Goal: Task Accomplishment & Management: Complete application form

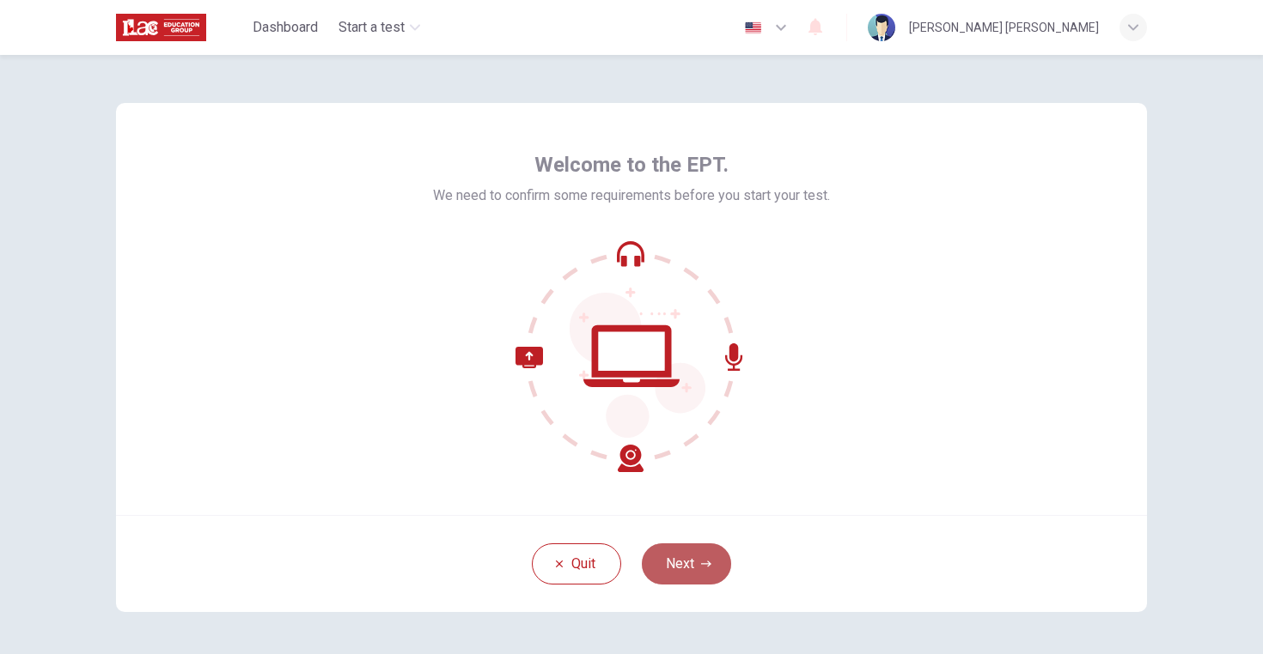
click at [678, 563] on button "Next" at bounding box center [686, 564] width 89 height 41
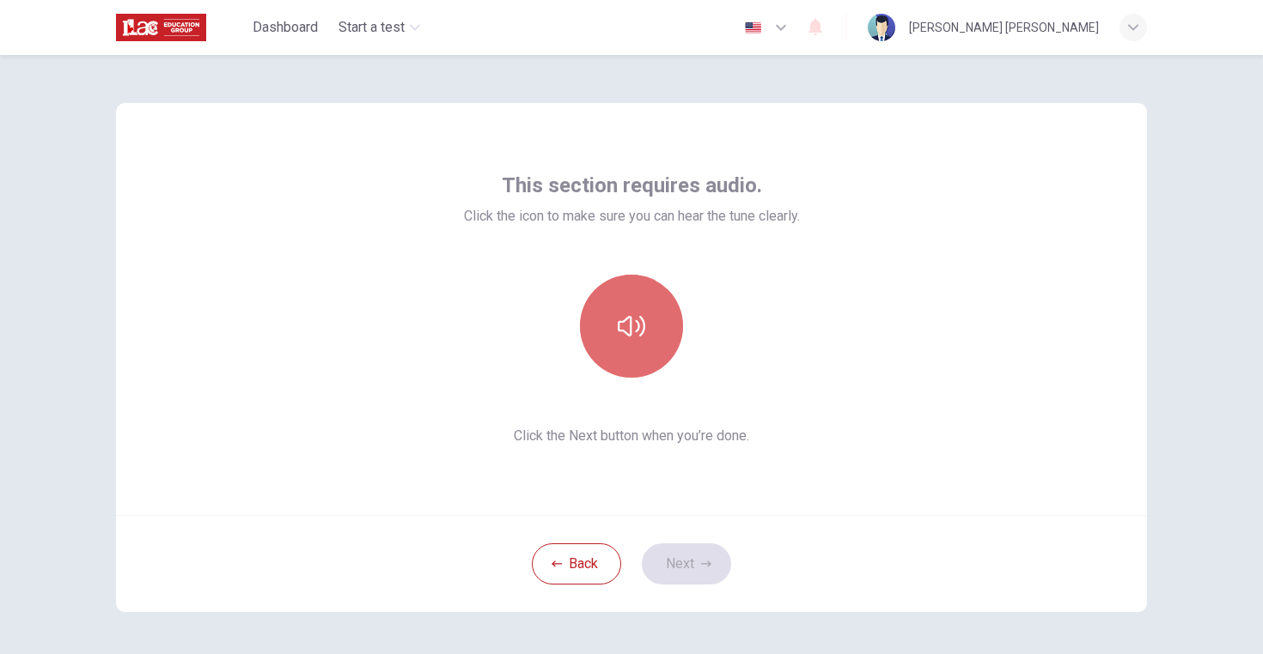
click at [626, 332] on icon "button" at bounding box center [631, 326] width 27 height 21
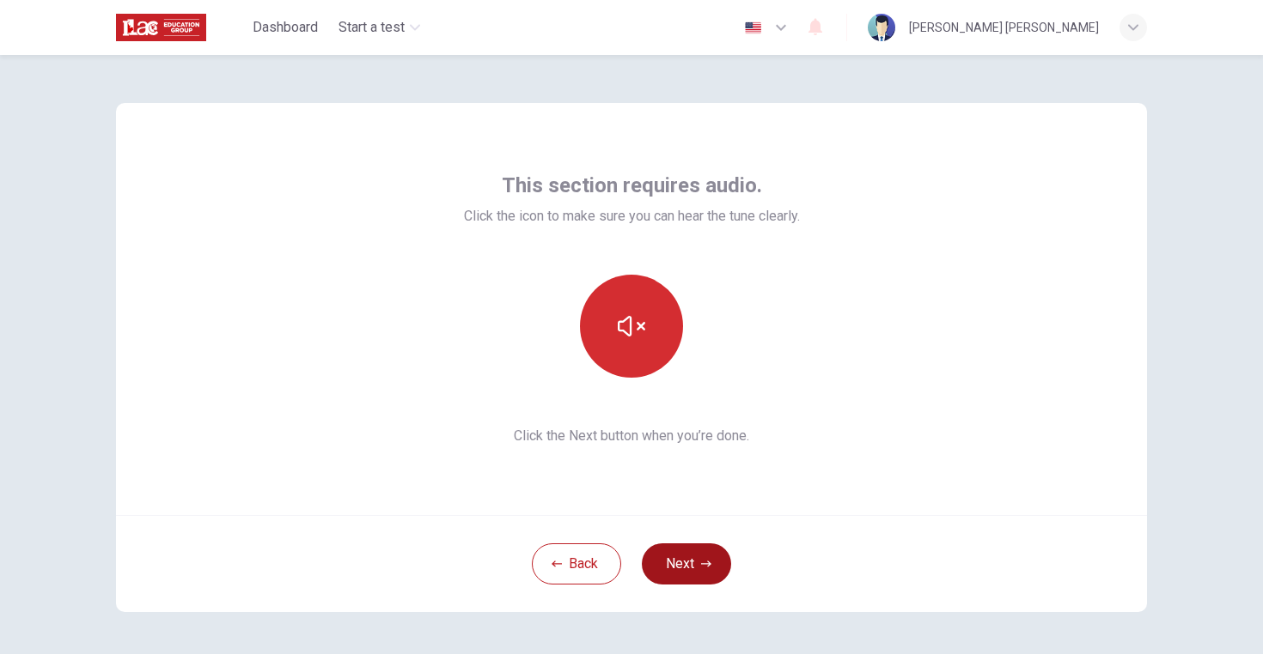
click at [672, 569] on button "Next" at bounding box center [686, 564] width 89 height 41
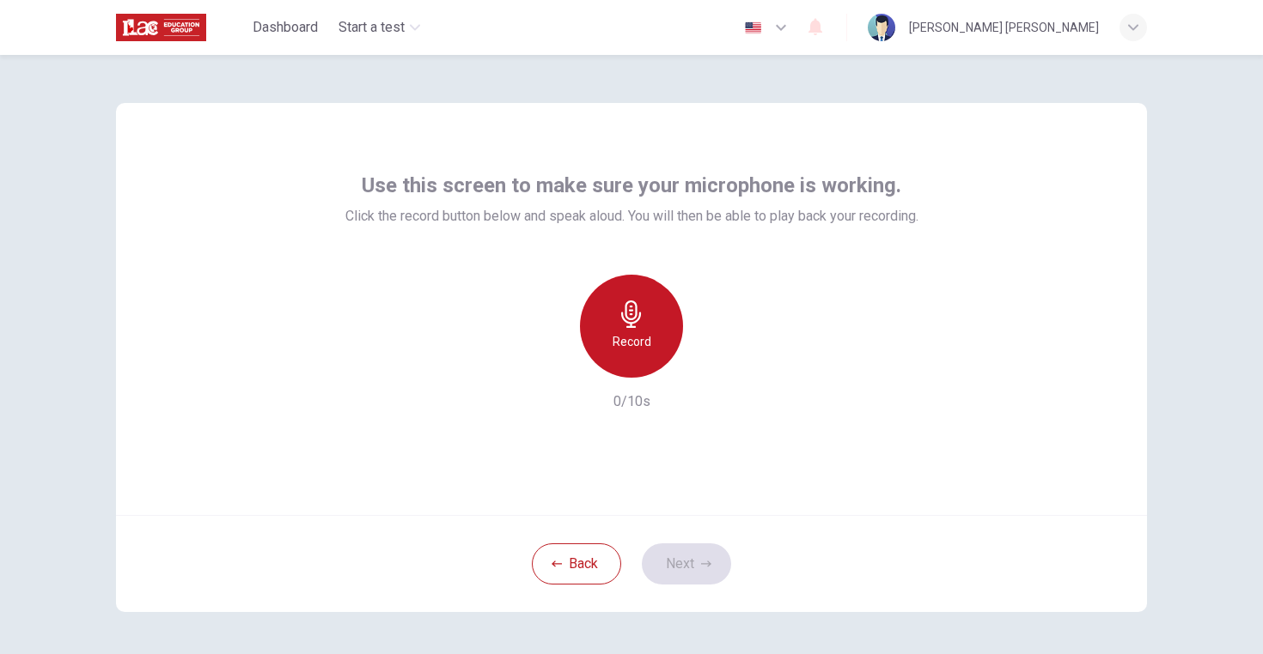
click at [634, 332] on h6 "Record" at bounding box center [631, 342] width 39 height 21
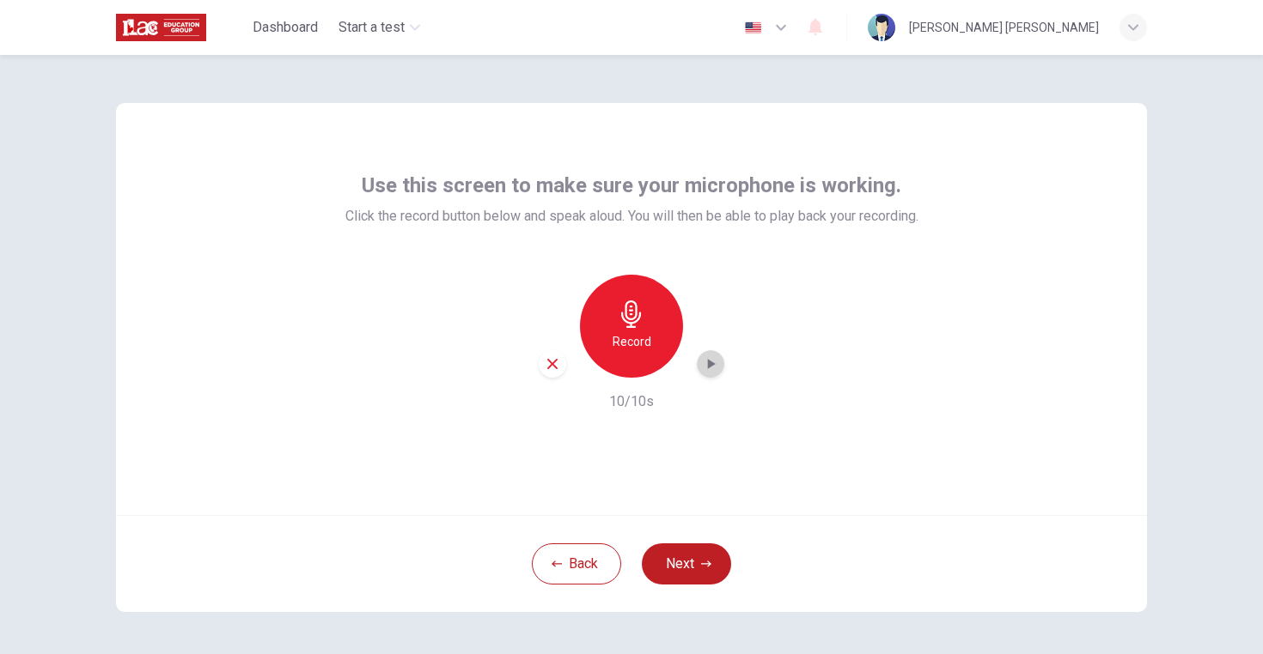
click at [708, 367] on icon "button" at bounding box center [710, 364] width 17 height 17
click at [672, 561] on button "Next" at bounding box center [686, 564] width 89 height 41
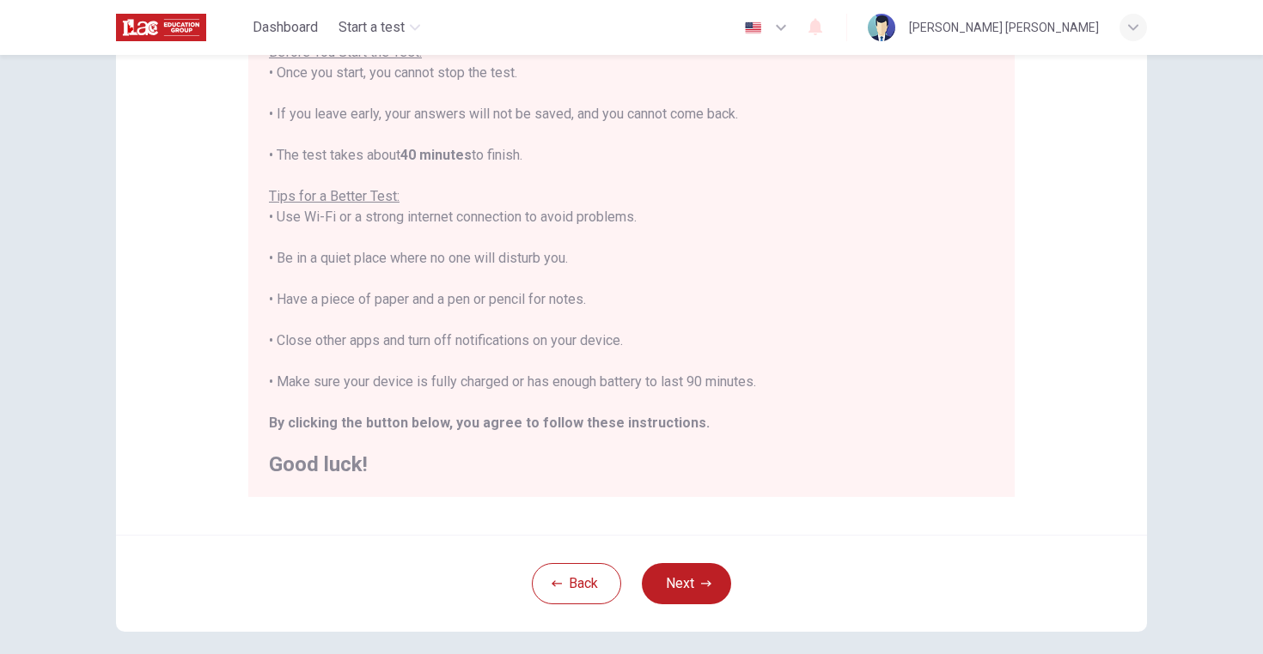
scroll to position [221, 0]
click at [685, 587] on button "Next" at bounding box center [686, 583] width 89 height 41
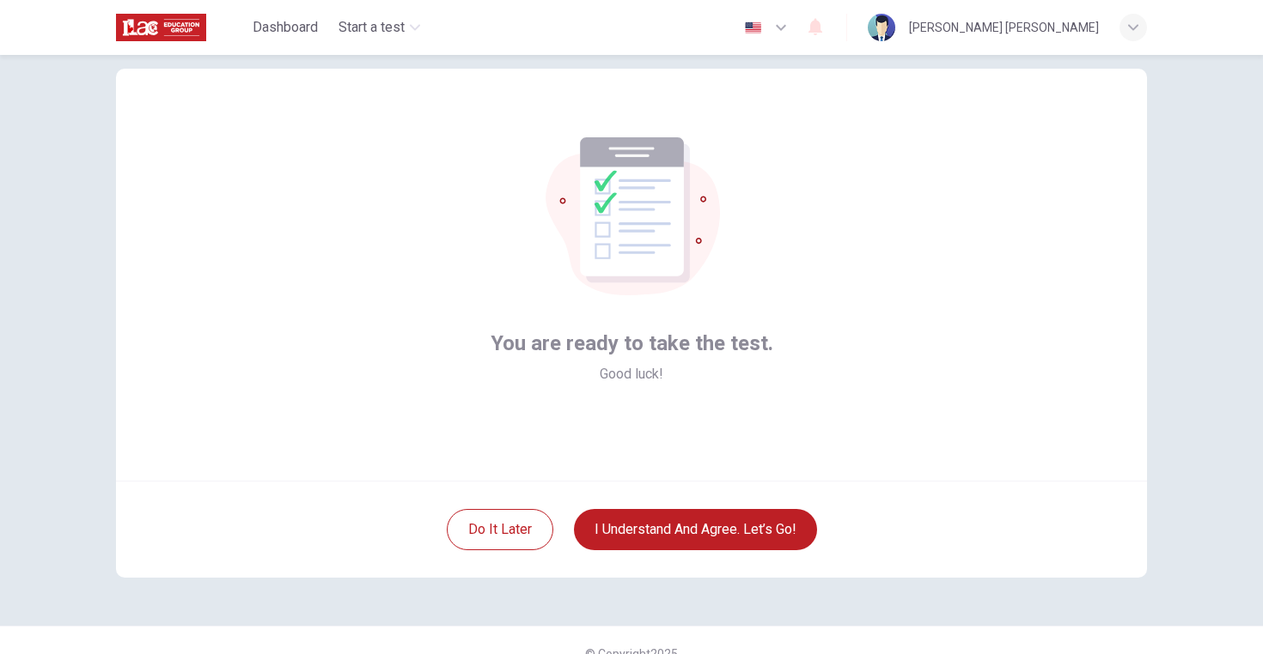
scroll to position [61, 0]
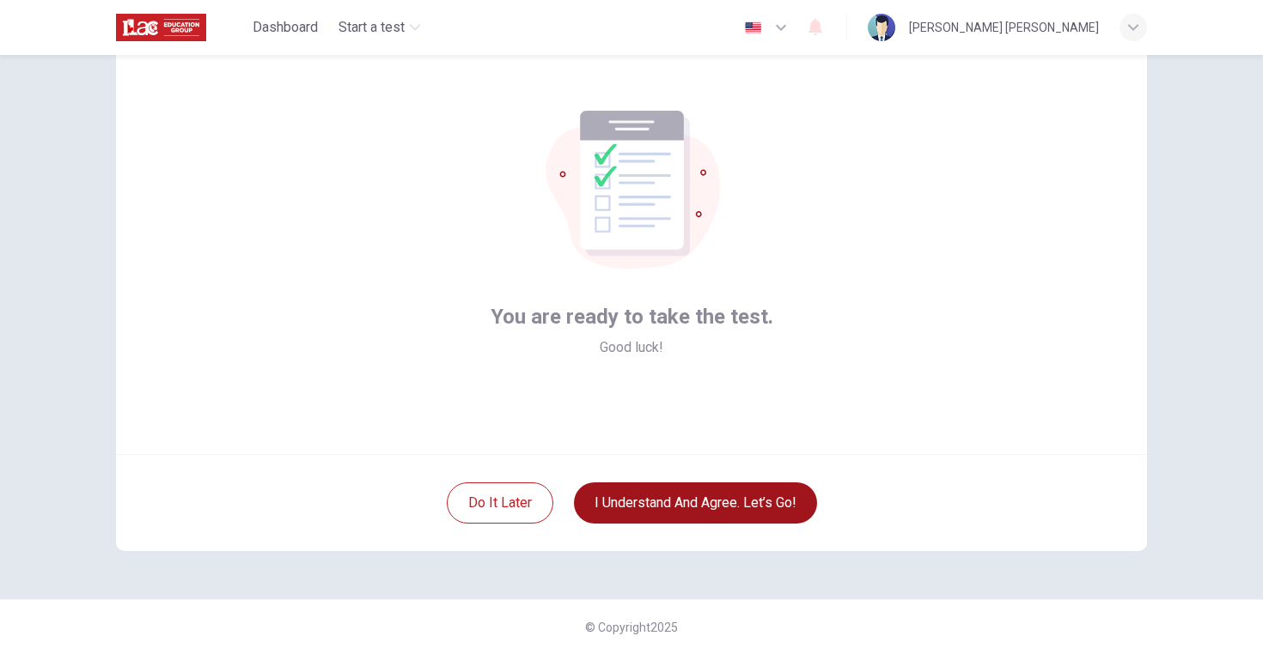
click at [709, 504] on button "I understand and agree. Let’s go!" at bounding box center [695, 503] width 243 height 41
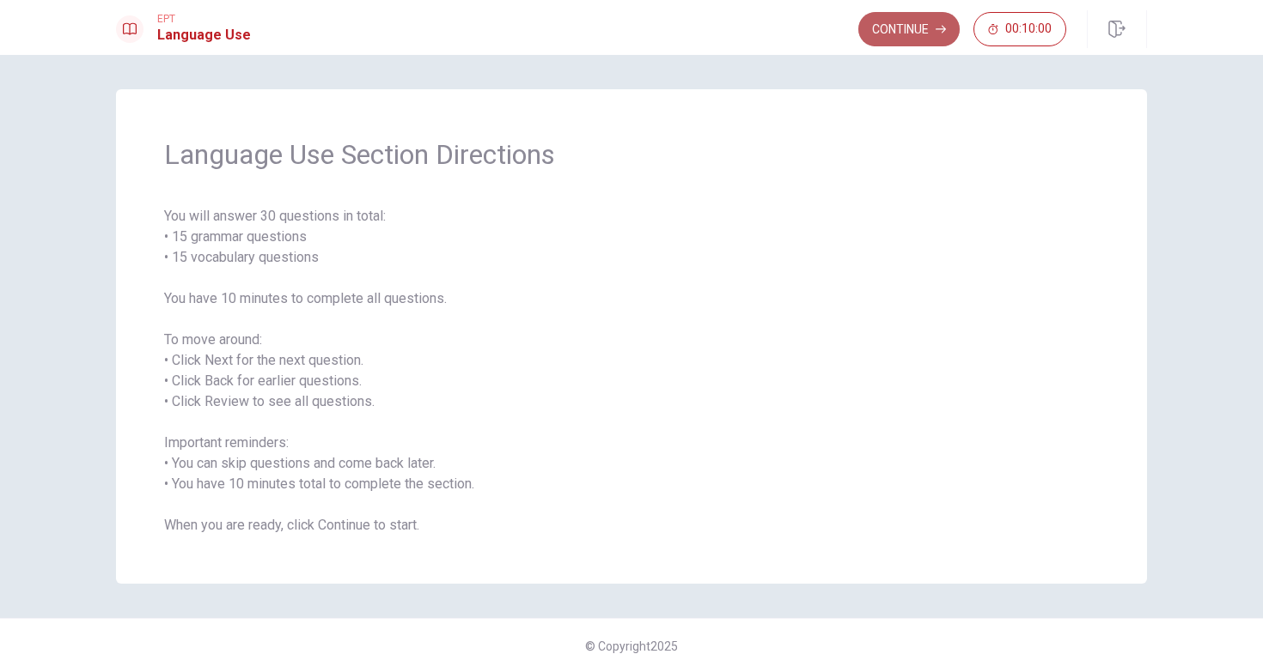
click at [886, 33] on button "Continue" at bounding box center [908, 29] width 101 height 34
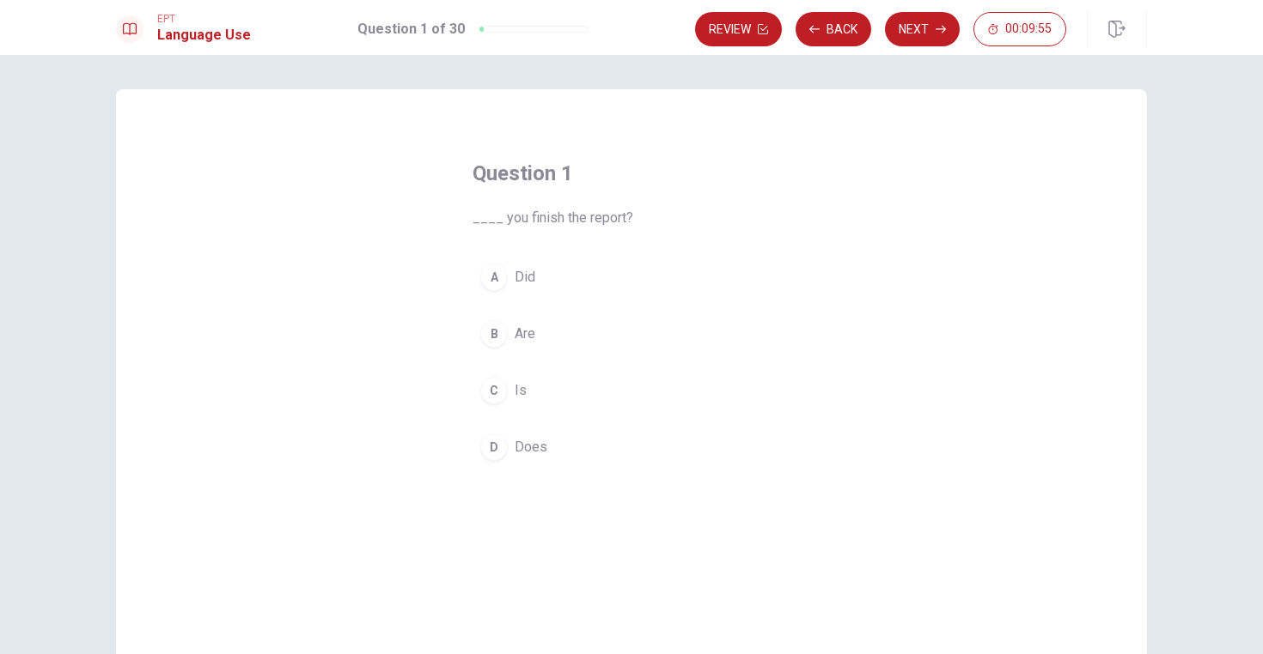
click at [495, 281] on div "A" at bounding box center [493, 277] width 27 height 27
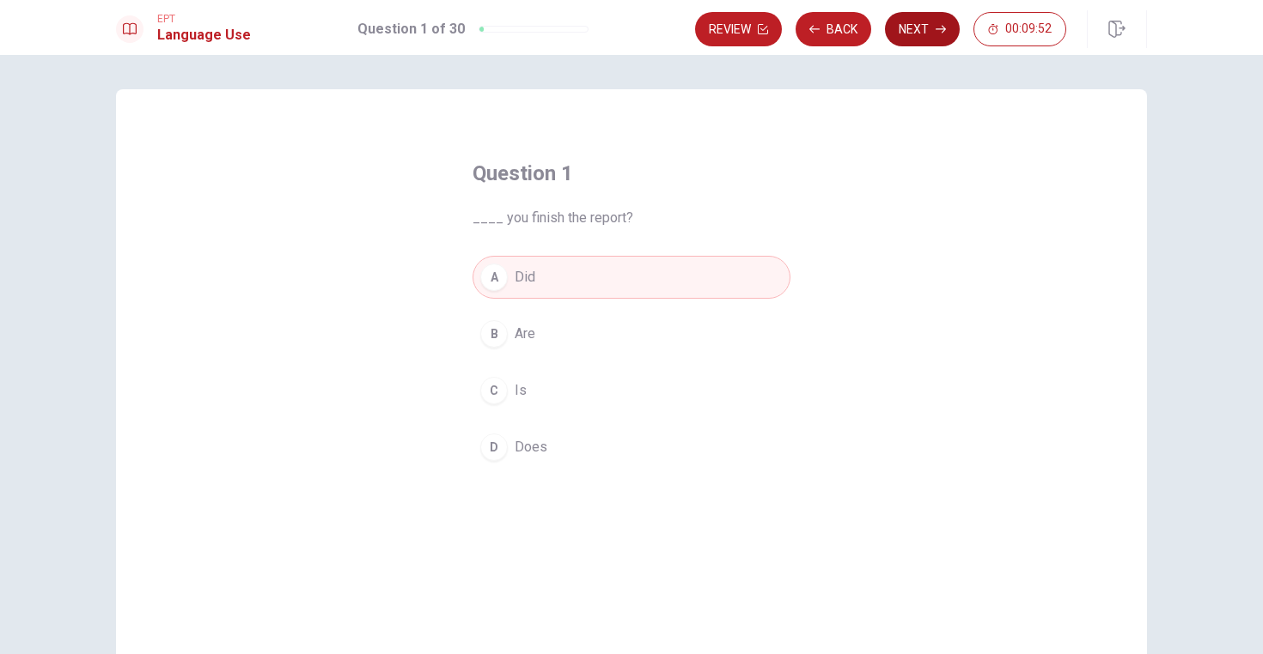
click at [923, 28] on button "Next" at bounding box center [922, 29] width 75 height 34
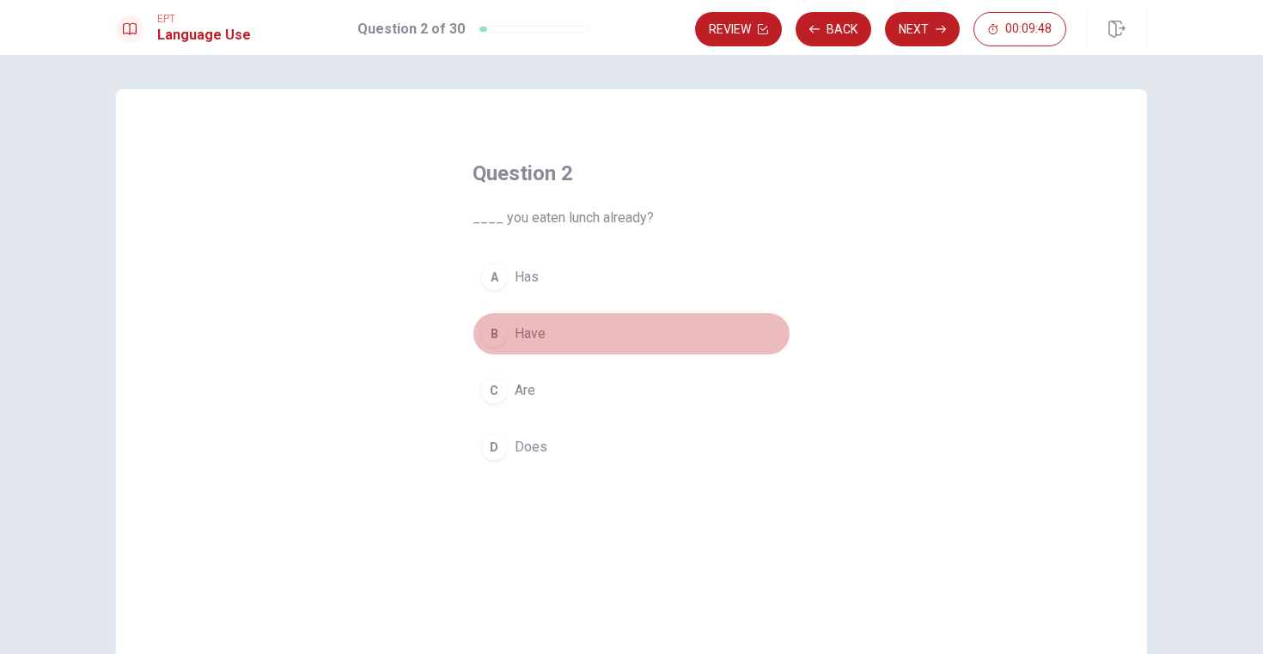
click at [496, 338] on div "B" at bounding box center [493, 333] width 27 height 27
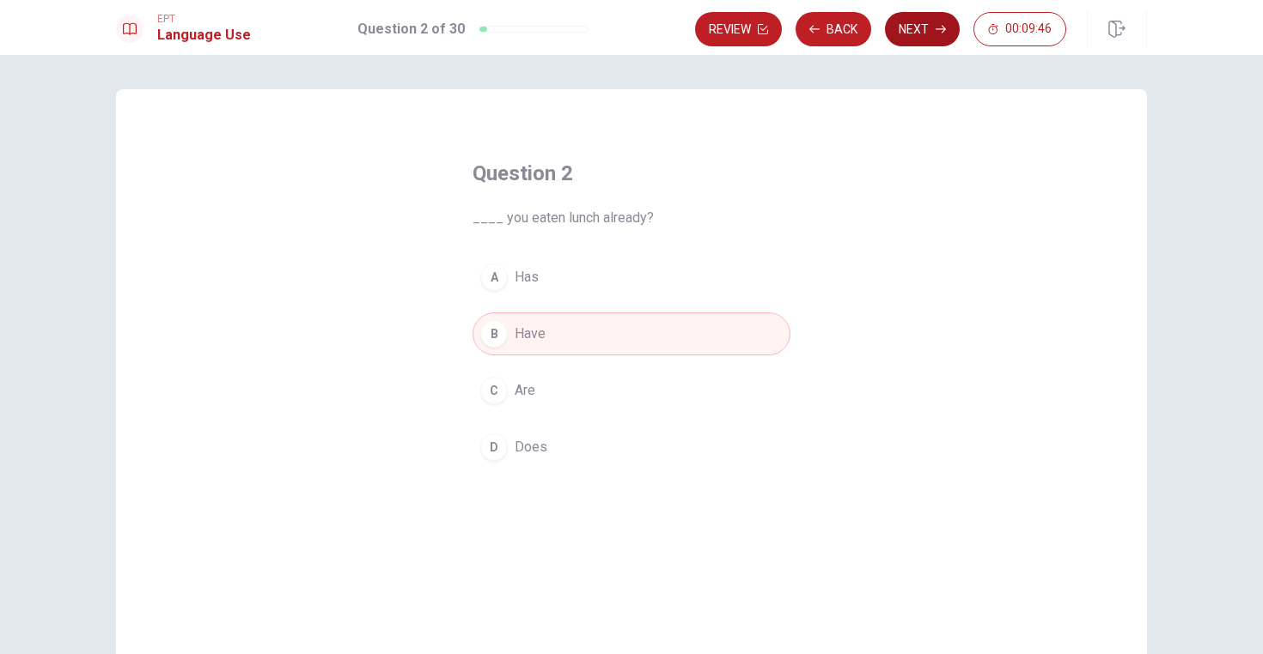
click at [926, 29] on button "Next" at bounding box center [922, 29] width 75 height 34
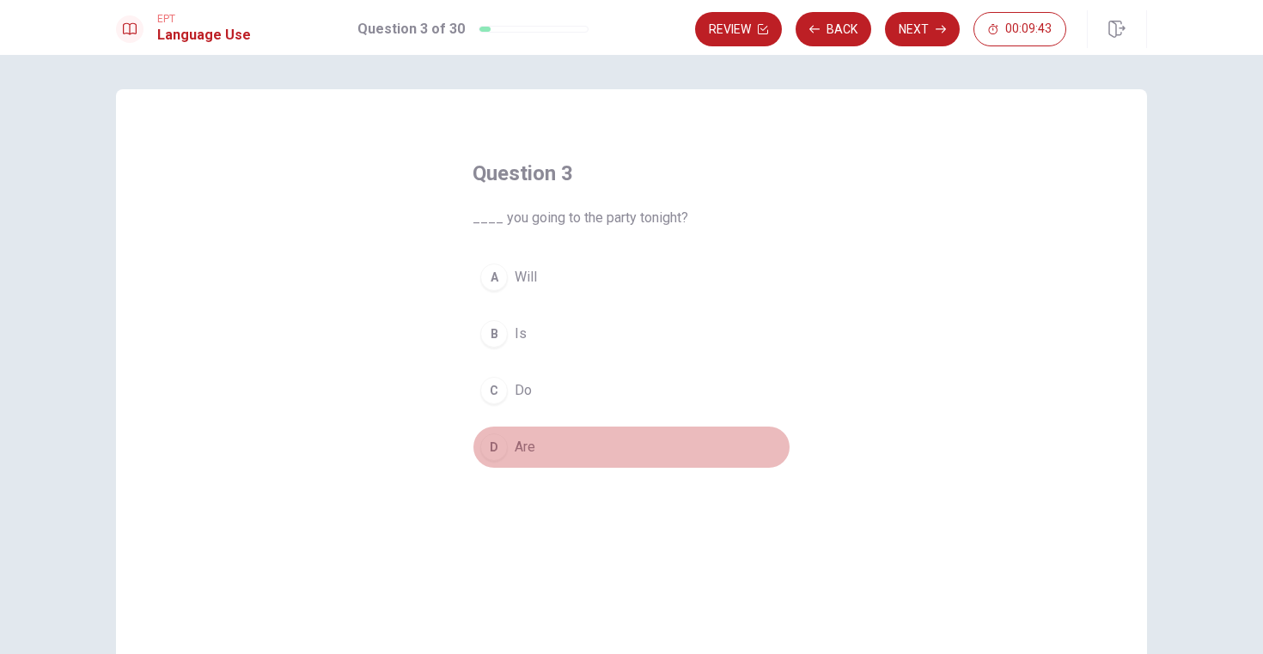
click at [493, 453] on div "D" at bounding box center [493, 447] width 27 height 27
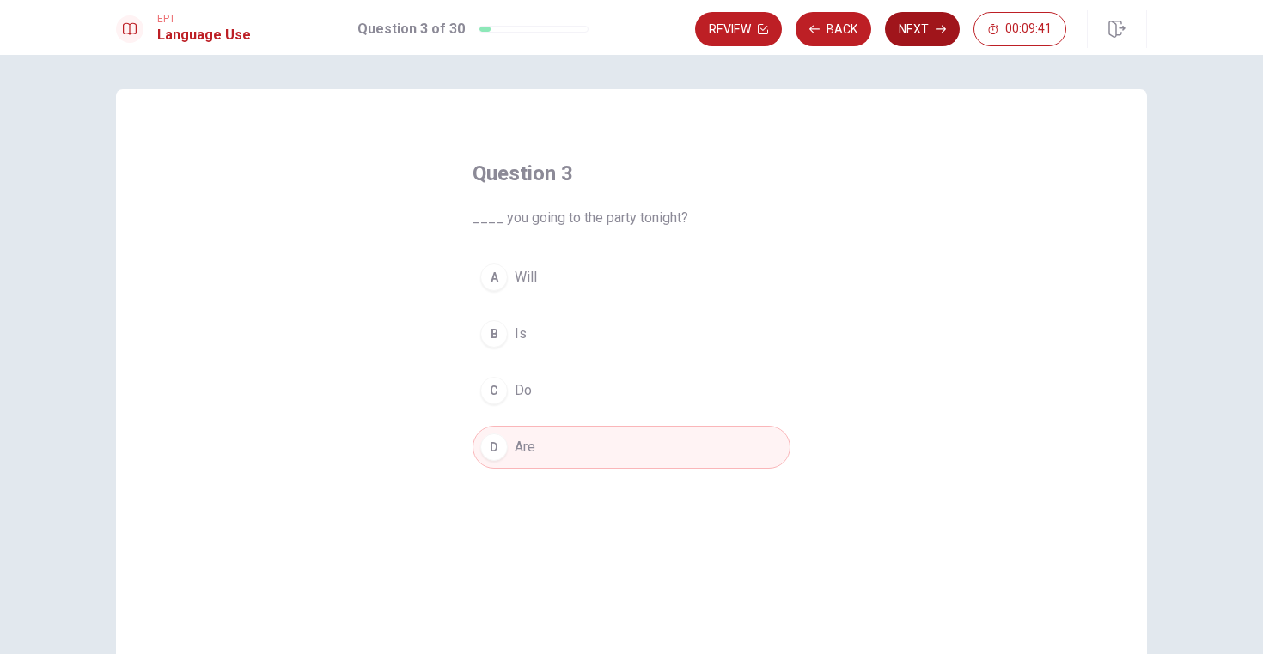
click at [919, 28] on button "Next" at bounding box center [922, 29] width 75 height 34
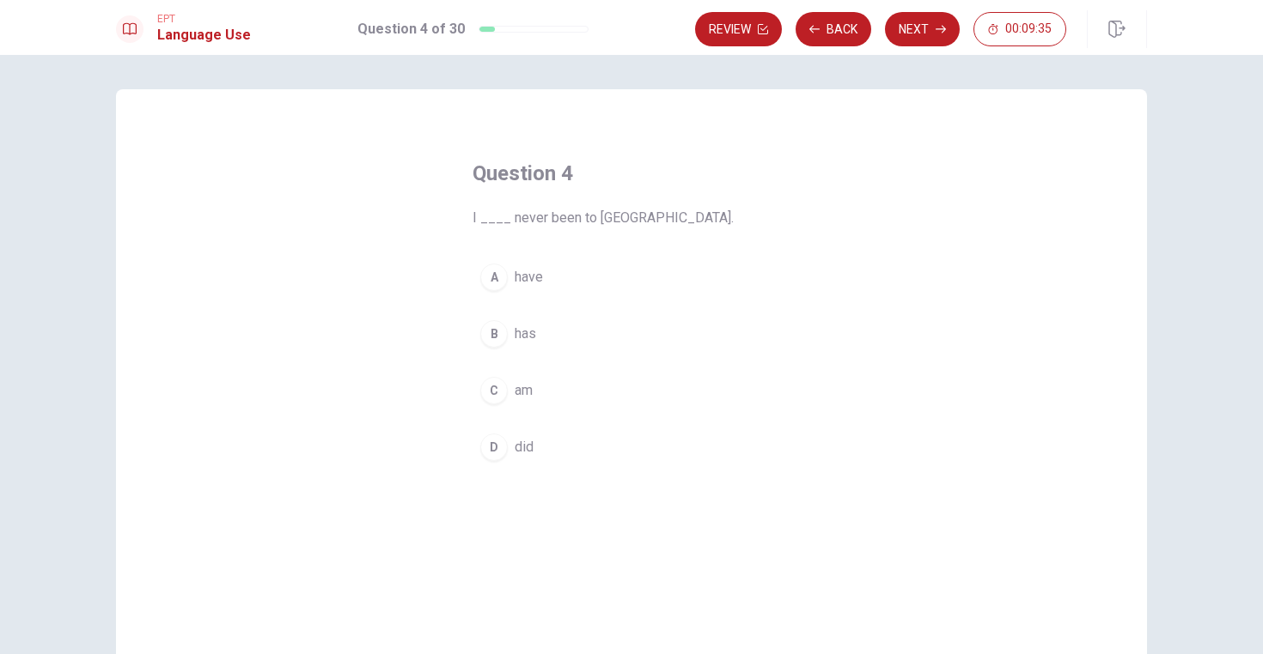
click at [492, 283] on div "A" at bounding box center [493, 277] width 27 height 27
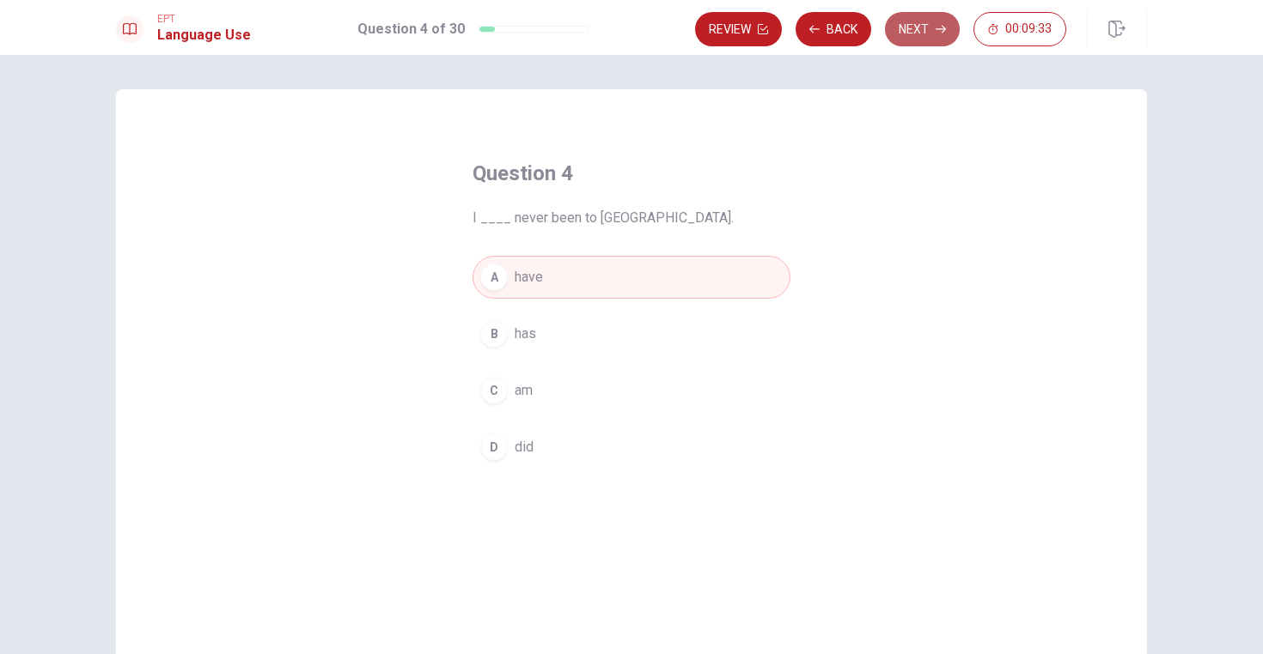
click at [935, 32] on icon "button" at bounding box center [940, 29] width 10 height 10
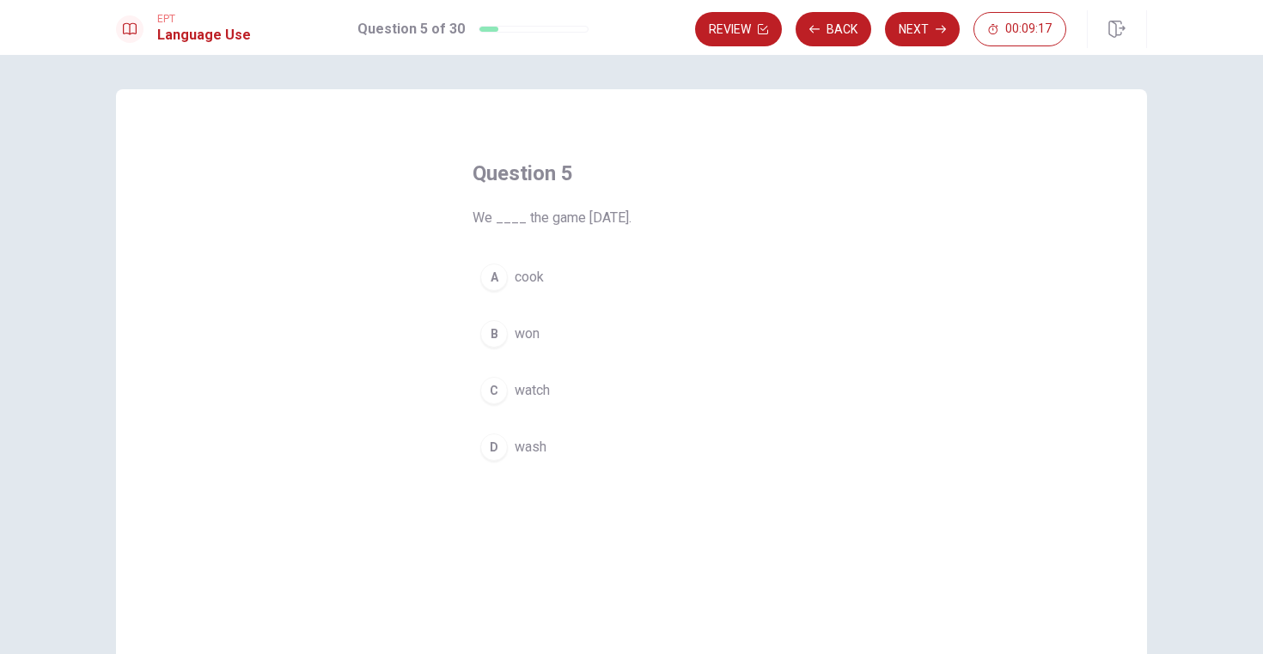
click at [490, 392] on div "C" at bounding box center [493, 390] width 27 height 27
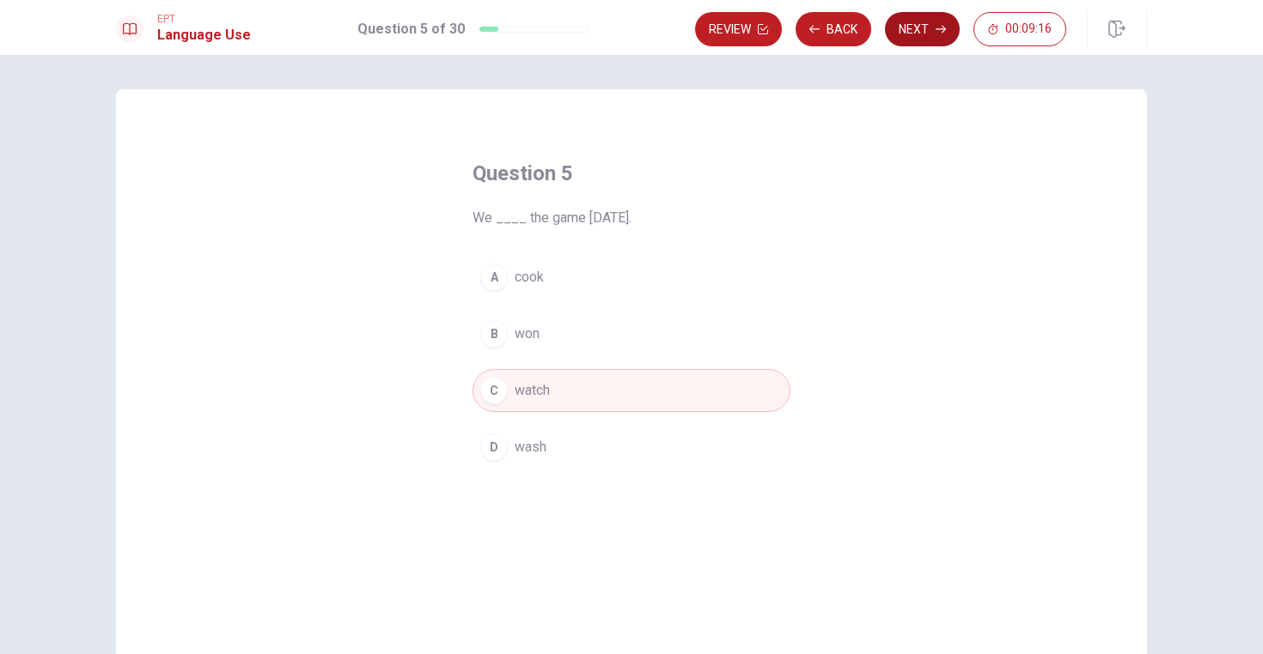
click at [910, 35] on button "Next" at bounding box center [922, 29] width 75 height 34
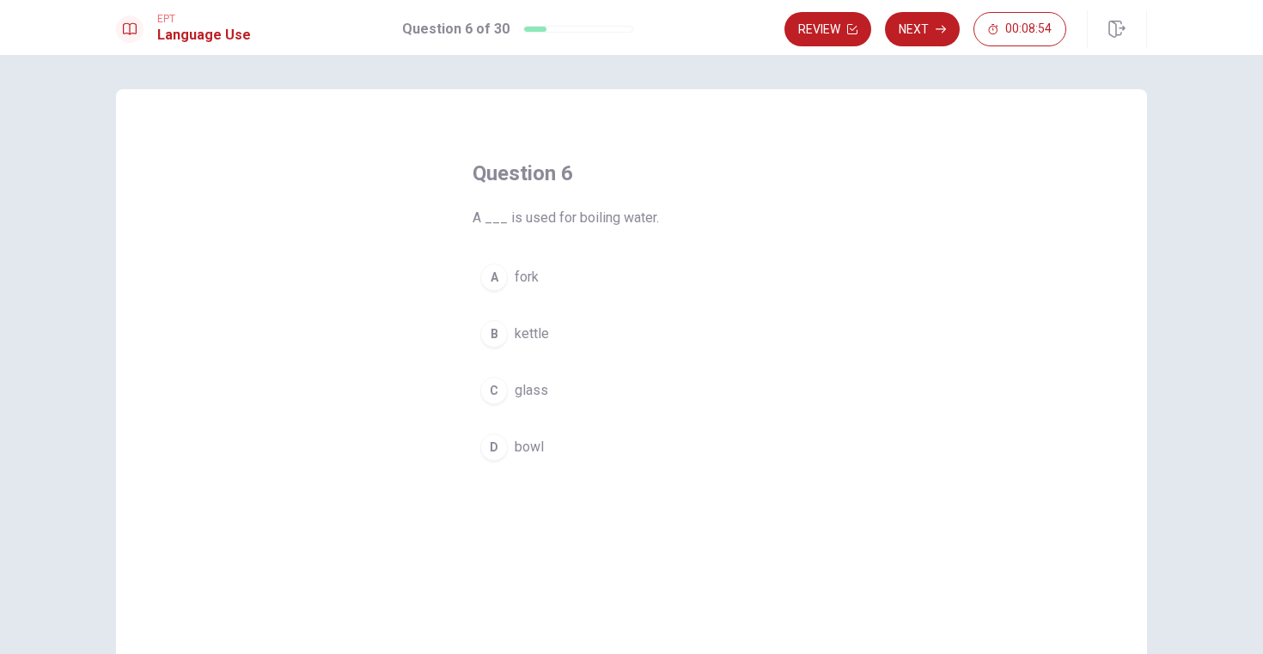
click at [494, 335] on div "B" at bounding box center [493, 333] width 27 height 27
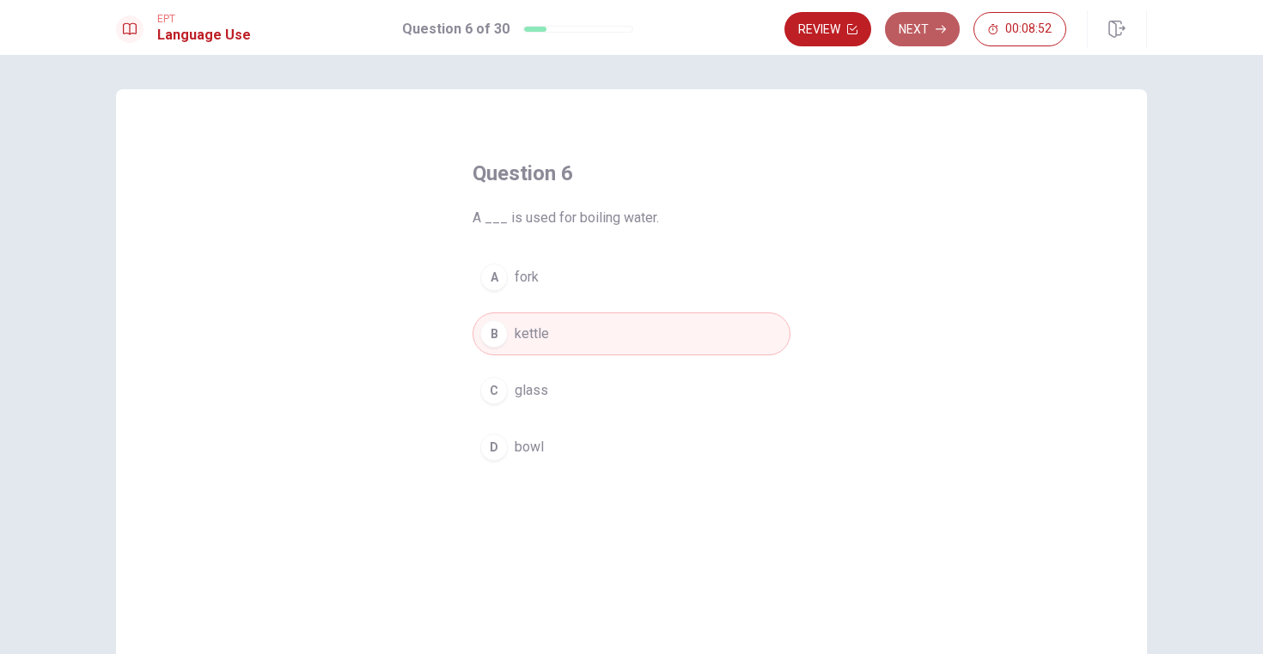
click at [911, 32] on button "Next" at bounding box center [922, 29] width 75 height 34
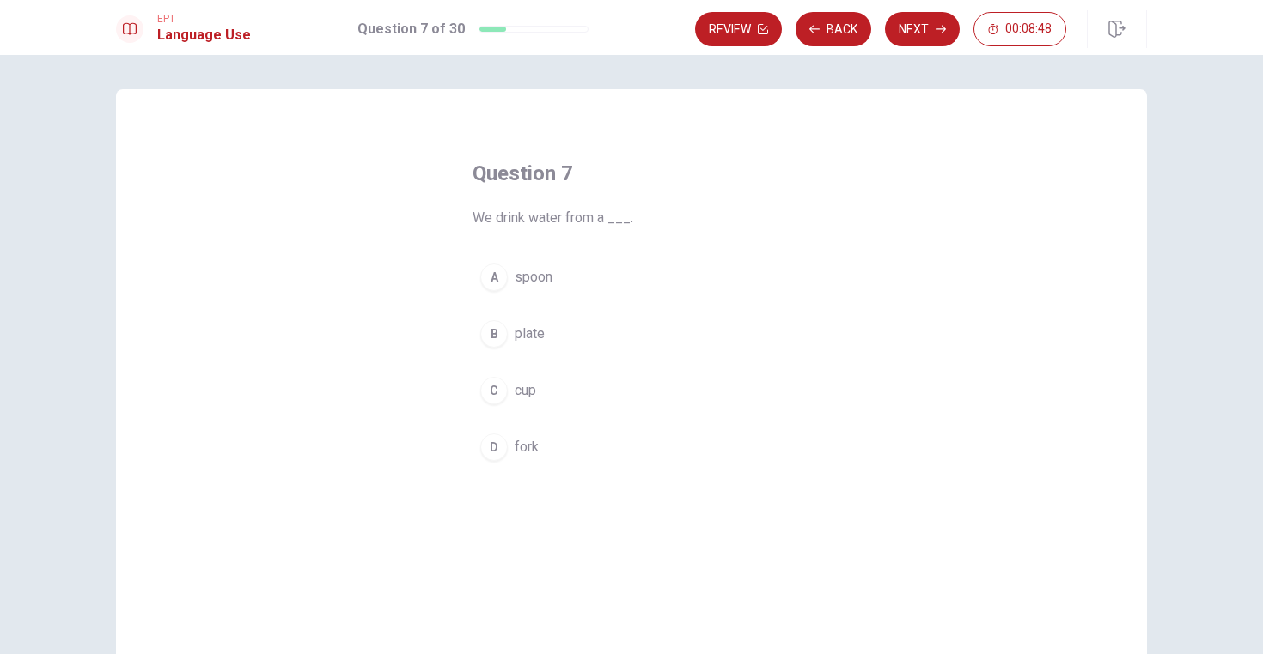
click at [490, 395] on div "C" at bounding box center [493, 390] width 27 height 27
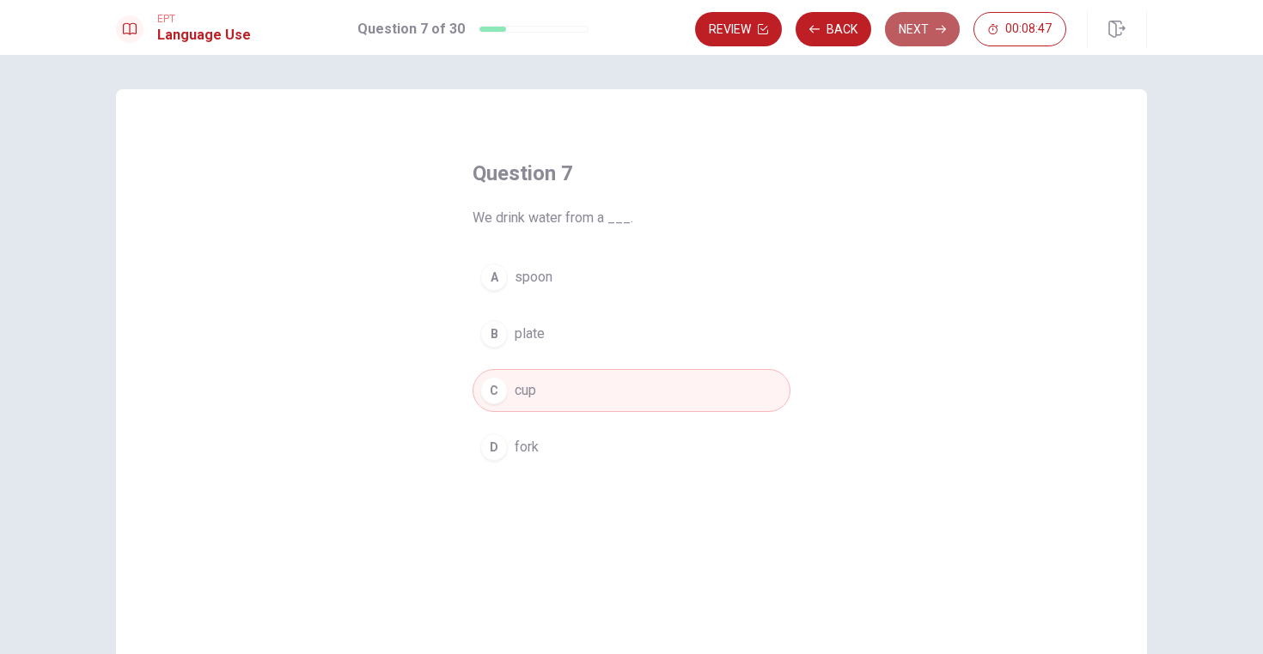
click at [927, 26] on button "Next" at bounding box center [922, 29] width 75 height 34
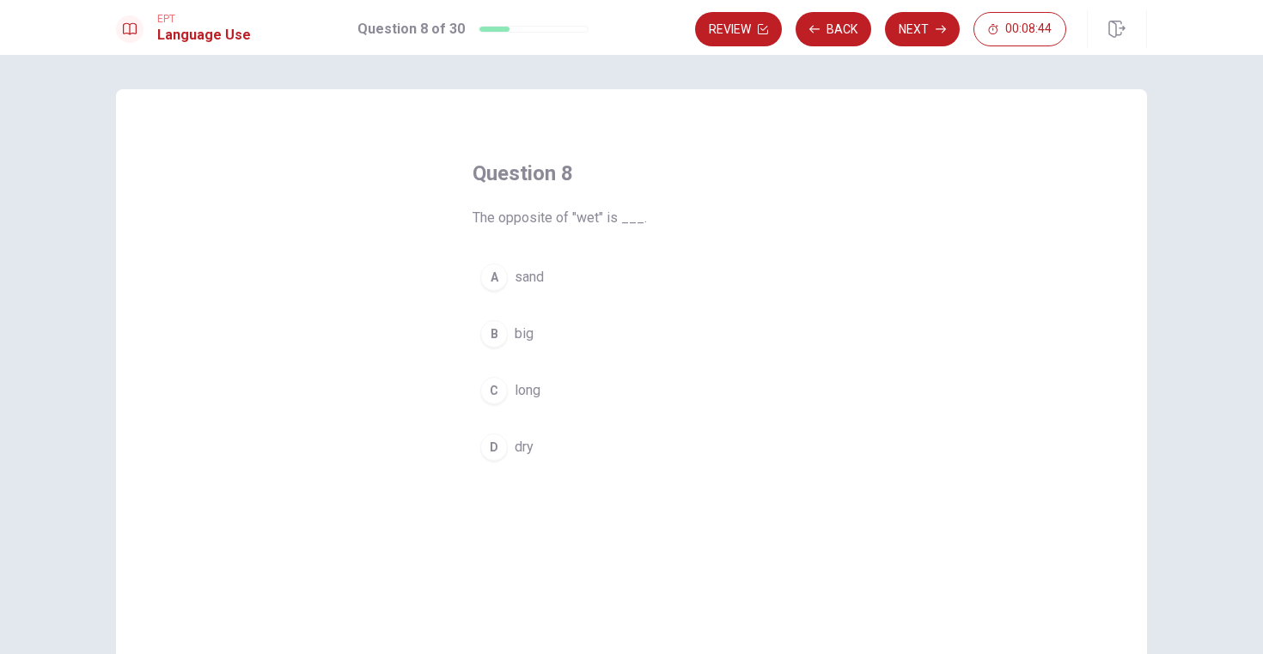
click at [490, 449] on div "D" at bounding box center [493, 447] width 27 height 27
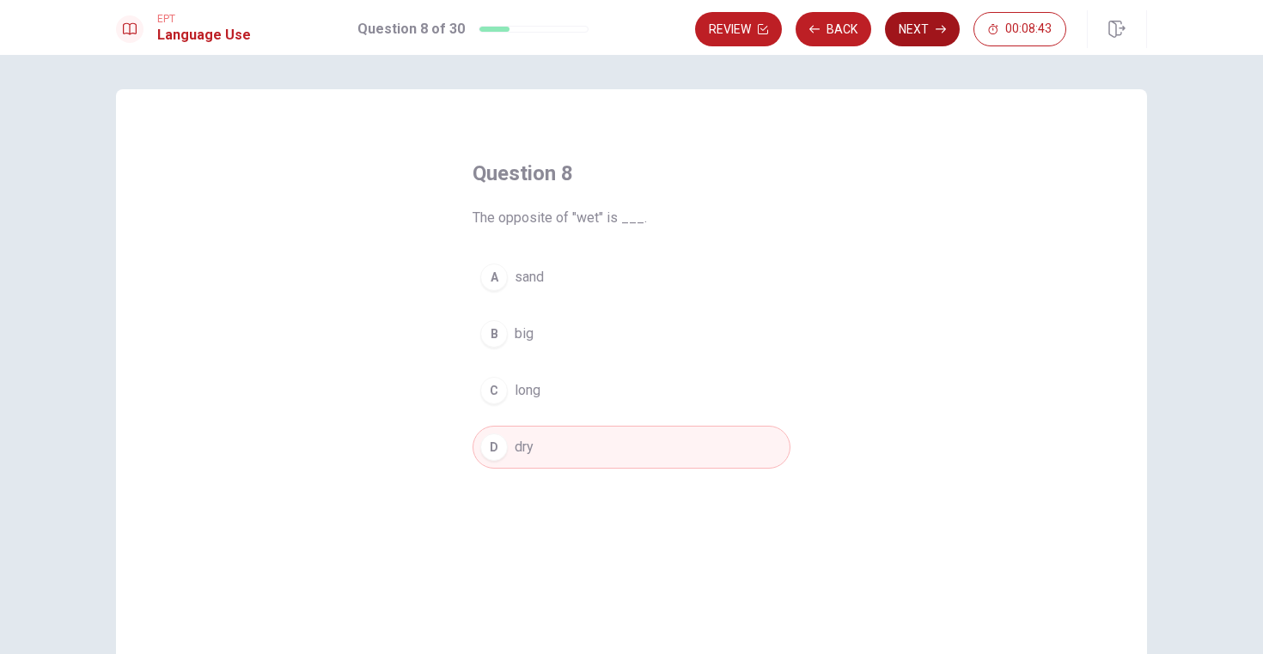
click at [930, 21] on button "Next" at bounding box center [922, 29] width 75 height 34
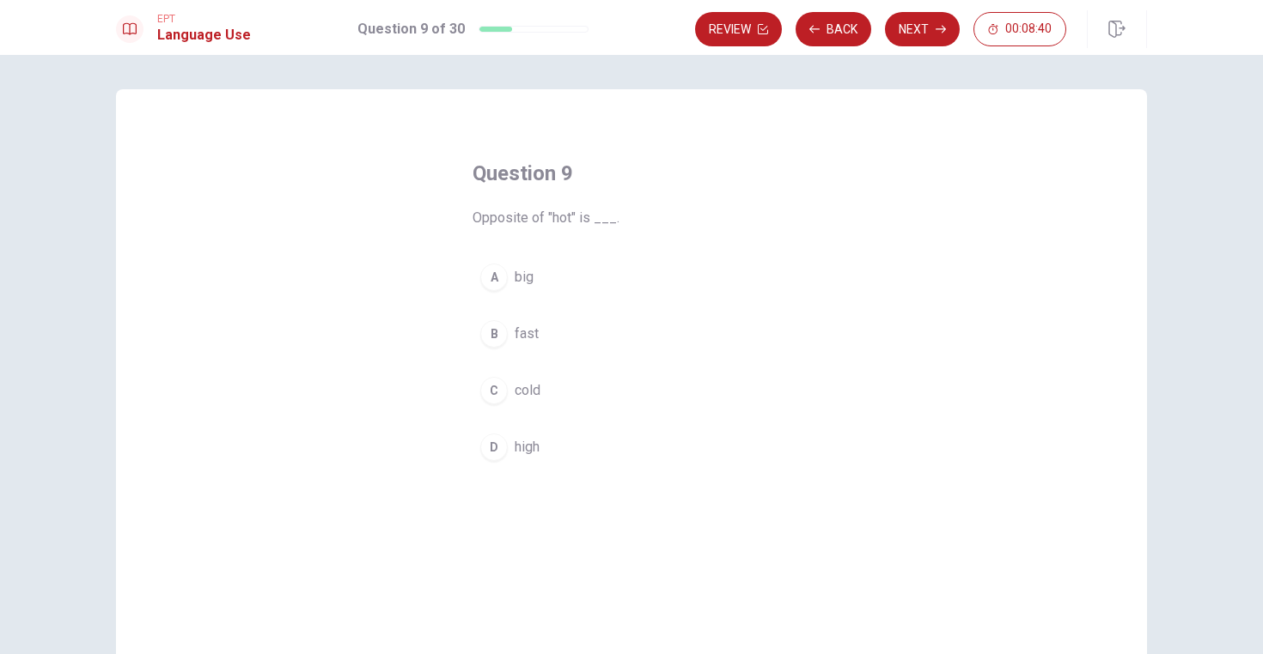
click at [490, 392] on div "C" at bounding box center [493, 390] width 27 height 27
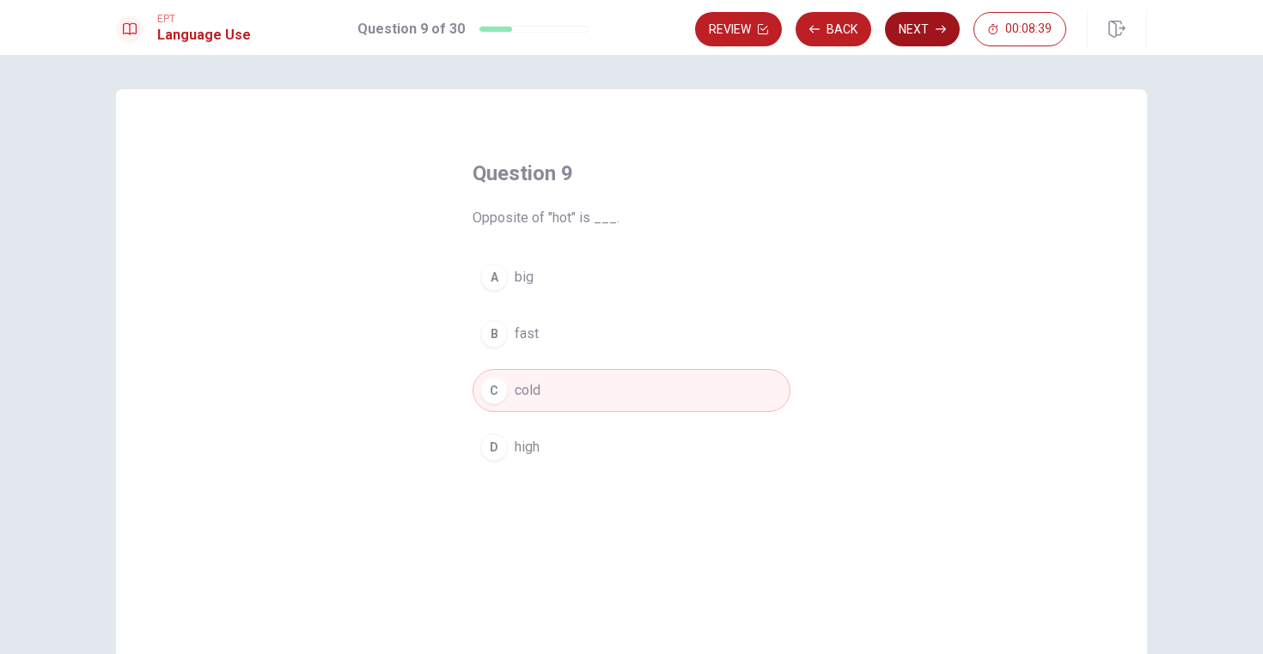
click at [910, 27] on button "Next" at bounding box center [922, 29] width 75 height 34
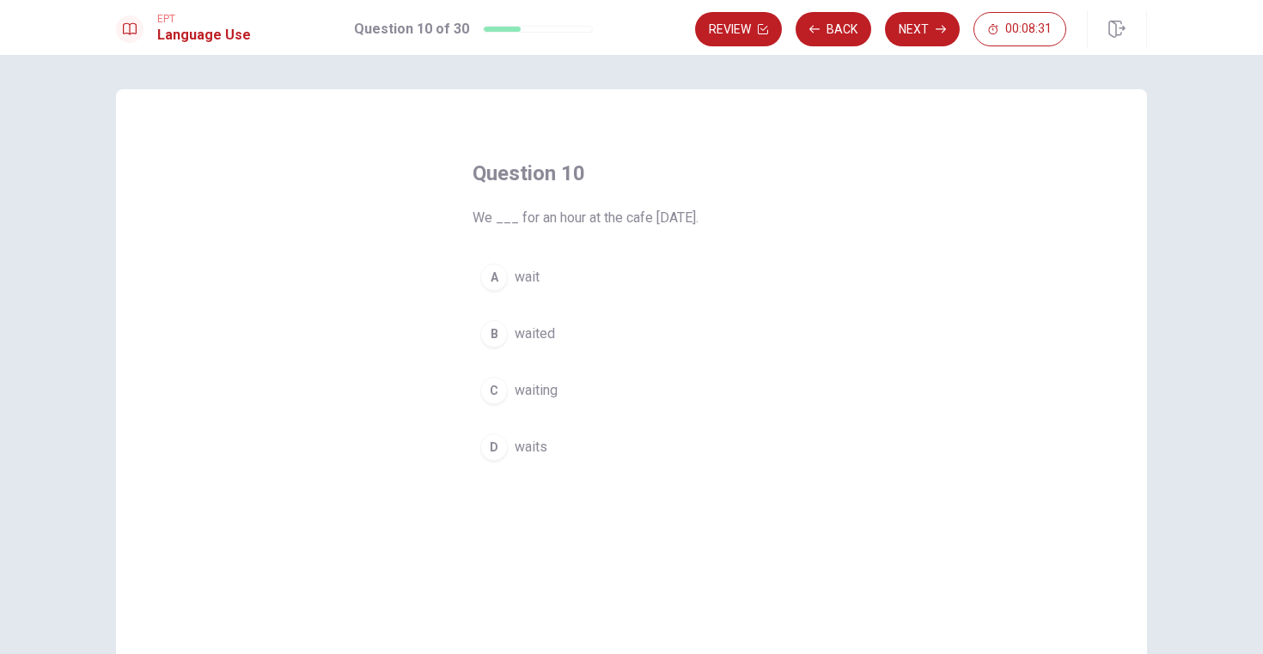
click at [531, 338] on span "waited" at bounding box center [534, 334] width 40 height 21
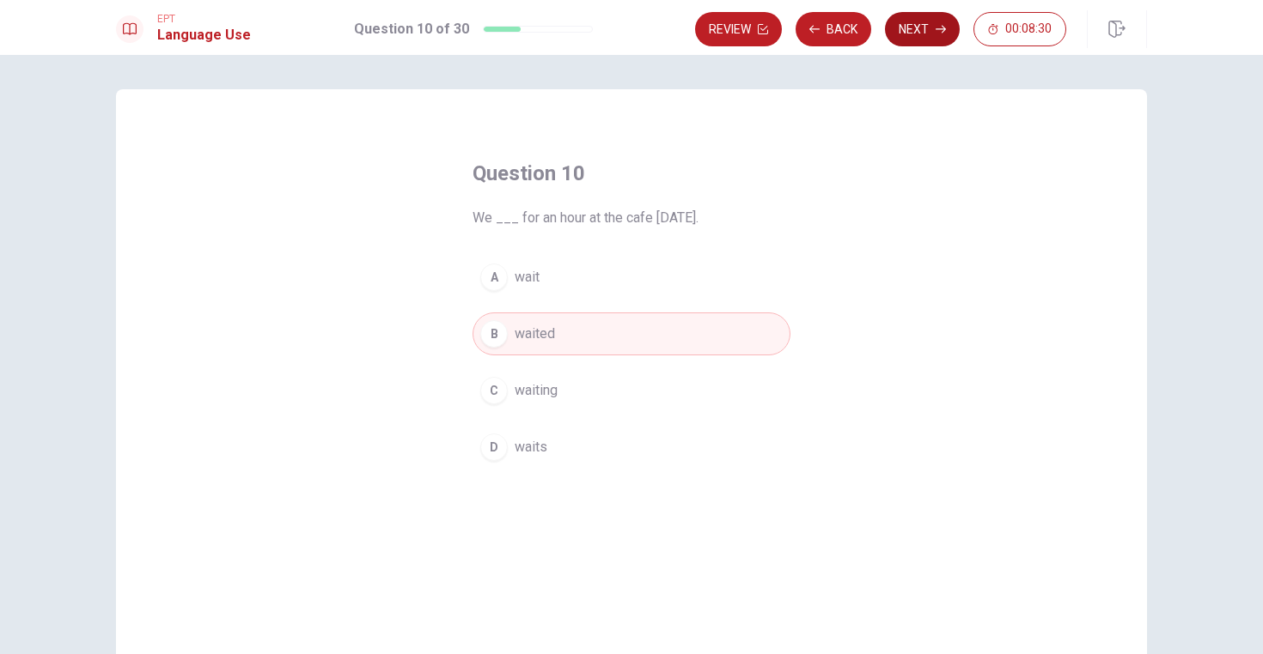
click at [928, 32] on button "Next" at bounding box center [922, 29] width 75 height 34
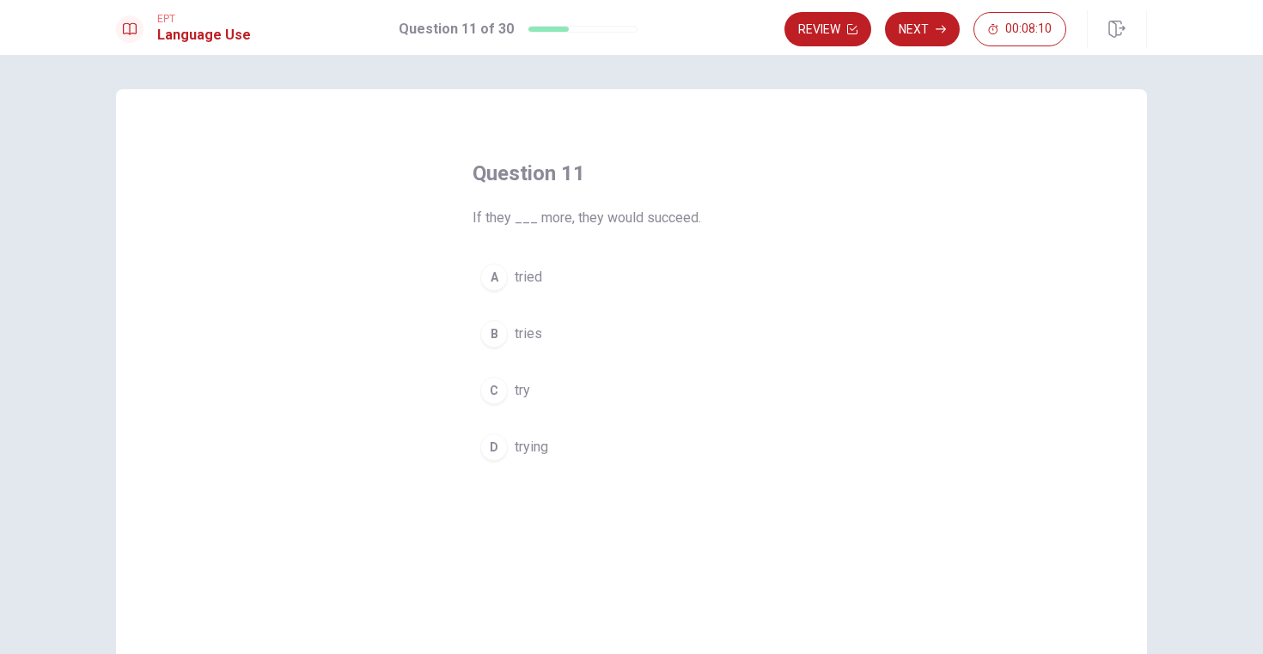
click at [493, 402] on div "C" at bounding box center [493, 390] width 27 height 27
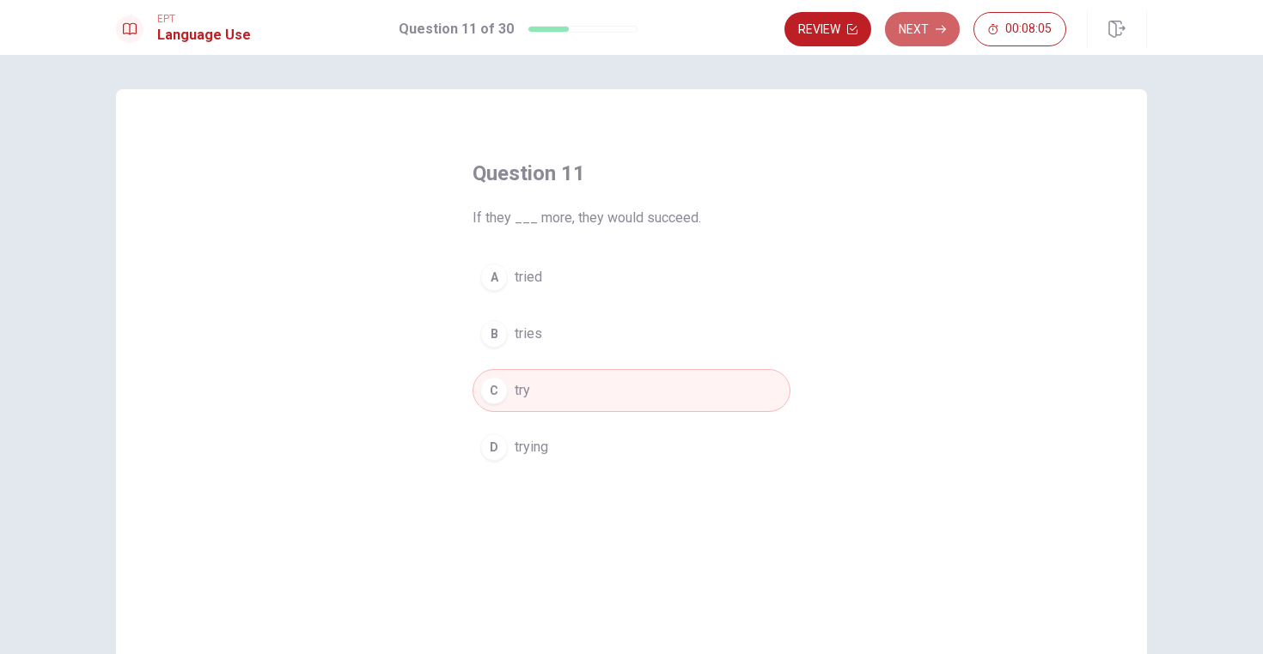
click at [929, 34] on button "Next" at bounding box center [922, 29] width 75 height 34
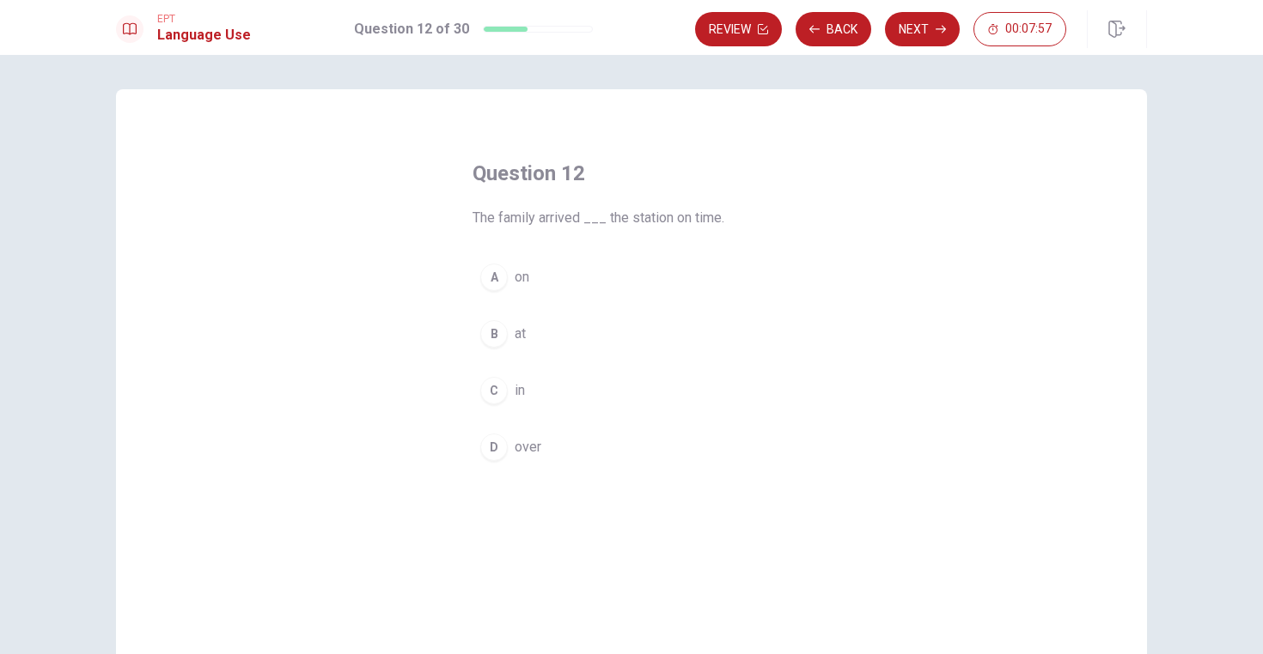
click at [489, 340] on div "B" at bounding box center [493, 333] width 27 height 27
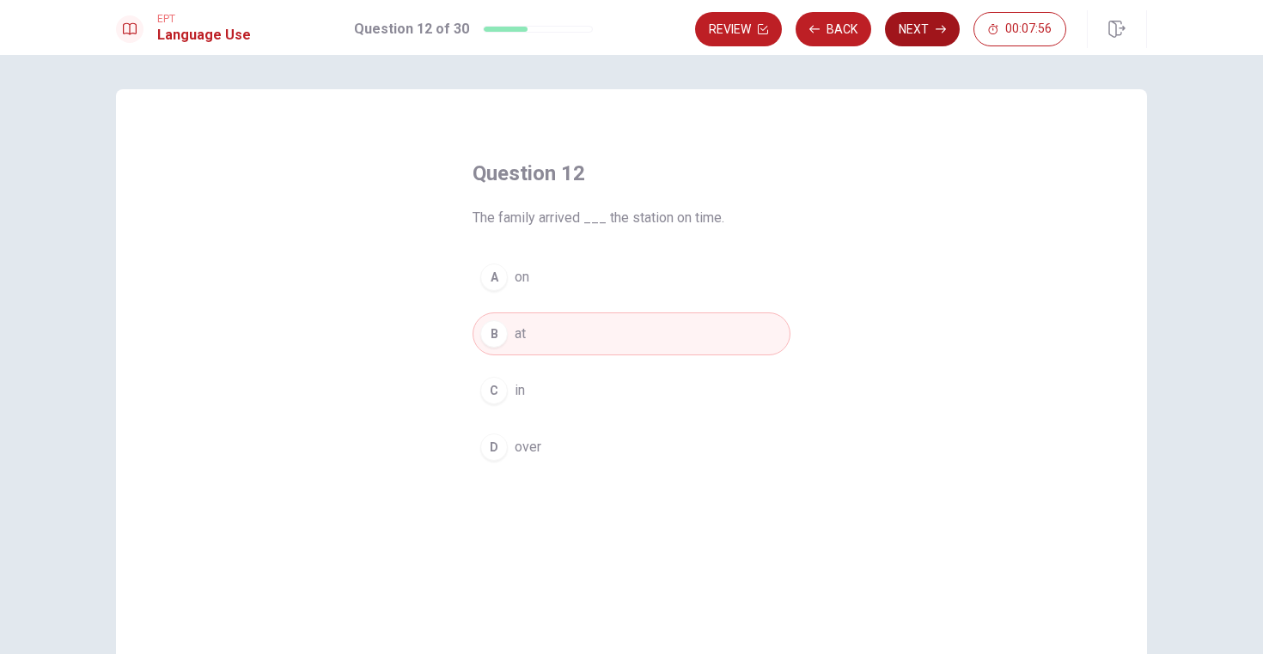
click at [921, 26] on button "Next" at bounding box center [922, 29] width 75 height 34
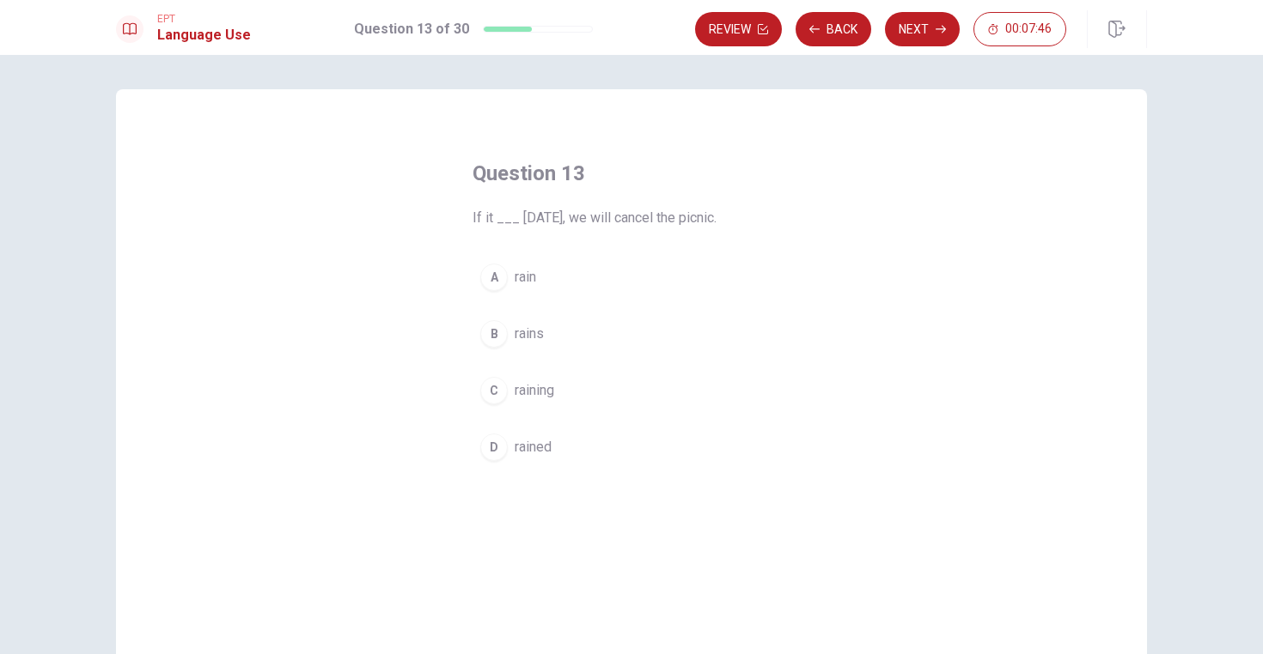
click at [485, 339] on div "B" at bounding box center [493, 333] width 27 height 27
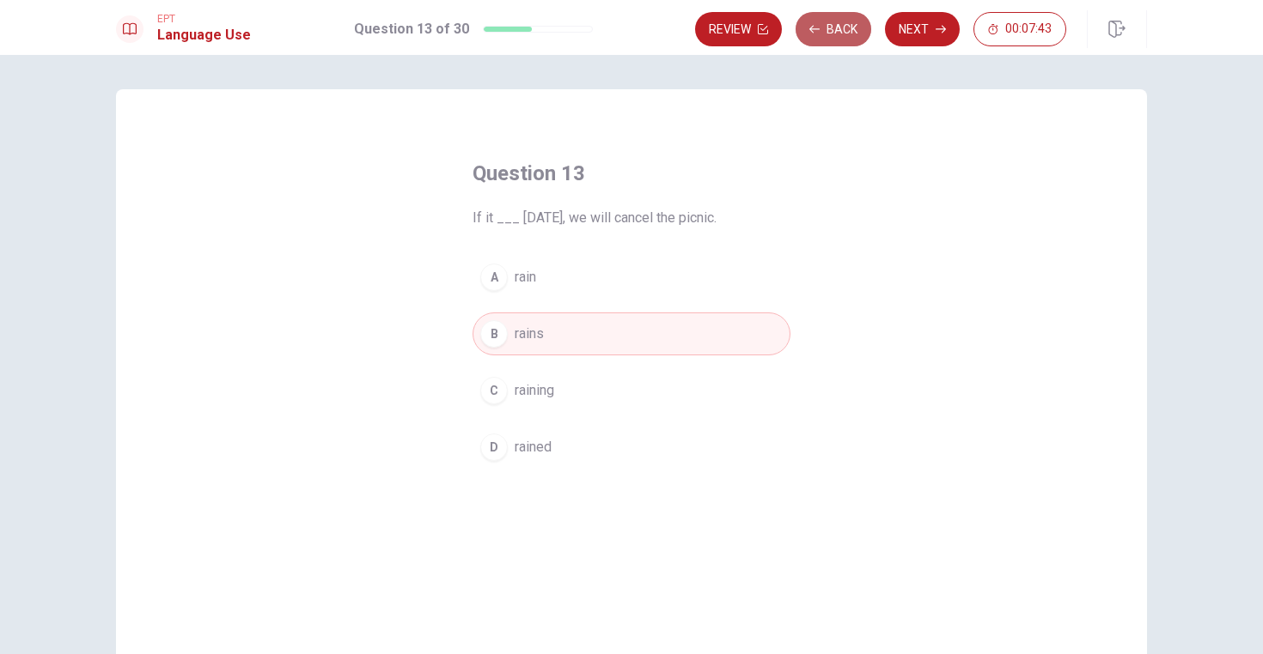
click at [832, 36] on button "Back" at bounding box center [833, 29] width 76 height 34
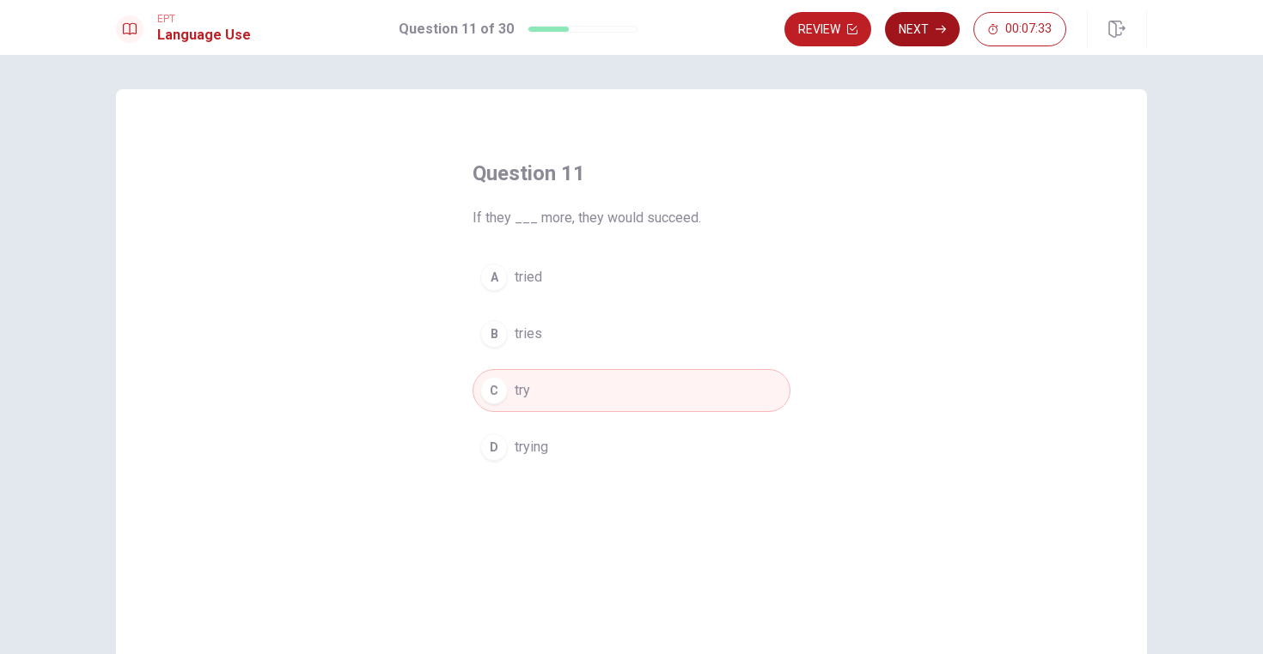
click at [938, 29] on icon "button" at bounding box center [940, 30] width 10 height 8
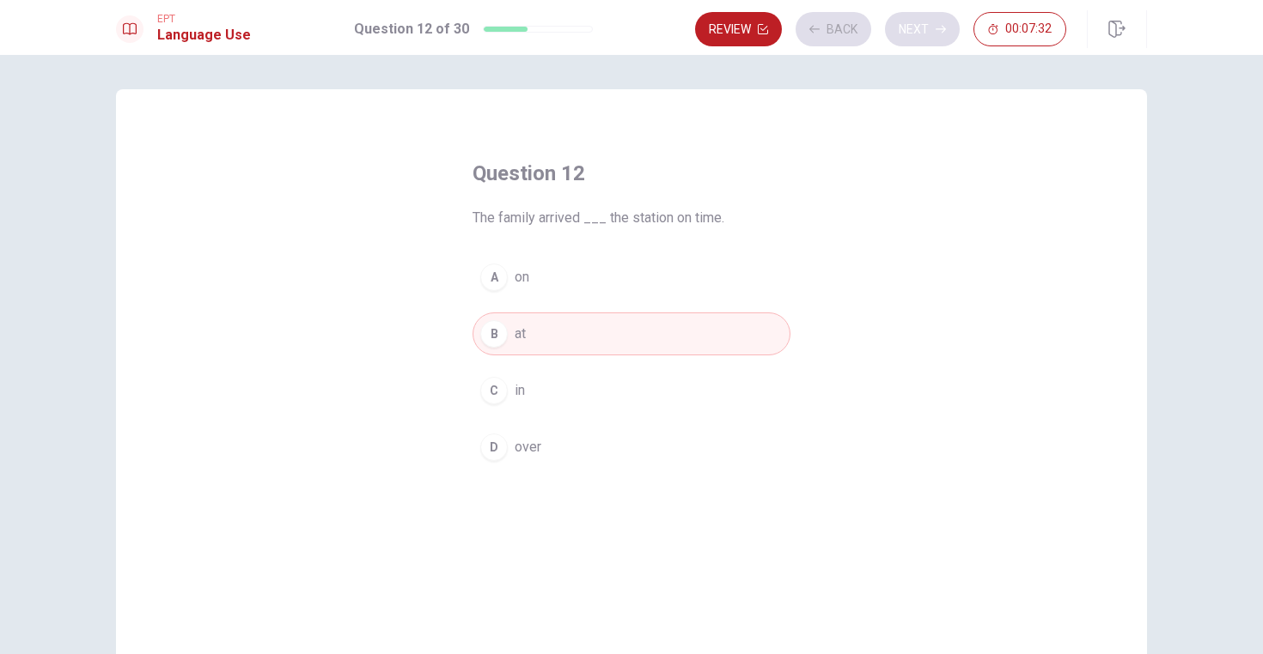
click at [938, 29] on div "Review Back Next 00:07:32" at bounding box center [880, 29] width 371 height 34
click at [938, 29] on icon "button" at bounding box center [940, 30] width 10 height 8
click at [933, 34] on button "Next" at bounding box center [922, 29] width 75 height 34
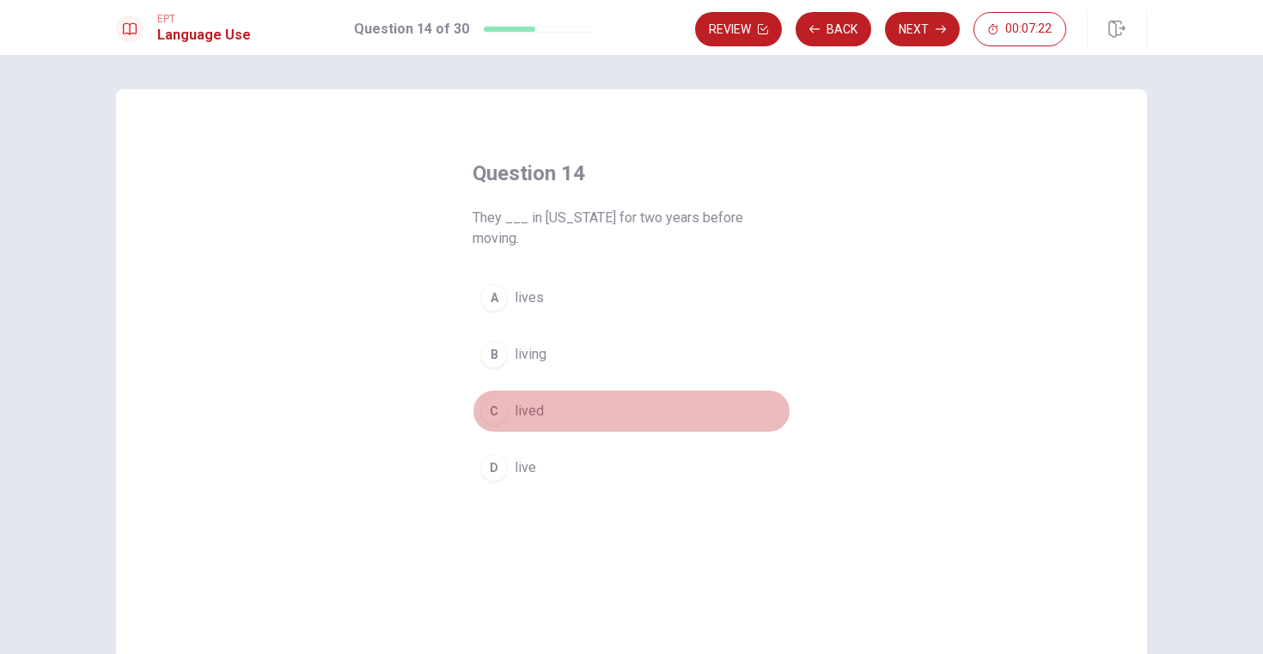
click at [485, 398] on div "C" at bounding box center [493, 411] width 27 height 27
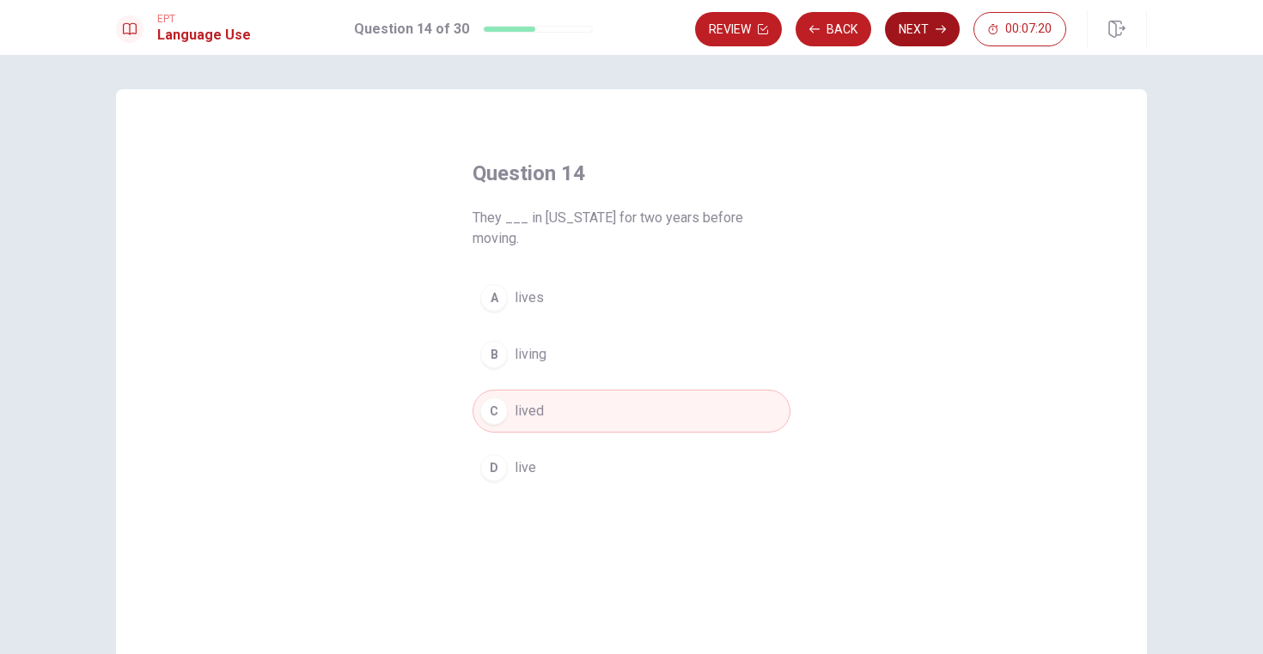
click at [922, 22] on button "Next" at bounding box center [922, 29] width 75 height 34
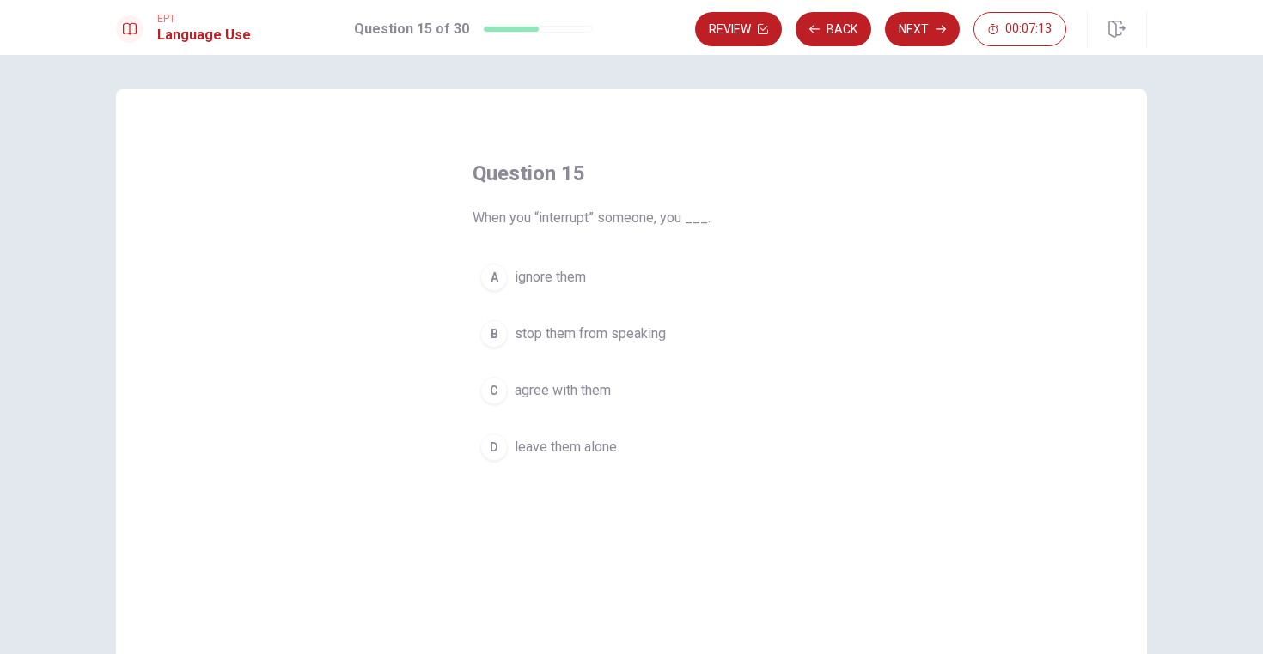
click at [484, 338] on div "B" at bounding box center [493, 333] width 27 height 27
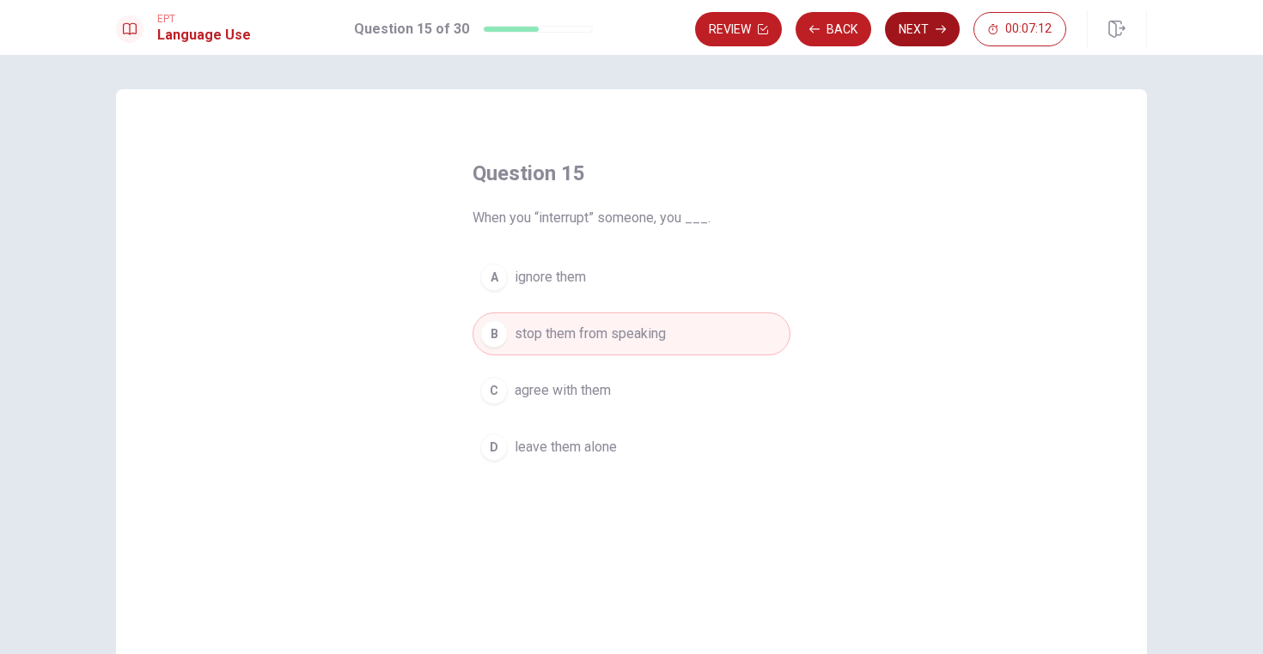
click at [918, 33] on button "Next" at bounding box center [922, 29] width 75 height 34
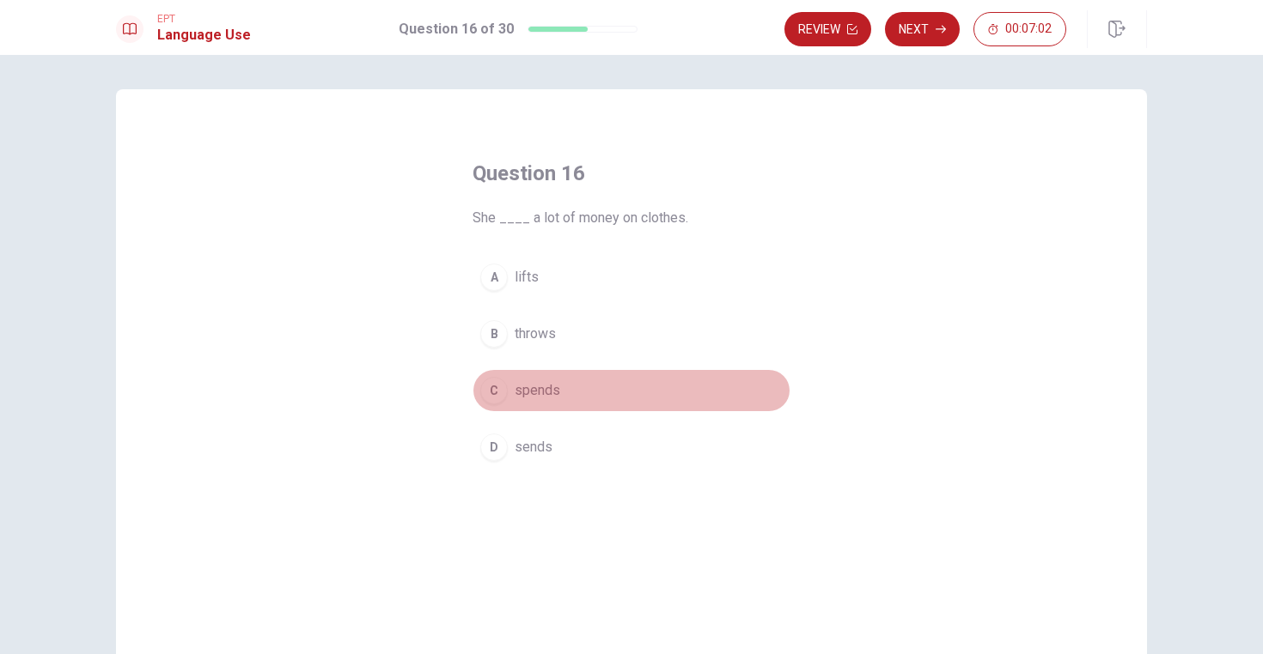
click at [490, 392] on div "C" at bounding box center [493, 390] width 27 height 27
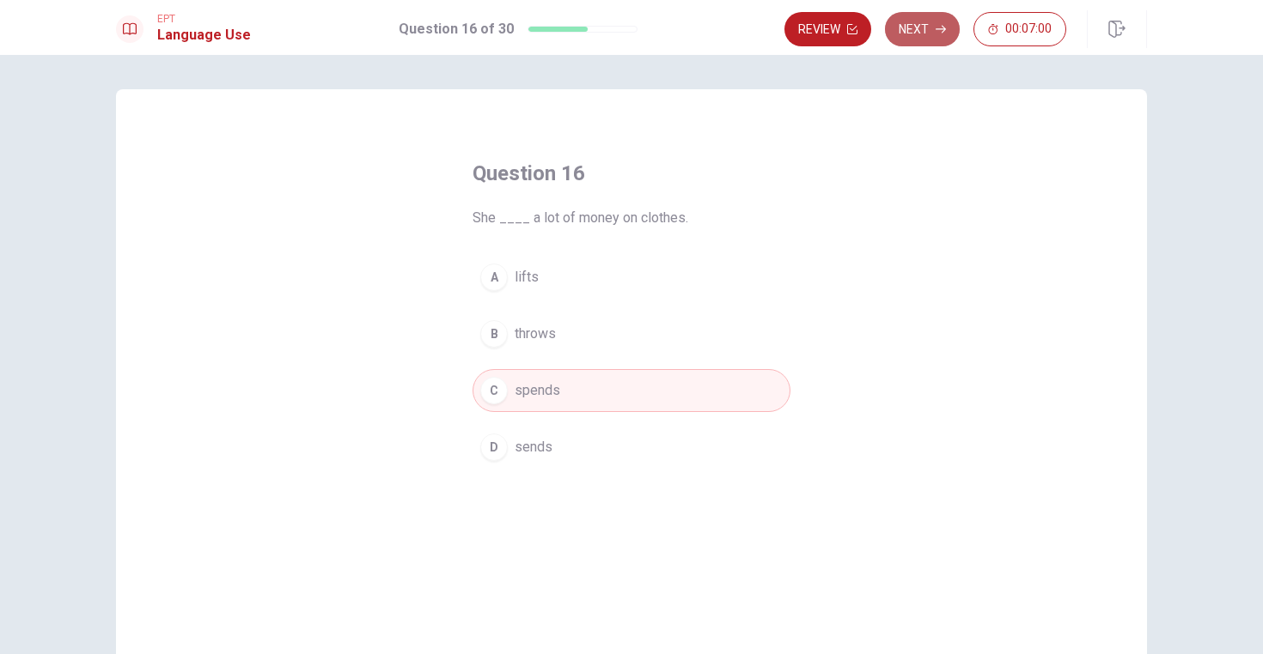
click at [906, 32] on button "Next" at bounding box center [922, 29] width 75 height 34
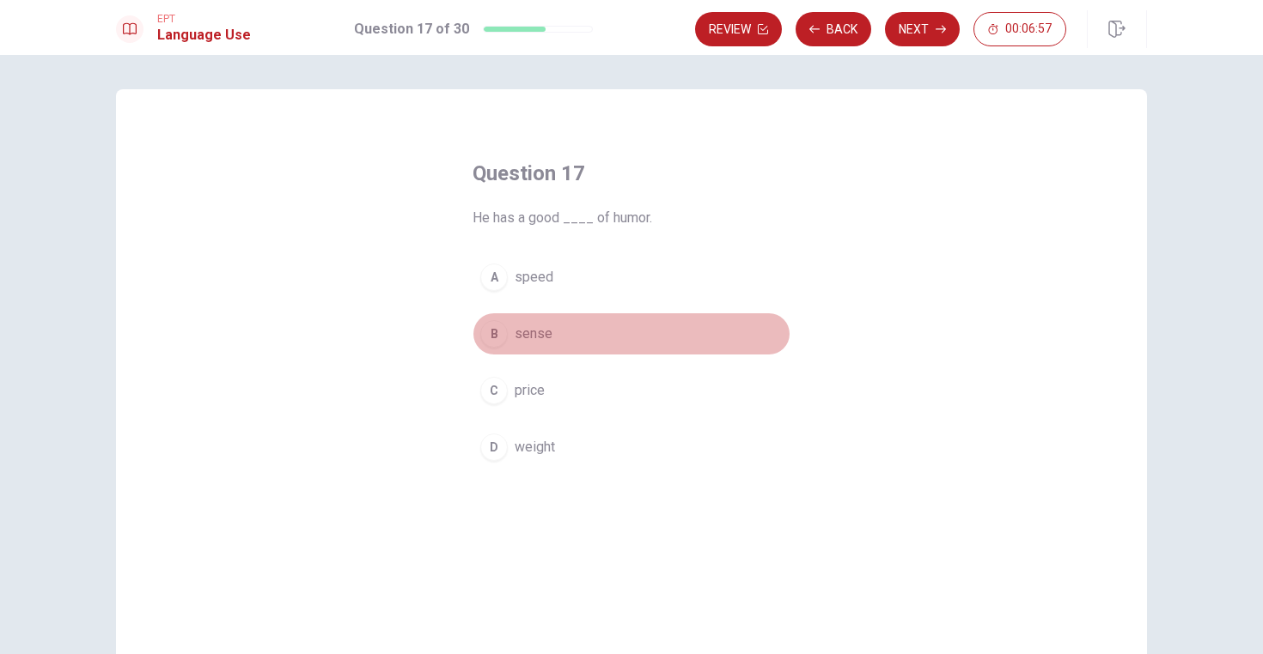
click at [484, 336] on div "B" at bounding box center [493, 333] width 27 height 27
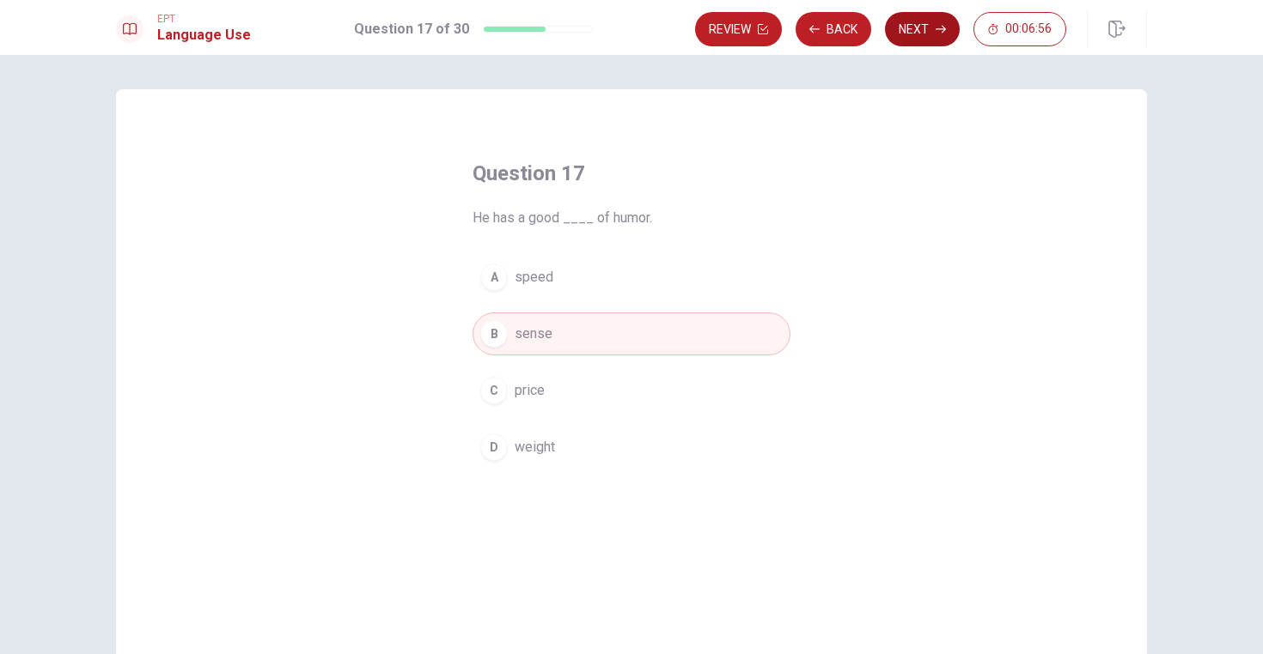
click at [928, 24] on button "Next" at bounding box center [922, 29] width 75 height 34
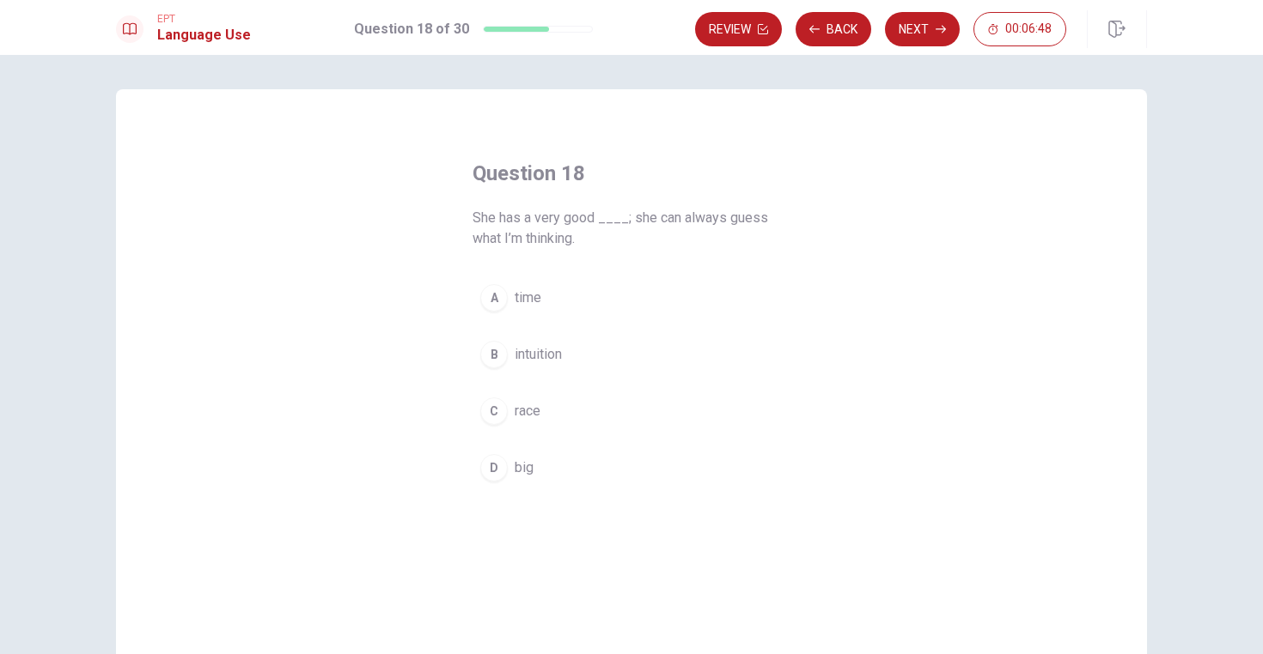
click at [488, 361] on div "B" at bounding box center [493, 354] width 27 height 27
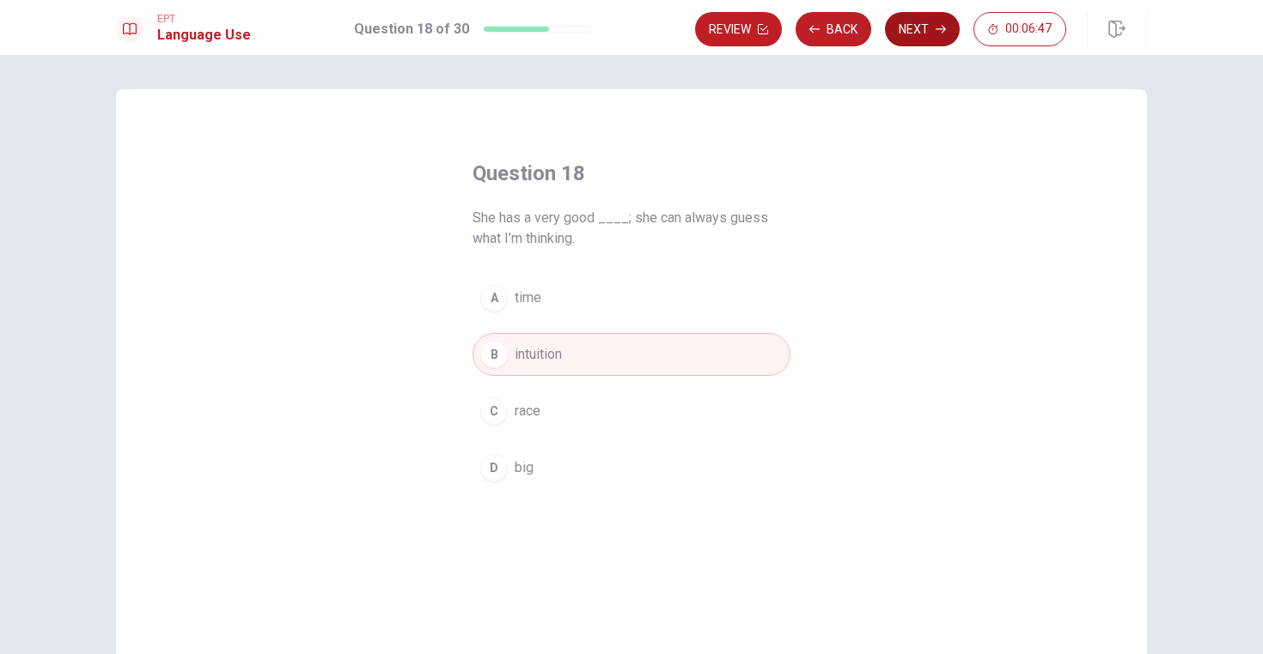
click at [920, 37] on button "Next" at bounding box center [922, 29] width 75 height 34
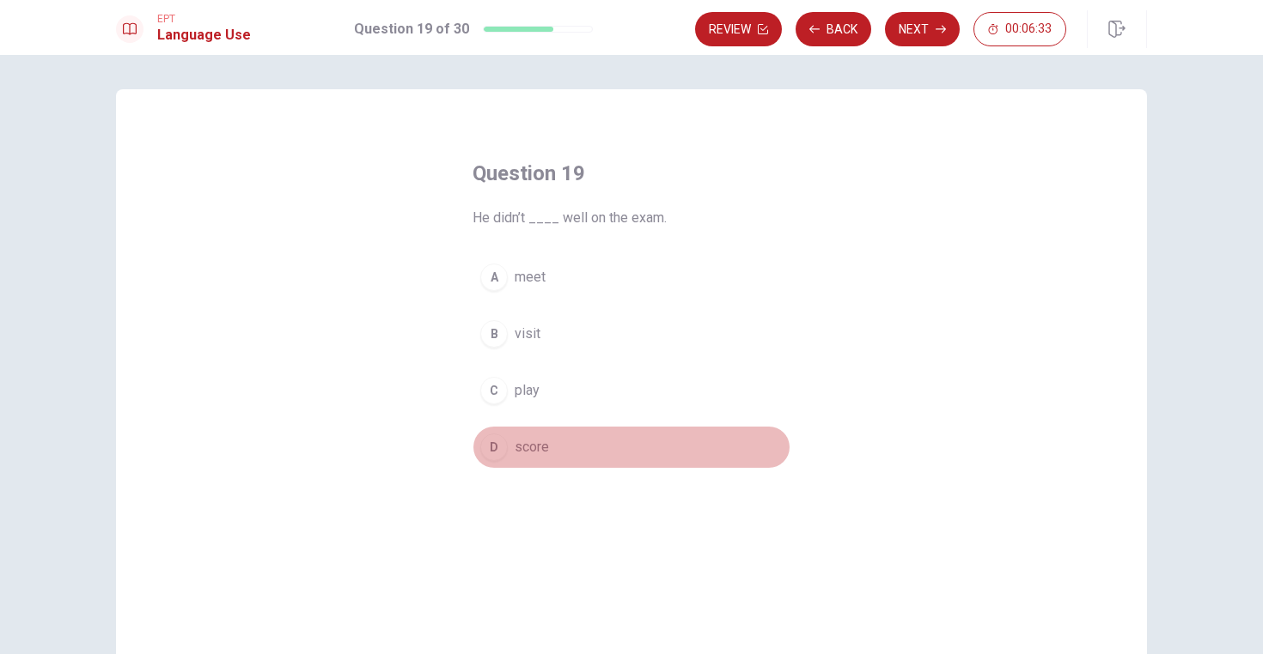
click at [491, 453] on div "D" at bounding box center [493, 447] width 27 height 27
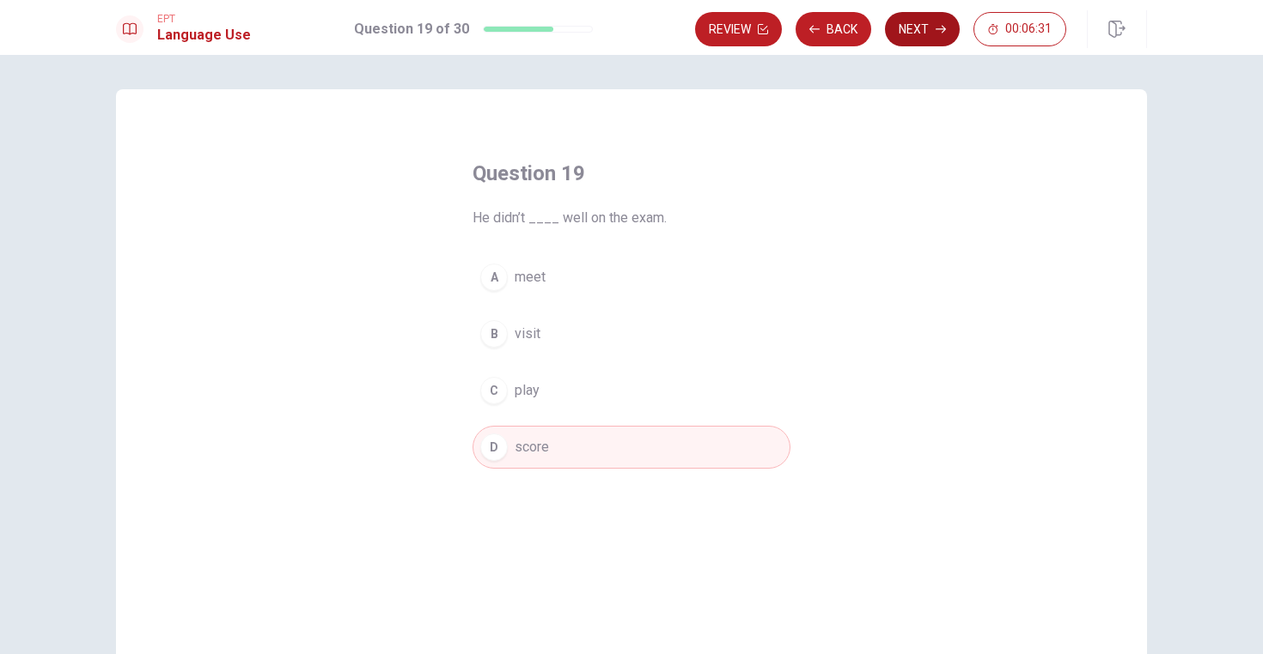
click at [915, 26] on button "Next" at bounding box center [922, 29] width 75 height 34
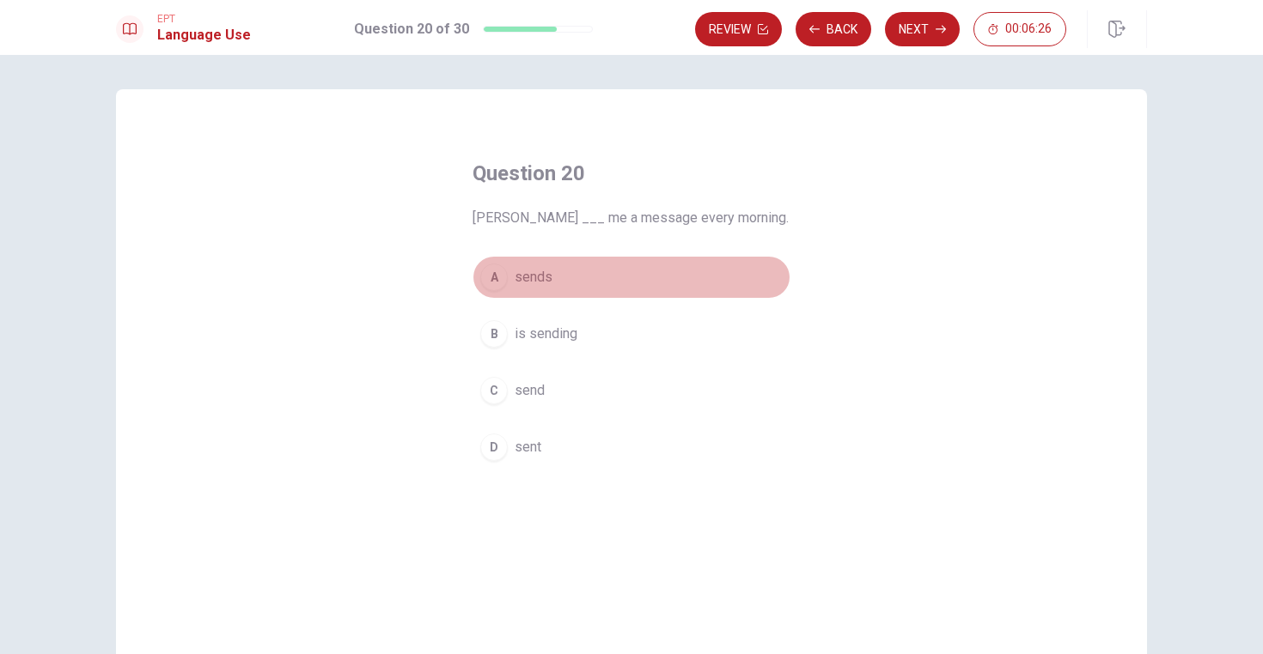
click at [532, 283] on span "sends" at bounding box center [533, 277] width 38 height 21
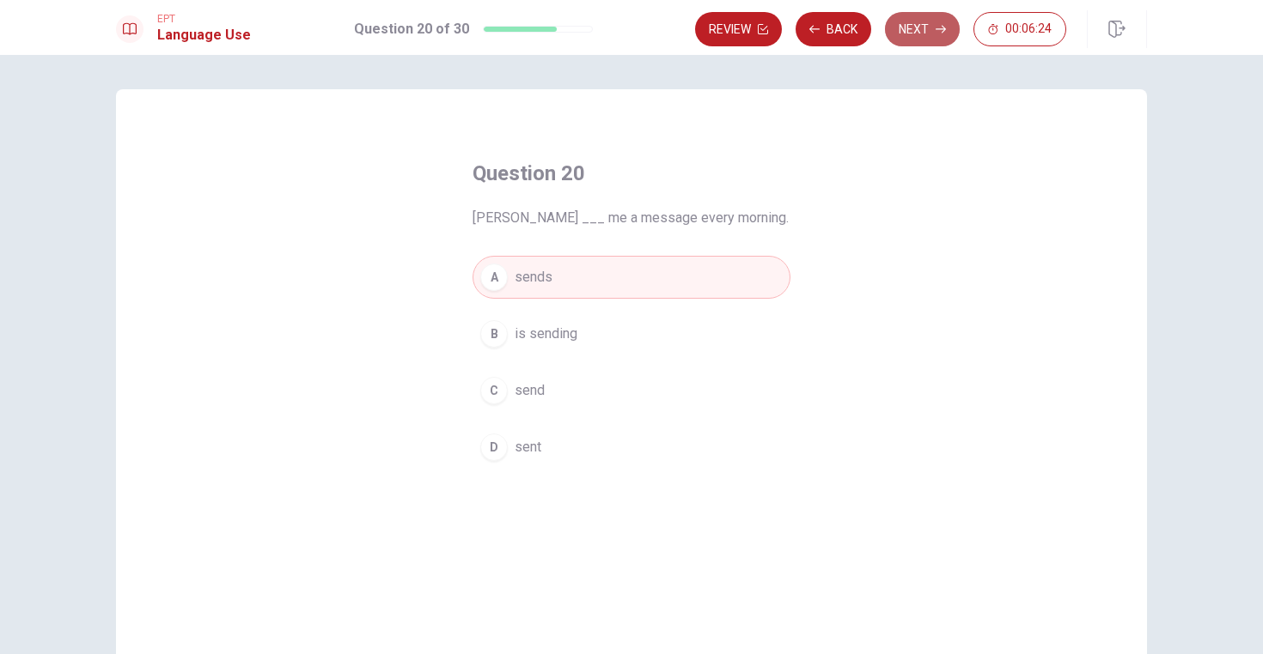
click at [934, 35] on button "Next" at bounding box center [922, 29] width 75 height 34
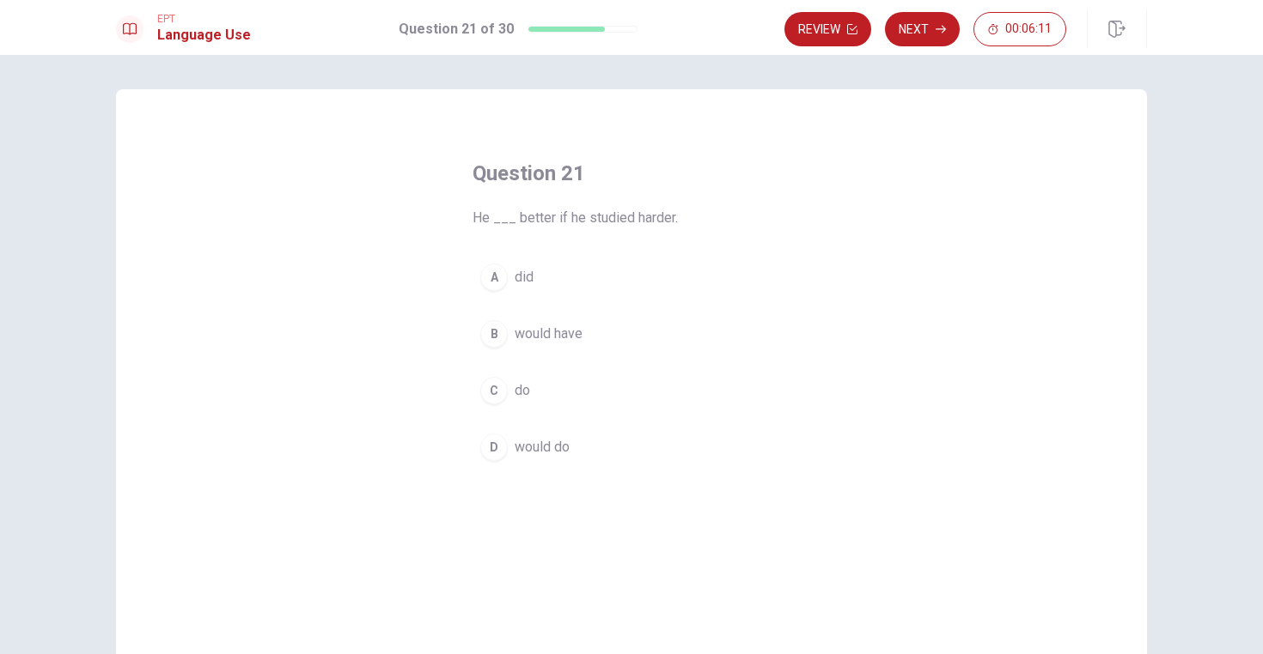
click at [531, 451] on span "would do" at bounding box center [541, 447] width 55 height 21
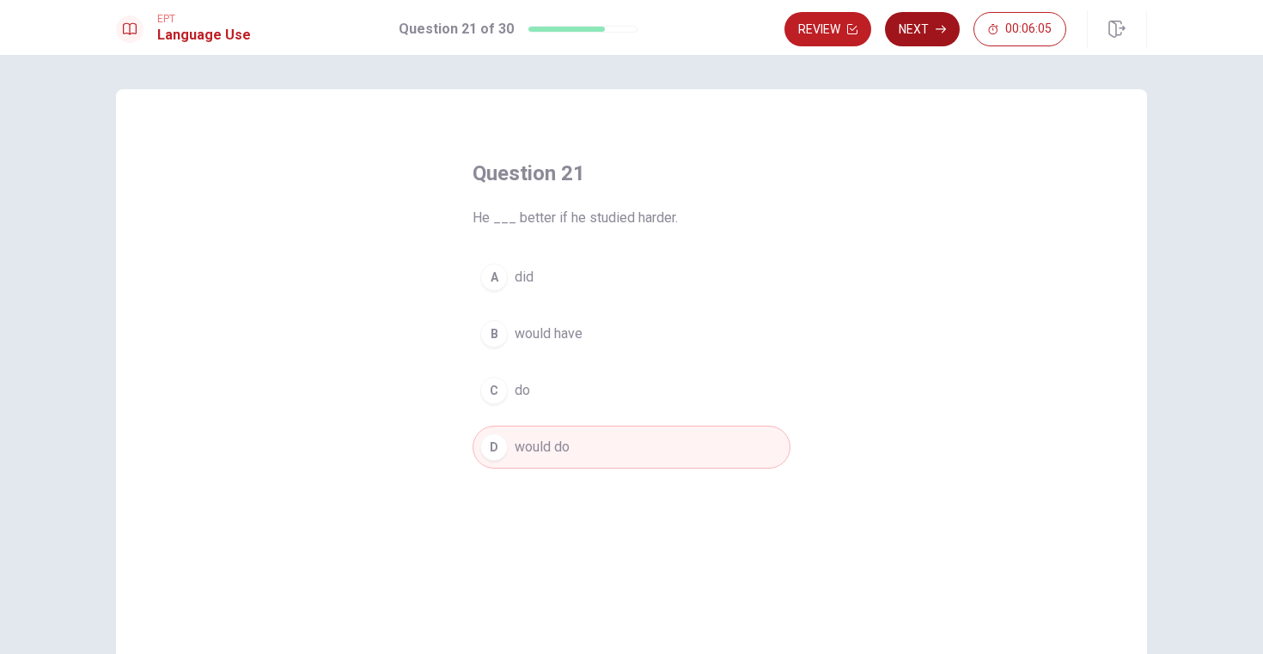
click at [934, 30] on button "Next" at bounding box center [922, 29] width 75 height 34
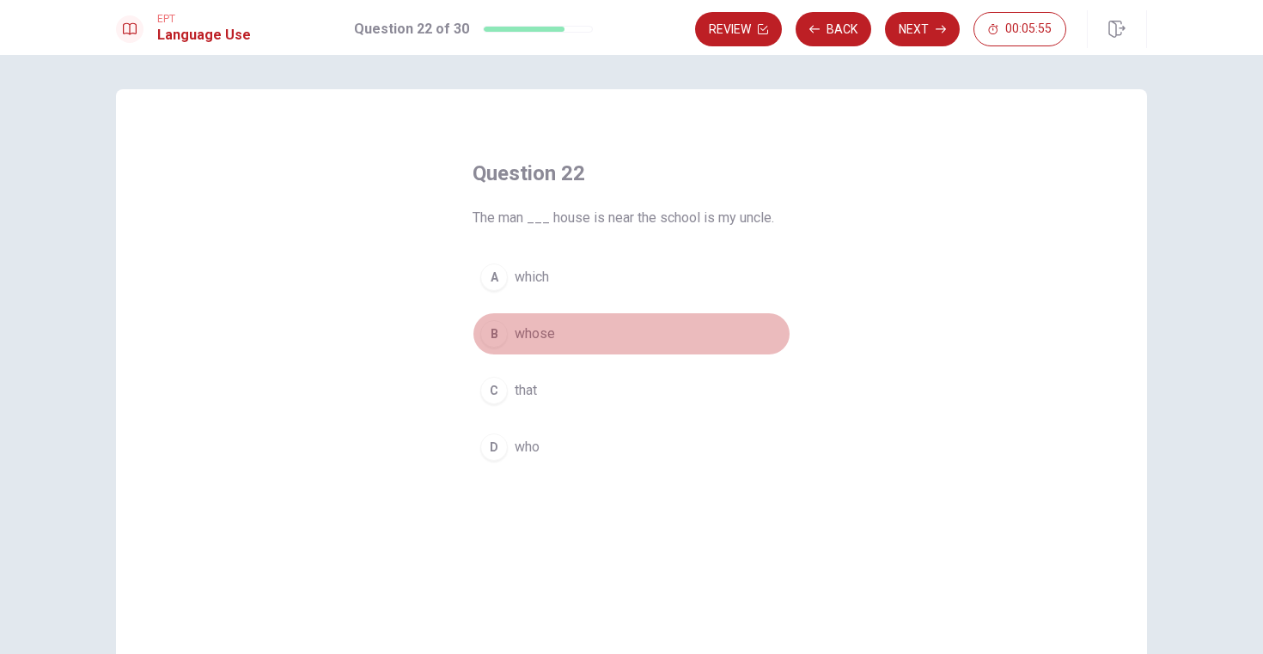
click at [545, 337] on span "whose" at bounding box center [534, 334] width 40 height 21
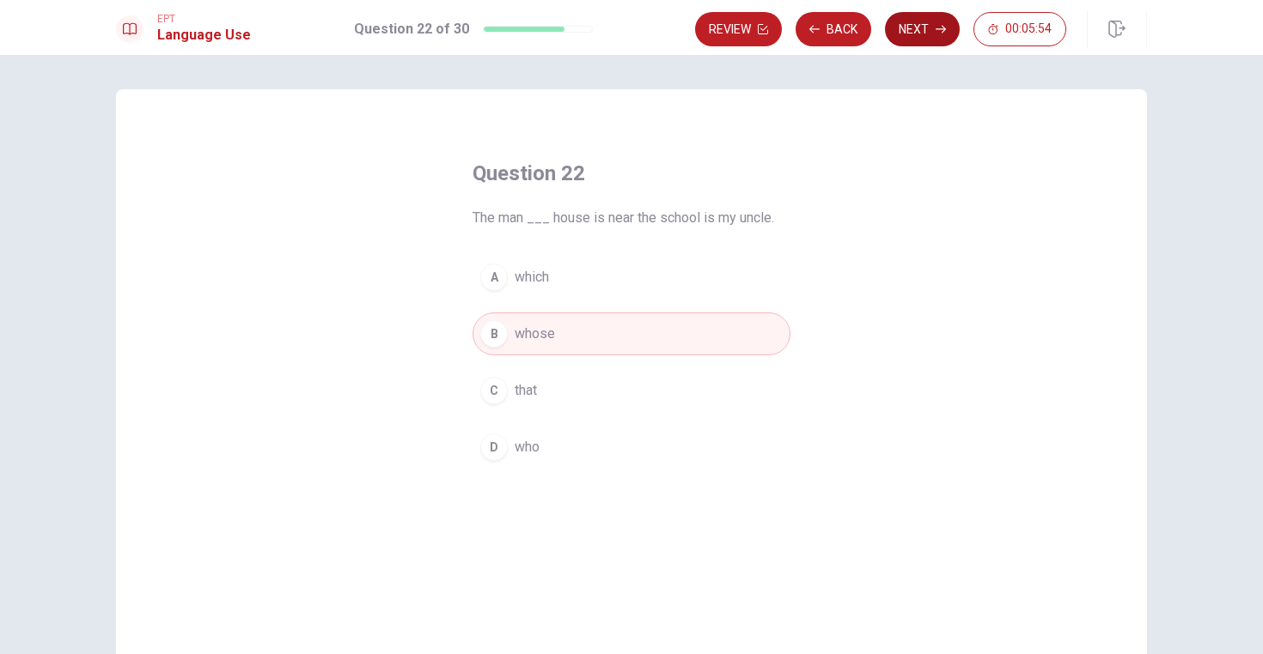
click at [915, 33] on button "Next" at bounding box center [922, 29] width 75 height 34
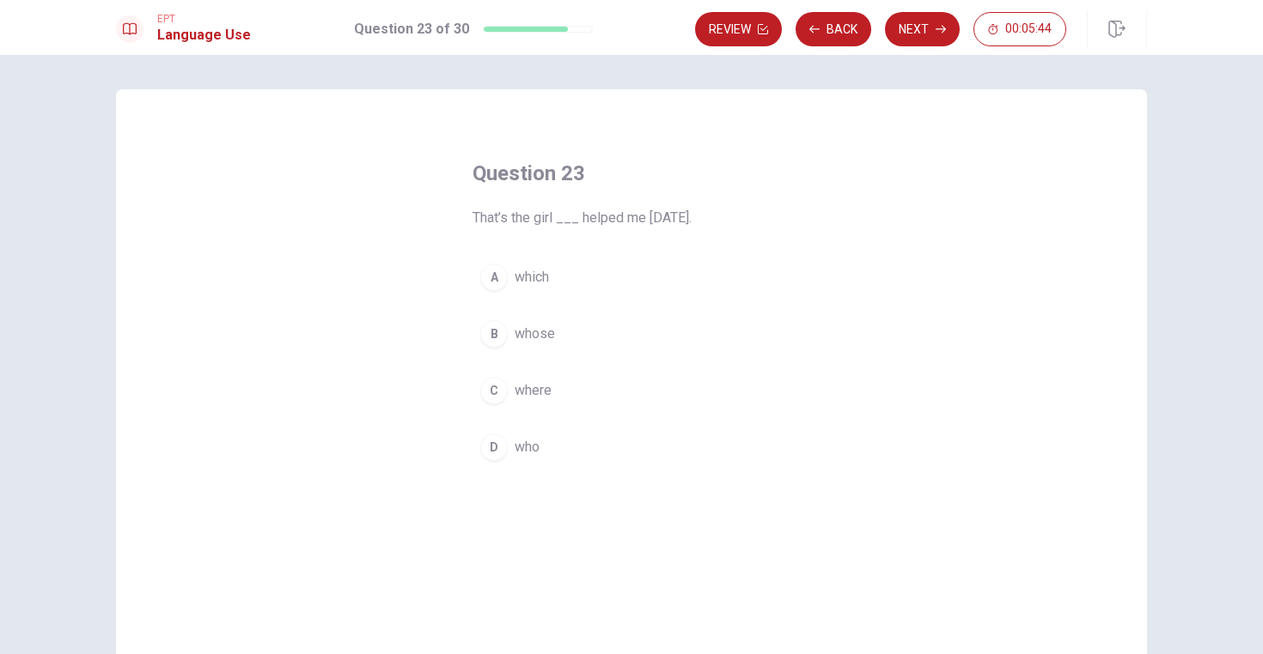
click at [495, 446] on div "D" at bounding box center [493, 447] width 27 height 27
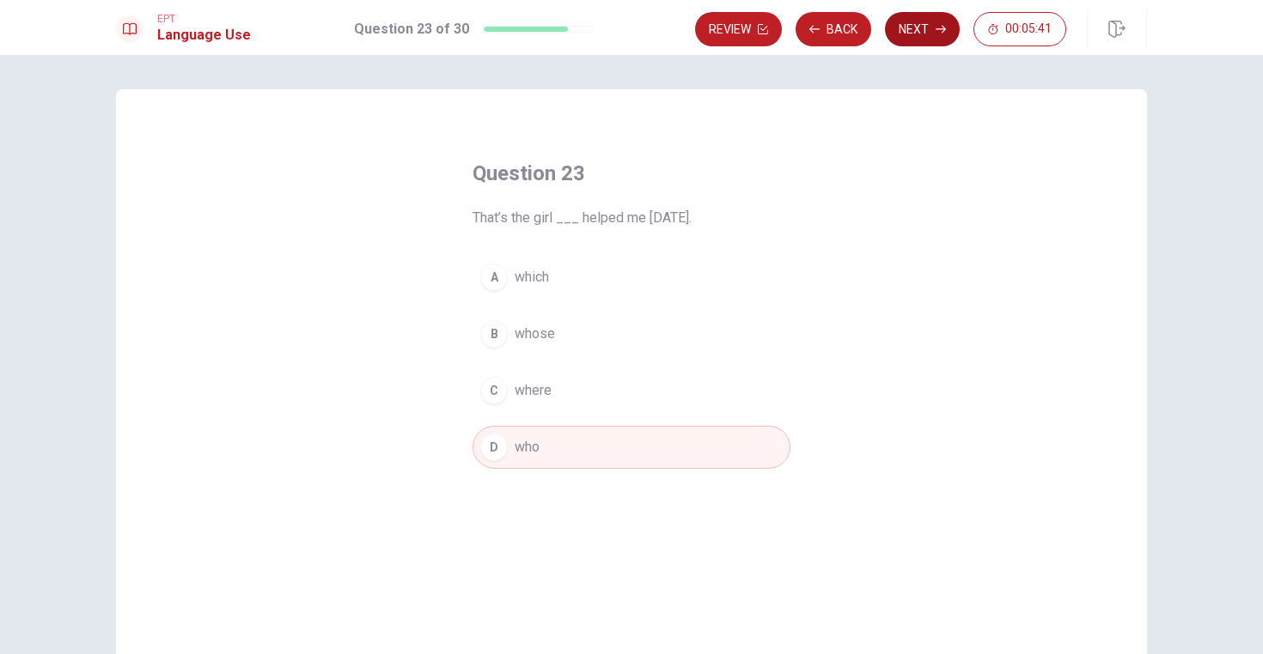
click at [911, 29] on button "Next" at bounding box center [922, 29] width 75 height 34
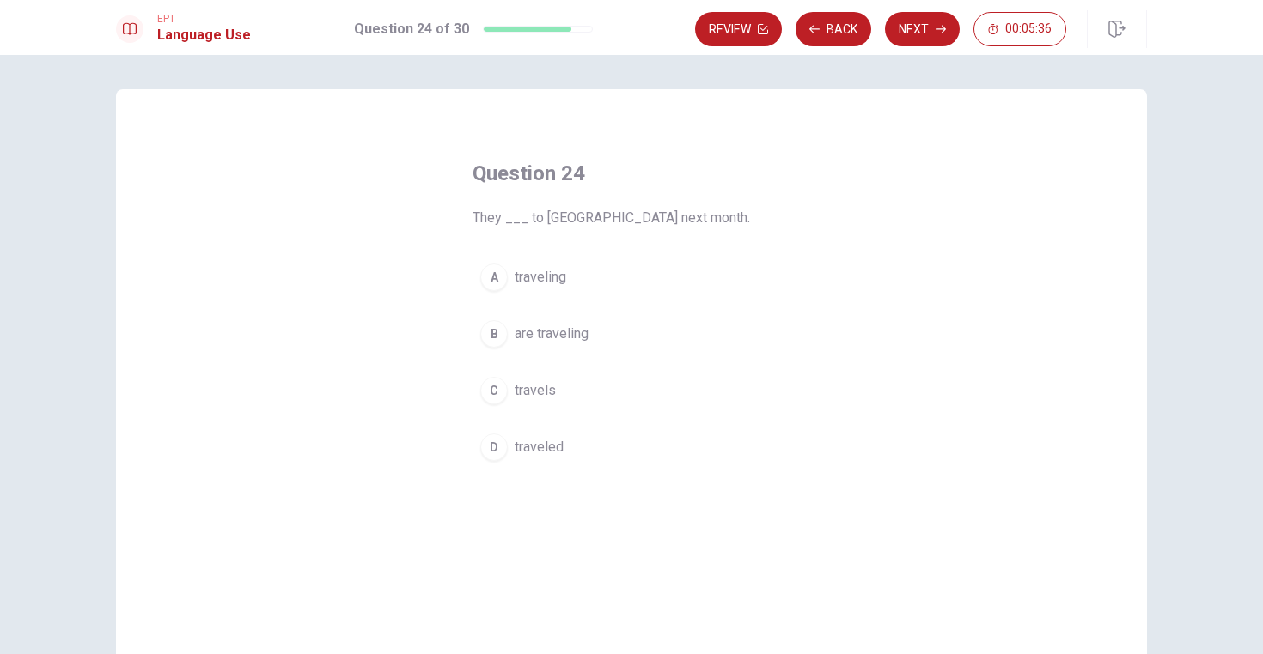
click at [496, 339] on div "B" at bounding box center [493, 333] width 27 height 27
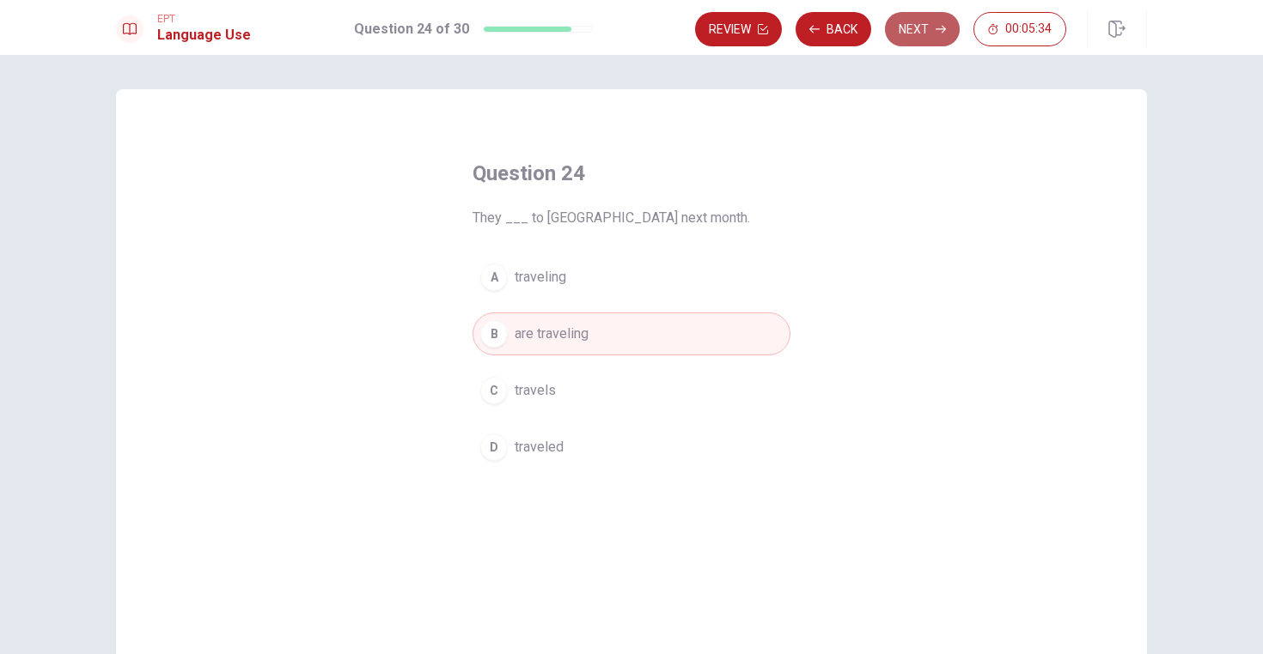
click at [914, 24] on button "Next" at bounding box center [922, 29] width 75 height 34
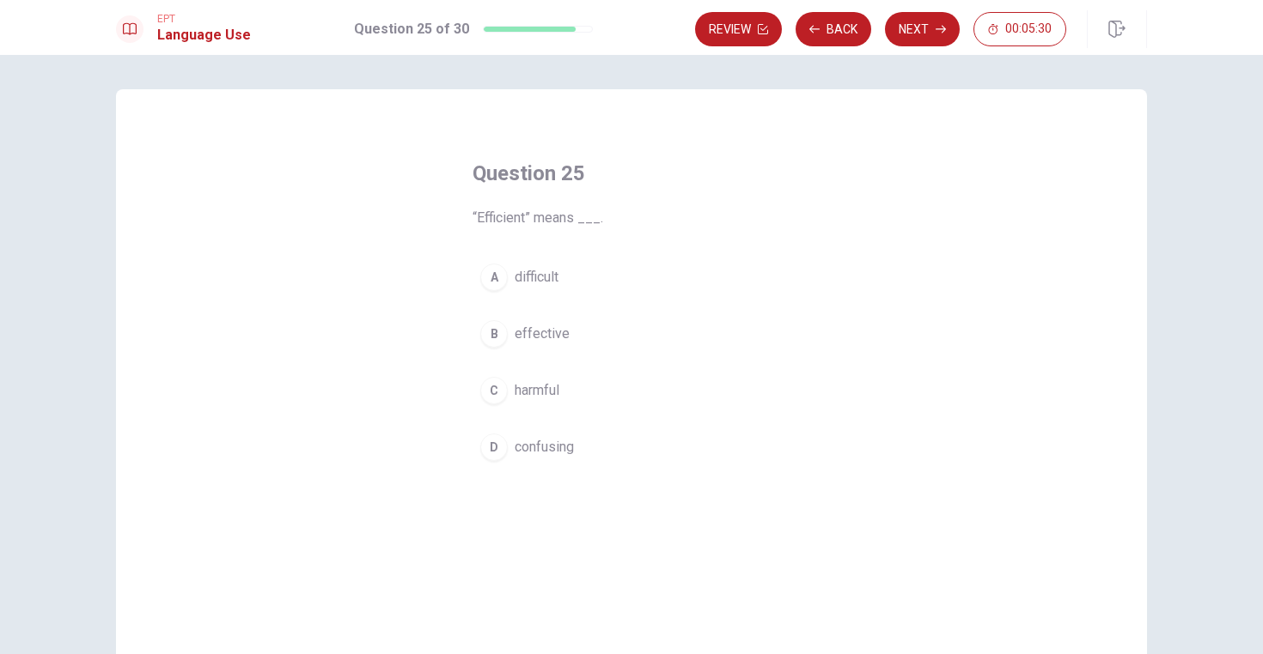
click at [494, 330] on div "B" at bounding box center [493, 333] width 27 height 27
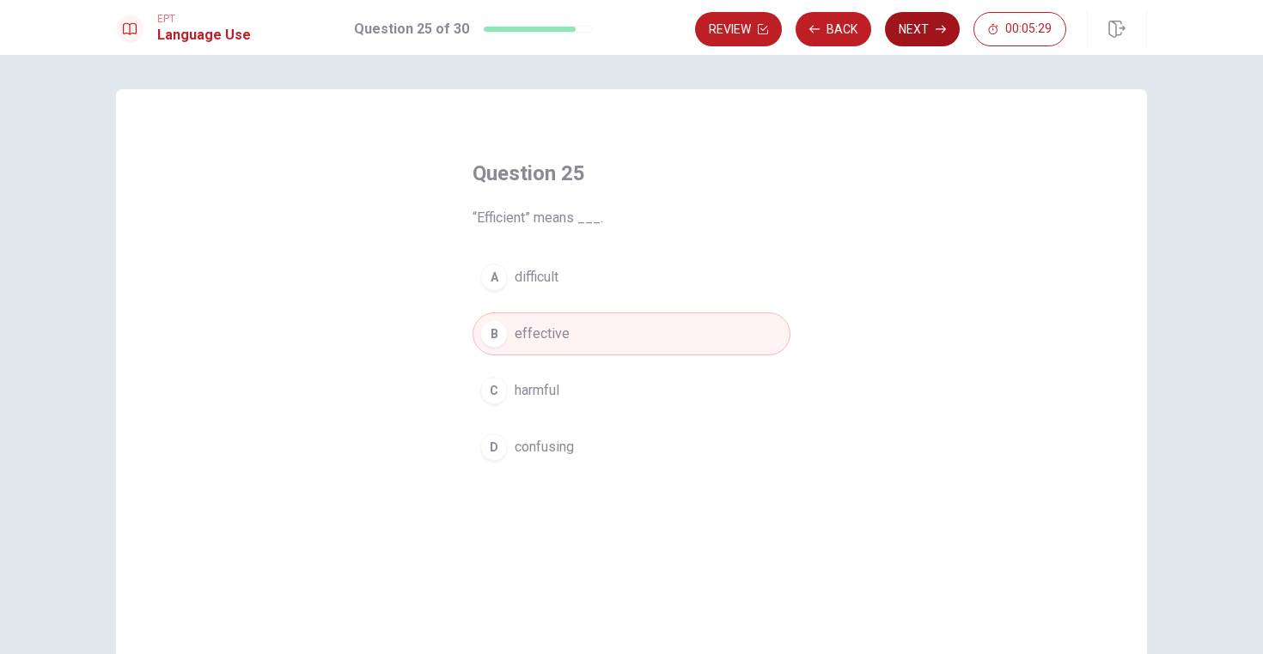
click at [921, 33] on button "Next" at bounding box center [922, 29] width 75 height 34
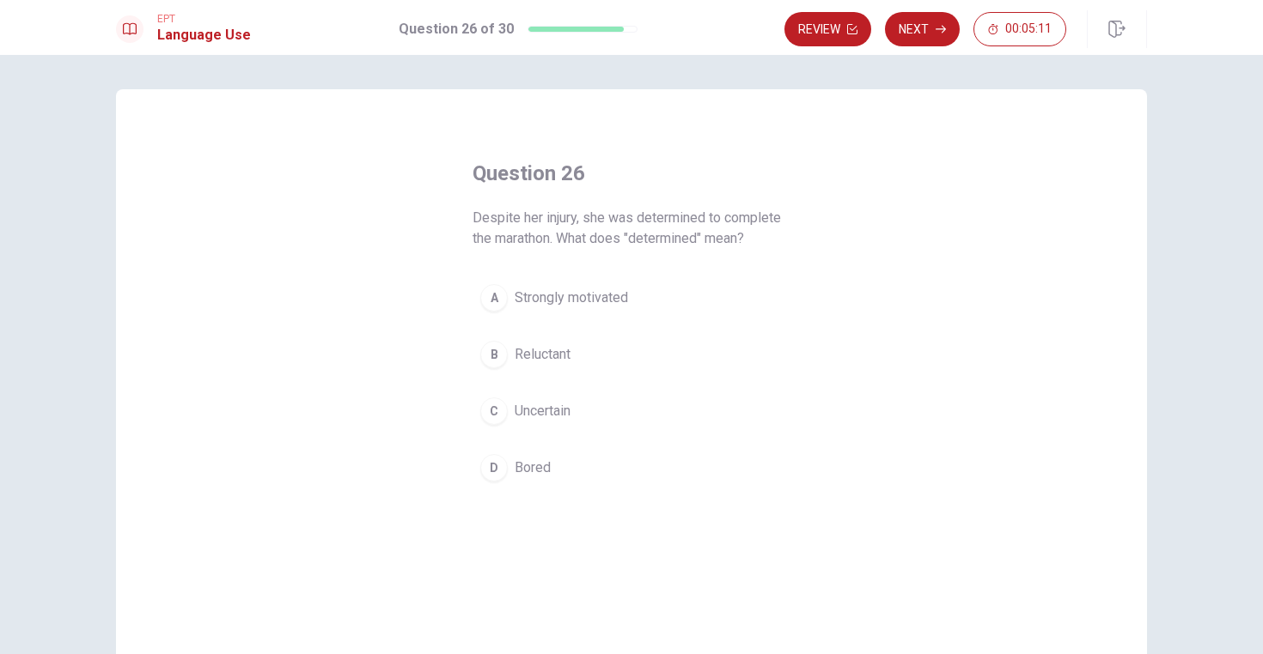
click at [490, 295] on div "A" at bounding box center [493, 297] width 27 height 27
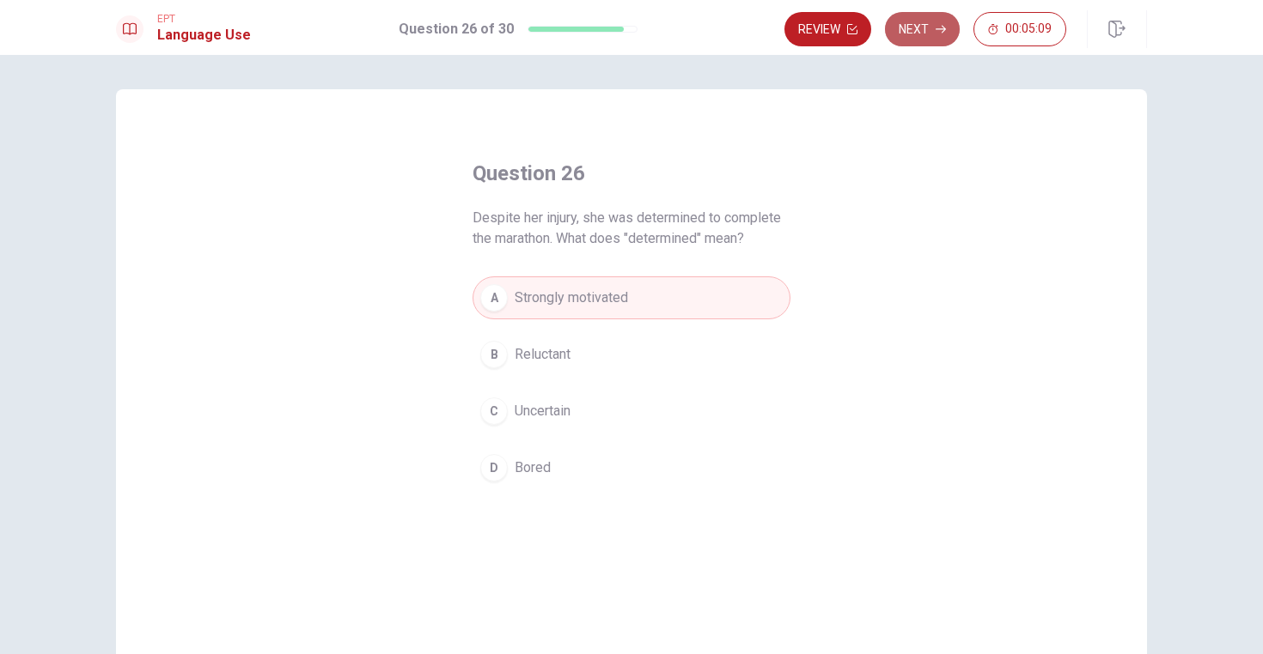
click at [929, 30] on button "Next" at bounding box center [922, 29] width 75 height 34
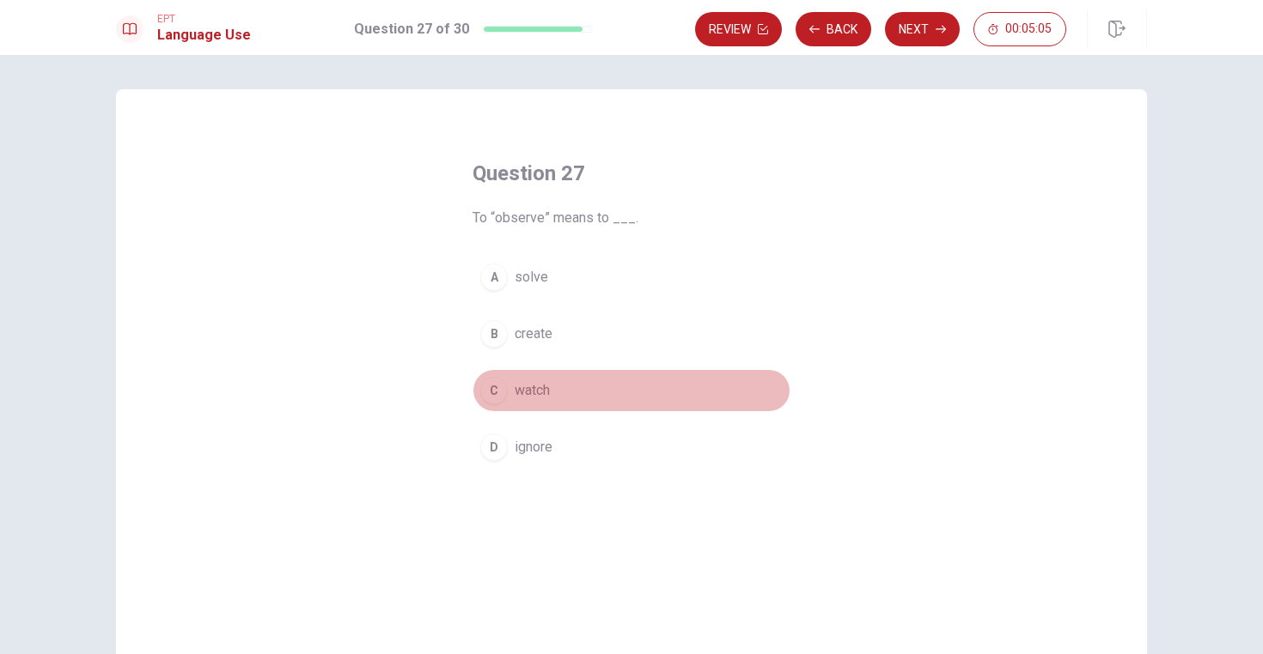
click at [490, 394] on div "C" at bounding box center [493, 390] width 27 height 27
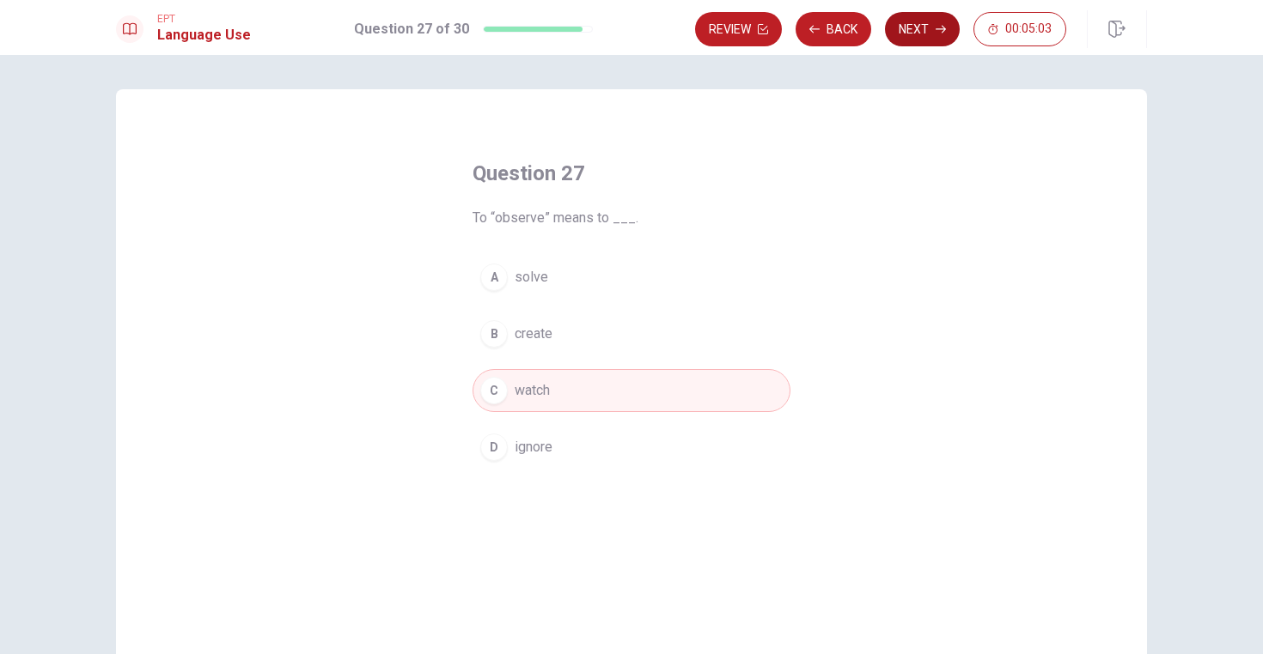
click at [907, 40] on button "Next" at bounding box center [922, 29] width 75 height 34
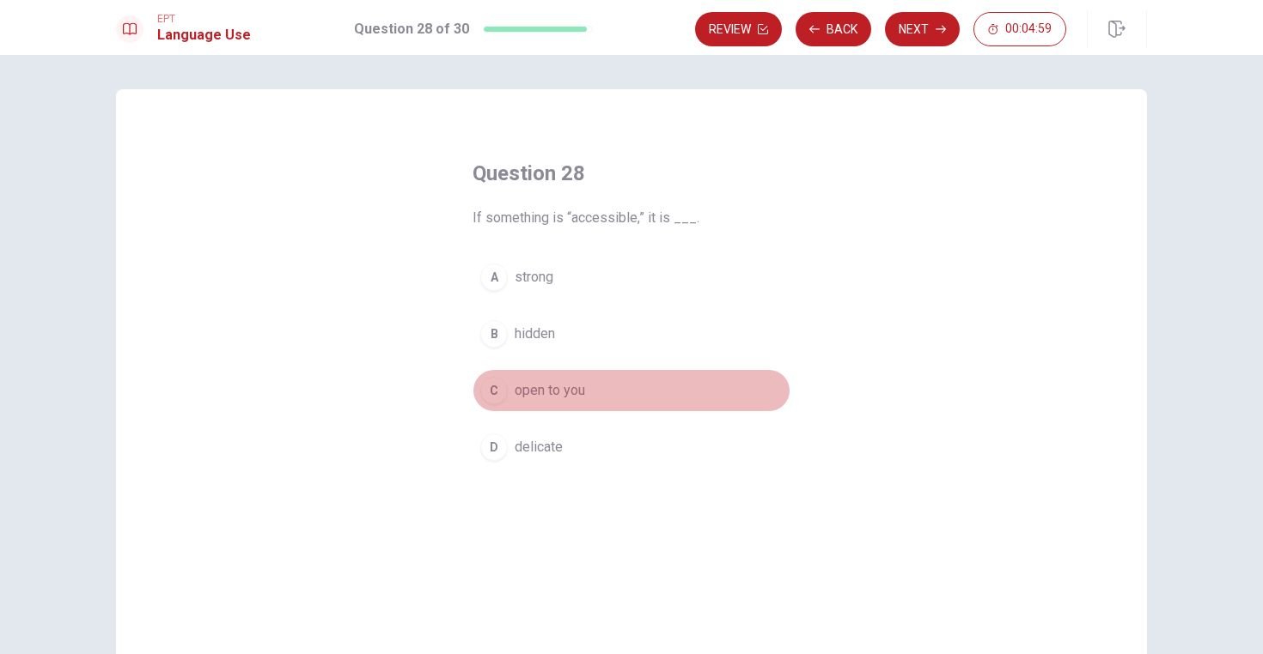
click at [502, 391] on div "C" at bounding box center [493, 390] width 27 height 27
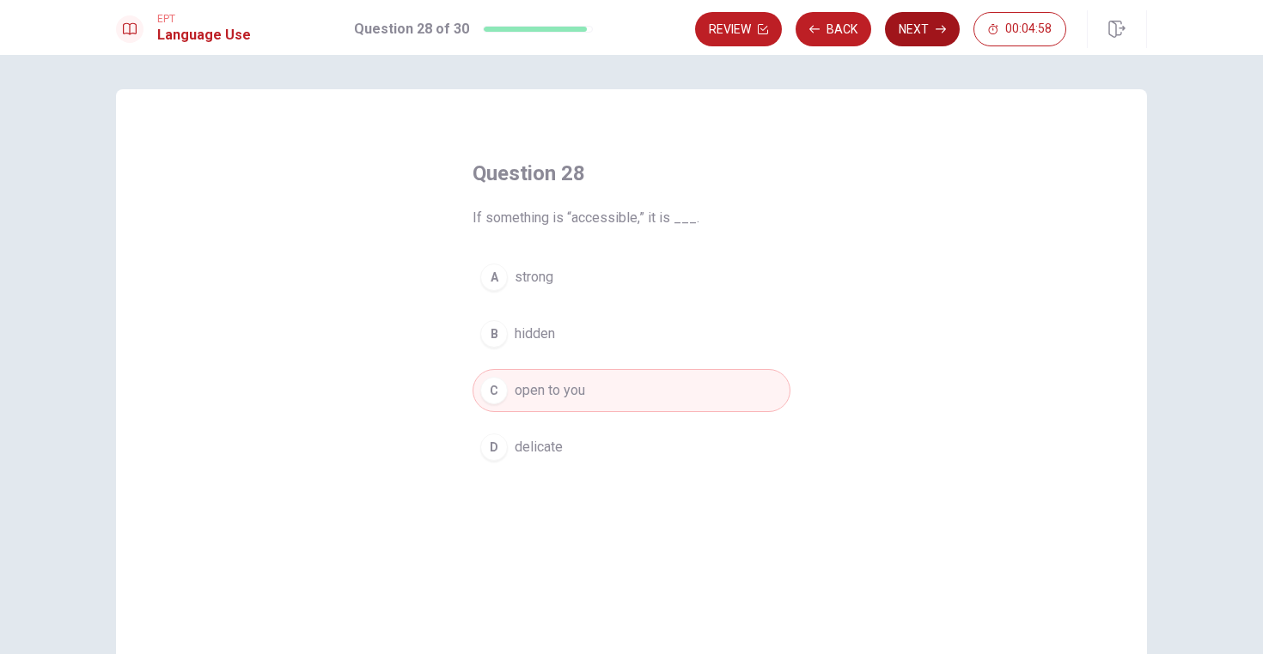
click at [909, 30] on button "Next" at bounding box center [922, 29] width 75 height 34
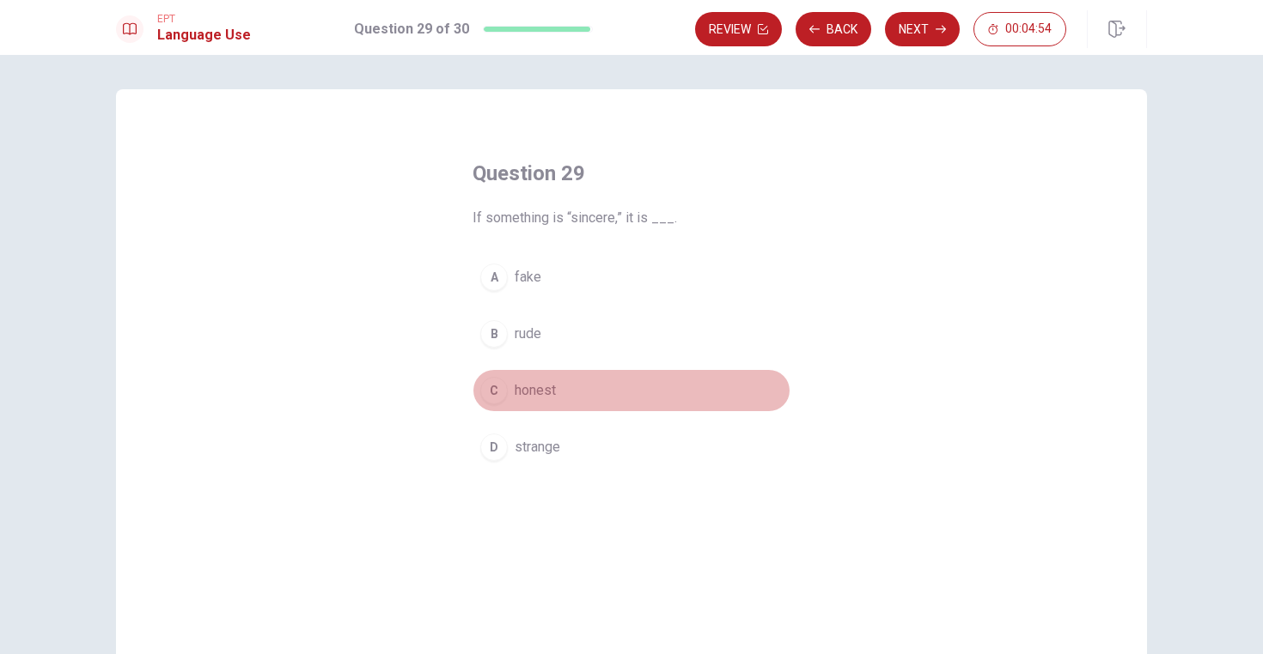
click at [496, 395] on div "C" at bounding box center [493, 390] width 27 height 27
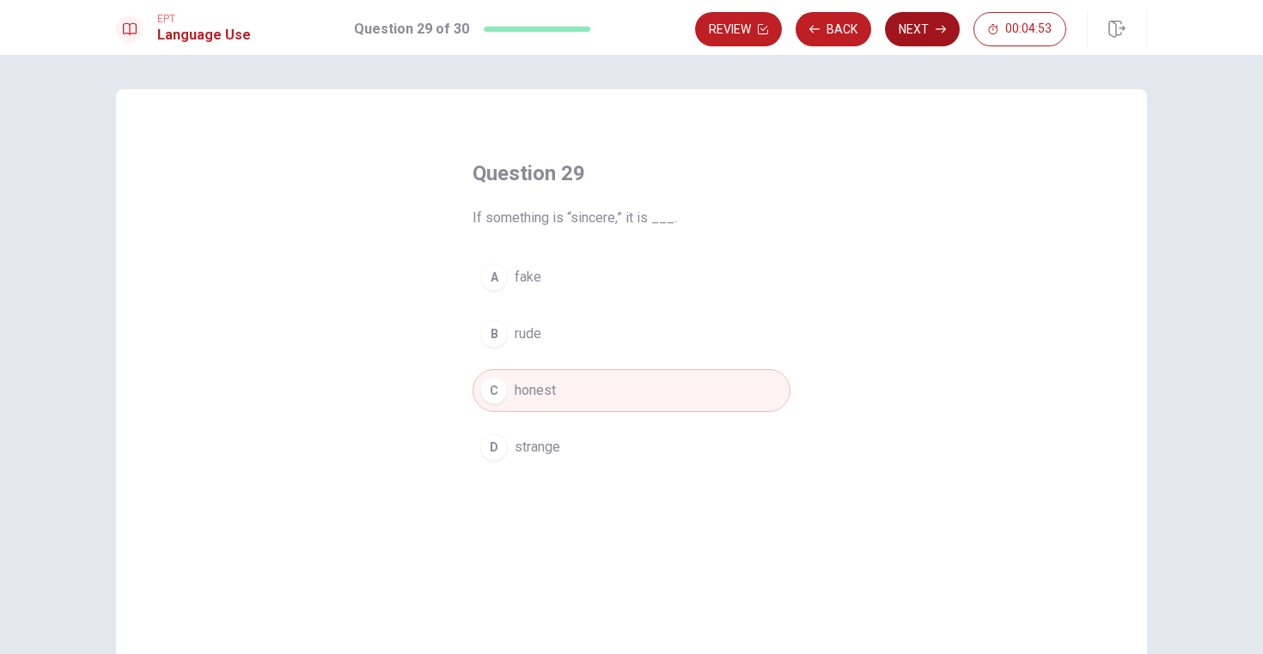
click at [916, 29] on button "Next" at bounding box center [922, 29] width 75 height 34
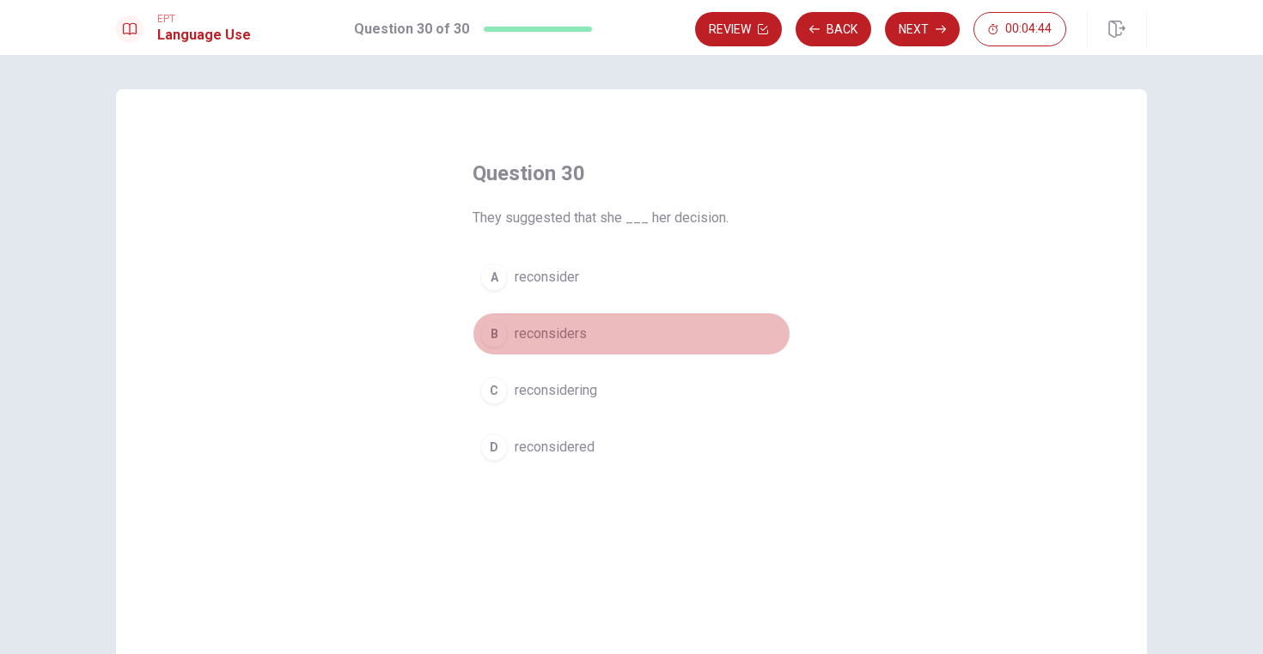
click at [490, 338] on div "B" at bounding box center [493, 333] width 27 height 27
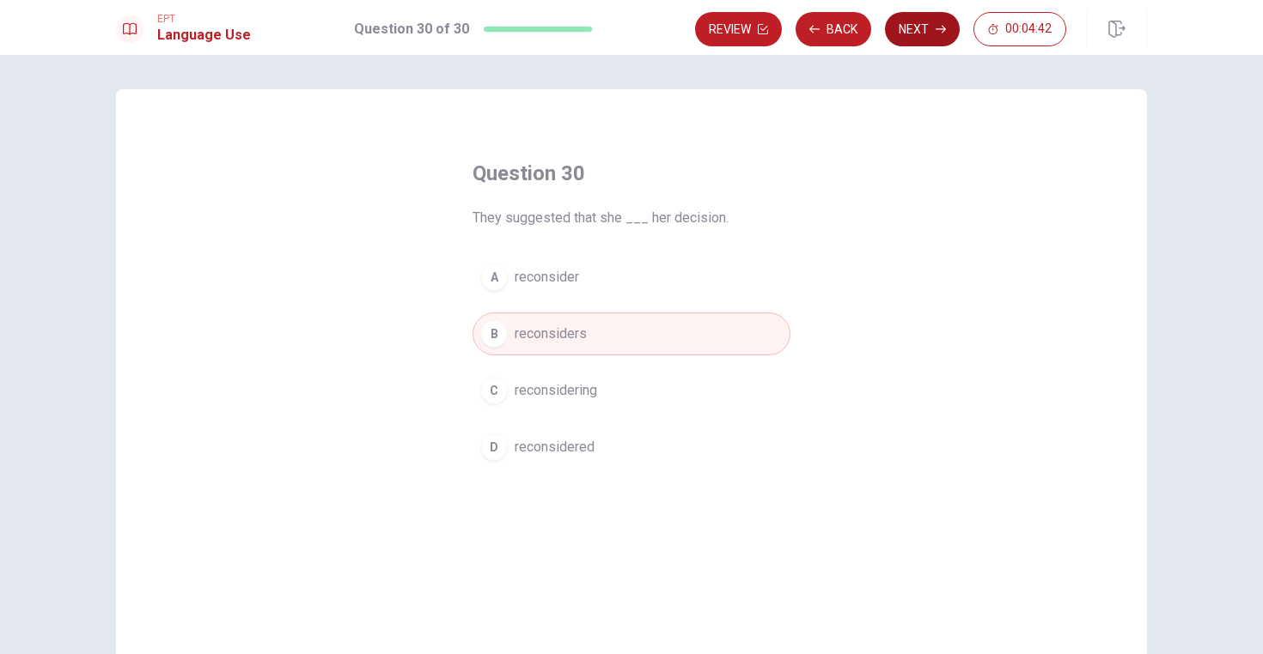
click at [927, 36] on button "Next" at bounding box center [922, 29] width 75 height 34
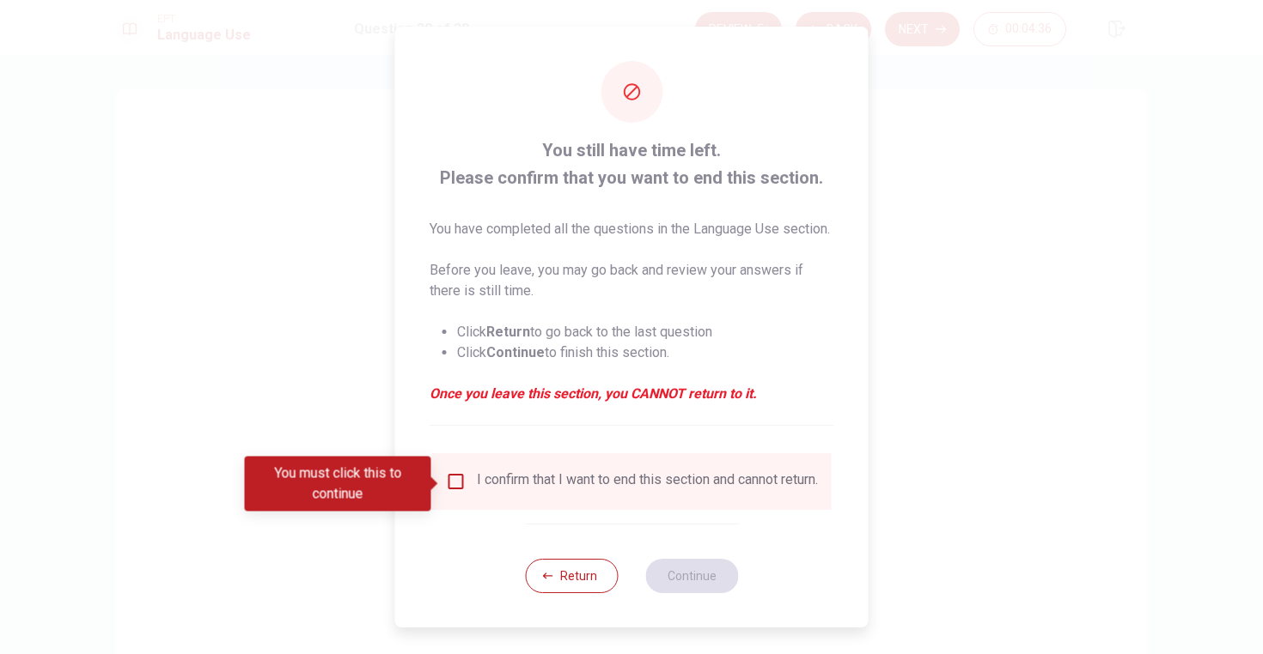
scroll to position [7, 0]
click at [454, 480] on input "You must click this to continue" at bounding box center [456, 482] width 21 height 21
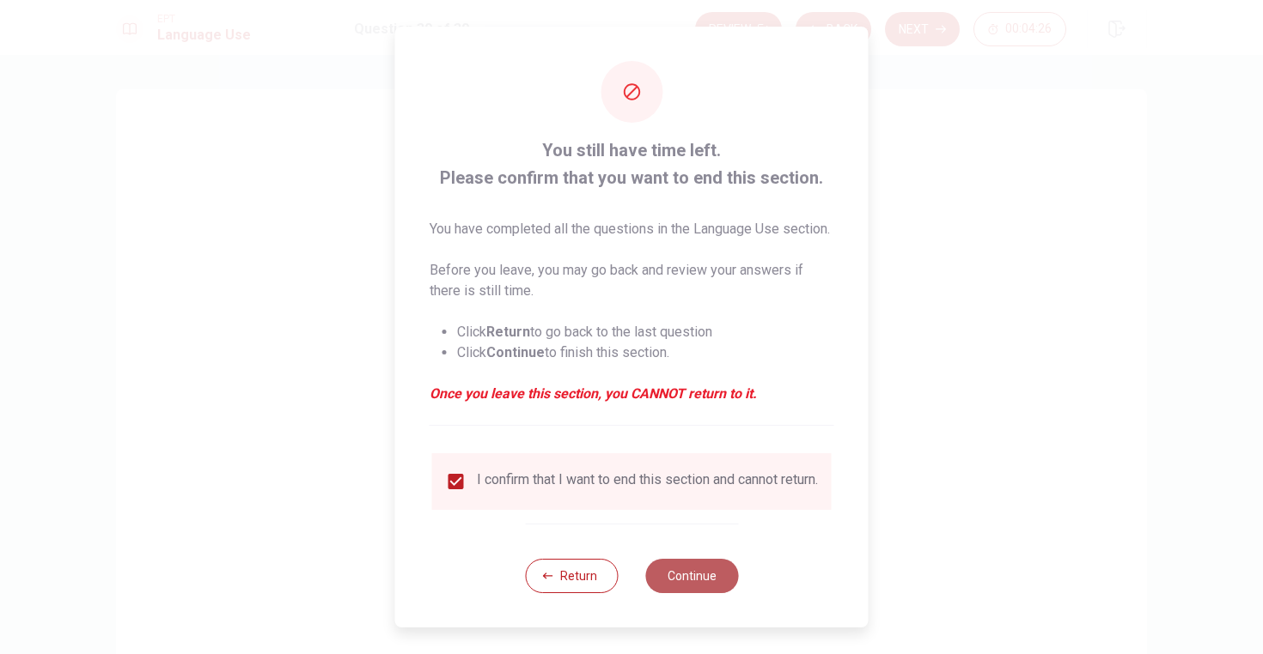
click at [678, 593] on button "Continue" at bounding box center [691, 576] width 93 height 34
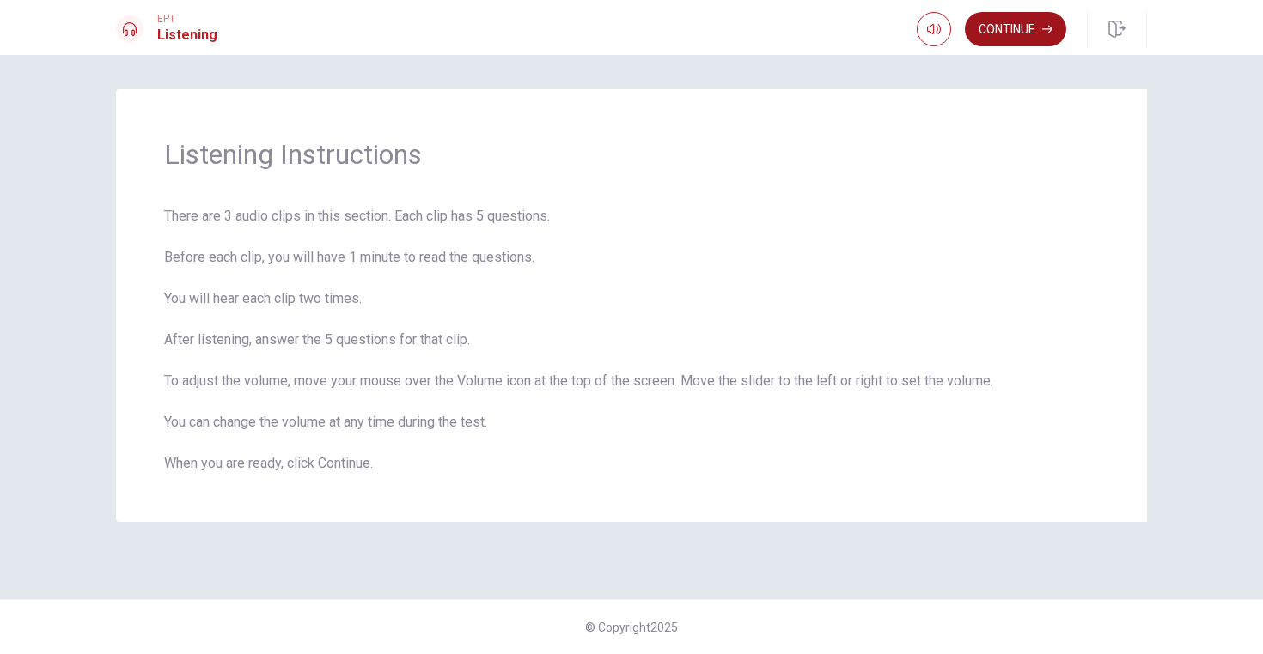
click at [1011, 34] on button "Continue" at bounding box center [1014, 29] width 101 height 34
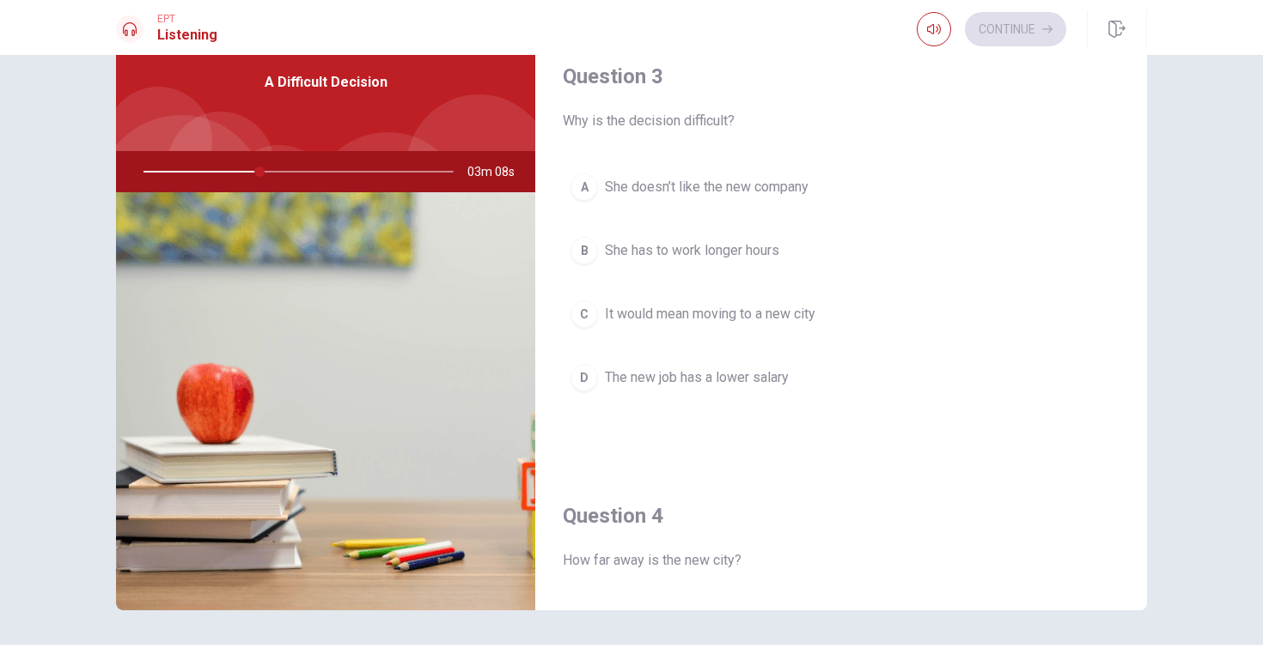
scroll to position [1277, 0]
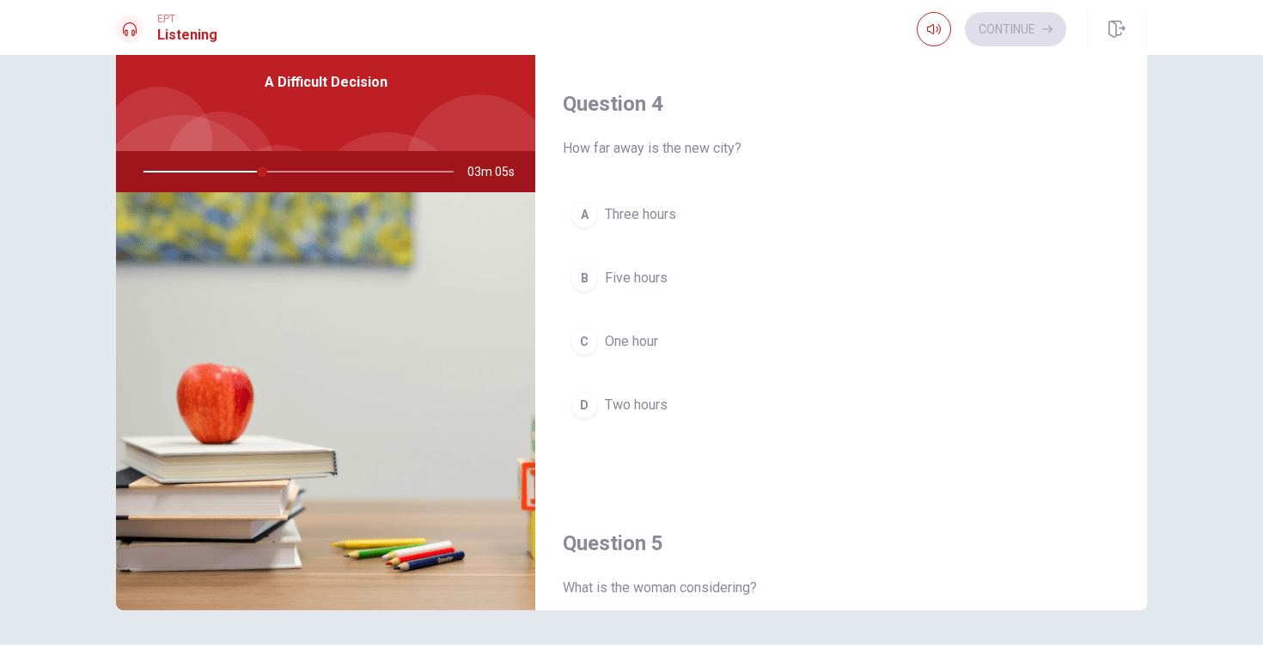
click at [586, 217] on div "A" at bounding box center [583, 214] width 27 height 27
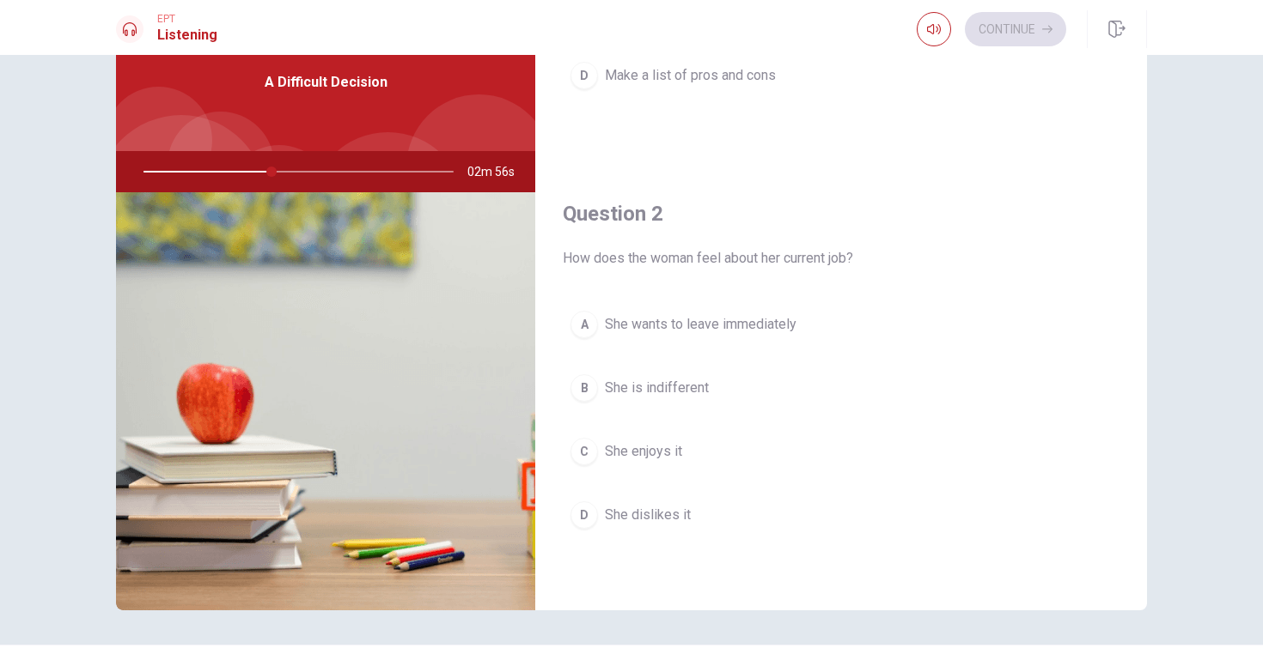
scroll to position [290, 0]
click at [579, 444] on div "C" at bounding box center [583, 448] width 27 height 27
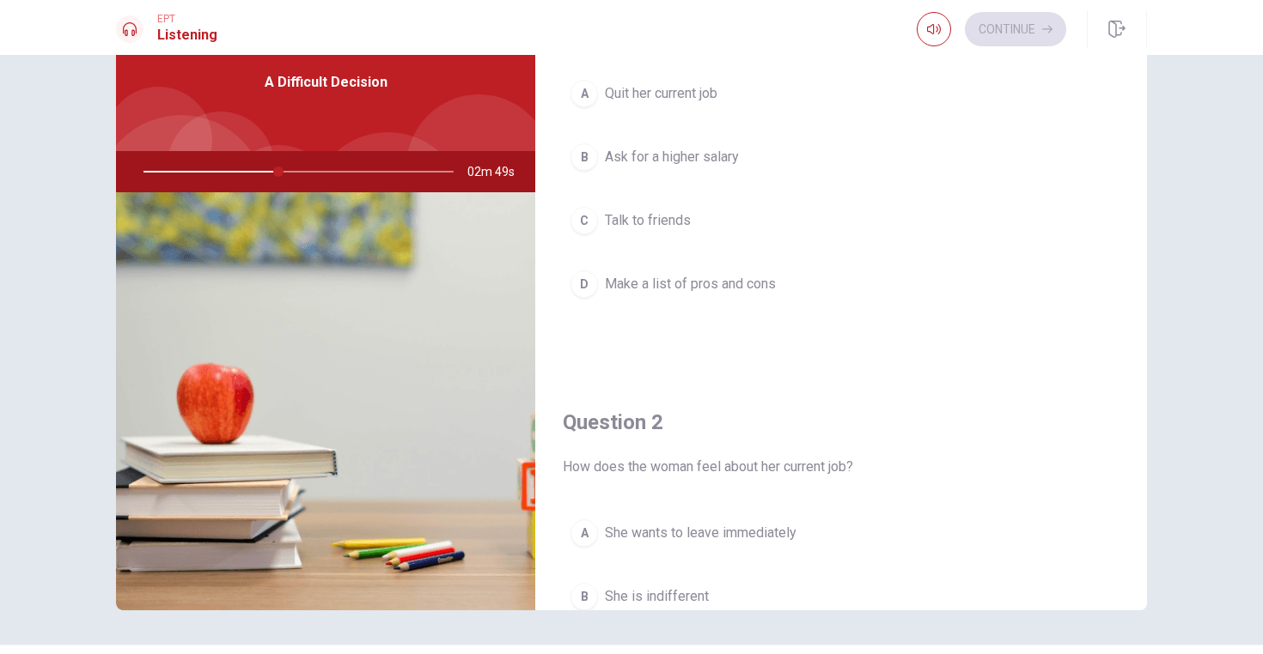
scroll to position [0, 0]
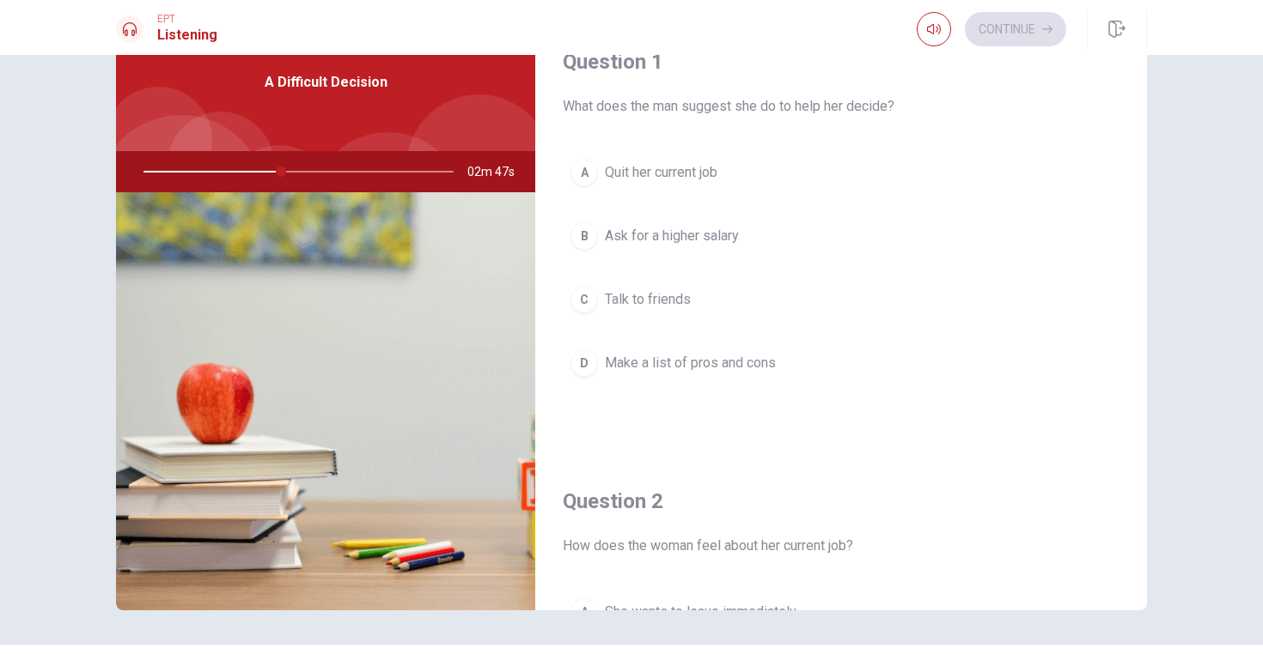
click at [583, 362] on div "D" at bounding box center [583, 363] width 27 height 27
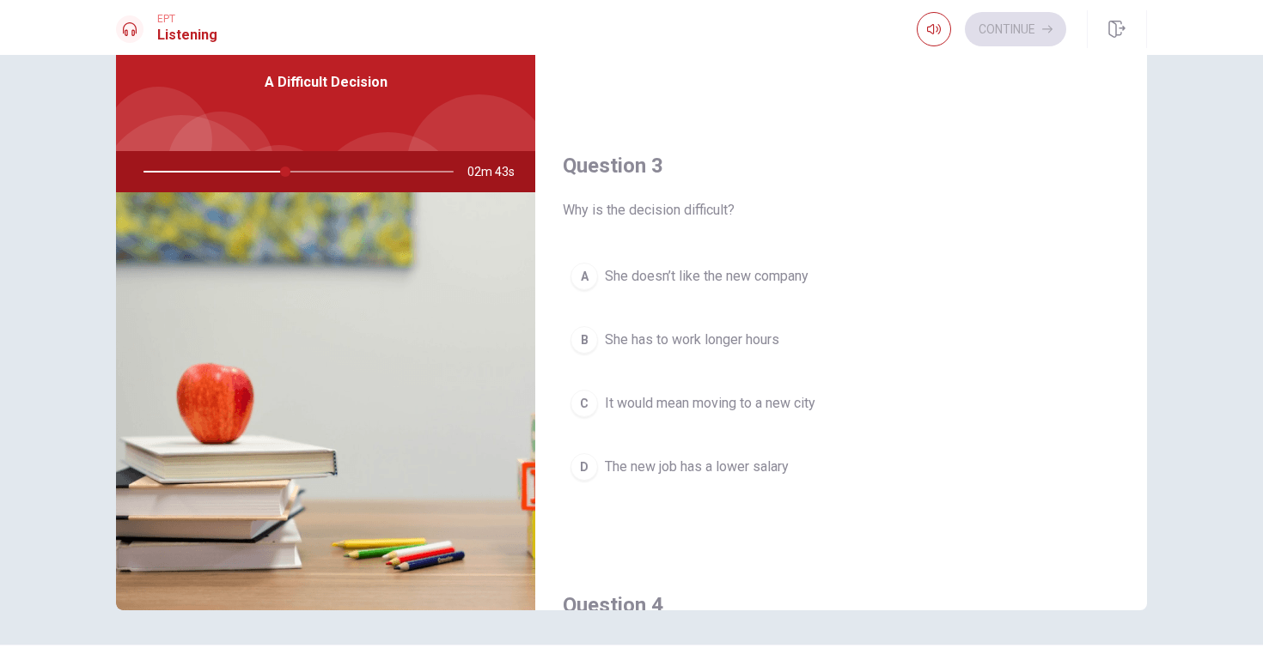
scroll to position [779, 0]
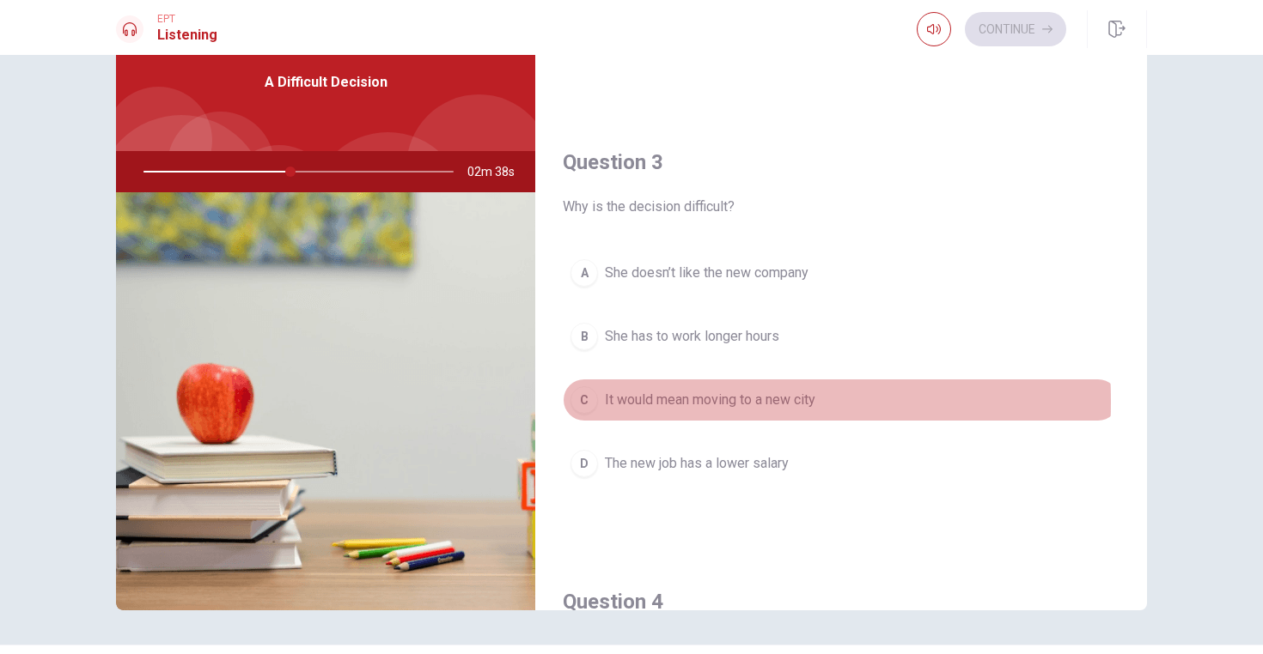
click at [584, 401] on div "C" at bounding box center [583, 399] width 27 height 27
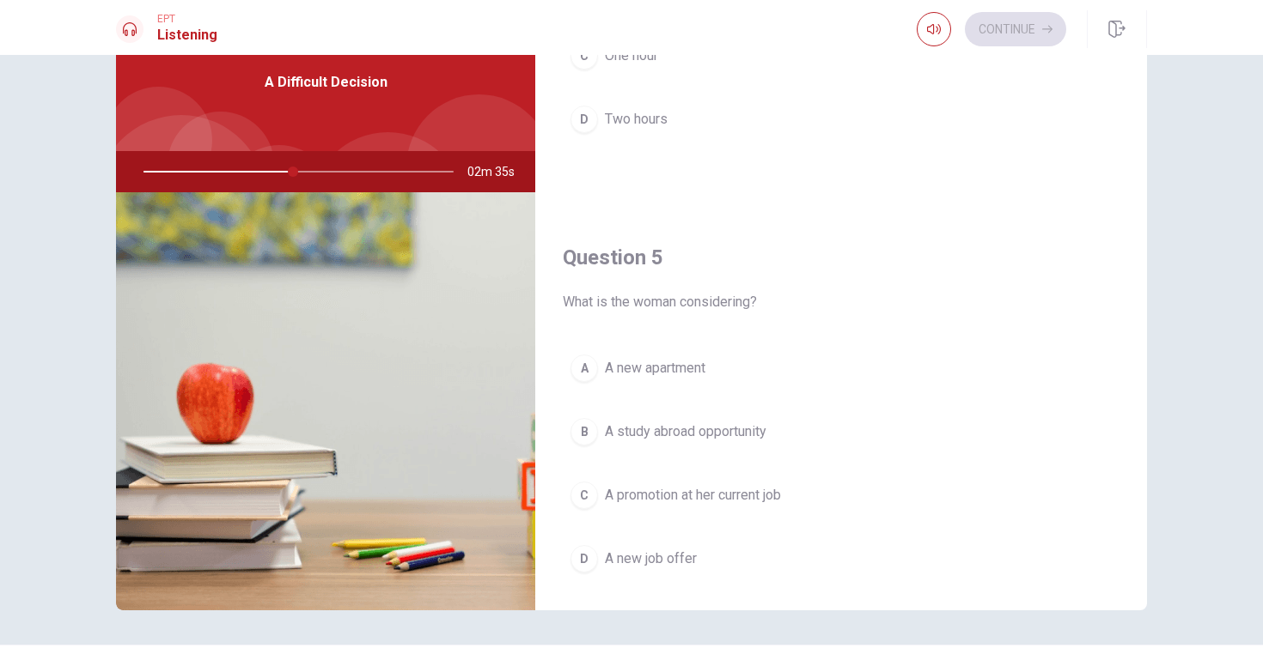
scroll to position [1602, 0]
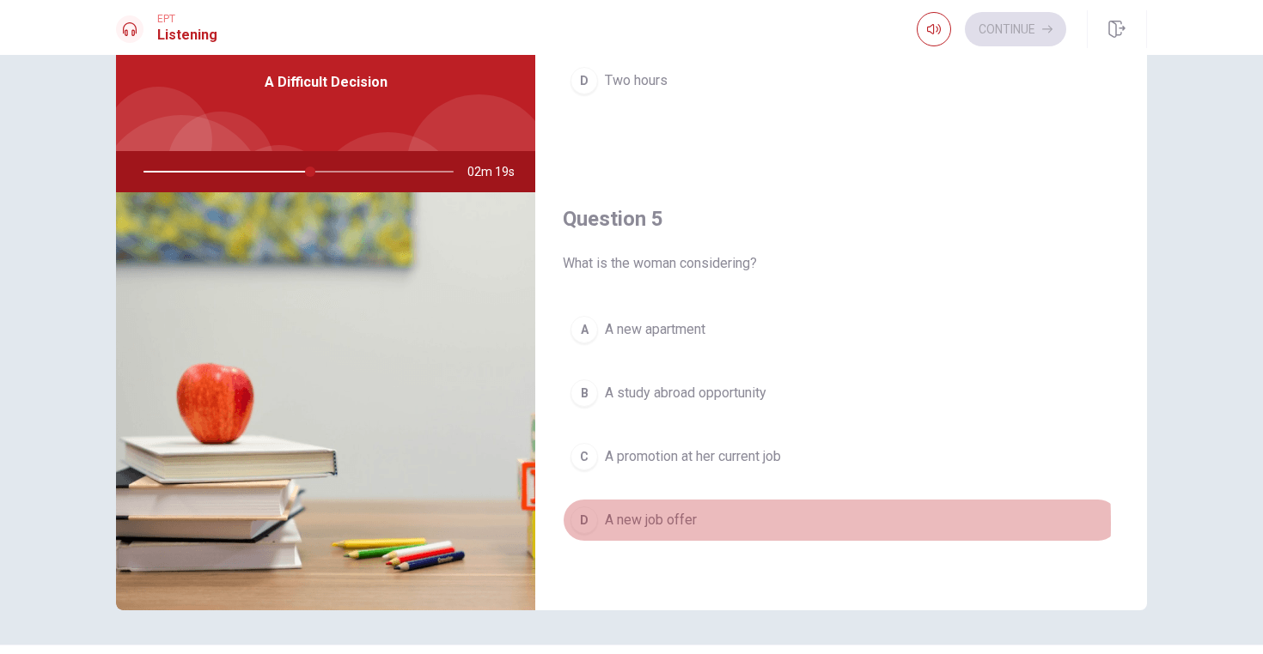
click at [576, 522] on div "D" at bounding box center [583, 520] width 27 height 27
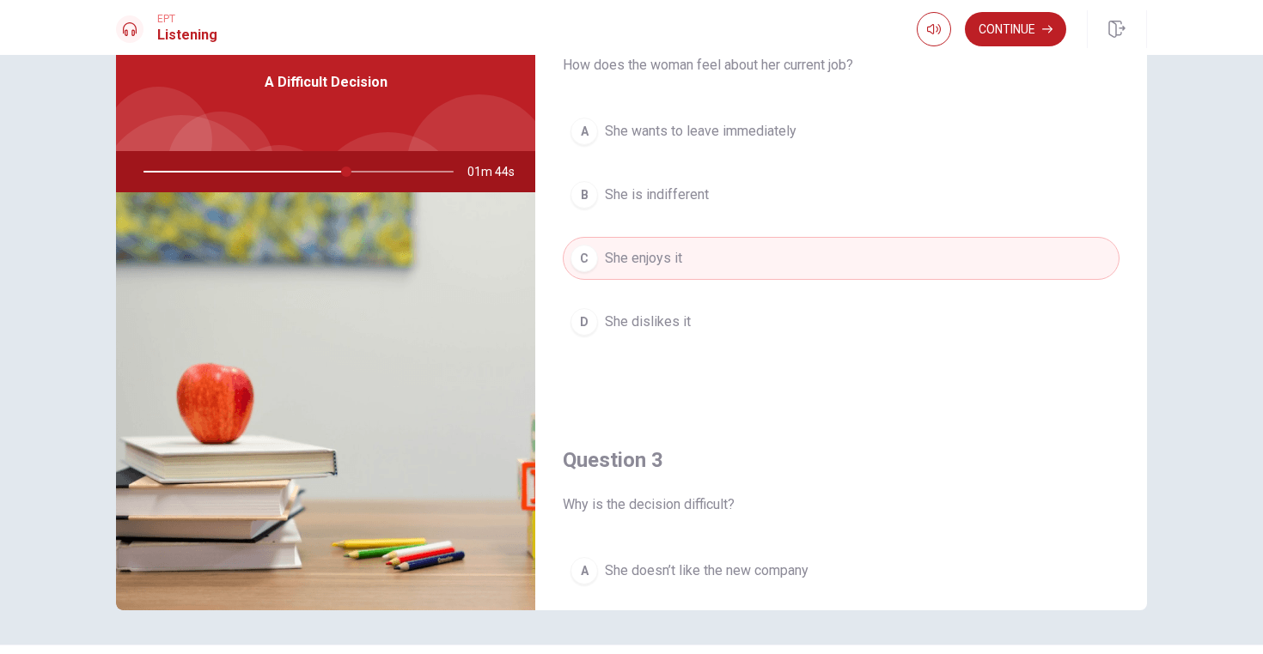
scroll to position [683, 0]
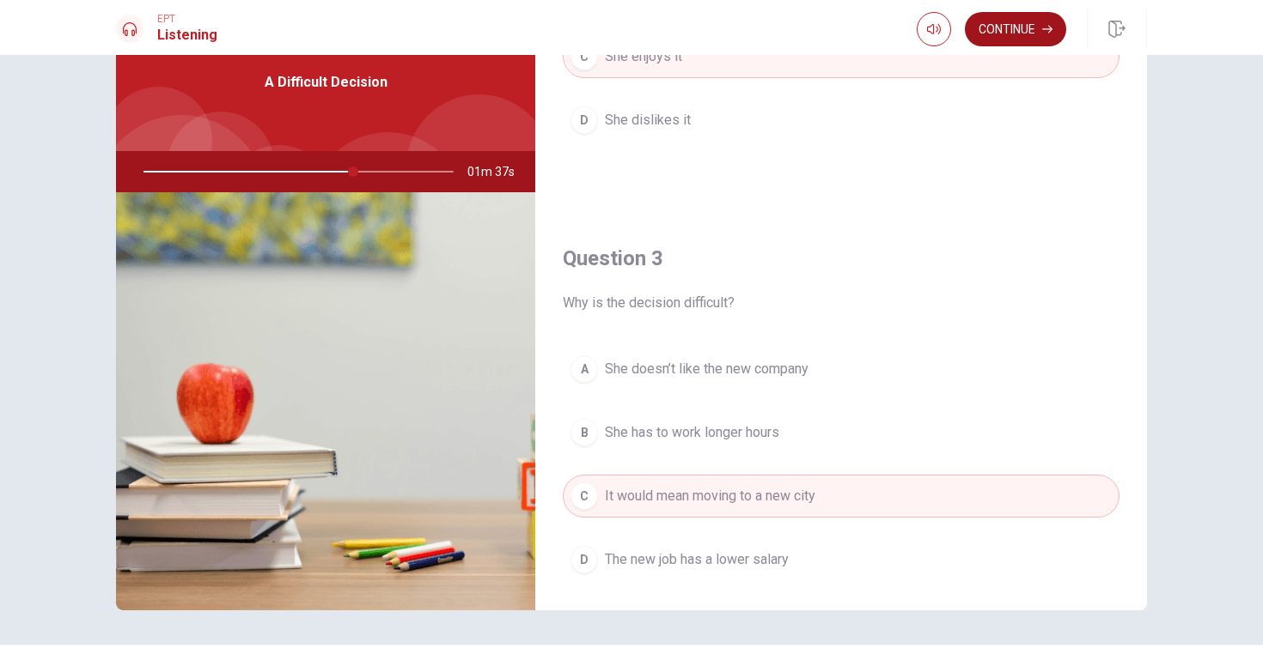
click at [1009, 27] on button "Continue" at bounding box center [1014, 29] width 101 height 34
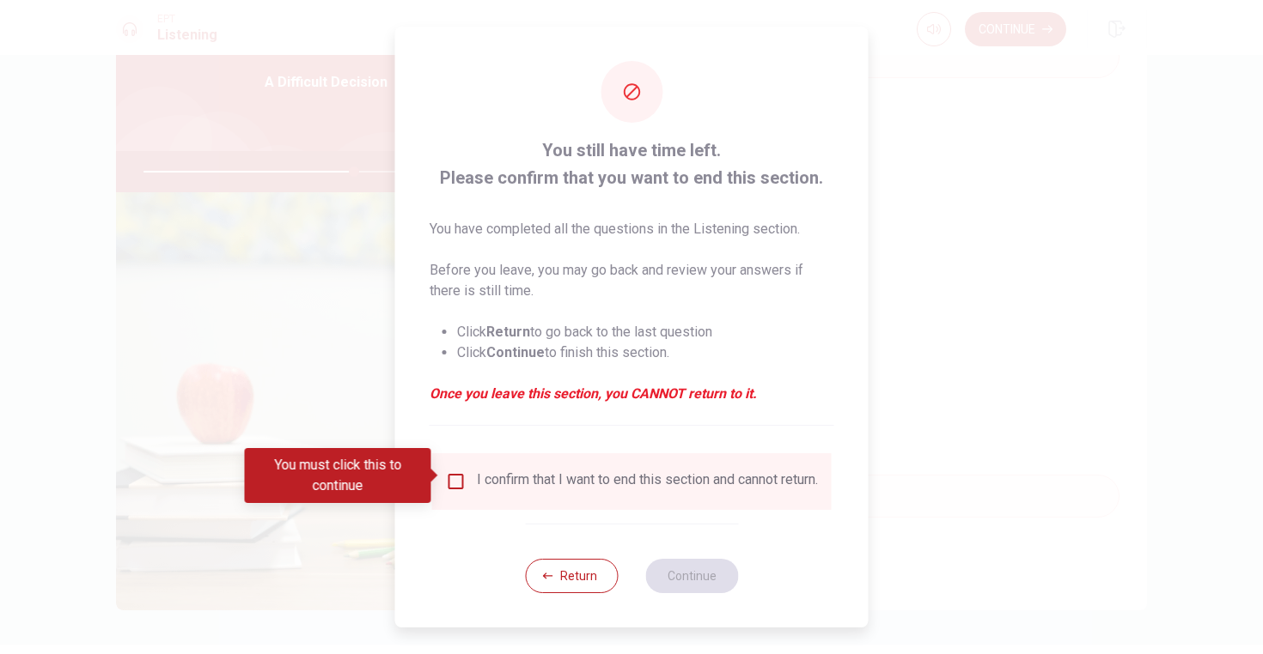
click at [458, 480] on input "You must click this to continue" at bounding box center [456, 482] width 21 height 21
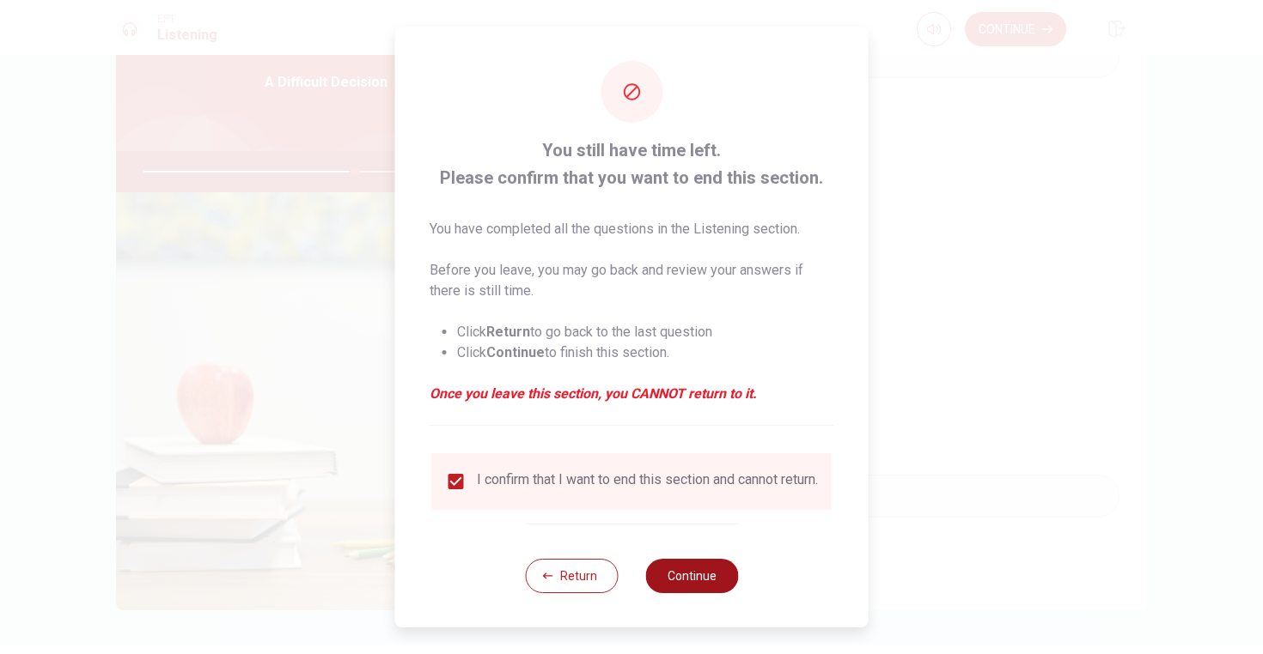
click at [692, 588] on button "Continue" at bounding box center [691, 576] width 93 height 34
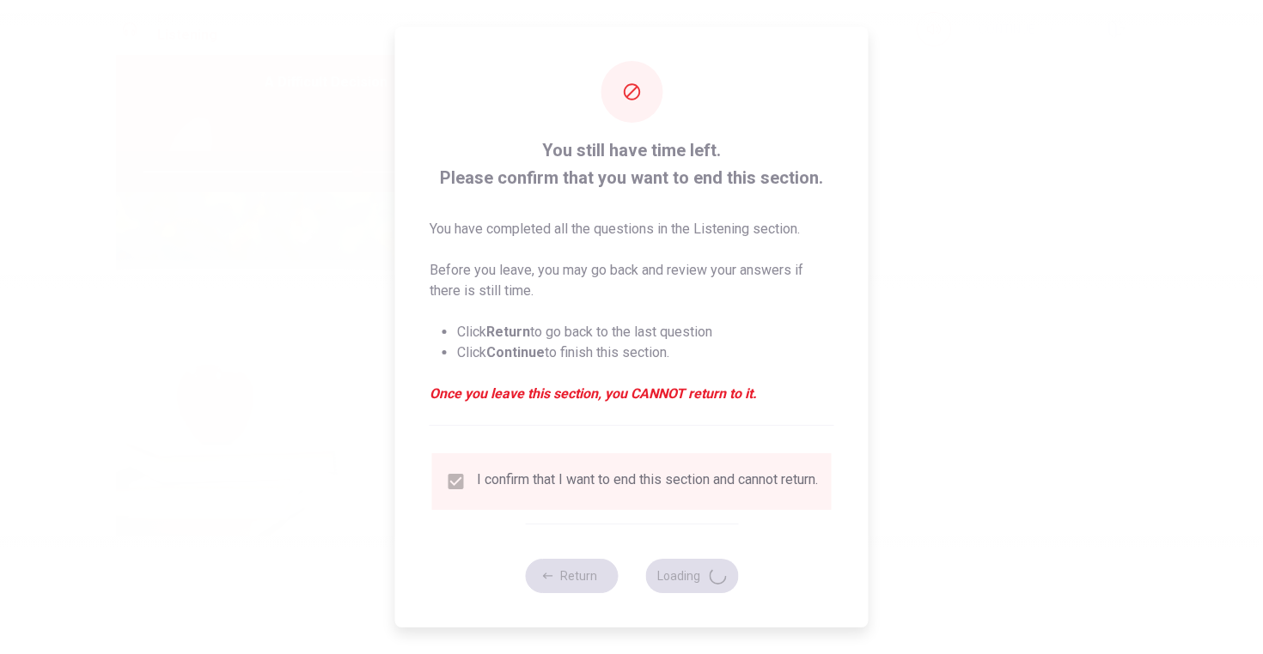
type input "69"
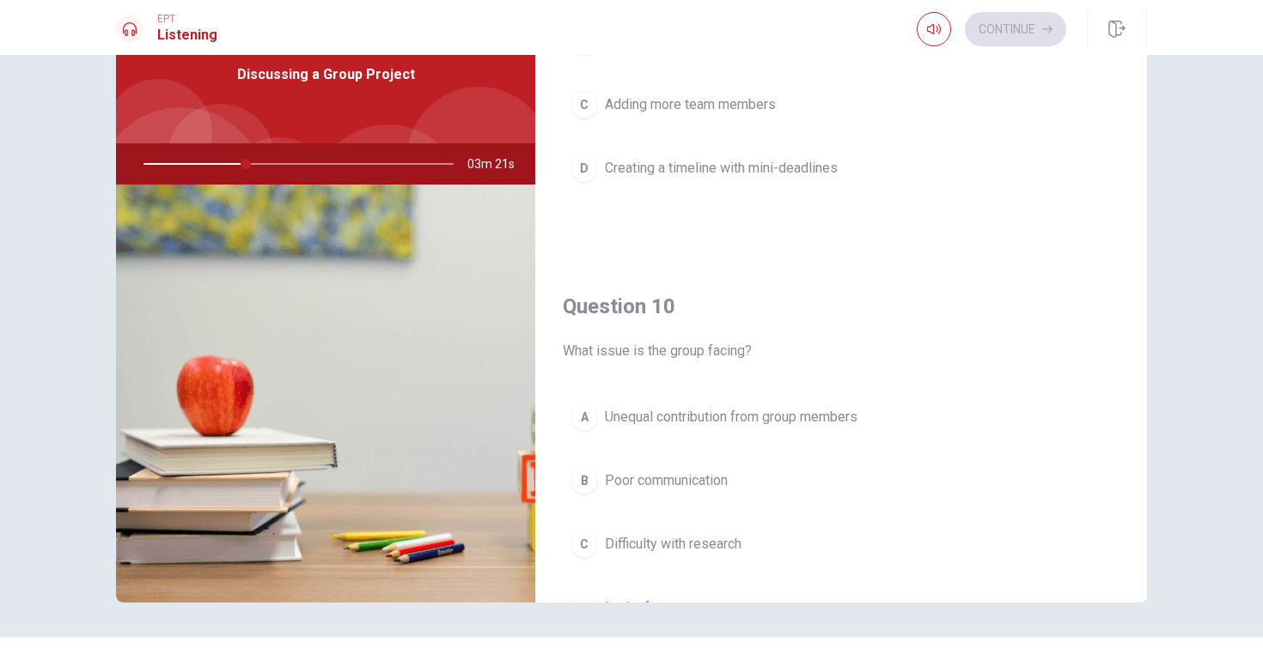
scroll to position [1602, 0]
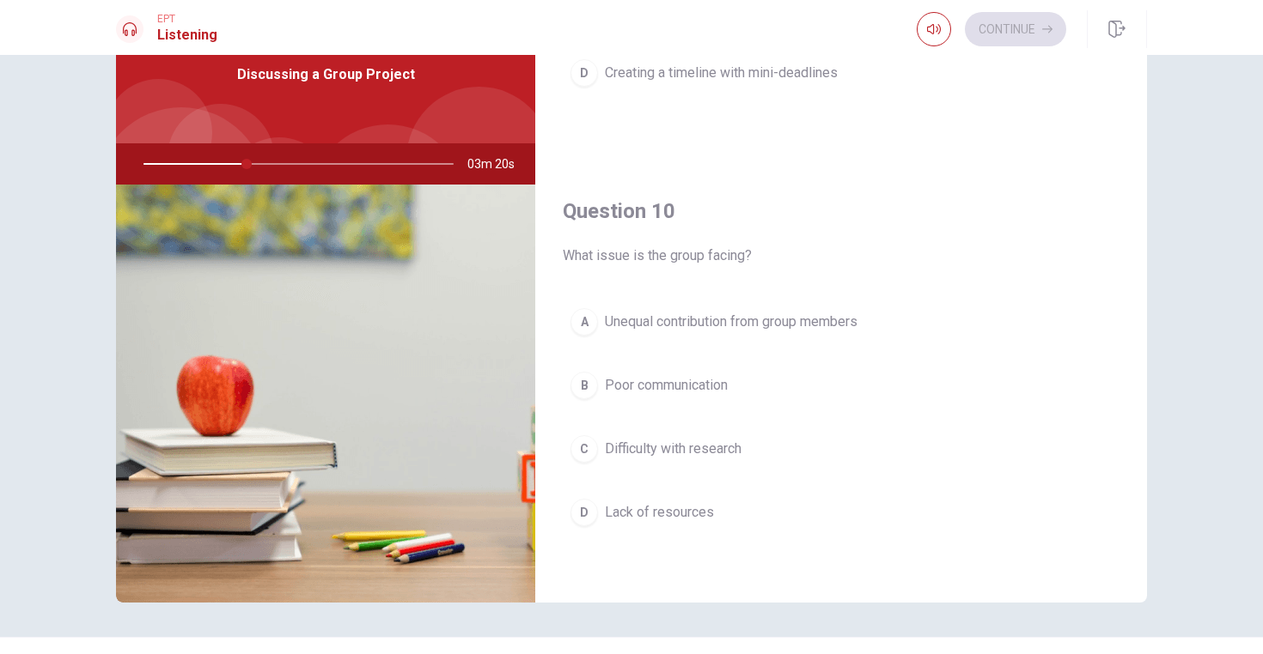
click at [837, 328] on span "Unequal contribution from group members" at bounding box center [731, 322] width 253 height 21
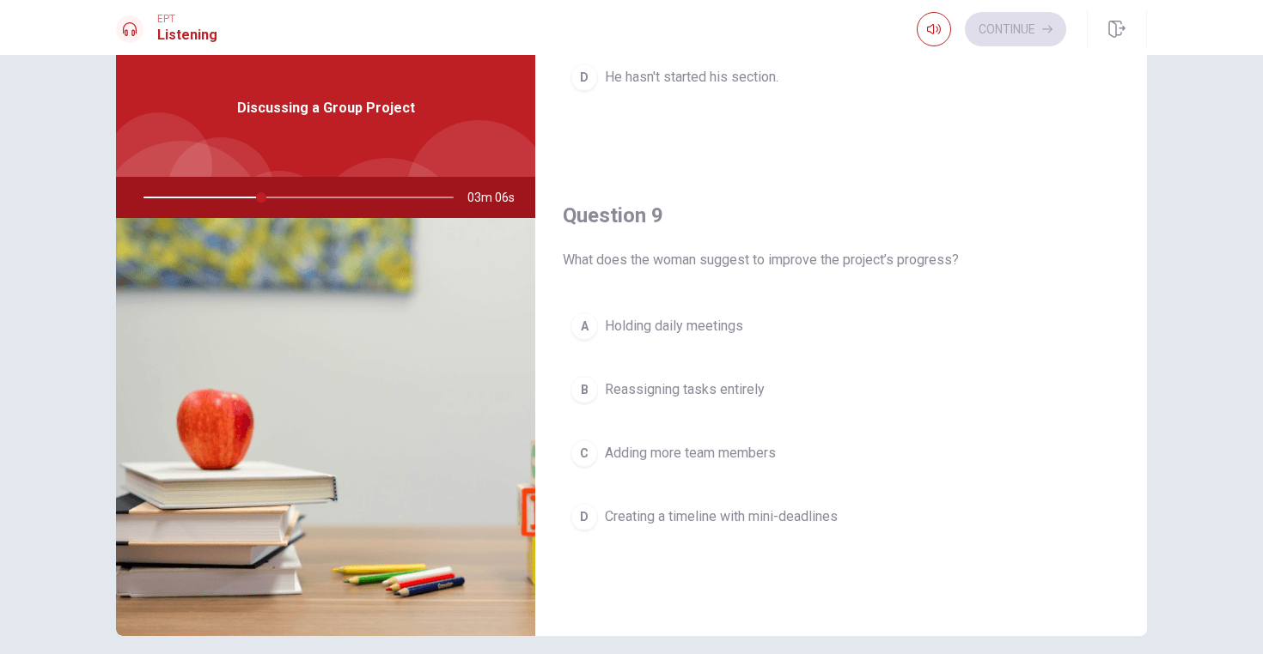
scroll to position [1276, 0]
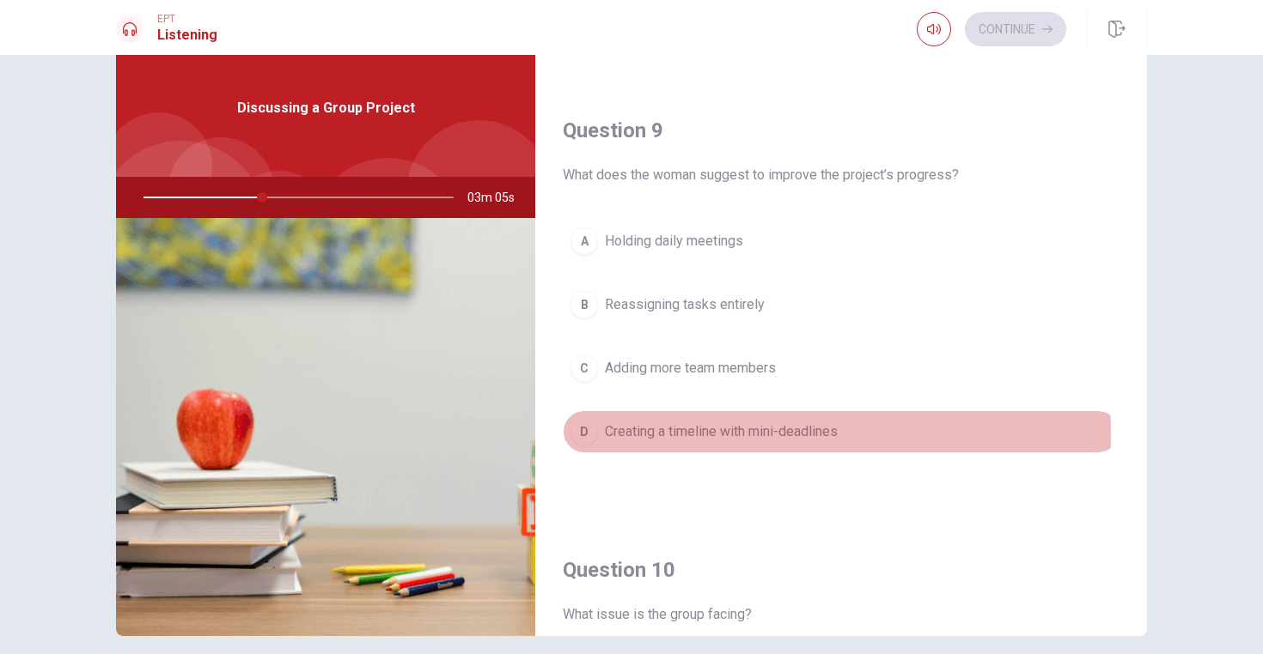
click at [619, 435] on span "Creating a timeline with mini-deadlines" at bounding box center [721, 432] width 233 height 21
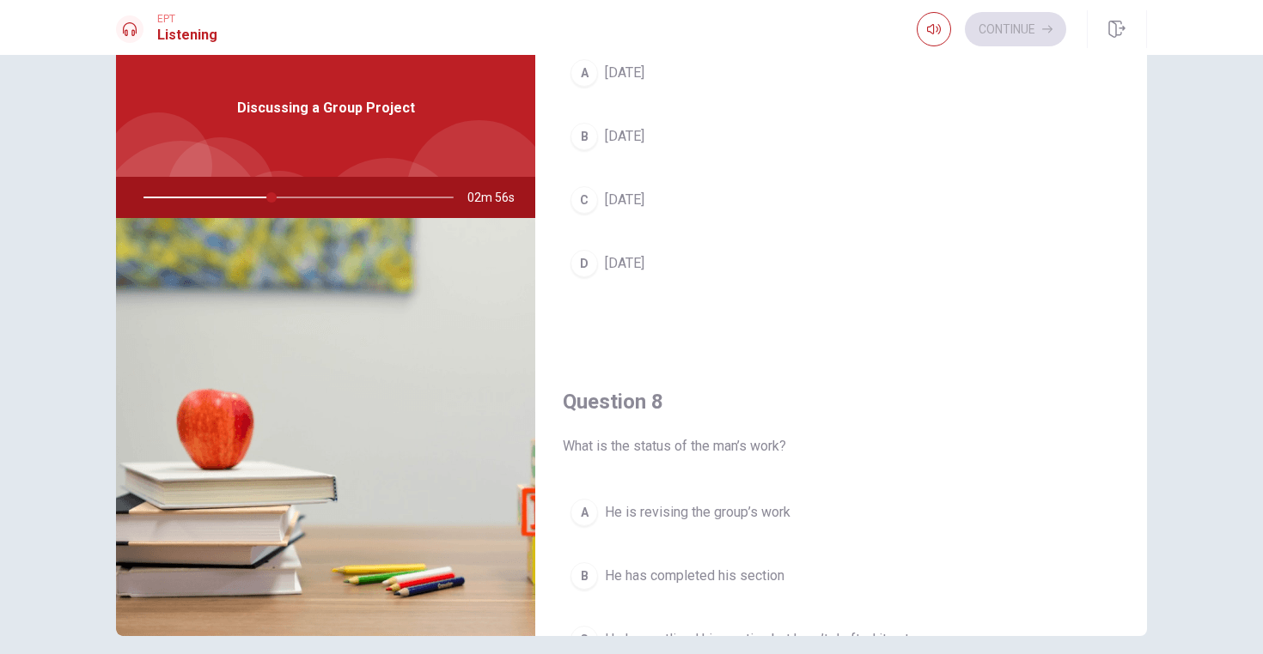
scroll to position [770, 0]
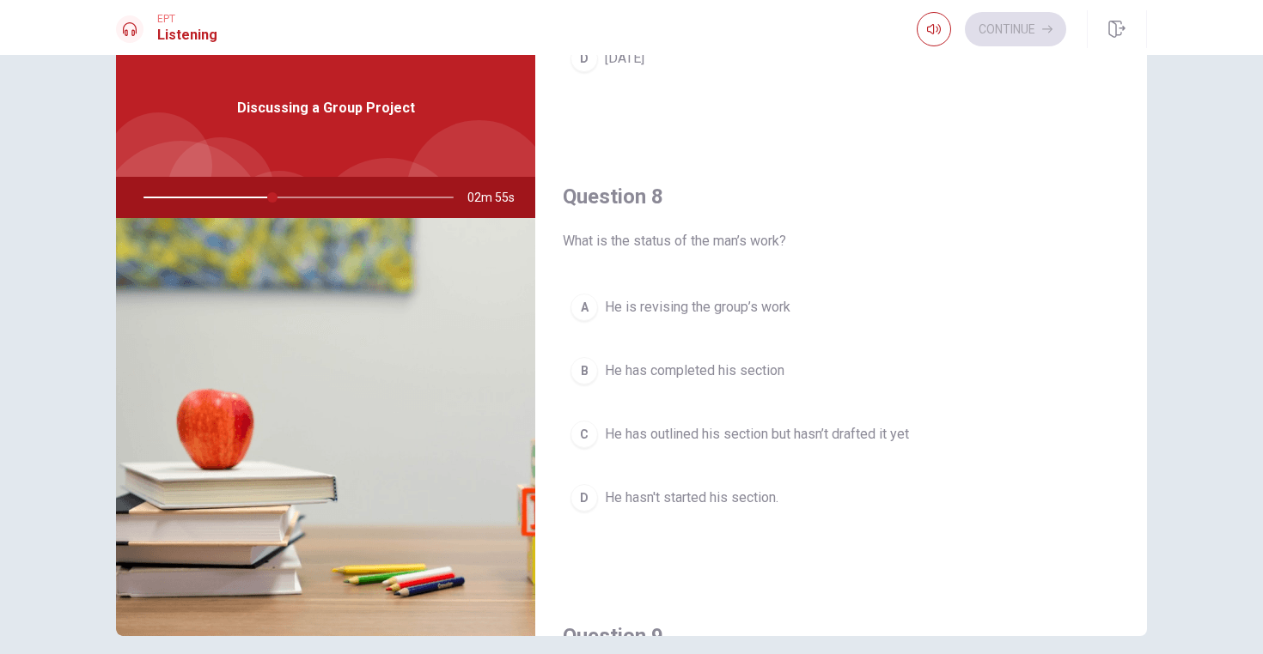
click at [833, 429] on span "He has outlined his section but hasn’t drafted it yet" at bounding box center [757, 434] width 304 height 21
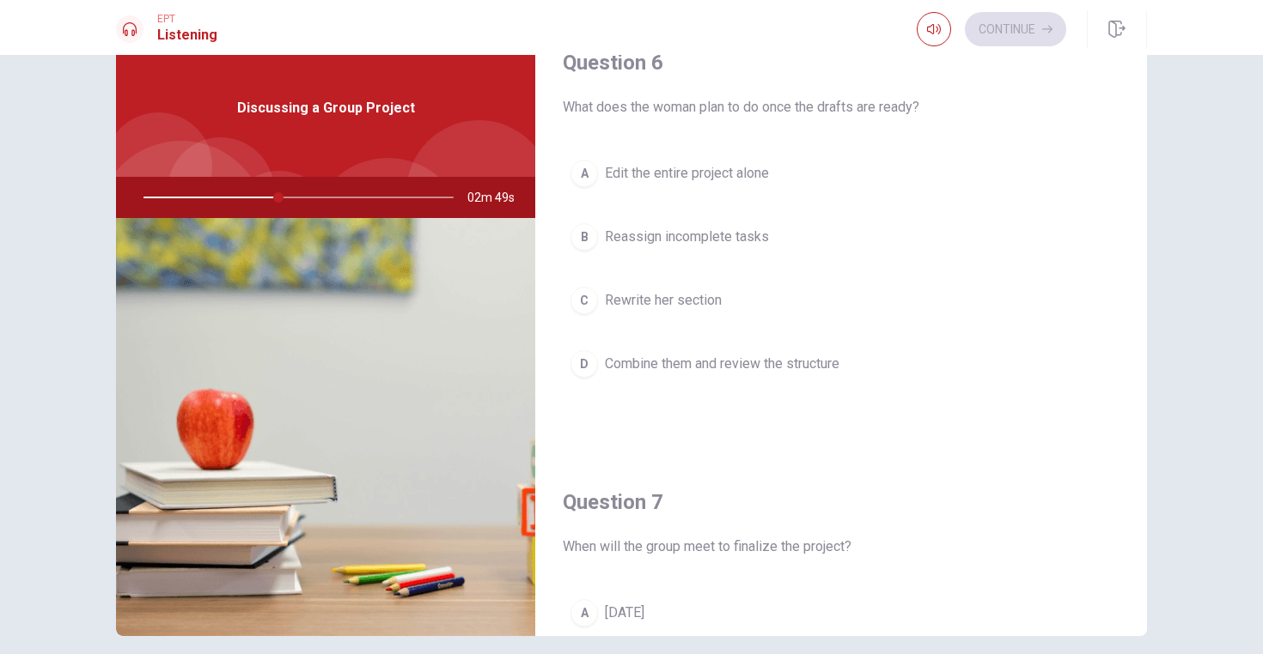
scroll to position [22, 0]
click at [698, 371] on span "Combine them and review the structure" at bounding box center [722, 366] width 234 height 21
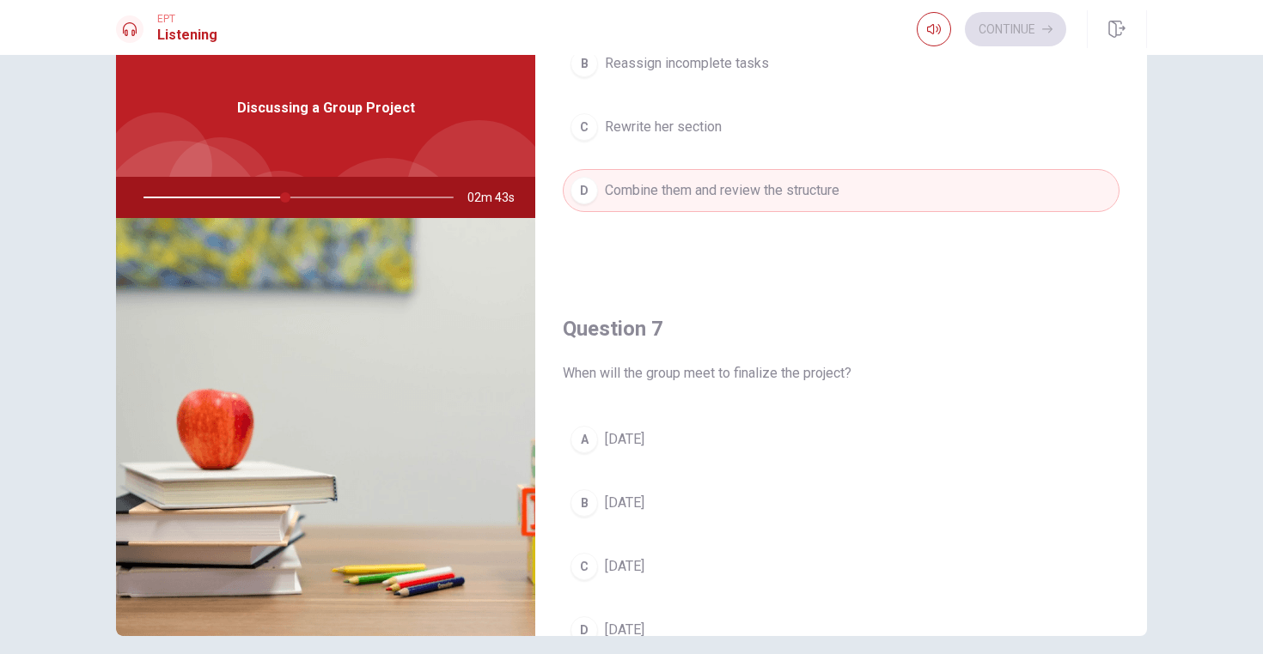
scroll to position [338, 0]
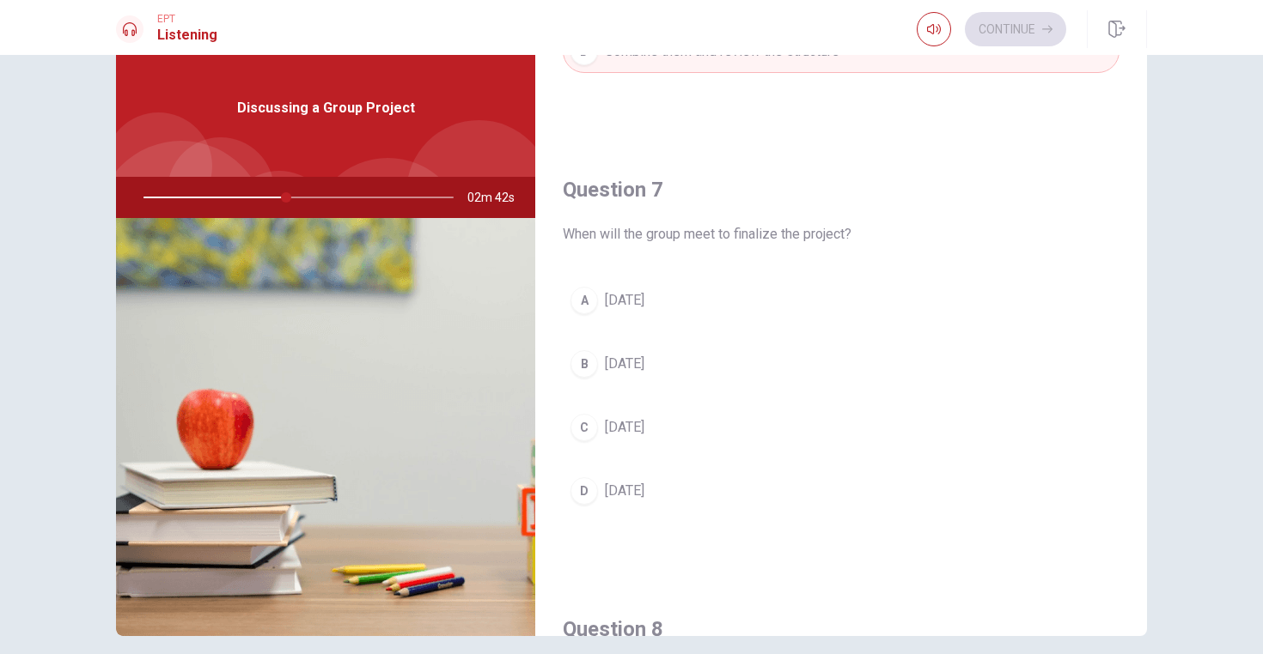
click at [640, 490] on span "[DATE]" at bounding box center [625, 491] width 40 height 21
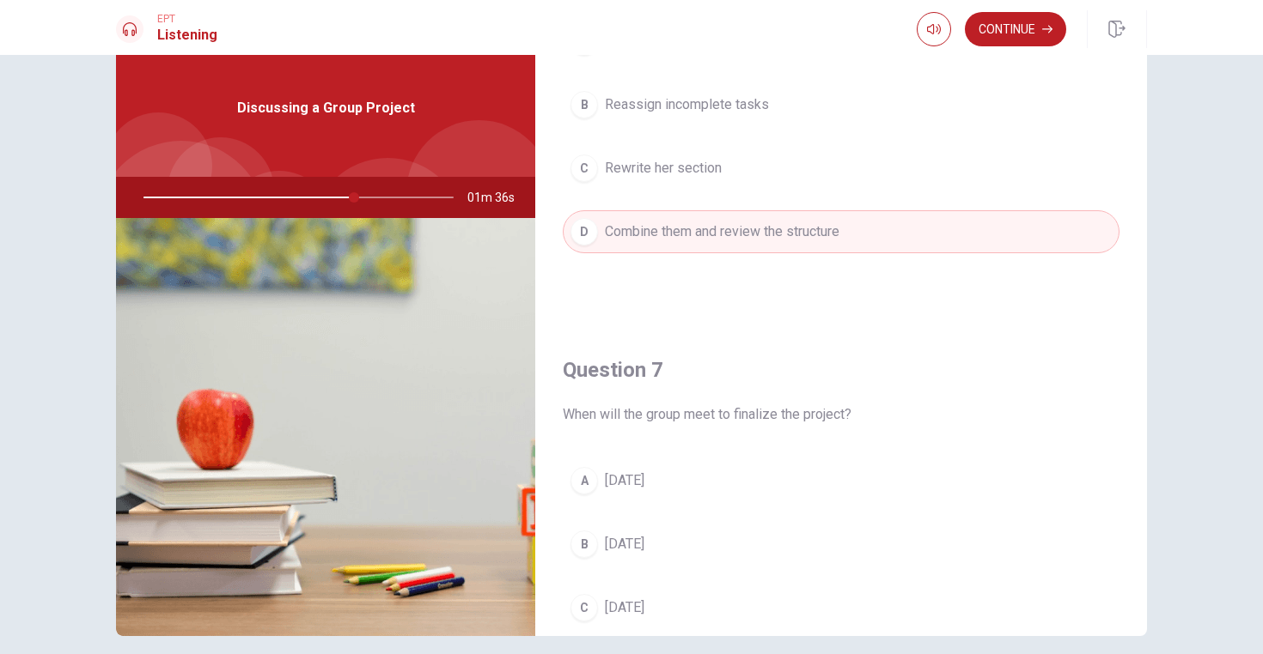
scroll to position [0, 0]
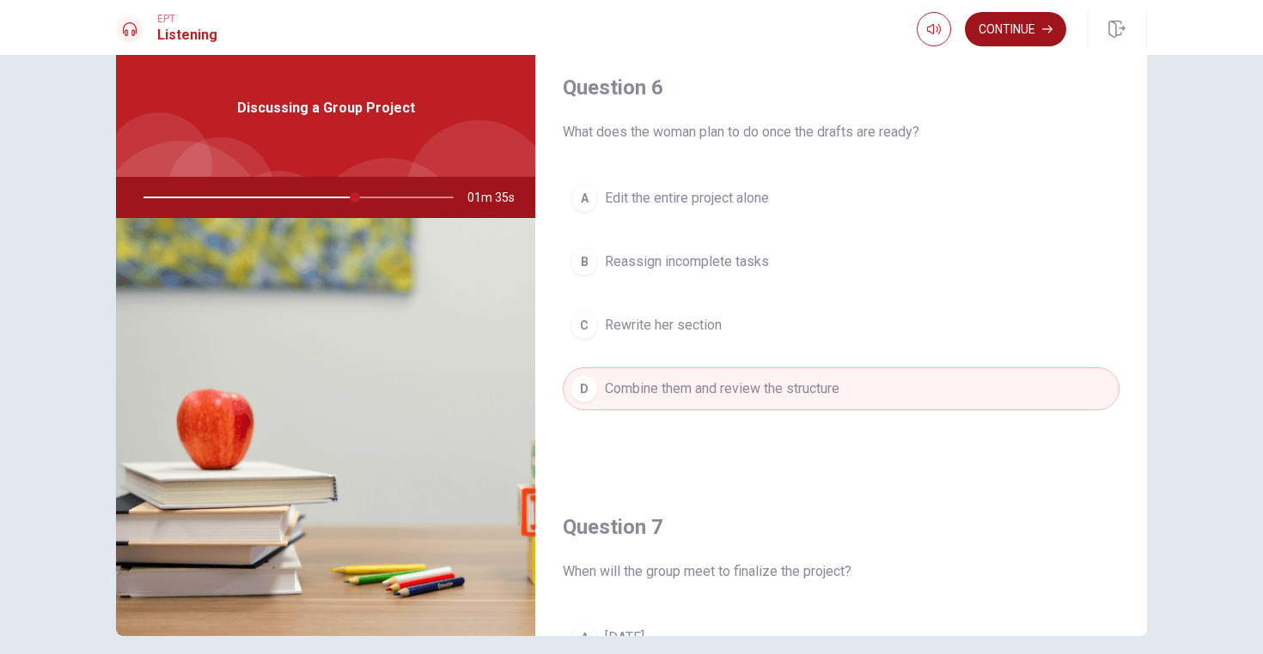
click at [1012, 35] on button "Continue" at bounding box center [1014, 29] width 101 height 34
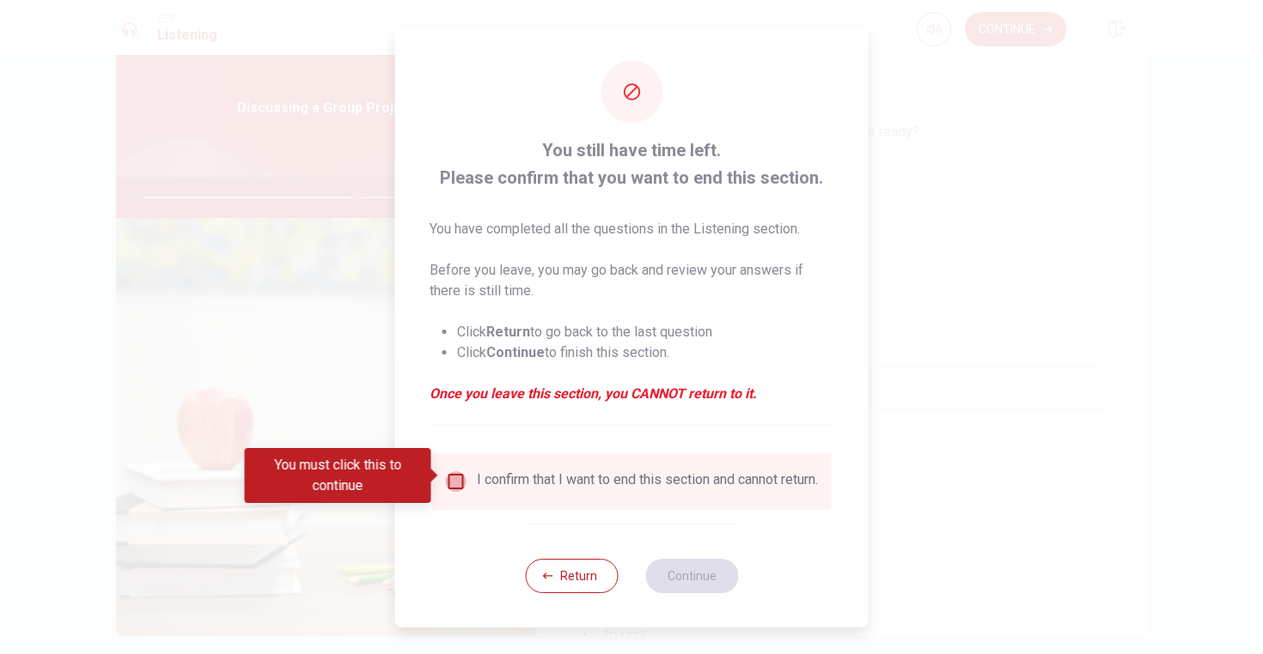
click at [451, 475] on input "You must click this to continue" at bounding box center [456, 482] width 21 height 21
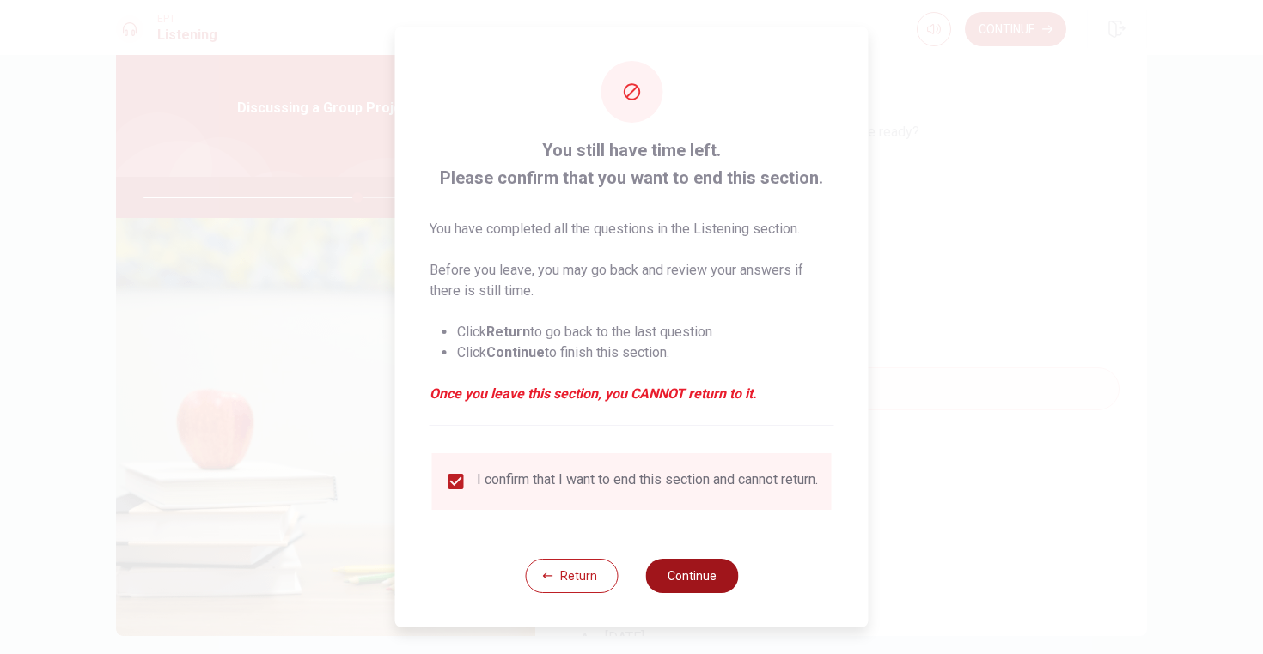
click at [699, 587] on button "Continue" at bounding box center [691, 576] width 93 height 34
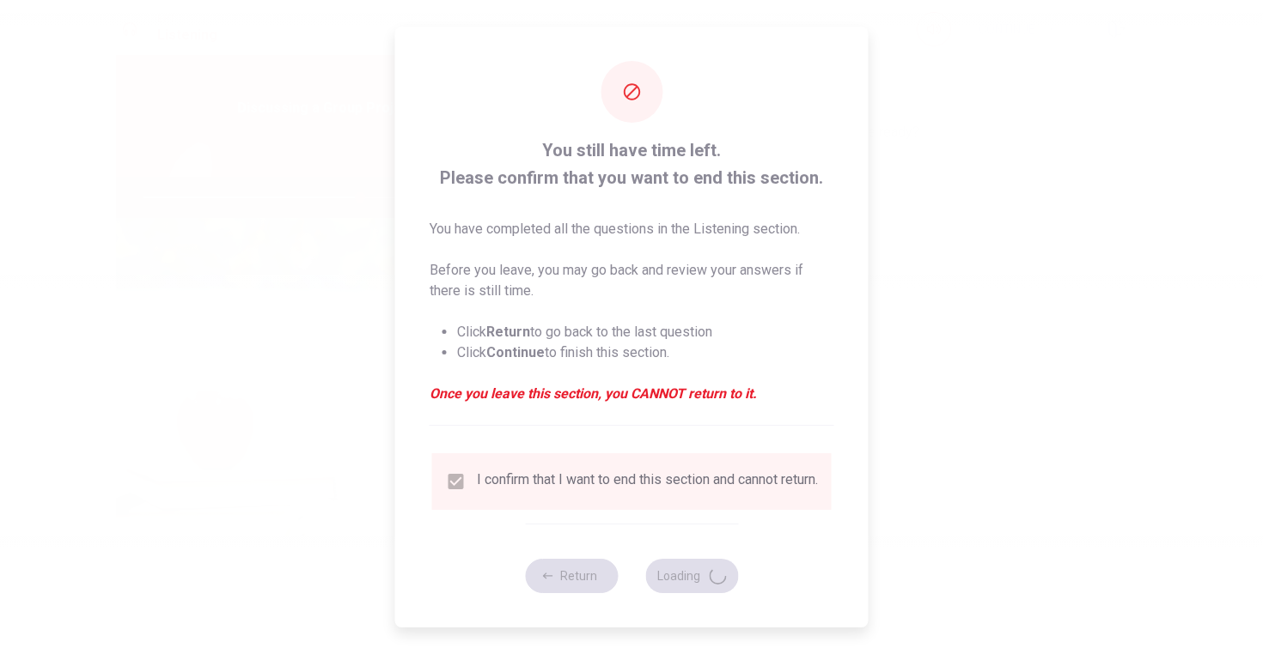
type input "70"
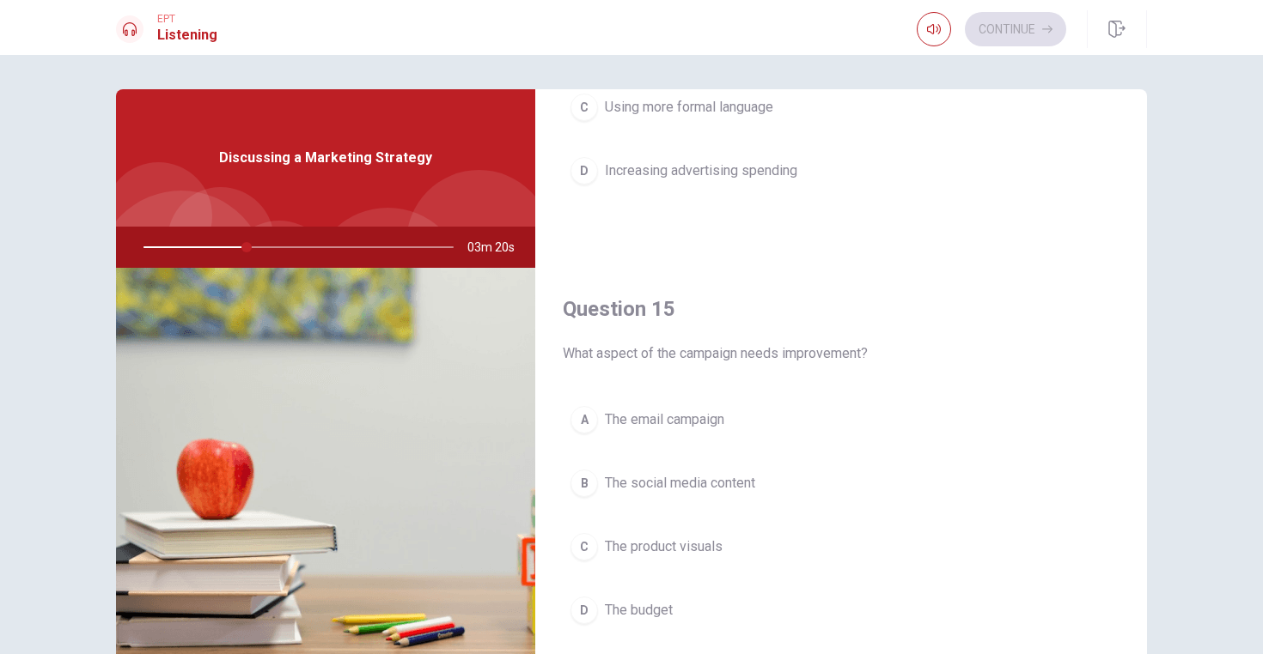
scroll to position [1602, 0]
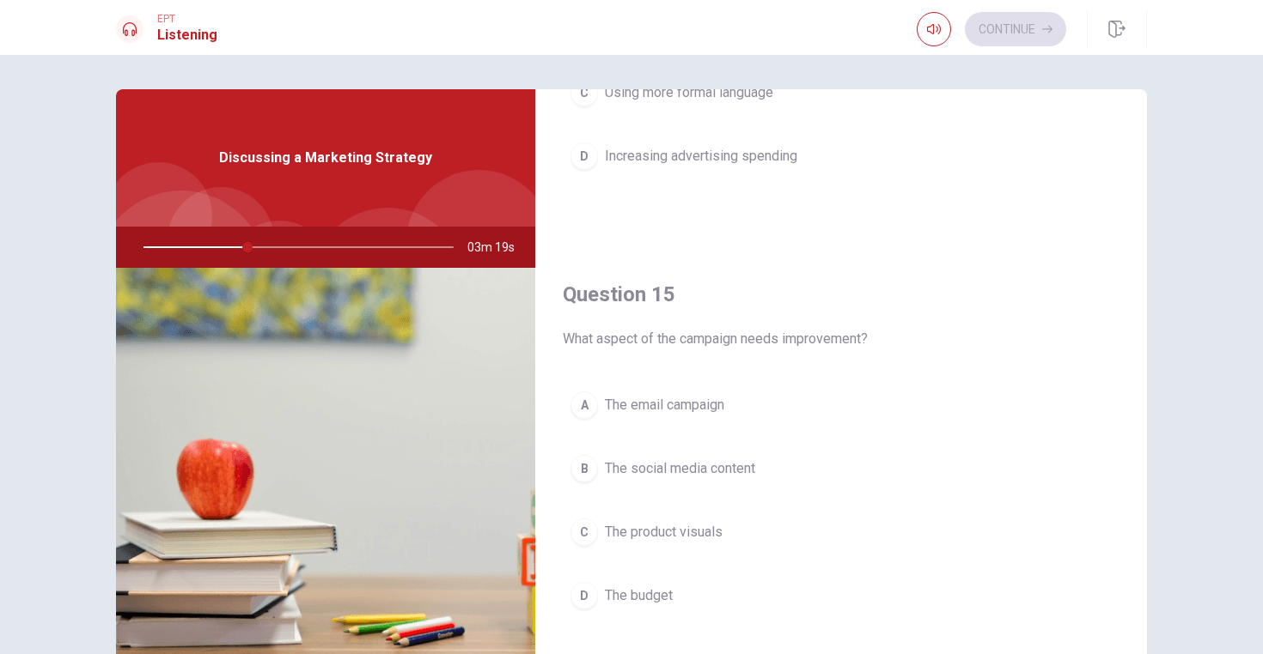
click at [584, 474] on div "B" at bounding box center [583, 468] width 27 height 27
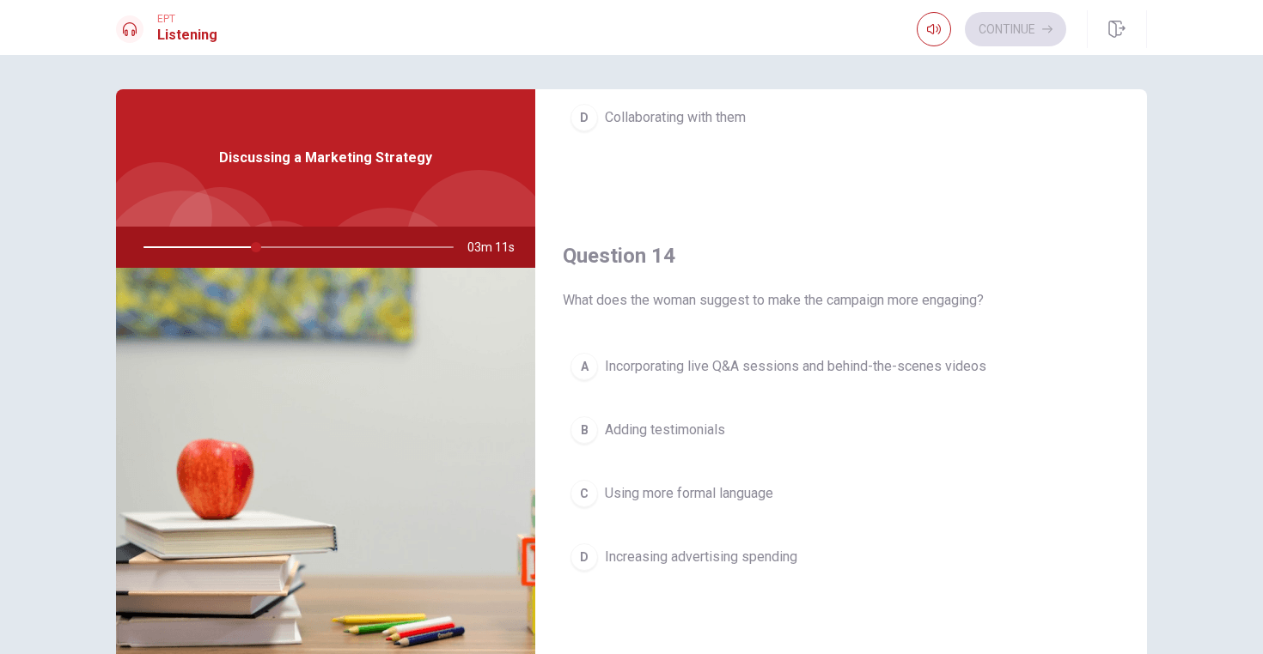
scroll to position [1229, 0]
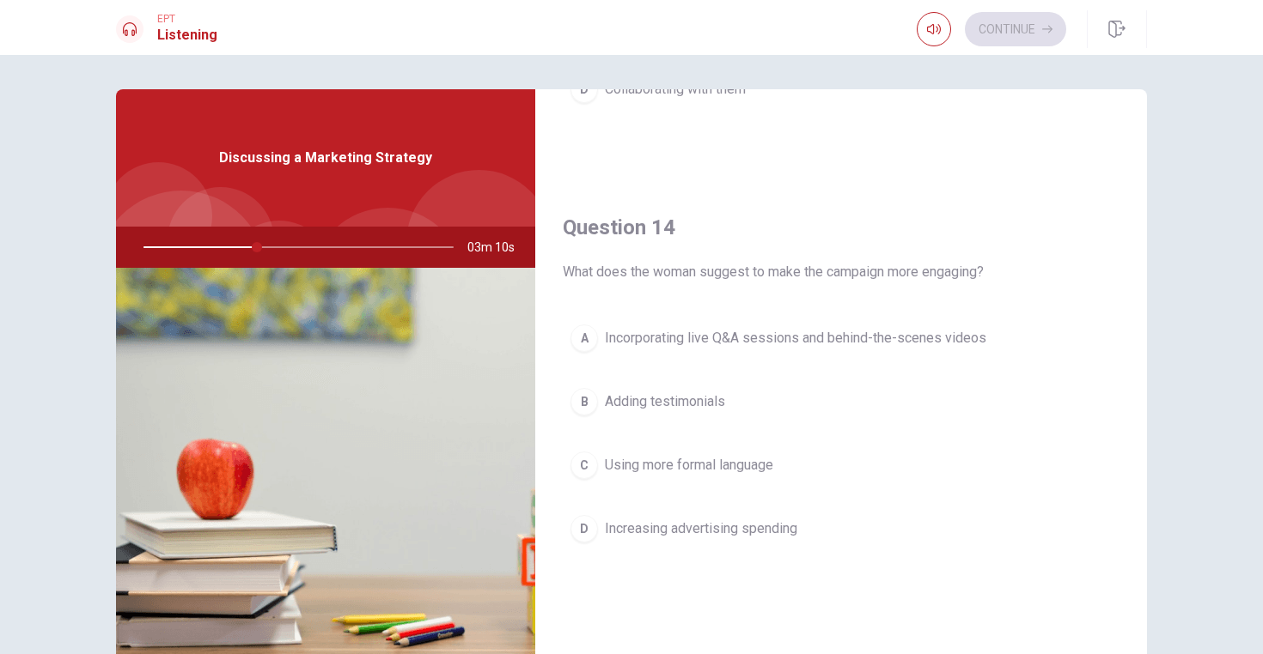
click at [576, 338] on div "A" at bounding box center [583, 338] width 27 height 27
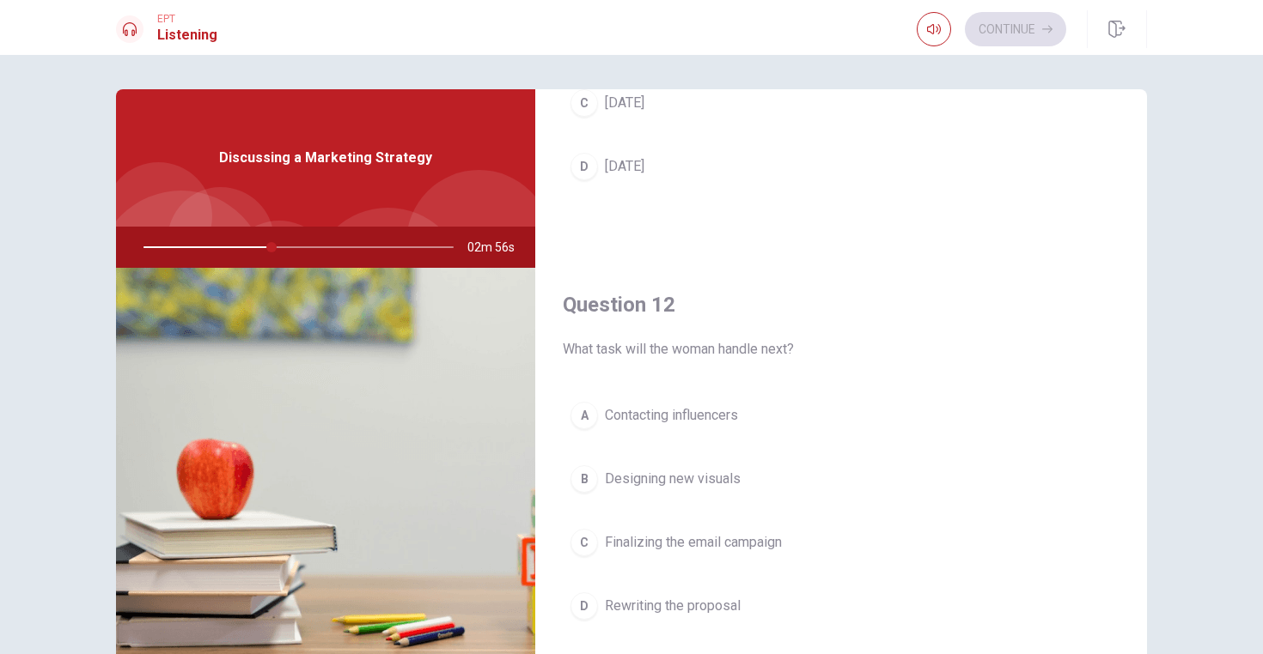
scroll to position [295, 0]
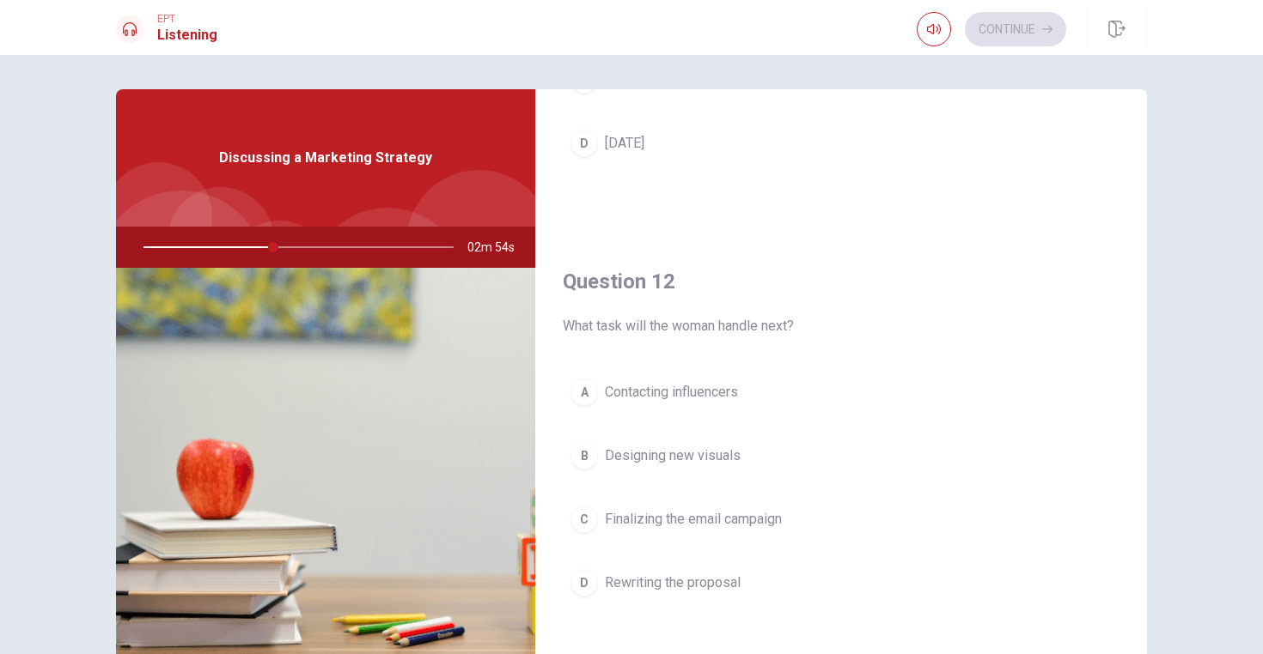
click at [587, 393] on div "A" at bounding box center [583, 392] width 27 height 27
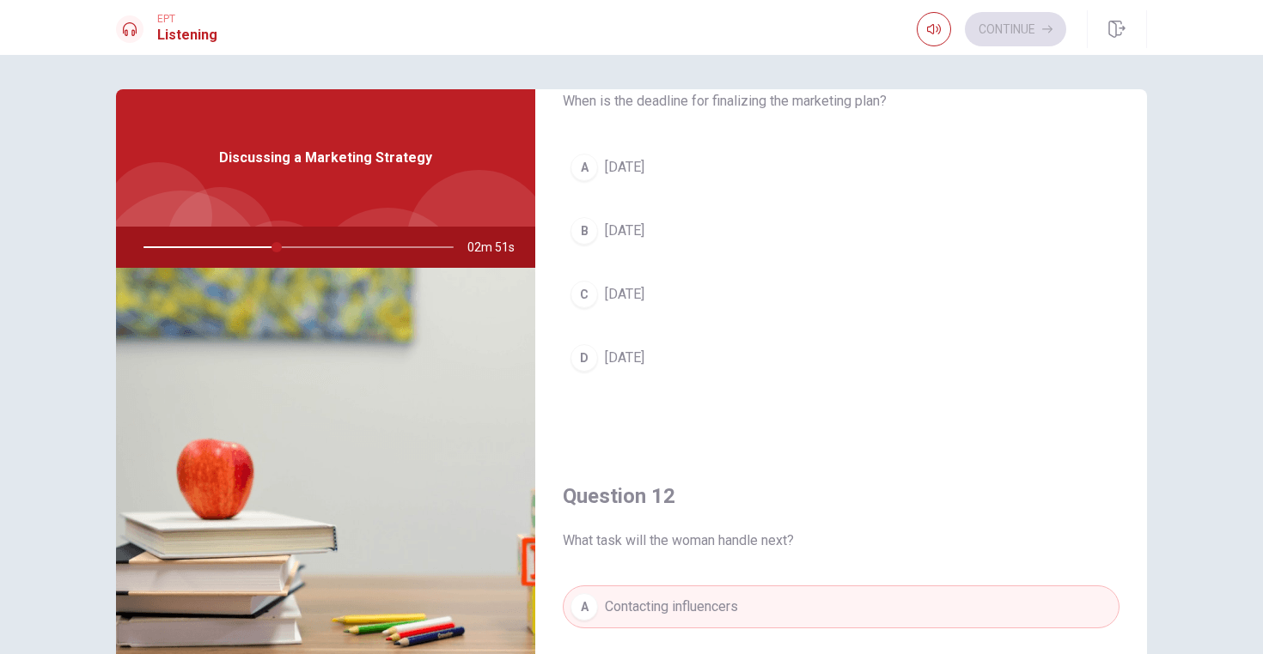
scroll to position [0, 0]
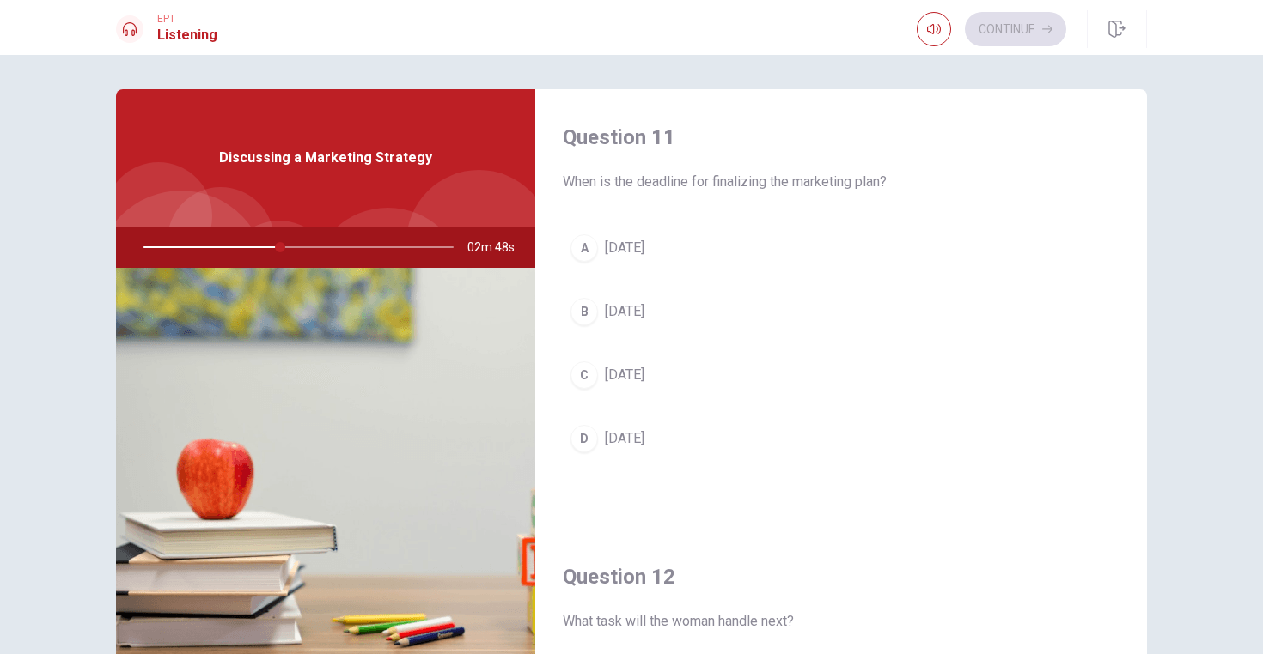
click at [577, 441] on div "D" at bounding box center [583, 438] width 27 height 27
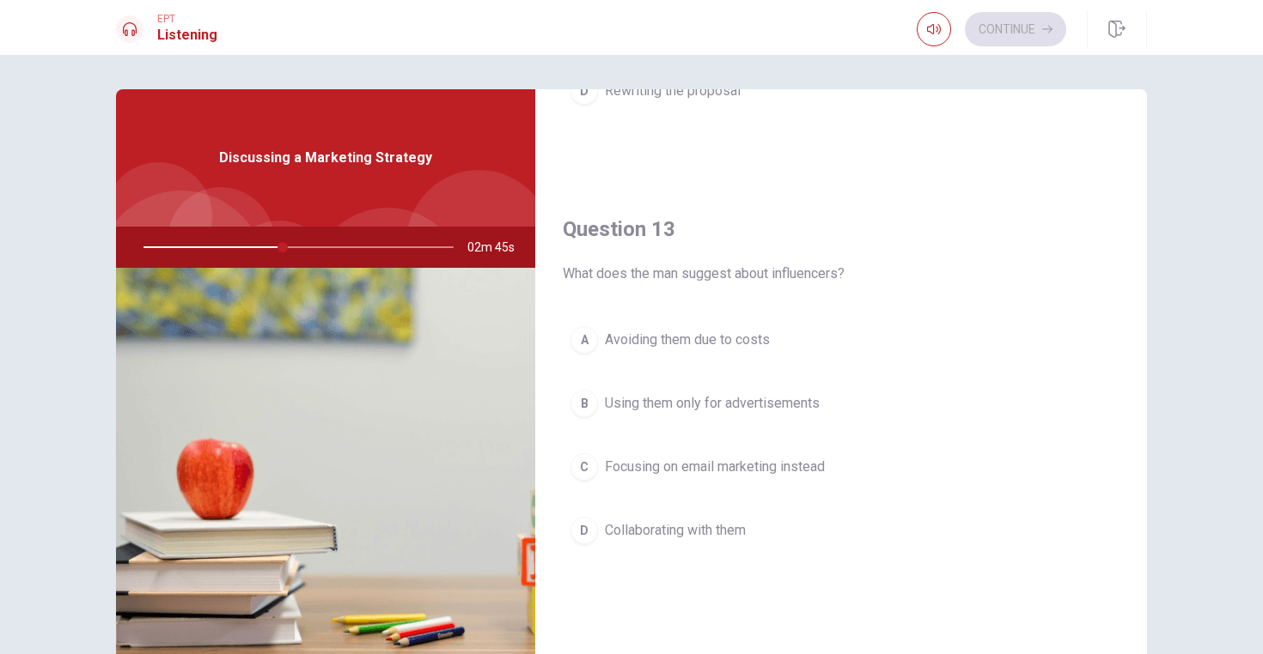
scroll to position [874, 0]
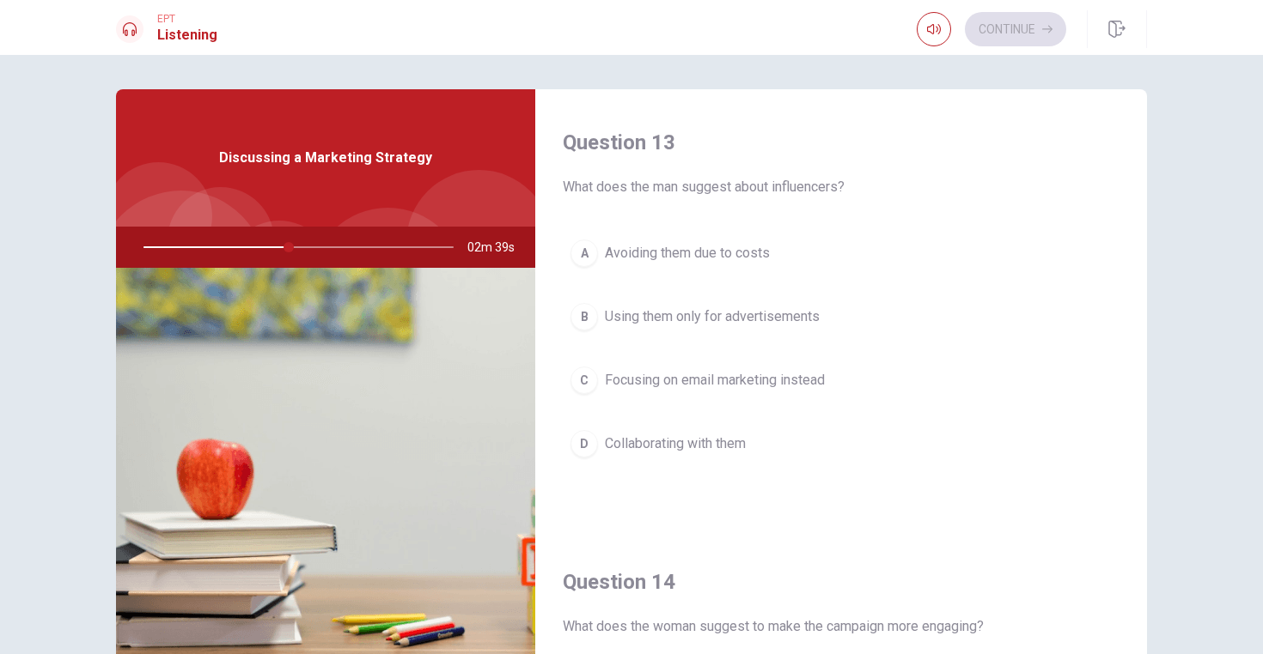
click at [578, 447] on div "D" at bounding box center [583, 443] width 27 height 27
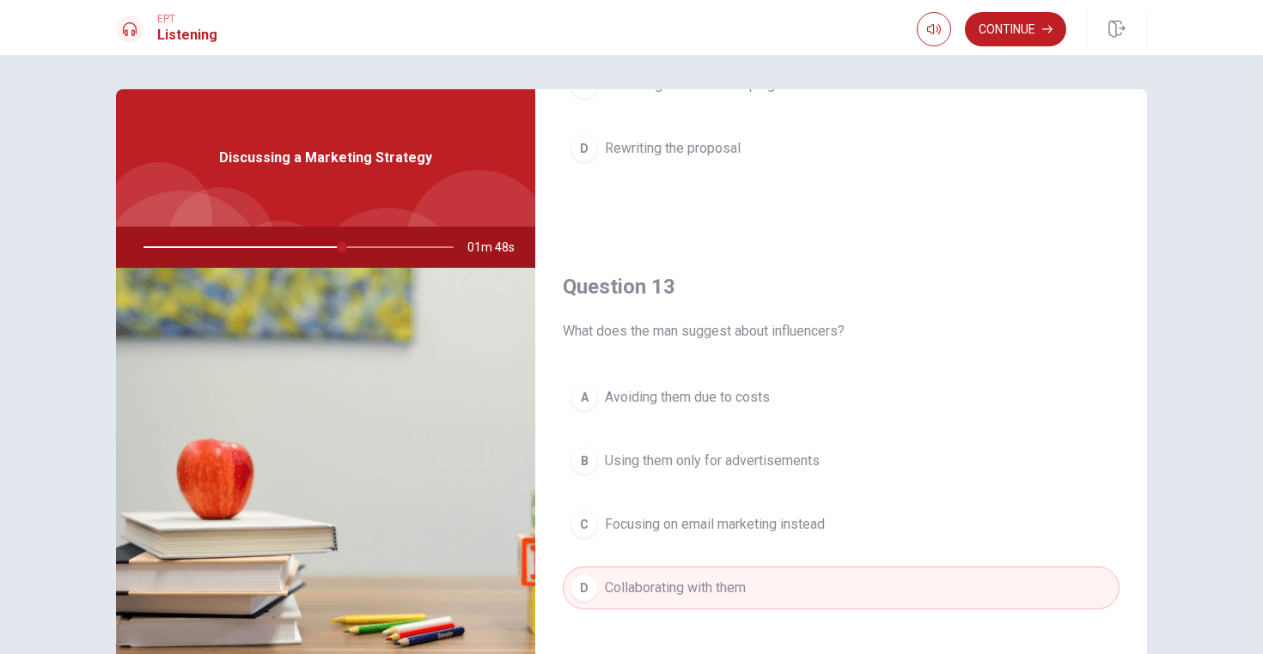
scroll to position [0, 0]
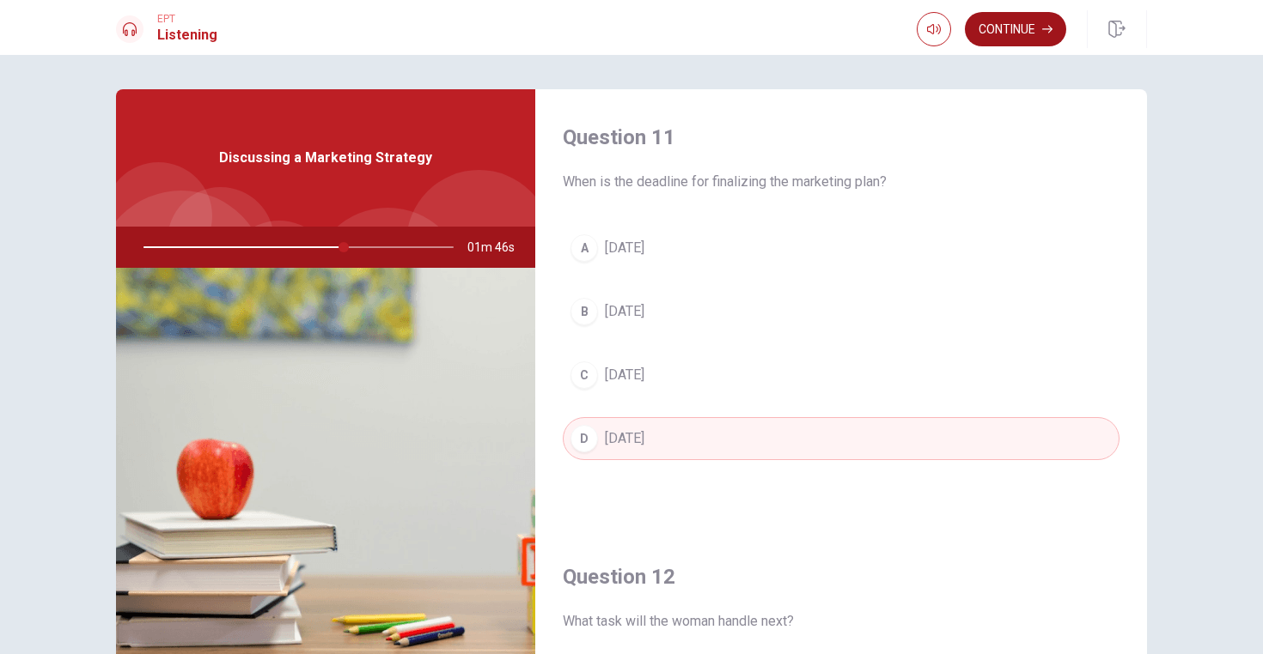
click at [999, 26] on button "Continue" at bounding box center [1014, 29] width 101 height 34
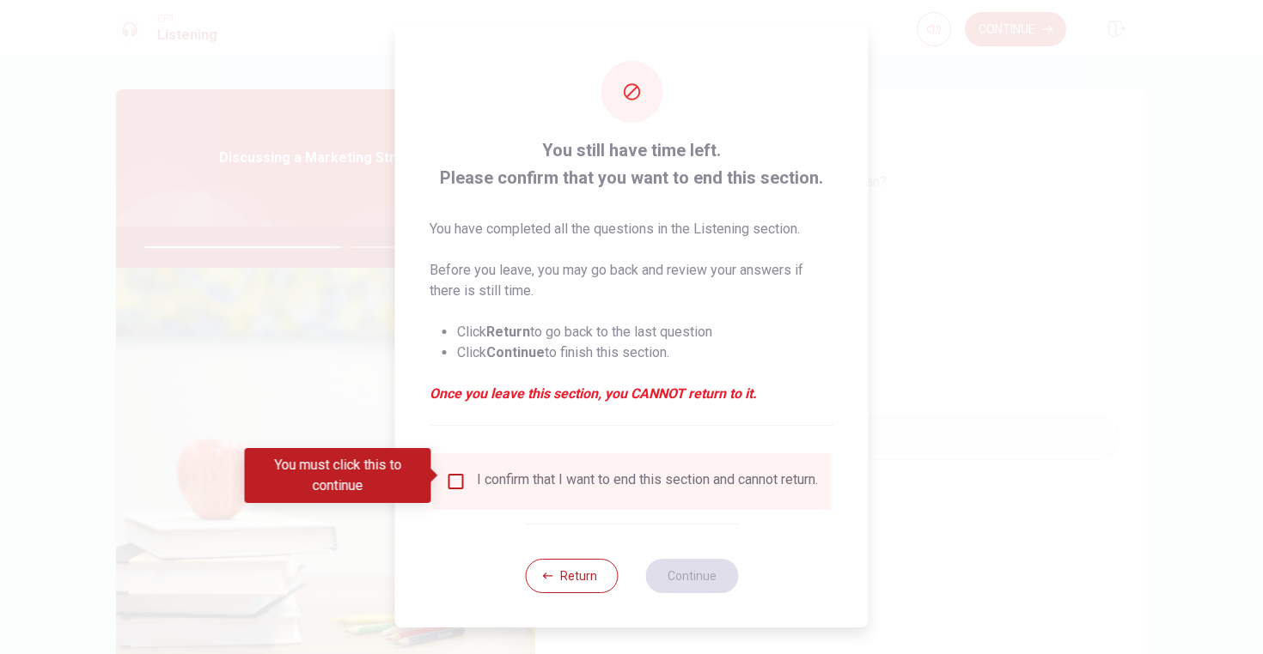
click at [456, 478] on input "You must click this to continue" at bounding box center [456, 482] width 21 height 21
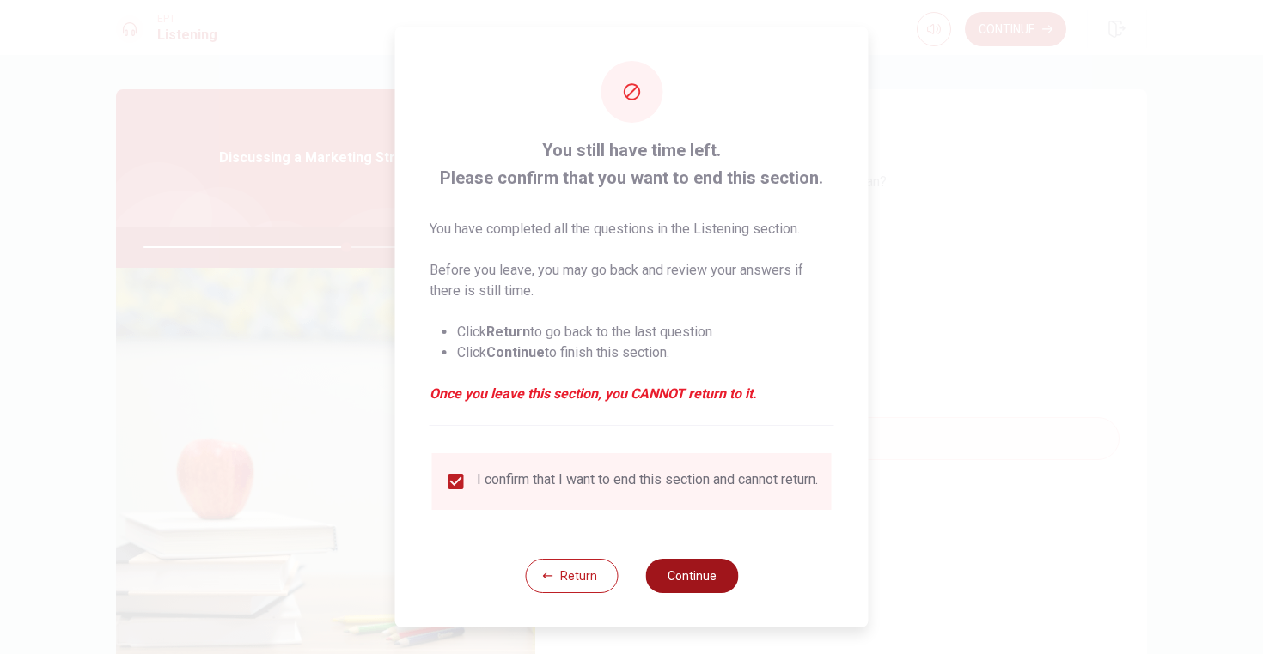
click at [679, 590] on button "Continue" at bounding box center [691, 576] width 93 height 34
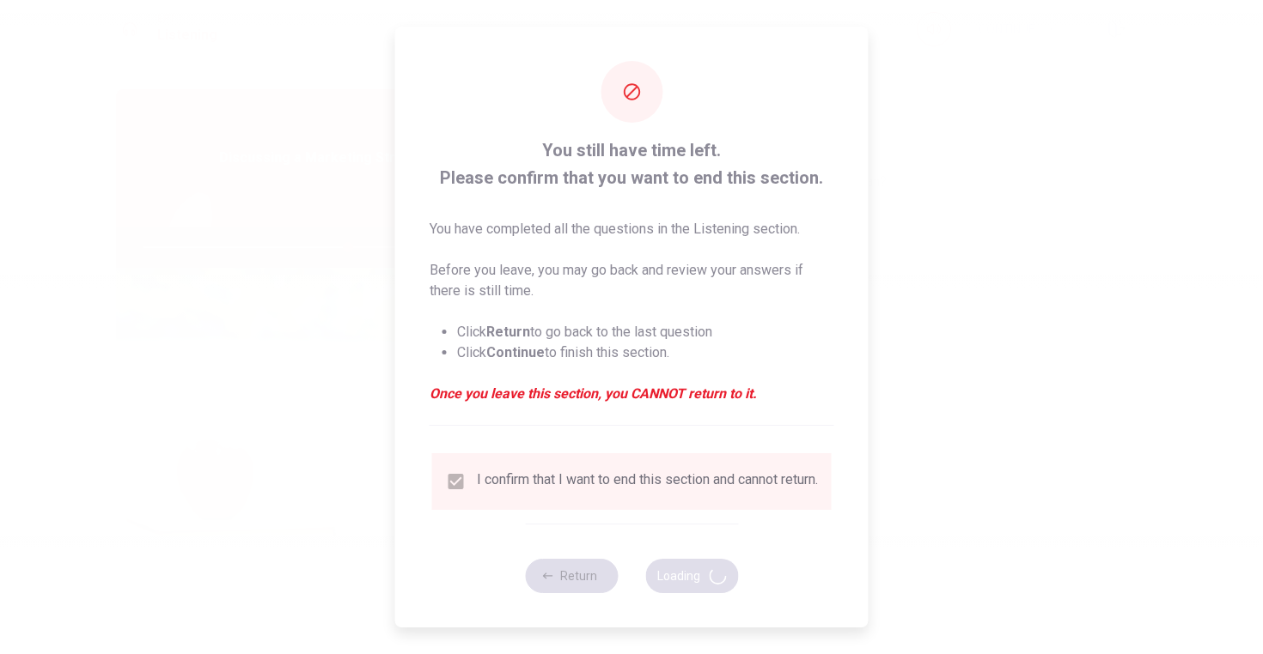
type input "66"
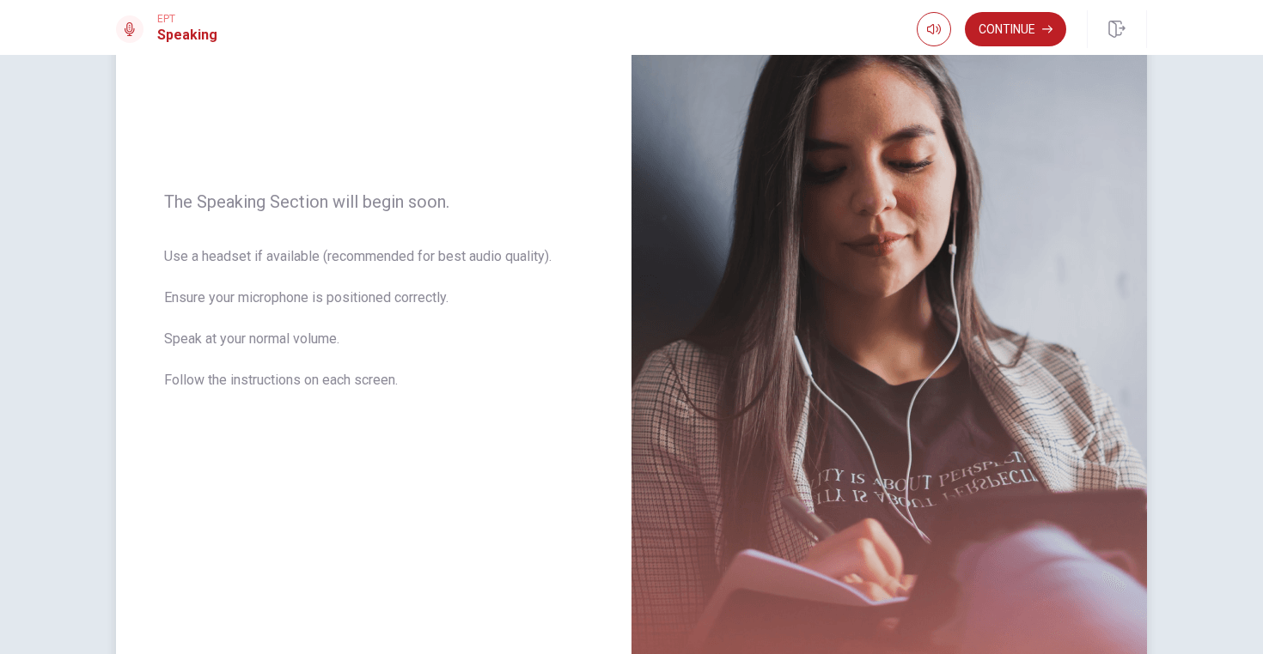
scroll to position [144, 0]
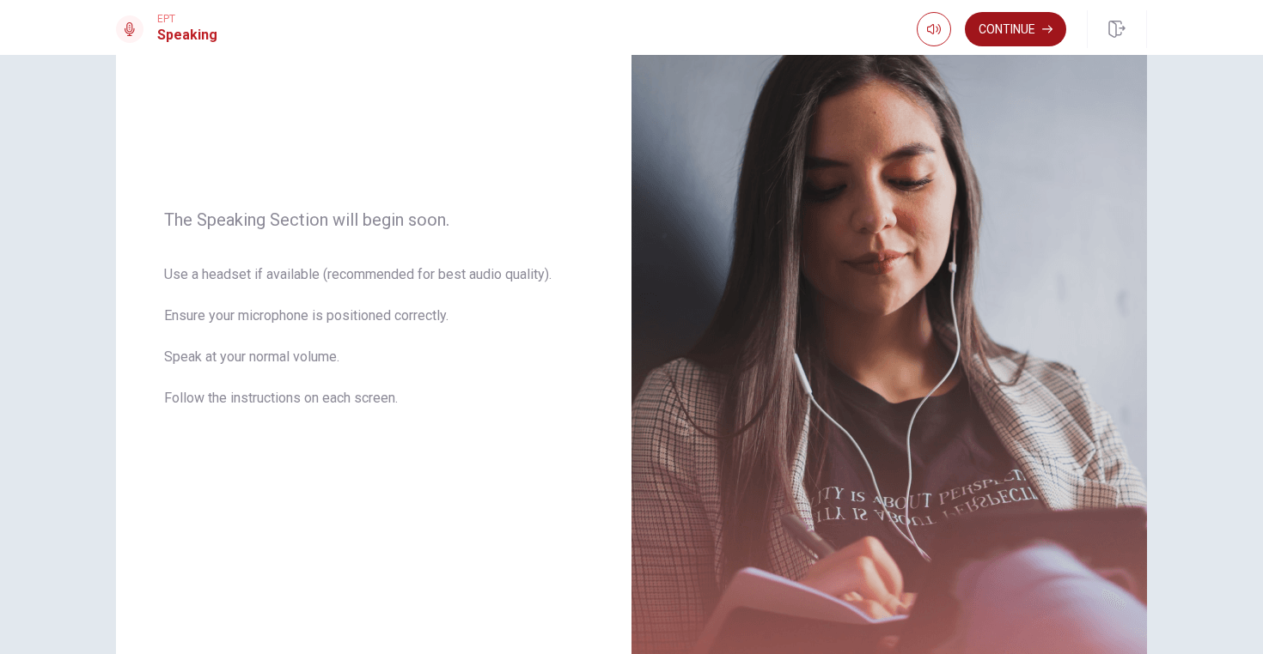
click at [1013, 36] on button "Continue" at bounding box center [1014, 29] width 101 height 34
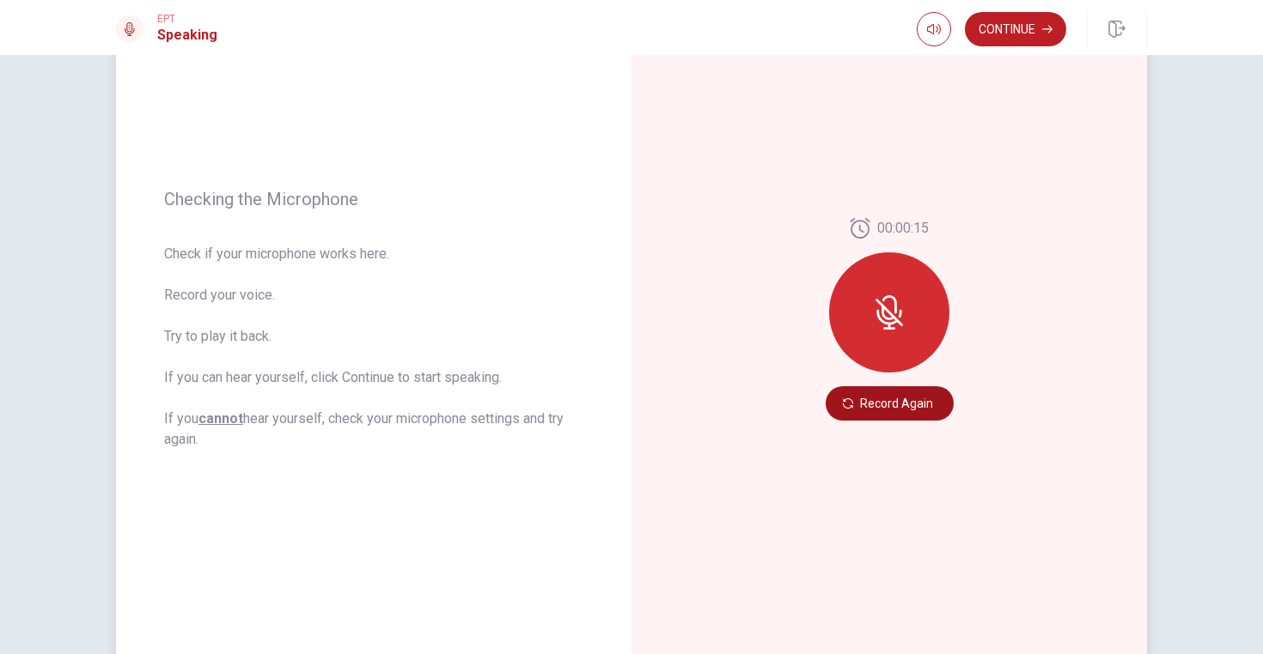
click at [890, 406] on button "Record Again" at bounding box center [889, 403] width 128 height 34
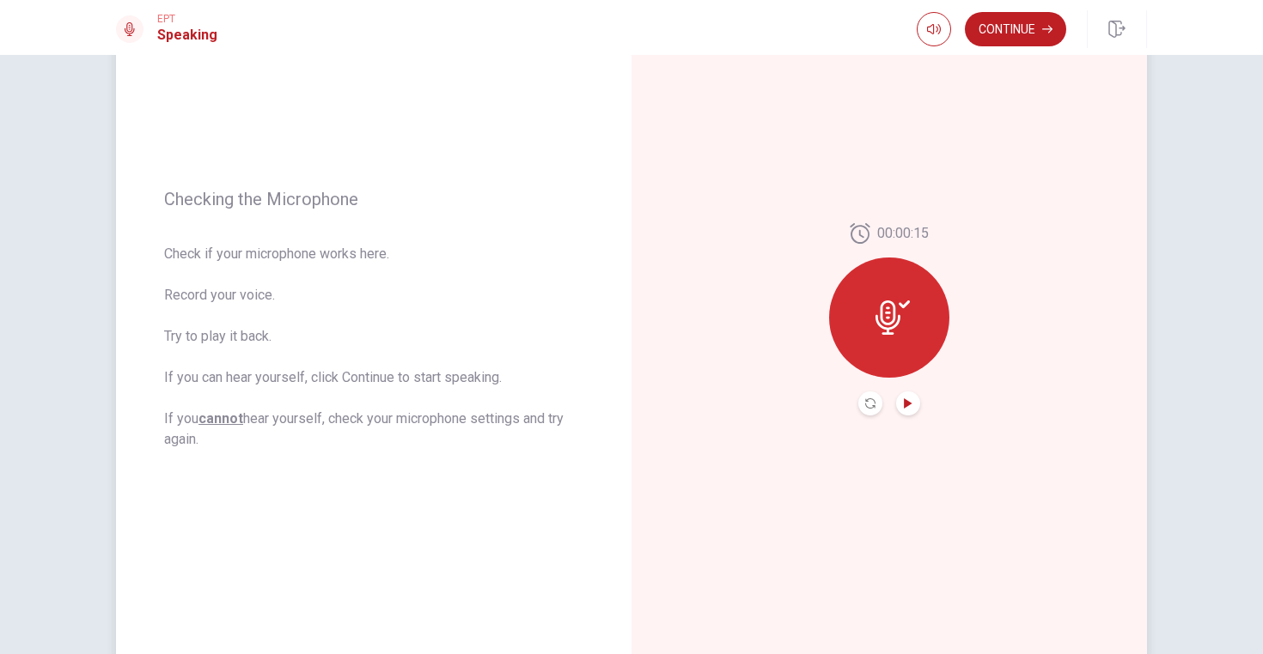
click at [904, 405] on icon "Play Audio" at bounding box center [908, 404] width 8 height 10
click at [1013, 35] on button "Continue" at bounding box center [1014, 29] width 101 height 34
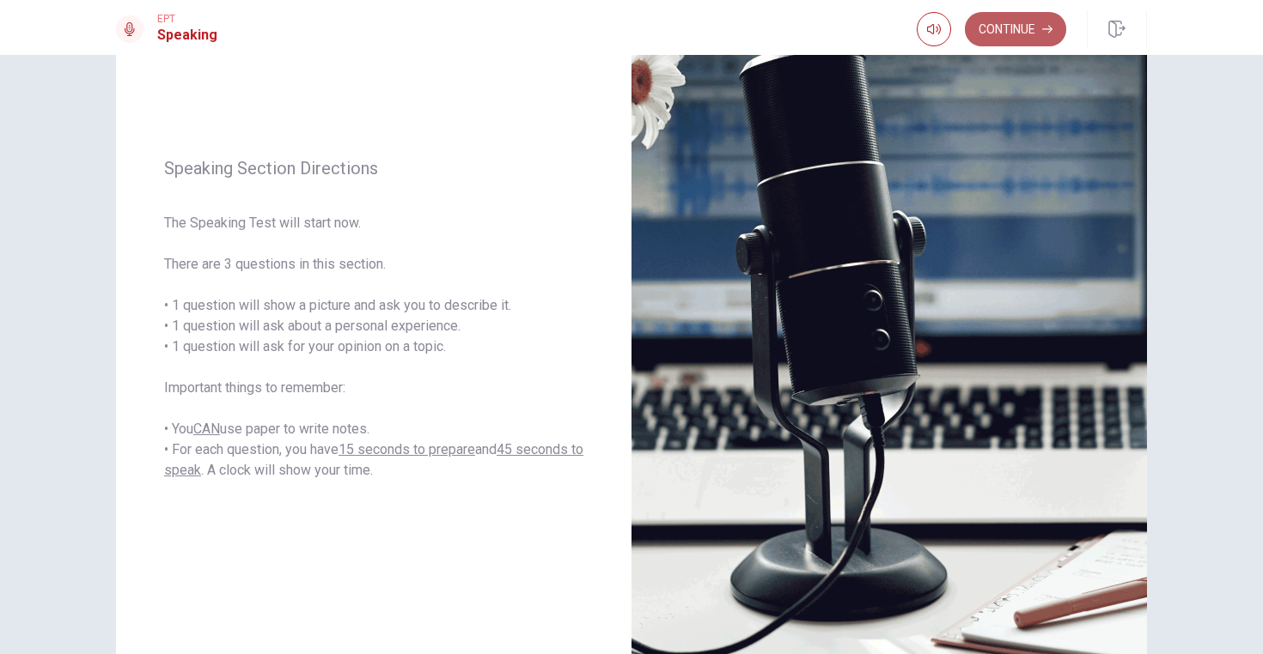
click at [988, 27] on button "Continue" at bounding box center [1014, 29] width 101 height 34
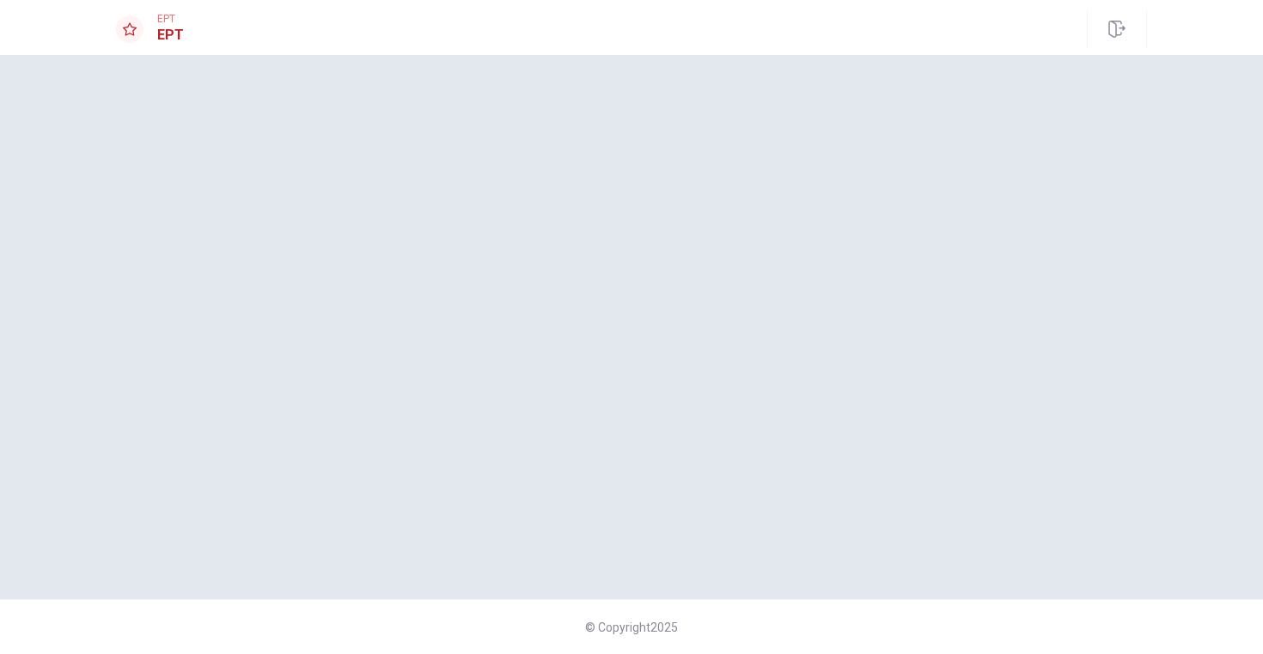
scroll to position [0, 0]
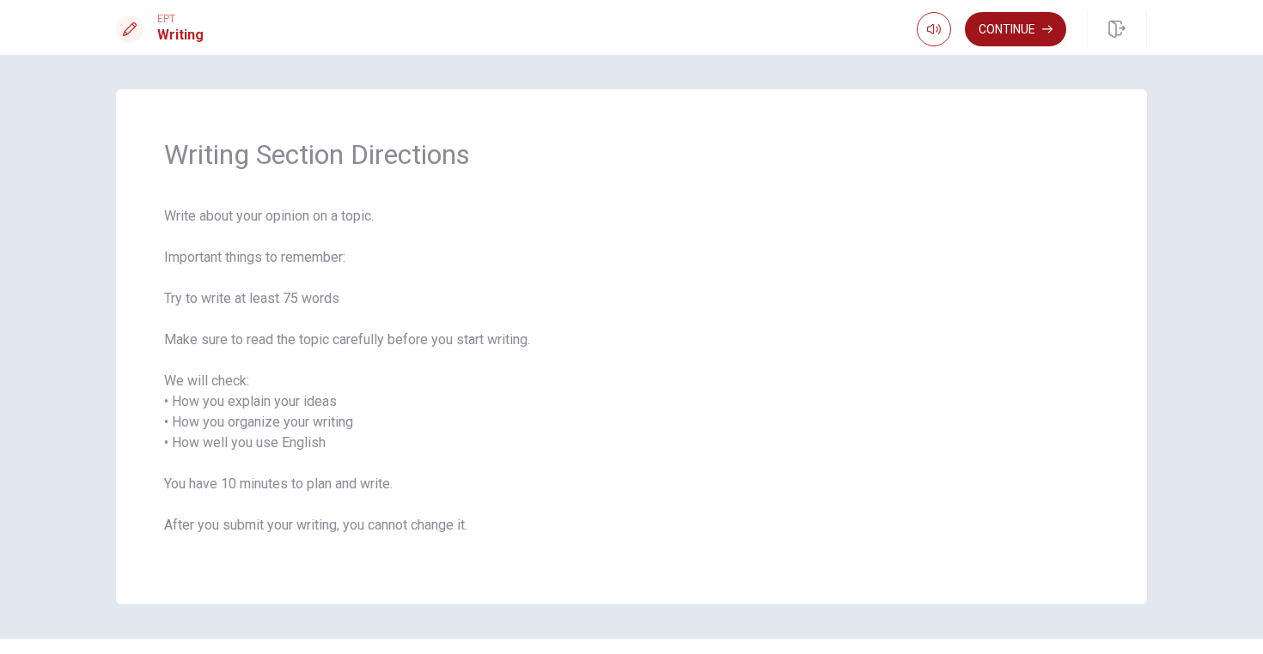
click at [995, 26] on button "Continue" at bounding box center [1014, 29] width 101 height 34
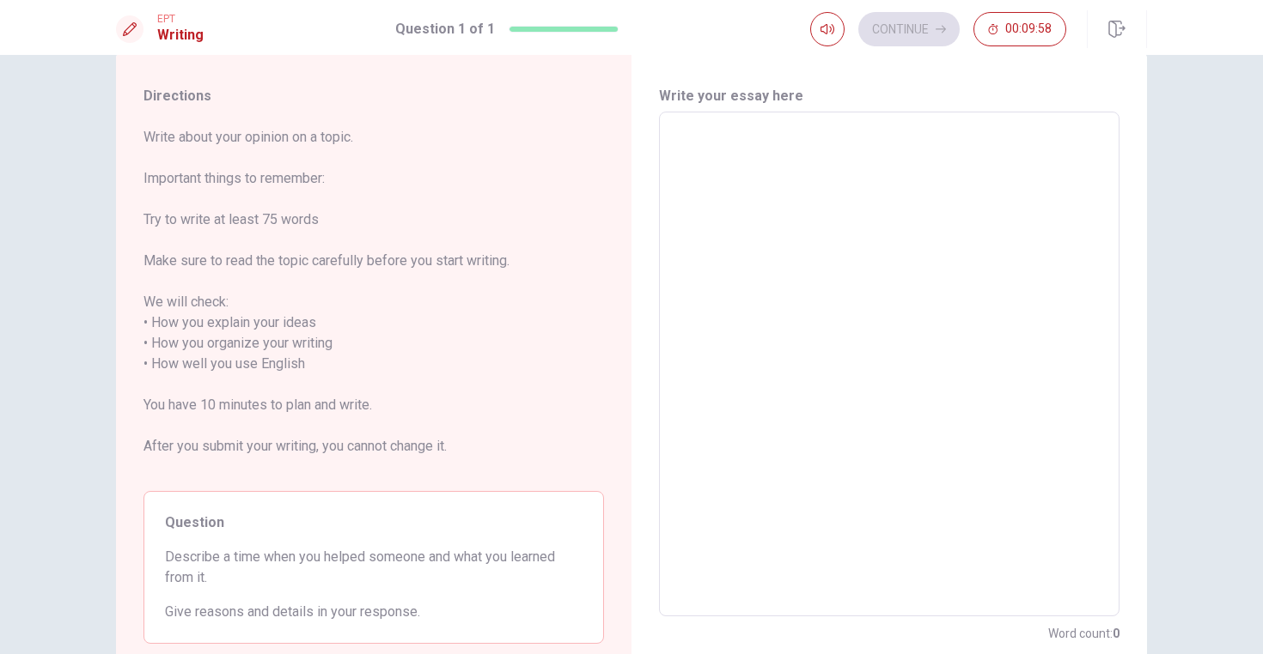
scroll to position [58, 0]
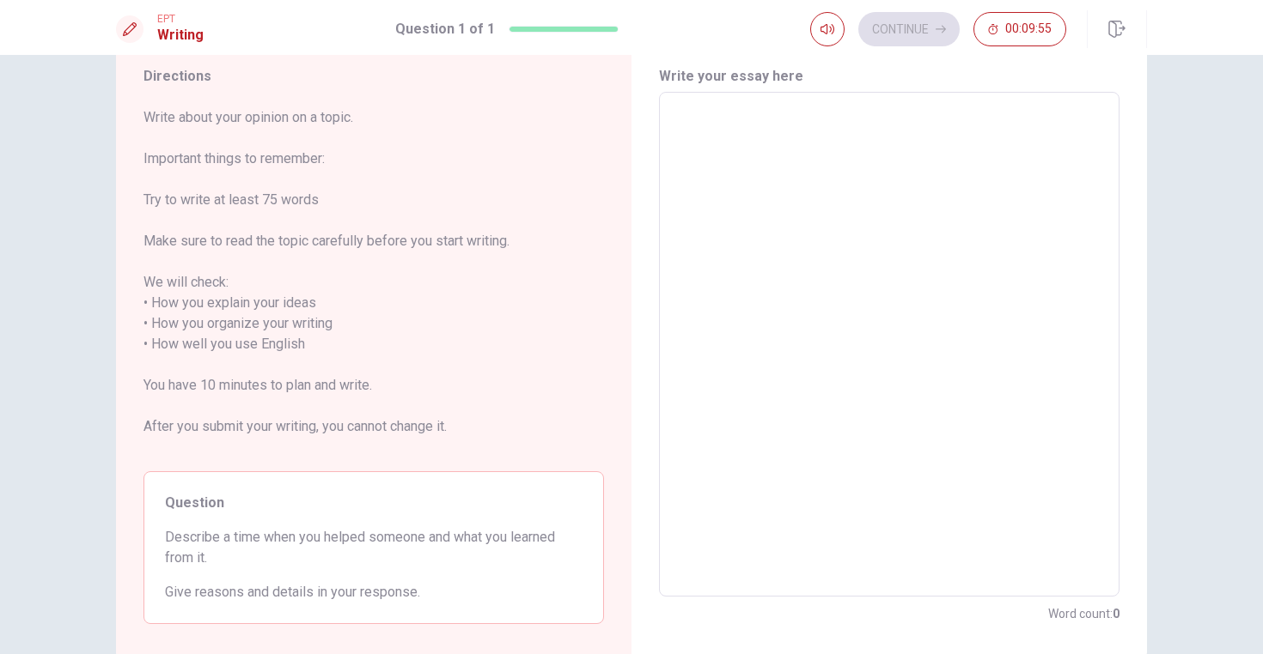
click at [685, 120] on textarea at bounding box center [889, 344] width 436 height 477
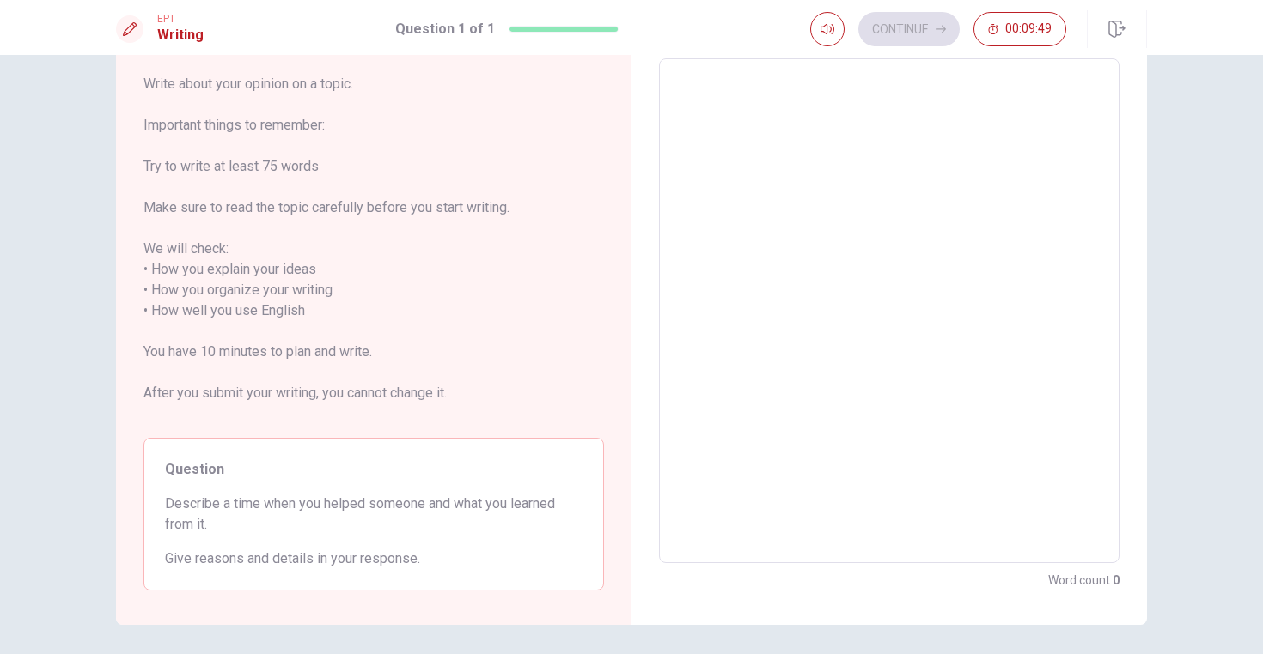
scroll to position [94, 0]
type textarea "t"
type textarea "x"
type textarea "th"
type textarea "x"
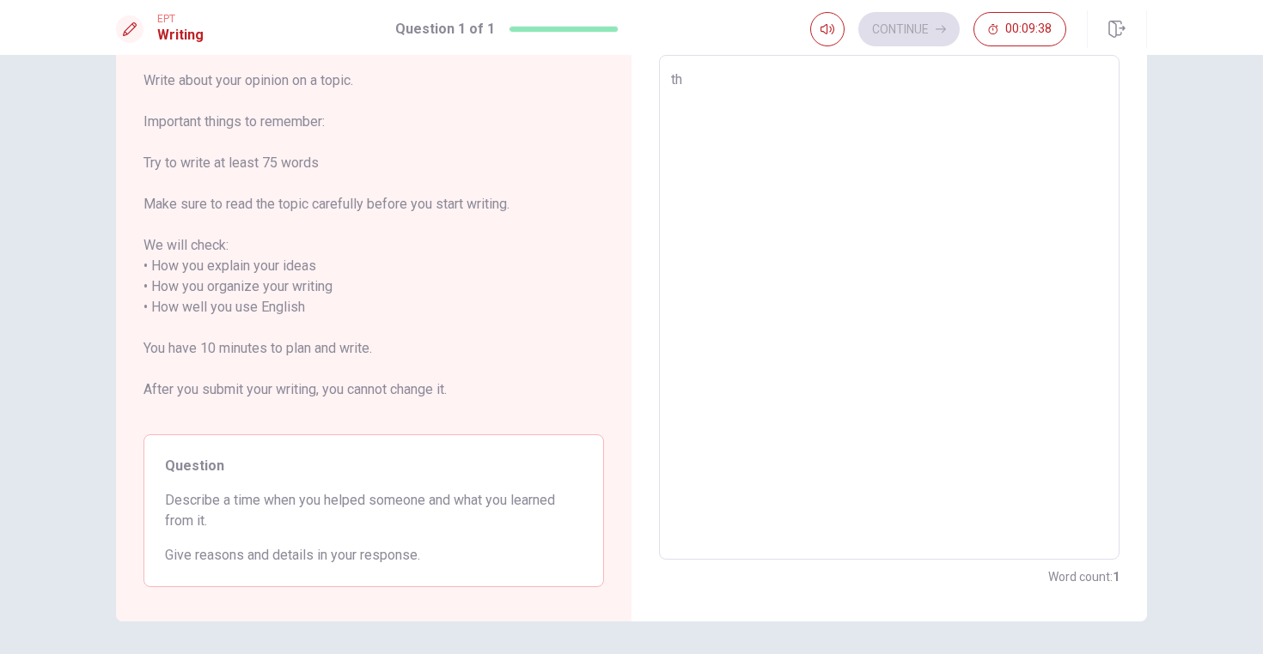
type textarea "the"
type textarea "x"
type textarea "ther"
type textarea "x"
type textarea "there"
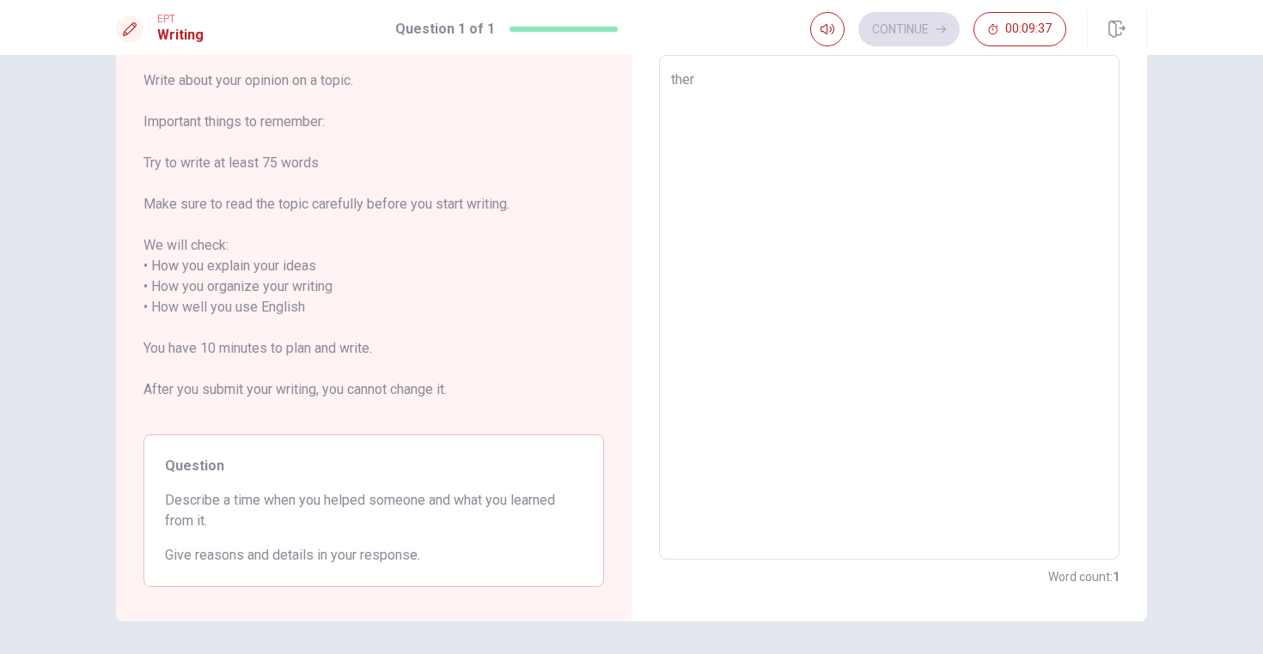
type textarea "x"
type textarea "there"
type textarea "x"
type textarea "there w"
type textarea "x"
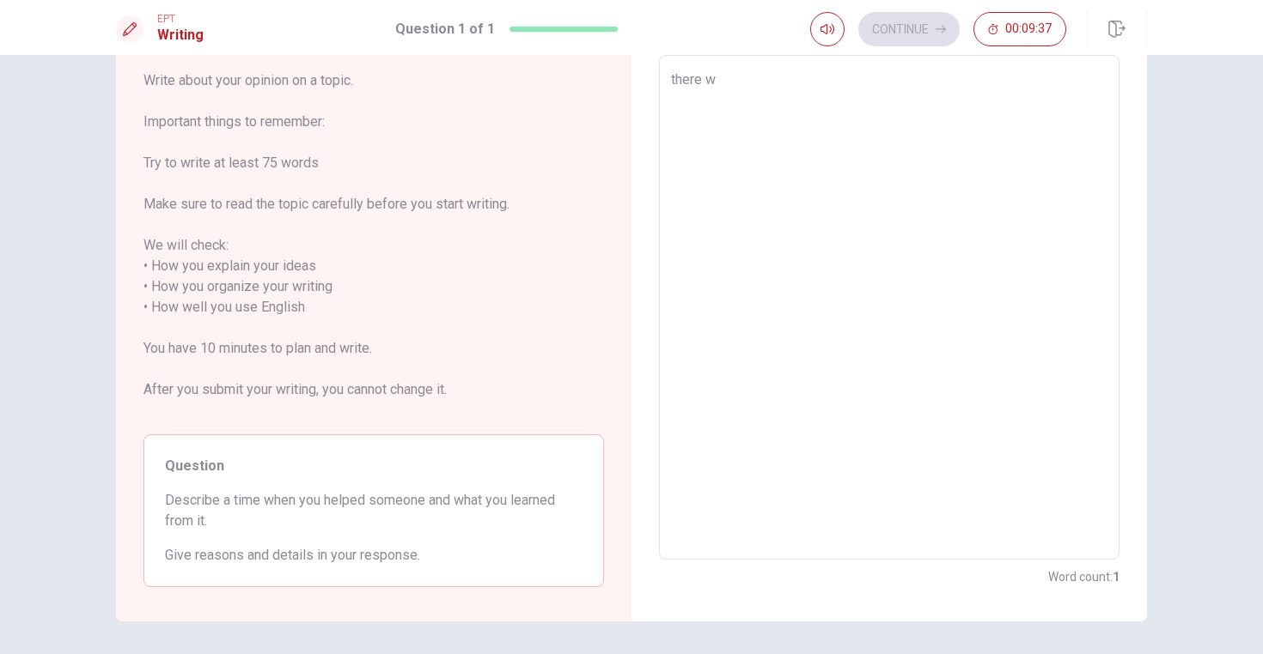
type textarea "there wa"
type textarea "x"
type textarea "there was"
type textarea "x"
type textarea "there was"
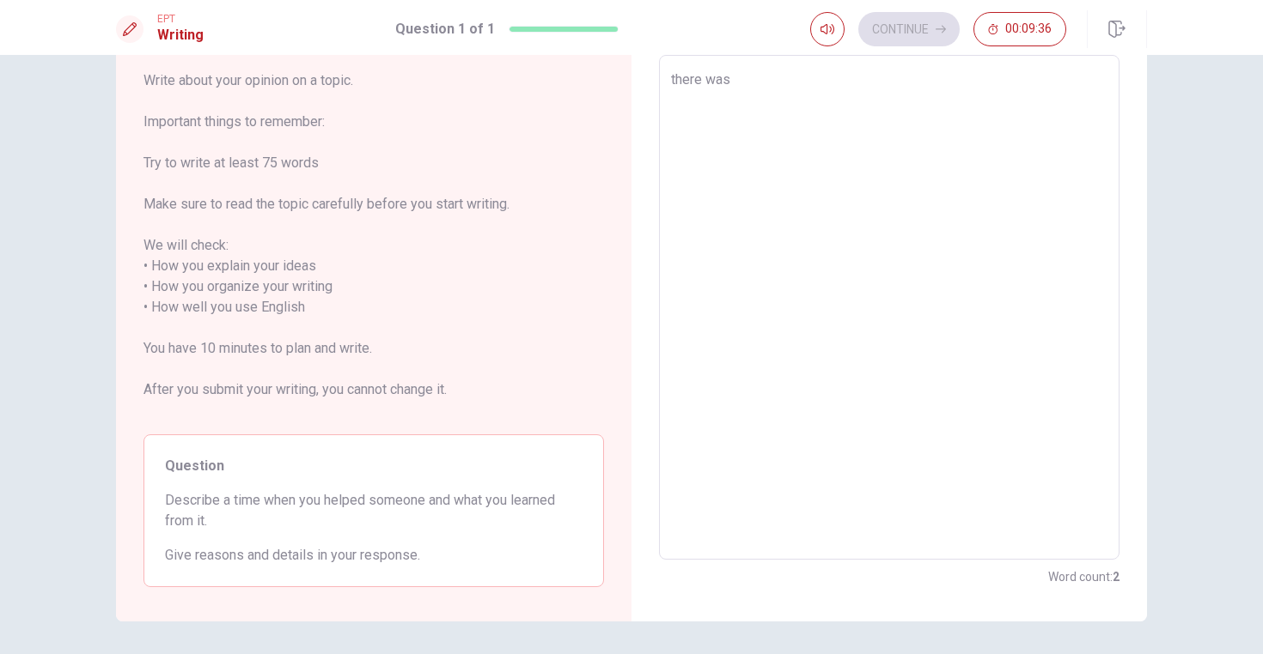
type textarea "x"
type textarea "there was o"
type textarea "x"
type textarea "there was om"
type textarea "x"
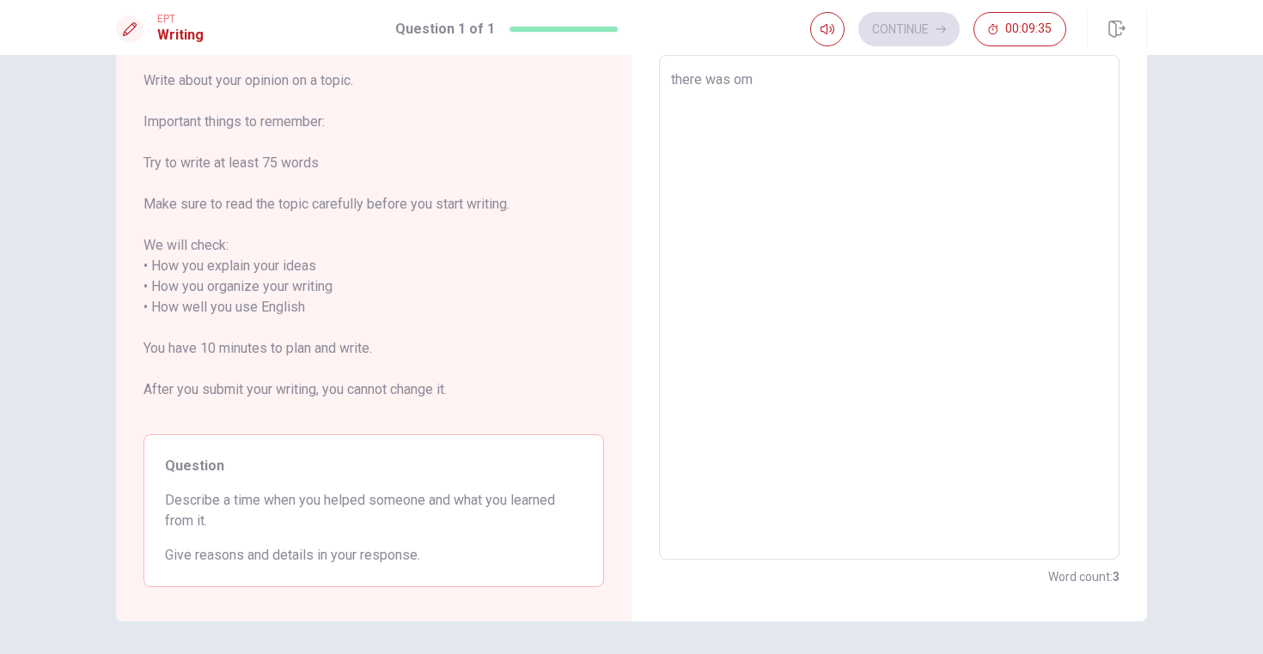
type textarea "there was ome"
type textarea "x"
type textarea "there was om"
type textarea "x"
type textarea "there was o"
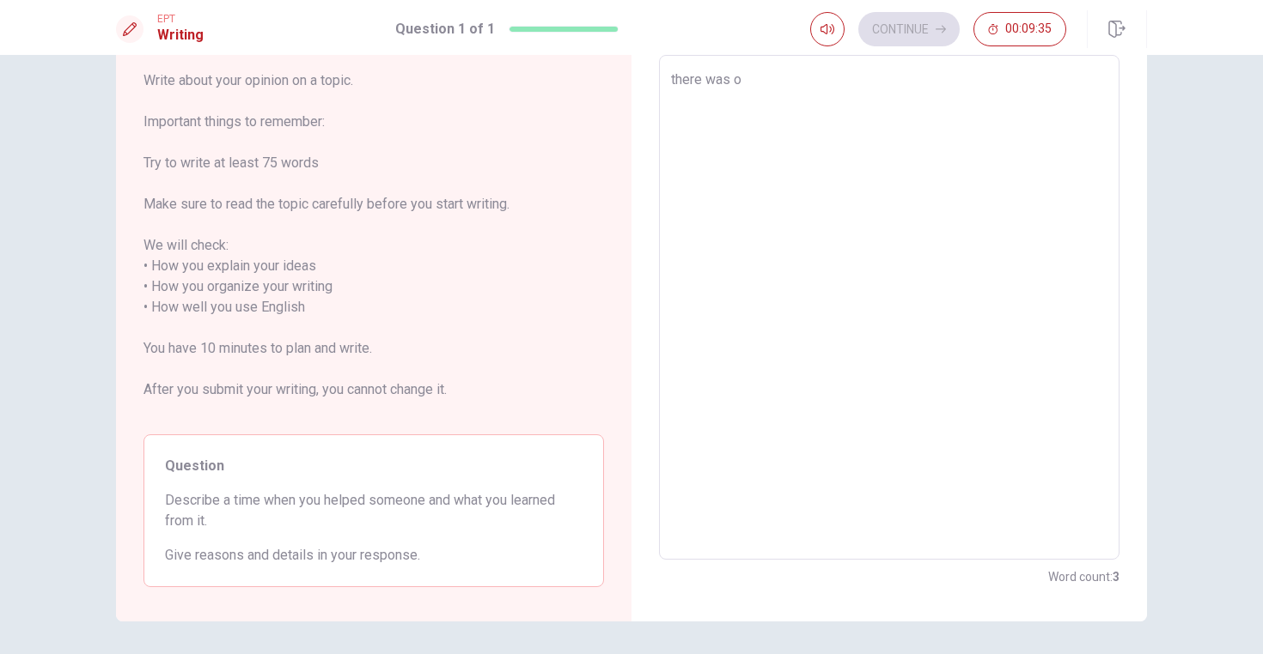
type textarea "x"
type textarea "there was on"
type textarea "x"
type textarea "there was one"
type textarea "x"
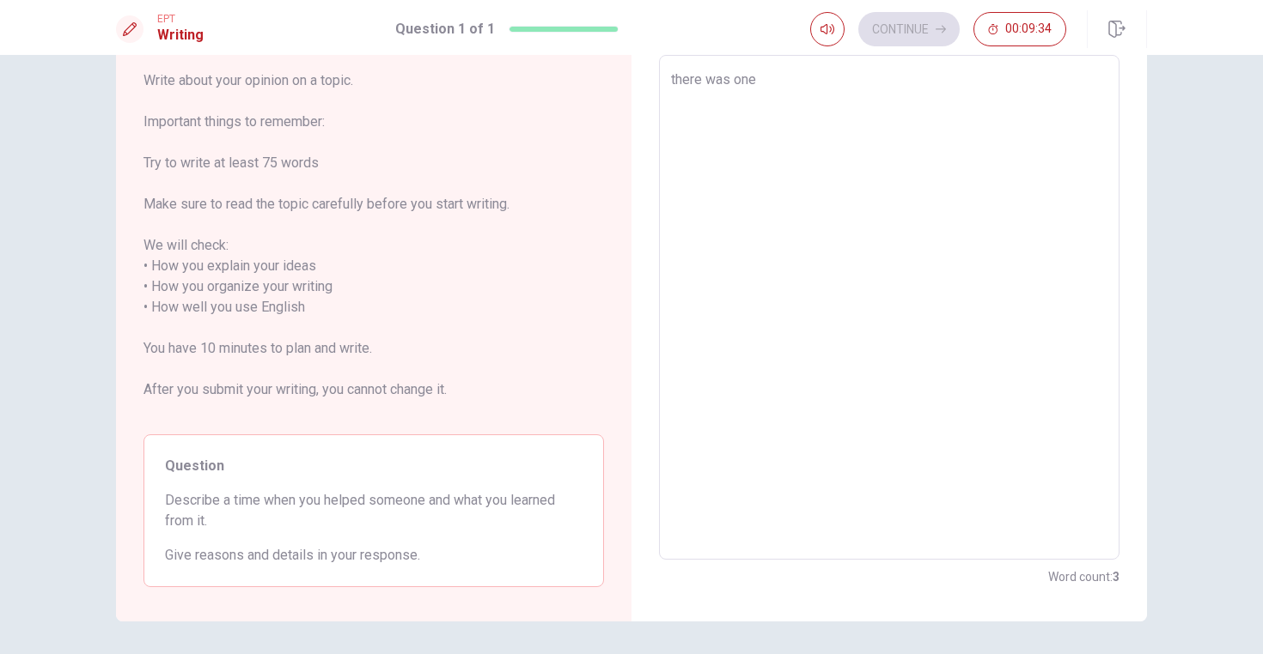
type textarea "there was one"
type textarea "x"
type textarea "there was one t"
type textarea "x"
type textarea "there was one ti"
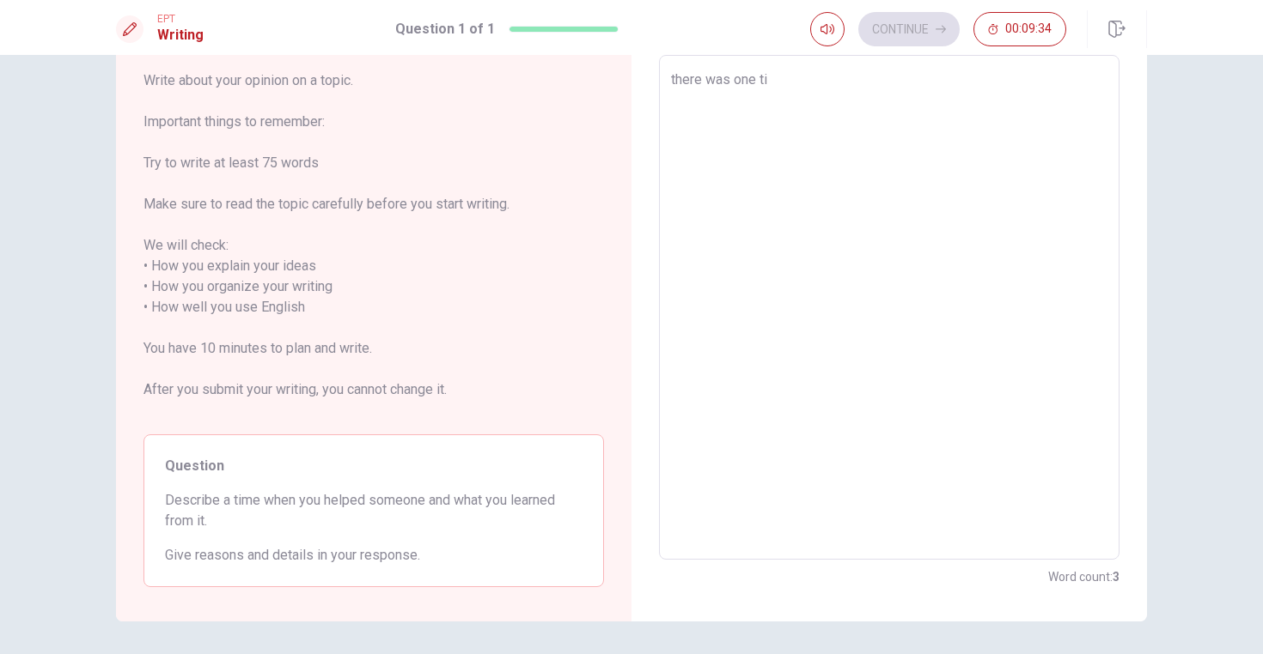
type textarea "x"
type textarea "there was one [PERSON_NAME]"
type textarea "x"
type textarea "there was one time"
type textarea "x"
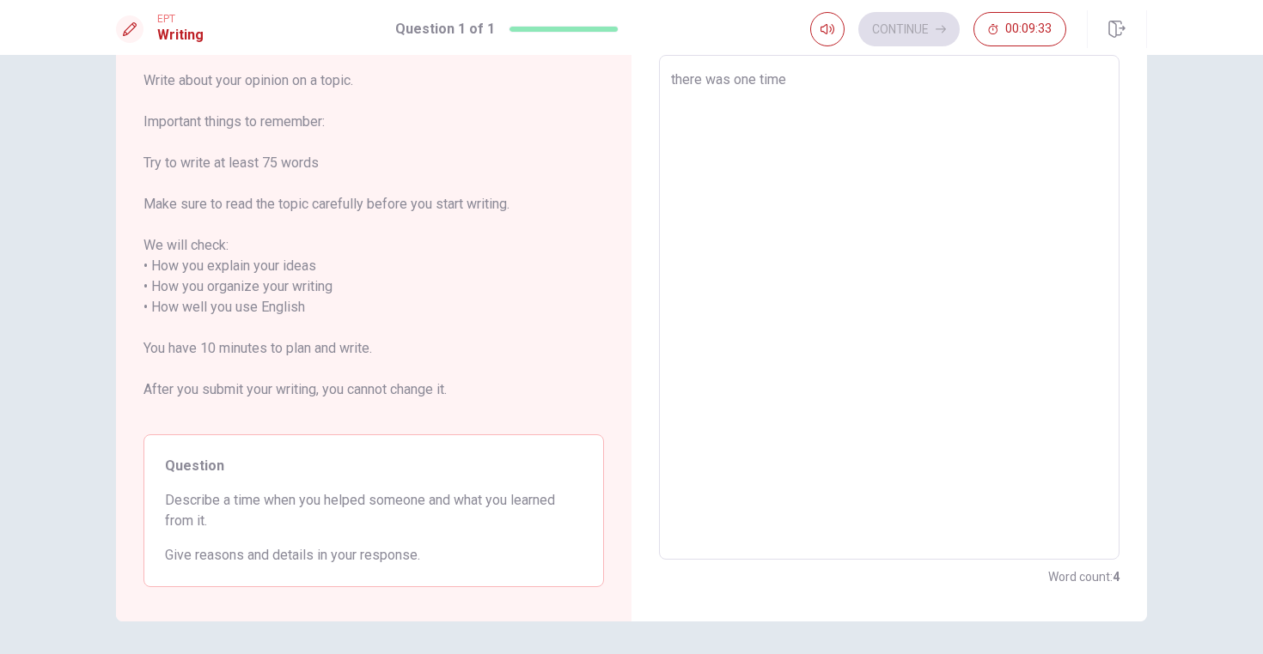
type textarea "there was one time"
type textarea "x"
type textarea "there was one time"
type textarea "x"
type textarea "there was one [PERSON_NAME]"
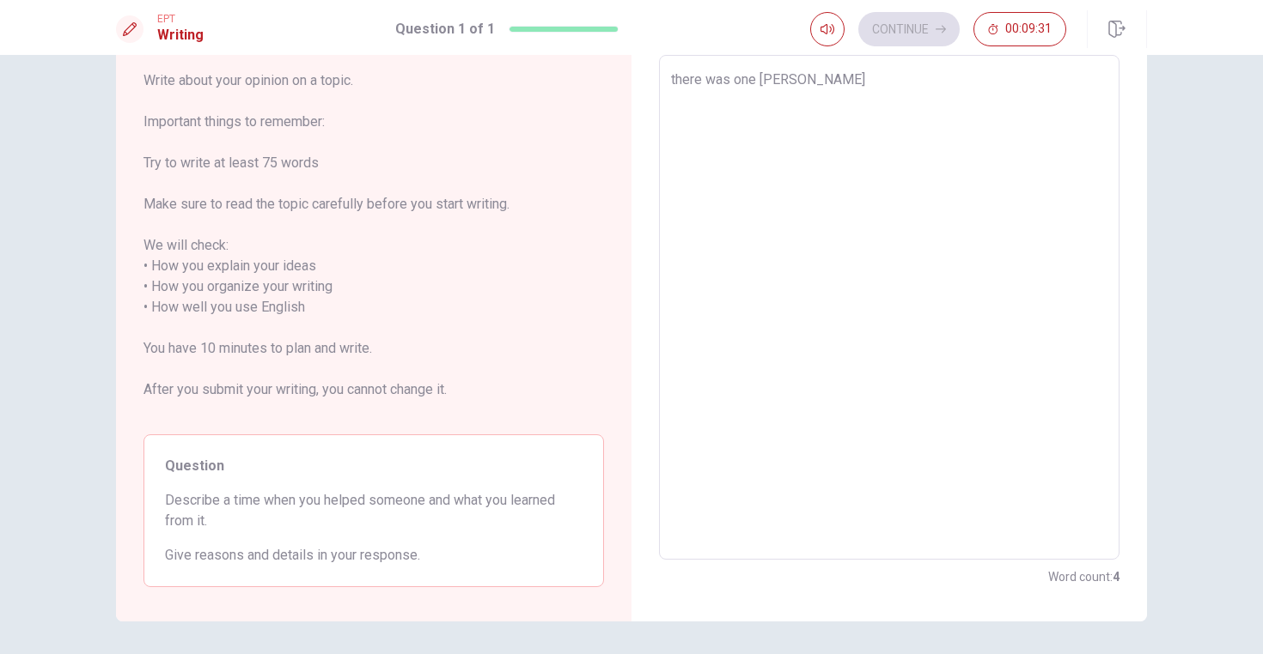
type textarea "x"
type textarea "there was one ti"
type textarea "x"
type textarea "there was one t"
type textarea "x"
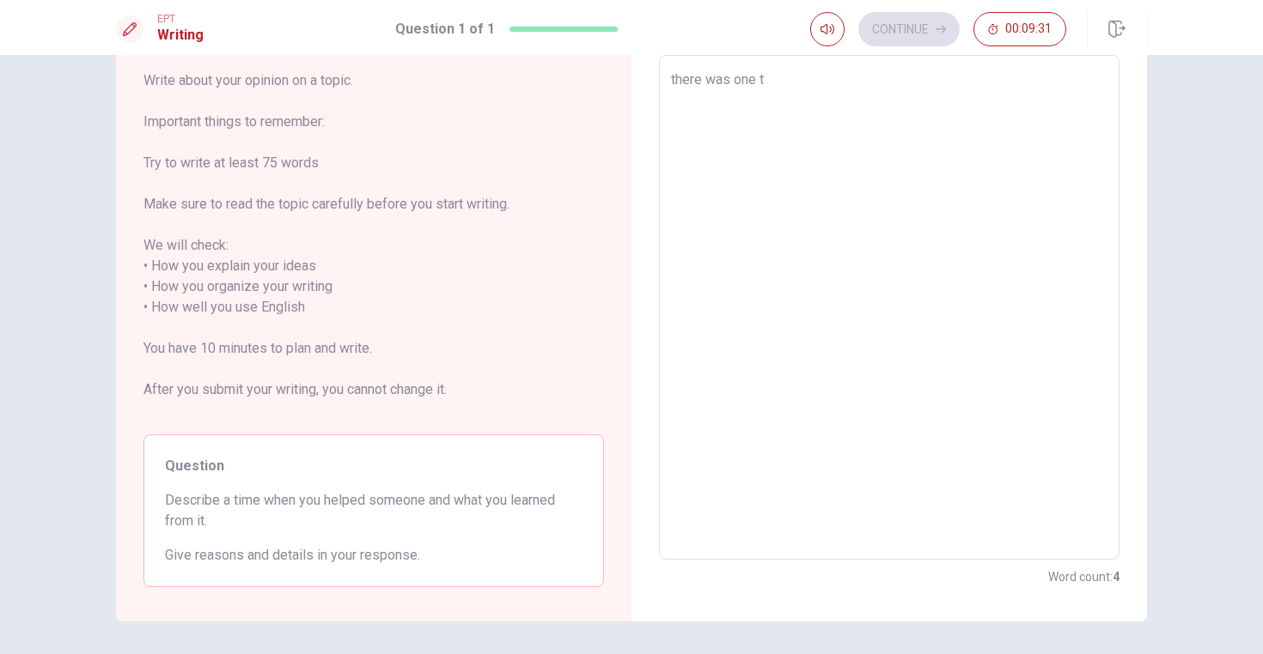
type textarea "there was one"
type textarea "x"
type textarea "there was one"
type textarea "x"
type textarea "there was on"
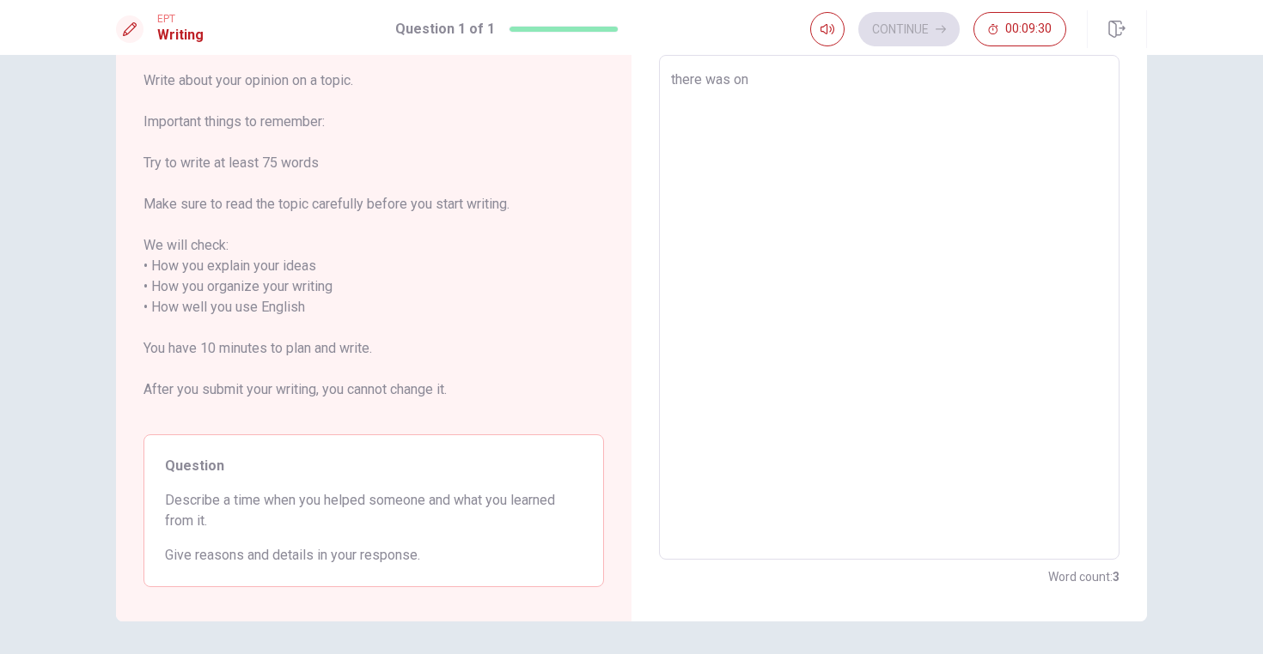
type textarea "x"
type textarea "there was o"
type textarea "x"
type textarea "there was"
type textarea "x"
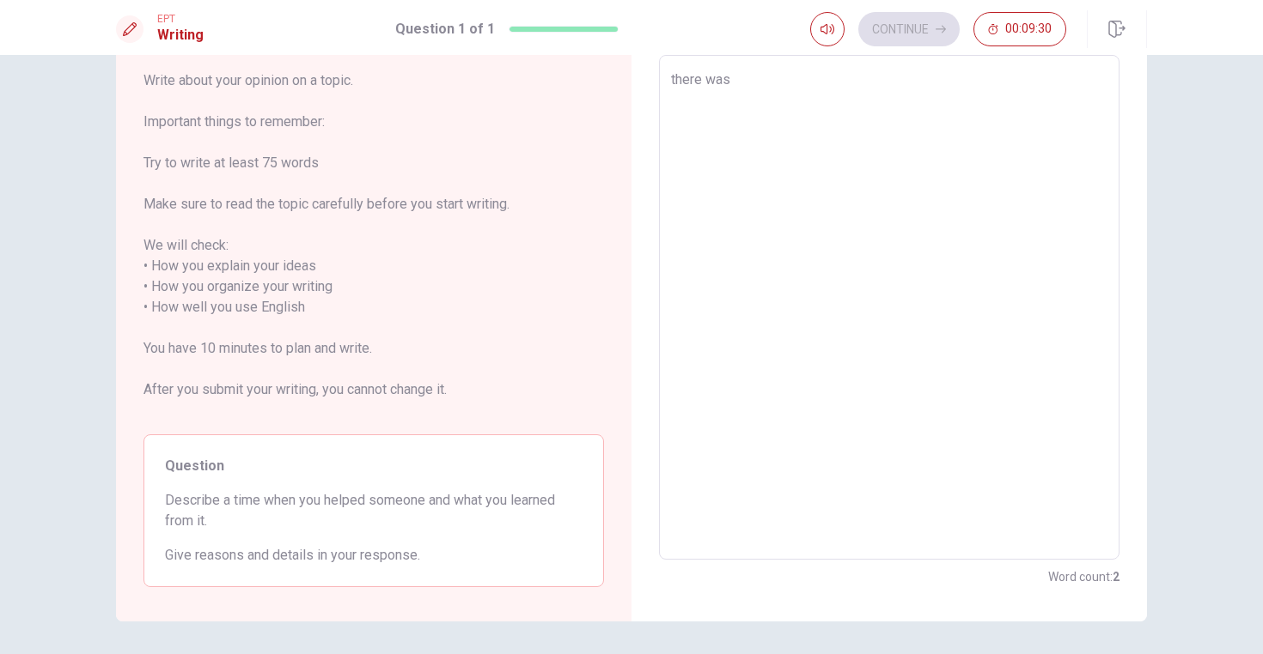
type textarea "there was"
type textarea "x"
type textarea "there wa"
type textarea "x"
type textarea "there w"
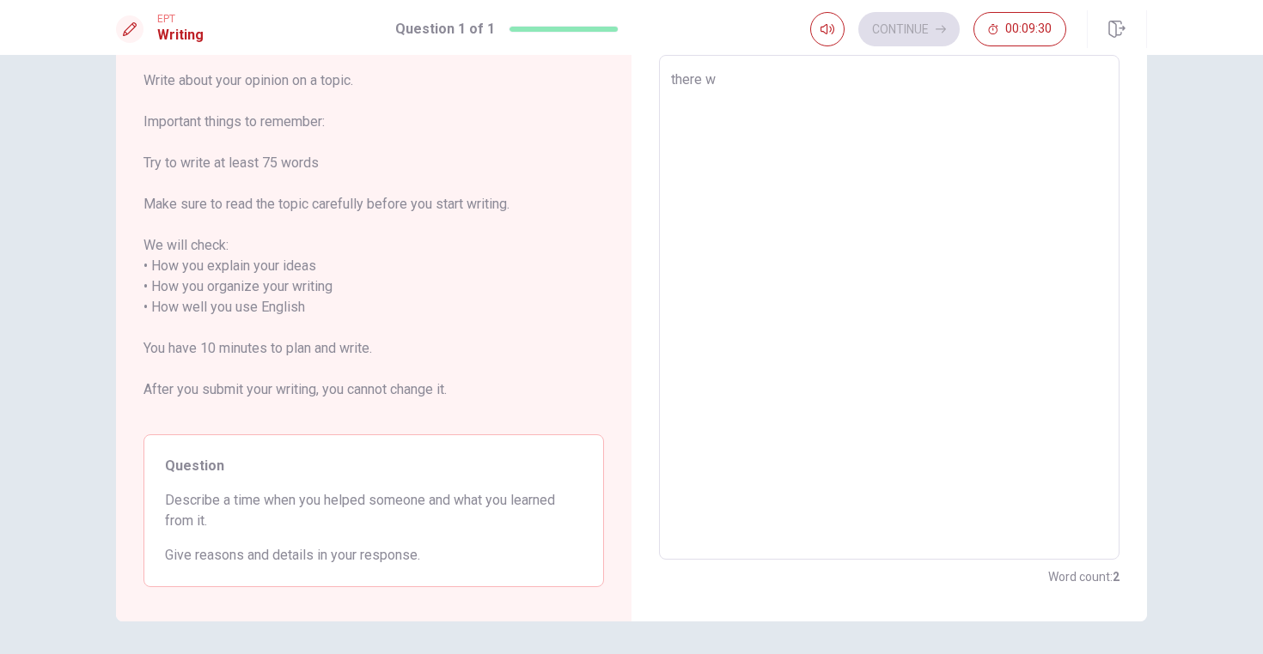
type textarea "x"
type textarea "there"
type textarea "x"
type textarea "there"
type textarea "x"
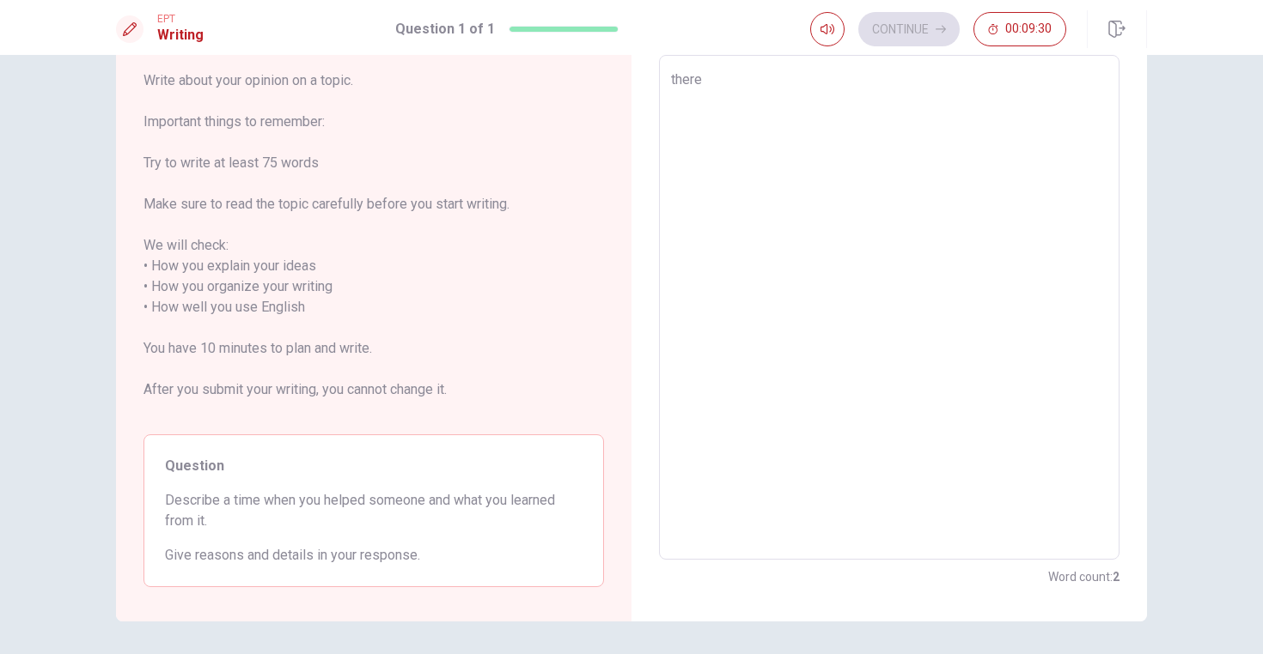
type textarea "ther"
type textarea "x"
type textarea "the"
type textarea "x"
type textarea "th"
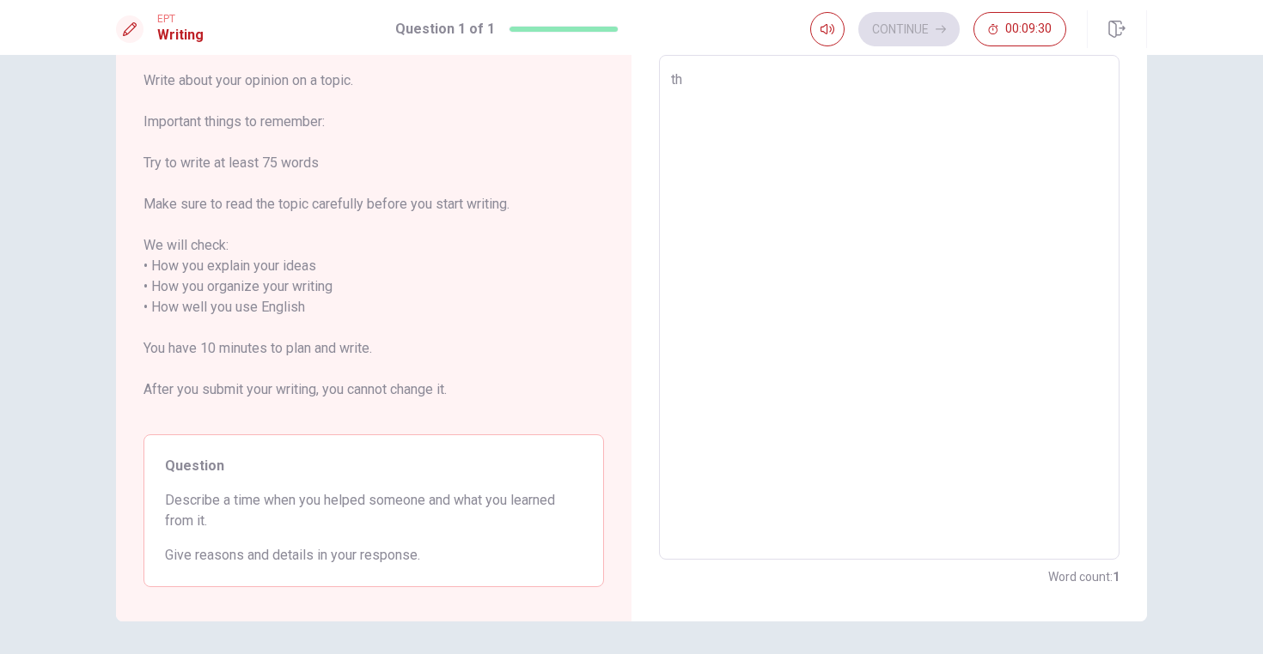
type textarea "x"
type textarea "t"
type textarea "x"
type textarea "H"
type textarea "x"
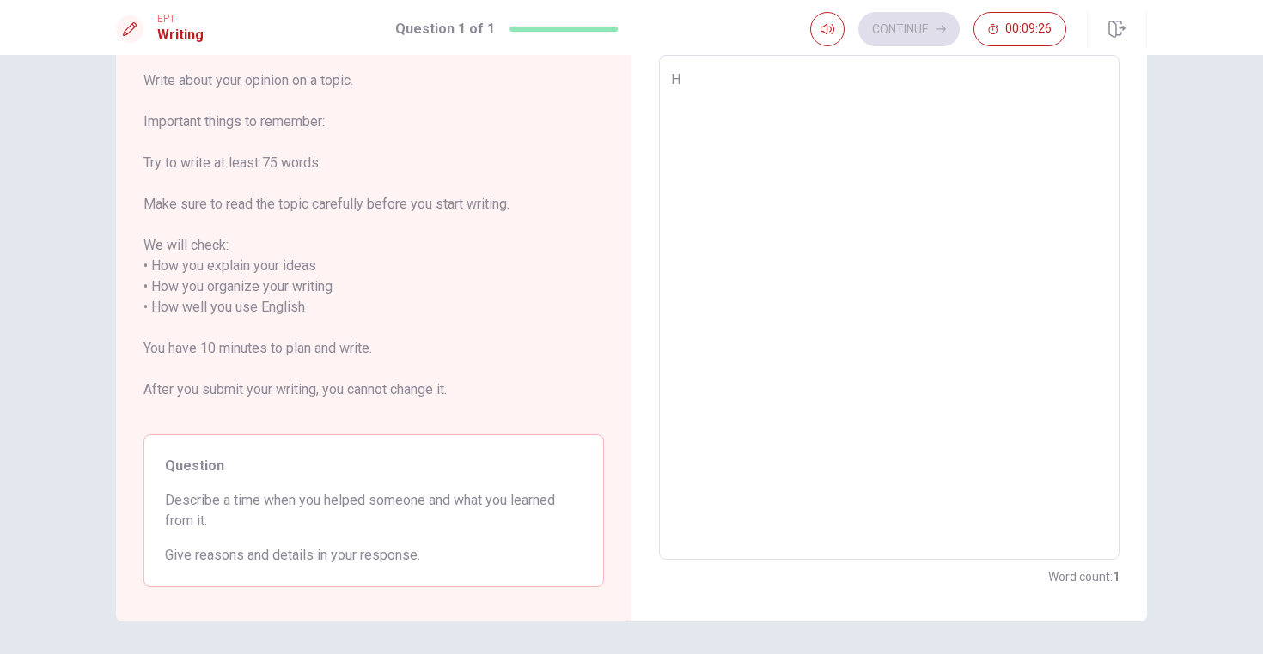
type textarea "He"
type textarea "x"
type textarea "Hel"
type textarea "x"
type textarea "Help"
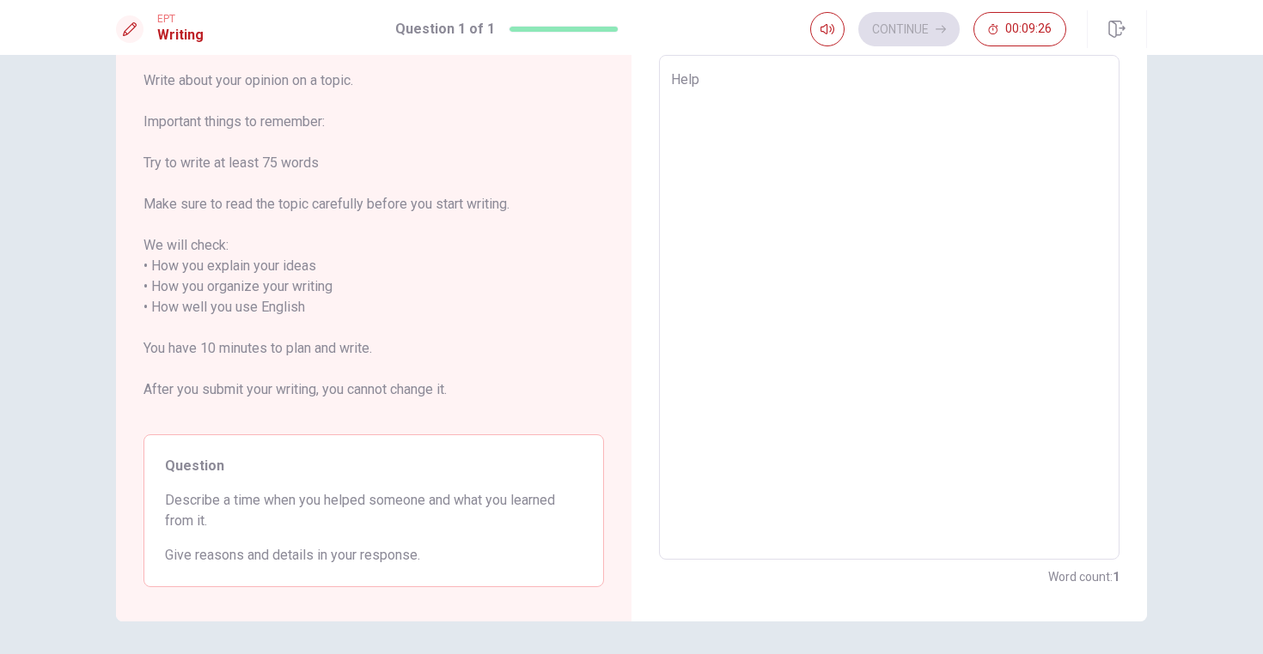
type textarea "x"
type textarea "Helpi"
type textarea "x"
type textarea "Helpin"
type textarea "x"
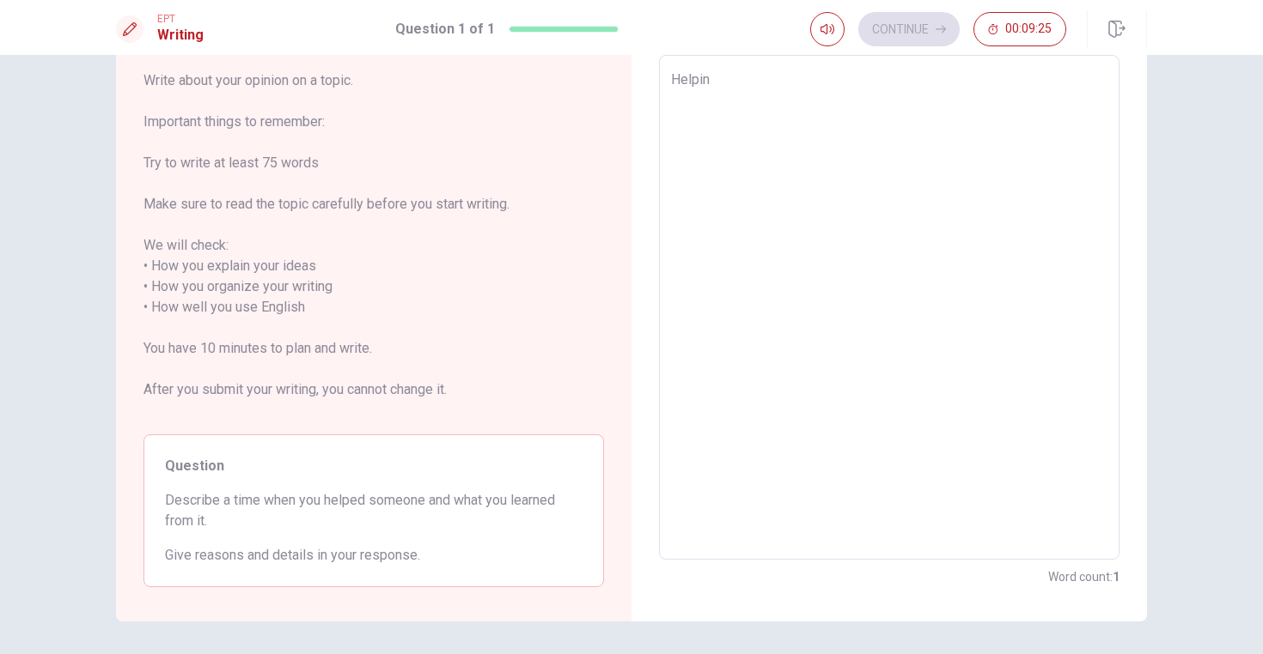
type textarea "Helping"
type textarea "x"
type textarea "Helping"
type textarea "x"
type textarea "Helping K"
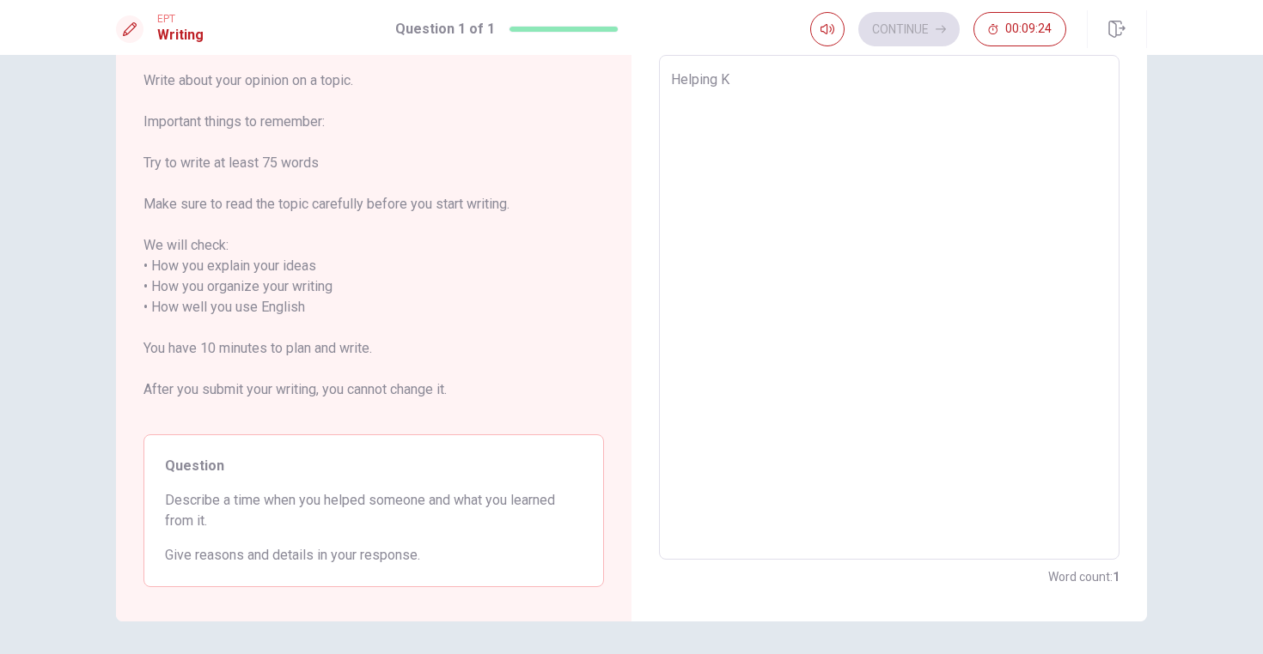
type textarea "x"
type textarea "Helping Ka"
type textarea "x"
type textarea "Helping Kat"
type textarea "x"
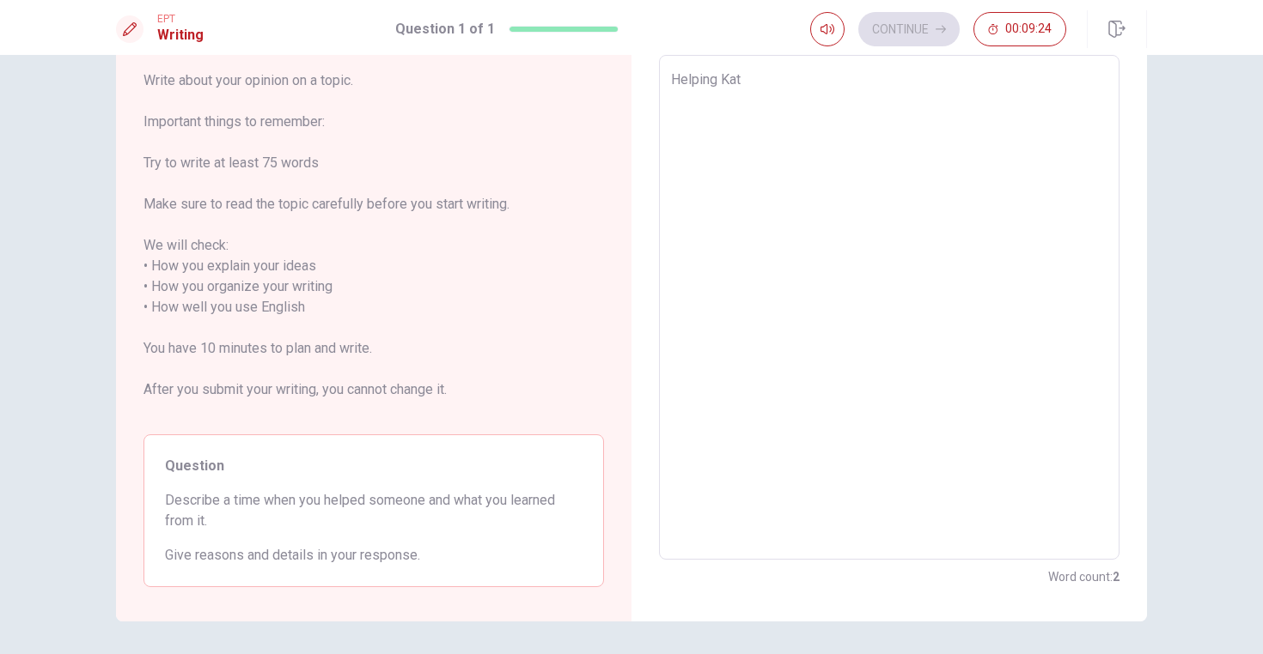
type textarea "Helping [PERSON_NAME]"
type textarea "x"
type textarea "Helping Kat"
type textarea "x"
type textarea "Helping Ka"
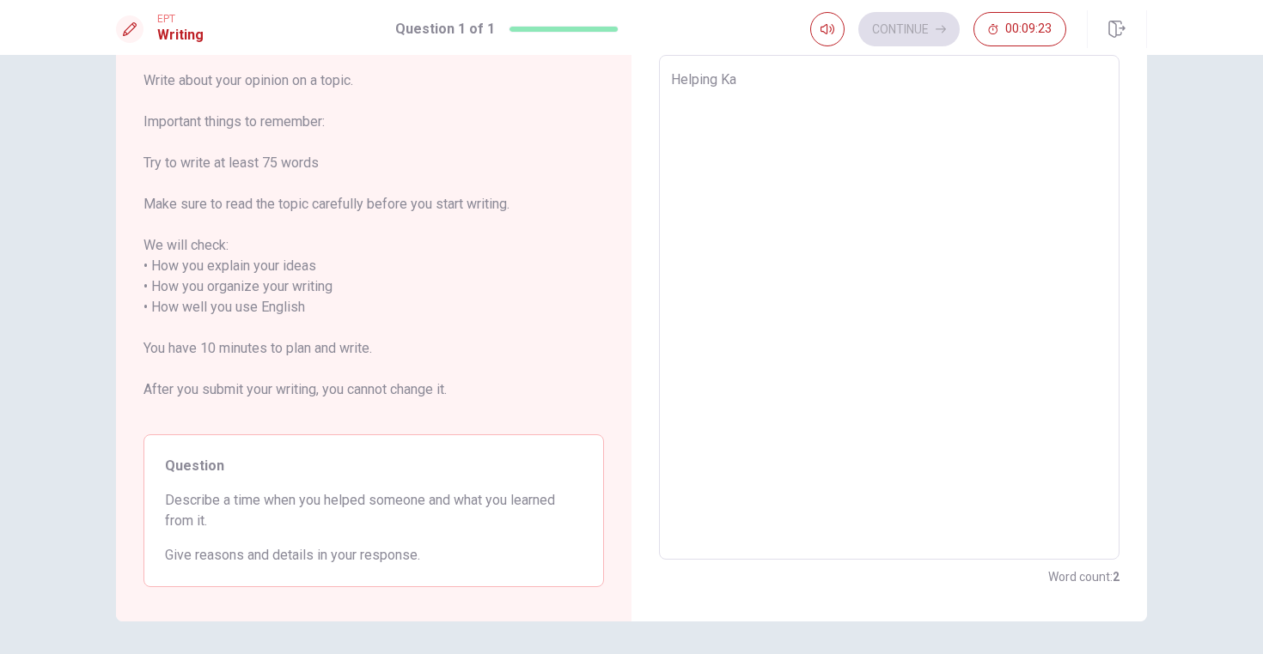
type textarea "x"
type textarea "Helping K"
type textarea "x"
type textarea "Helping"
type textarea "x"
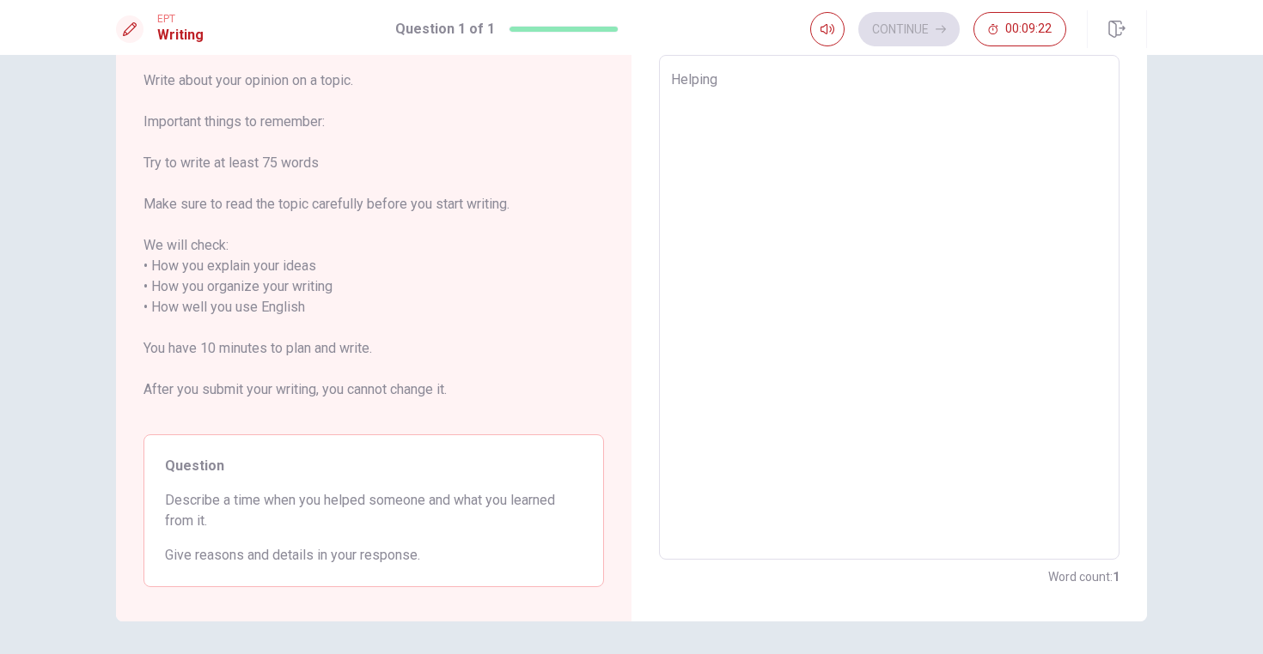
type textarea "Helping J"
type textarea "x"
type textarea "Helping [PERSON_NAME]"
type textarea "x"
type textarea "Helping Jac"
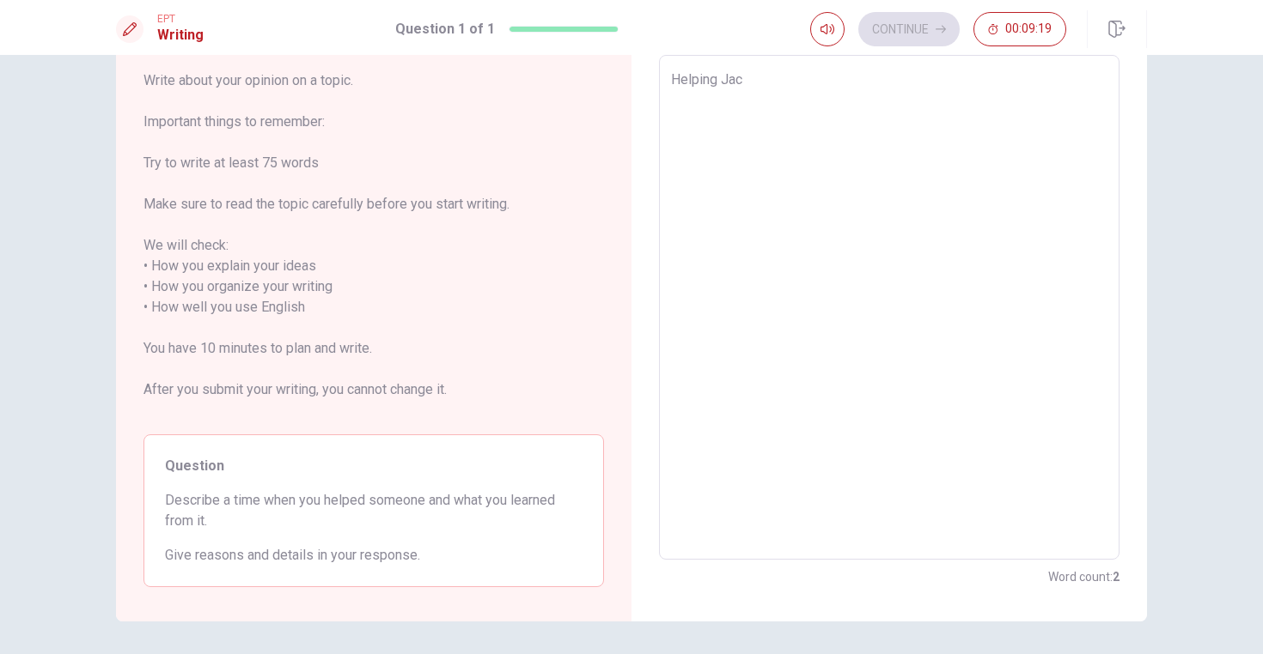
type textarea "x"
type textarea "Helping Jaco"
type textarea "x"
type textarea "Helping Jacon"
type textarea "x"
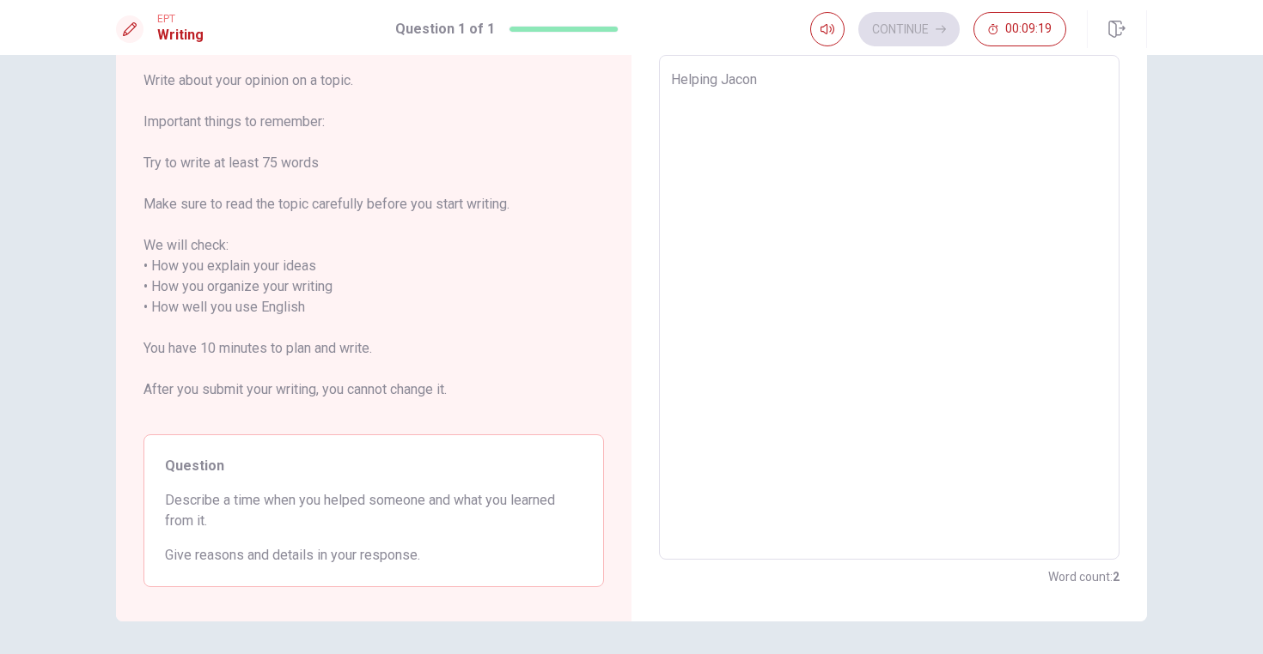
type textarea "Helping Jacono"
type textarea "x"
type textarea "Helping Jacon"
type textarea "x"
type textarea "Helping Jaco"
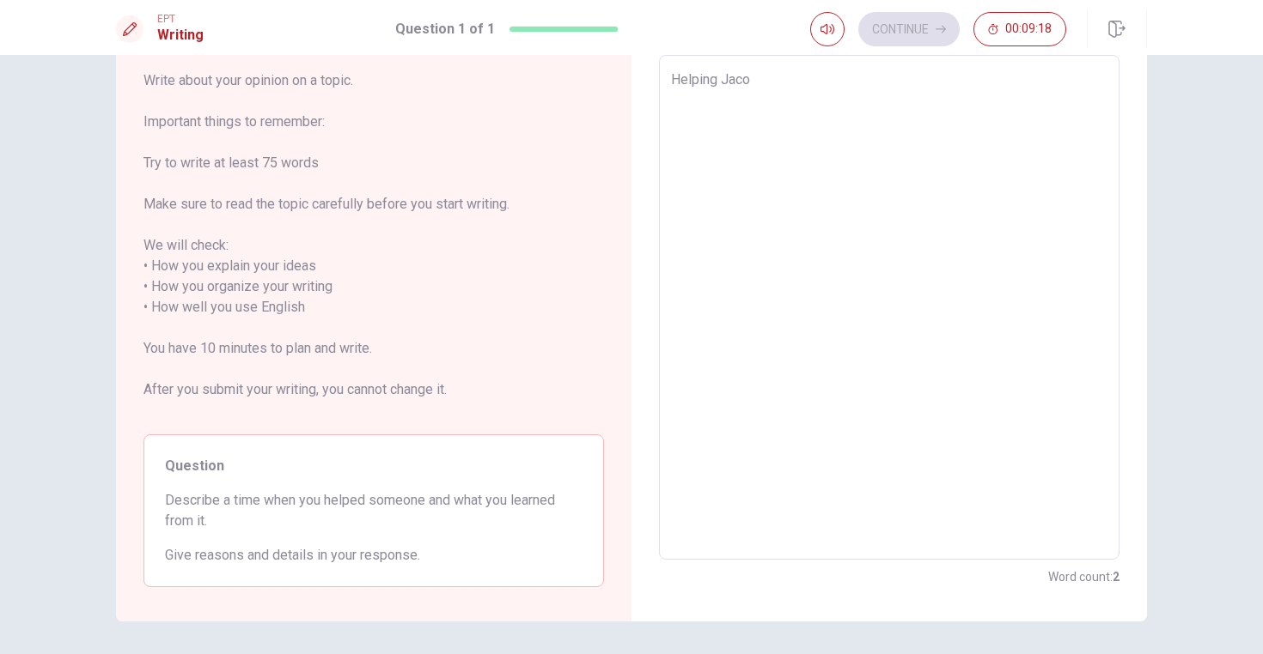
type textarea "x"
type textarea "Helping [PERSON_NAME]"
type textarea "x"
type textarea "Helping [PERSON_NAME]"
type textarea "x"
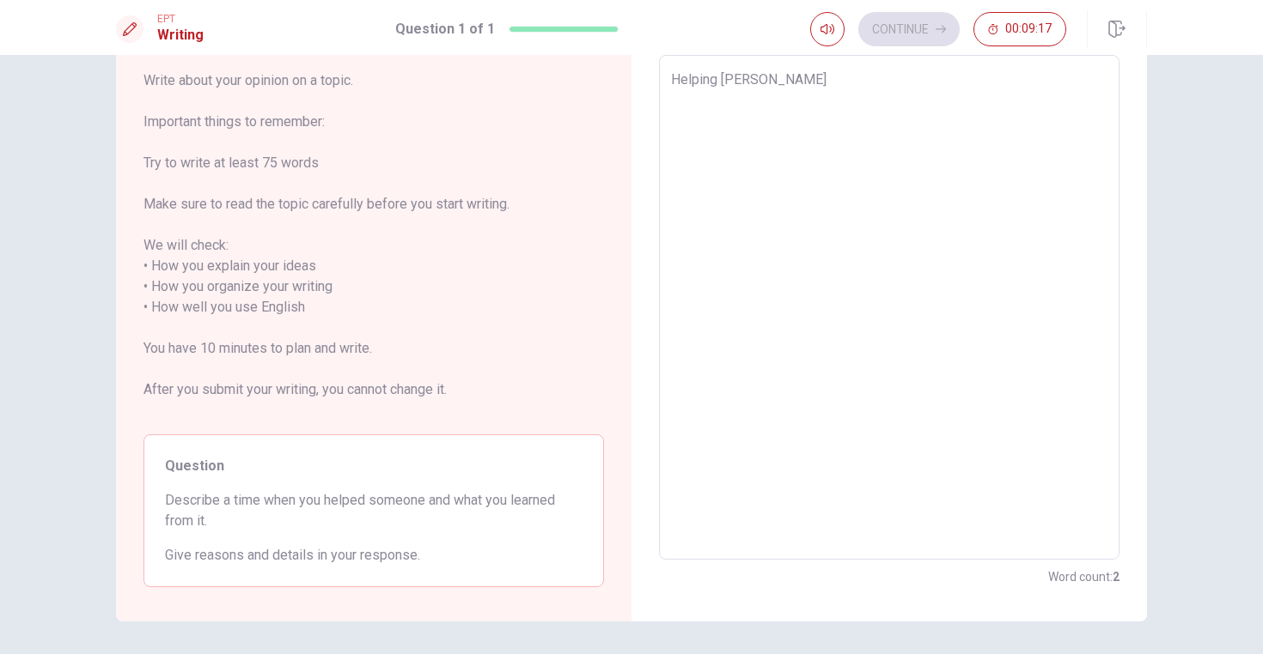
type textarea "Helping [PERSON_NAME]:"
type textarea "x"
type textarea "Helping [PERSON_NAME]:"
type textarea "x"
type textarea "Helping [PERSON_NAME]:"
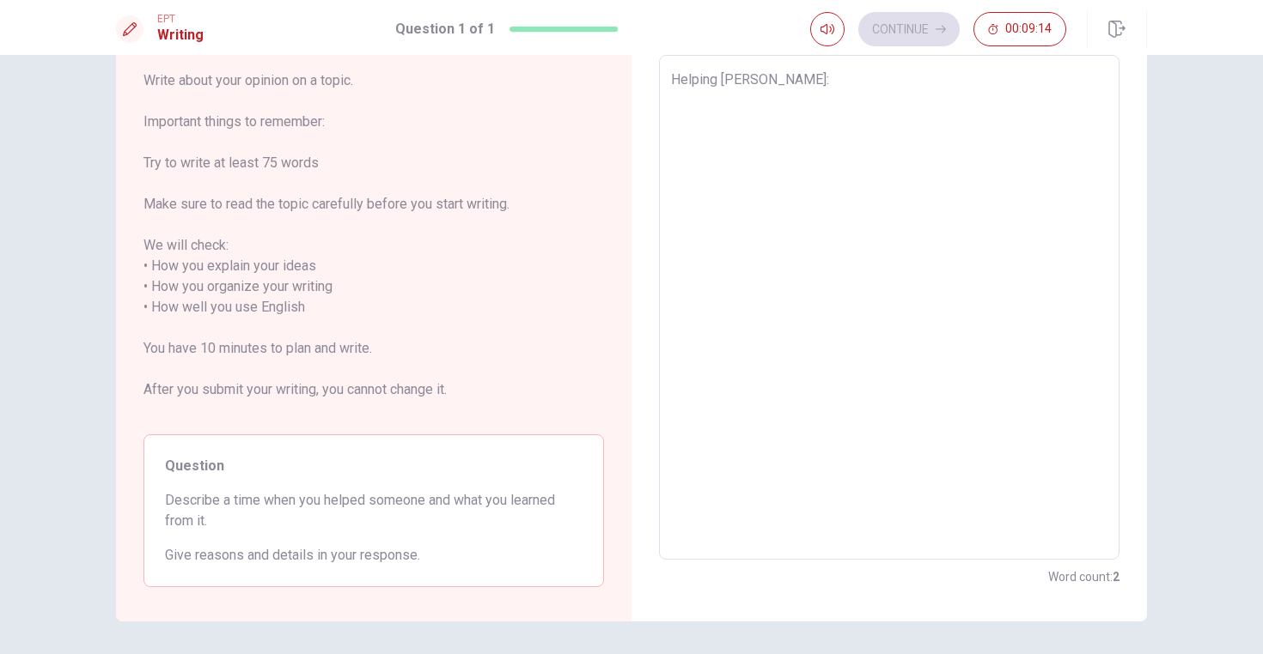
type textarea "x"
type textarea "Helping [PERSON_NAME]: J"
type textarea "x"
type textarea "Helping [PERSON_NAME]: Ja"
type textarea "x"
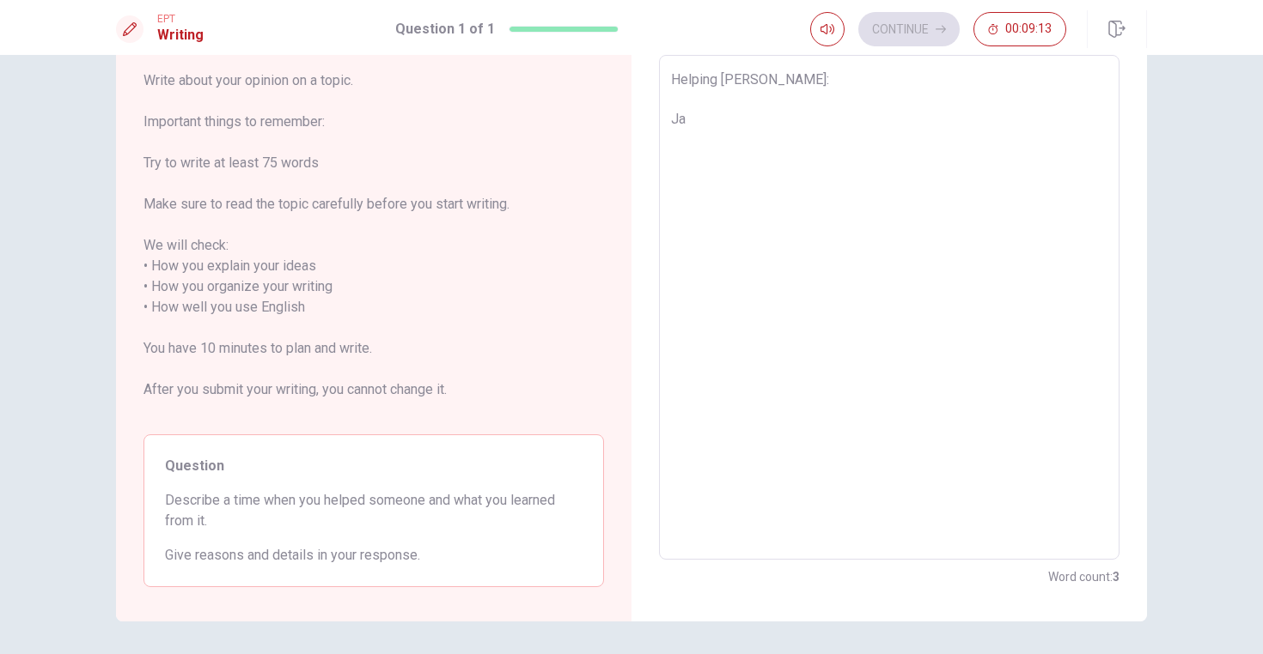
type textarea "Helping [PERSON_NAME]: Jac"
type textarea "x"
type textarea "Helping [PERSON_NAME]: [GEOGRAPHIC_DATA]"
type textarea "x"
type textarea "Helping [PERSON_NAME]: [PERSON_NAME]"
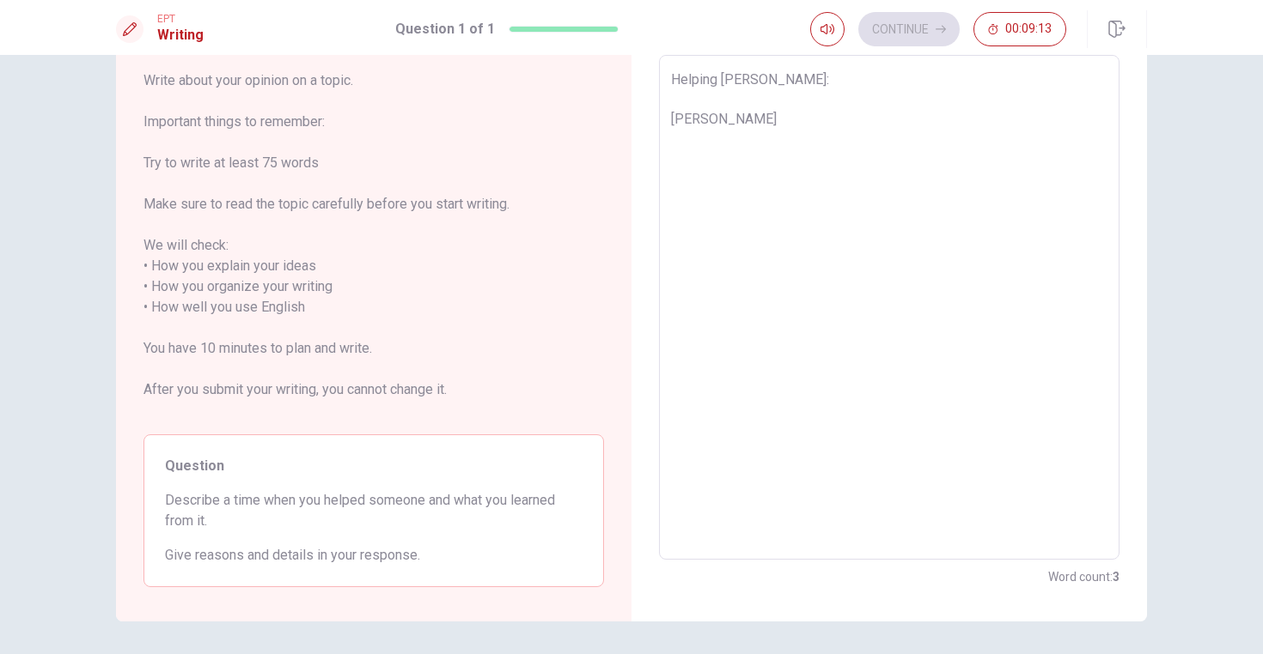
type textarea "x"
type textarea "Helping [PERSON_NAME]: [GEOGRAPHIC_DATA]"
type textarea "x"
type textarea "Helping [PERSON_NAME]: [PERSON_NAME]"
type textarea "x"
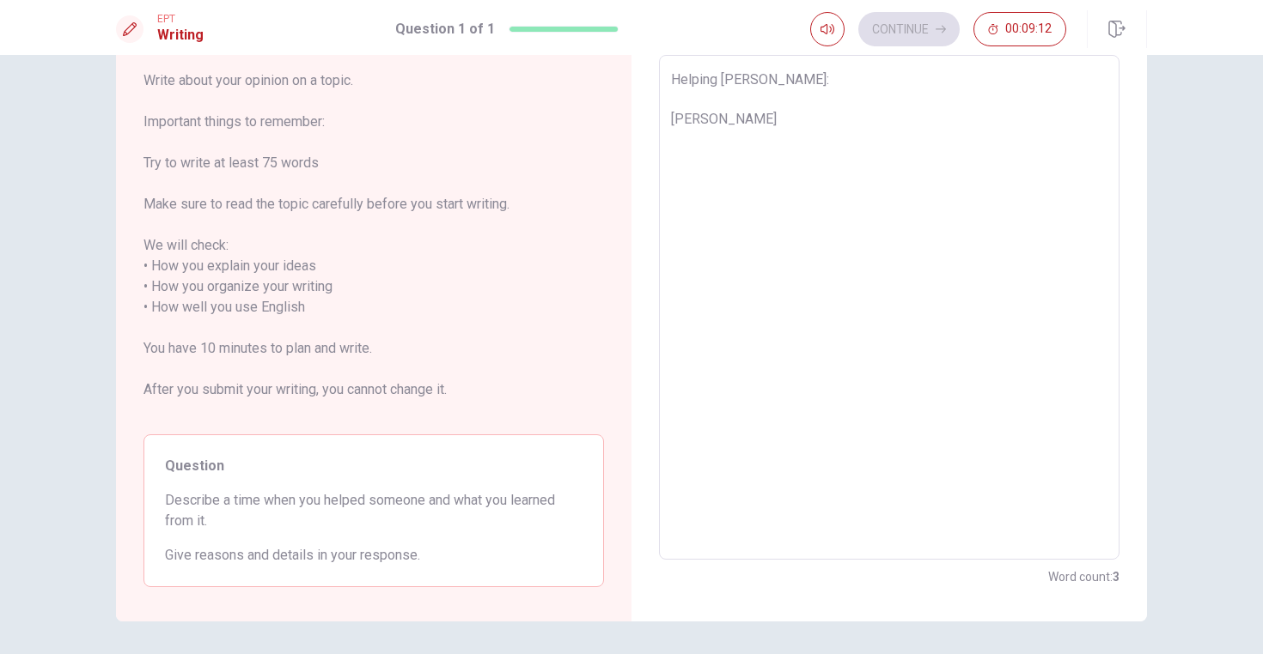
type textarea "Helping [PERSON_NAME]: [PERSON_NAME]"
type textarea "x"
type textarea "Helping [PERSON_NAME]: [PERSON_NAME]"
type textarea "x"
type textarea "Helping [PERSON_NAME]: [PERSON_NAME] i"
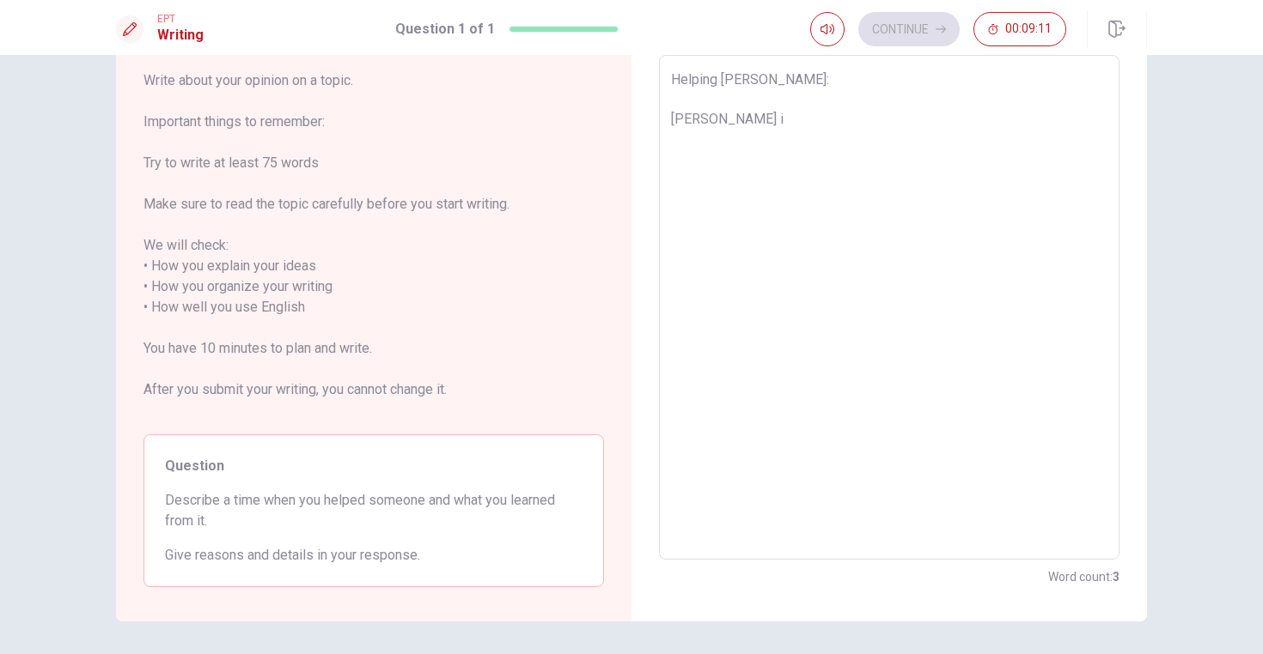
type textarea "x"
type textarea "Helping [PERSON_NAME]: [PERSON_NAME] is"
type textarea "x"
type textarea "Helping [PERSON_NAME]: [PERSON_NAME] is"
type textarea "x"
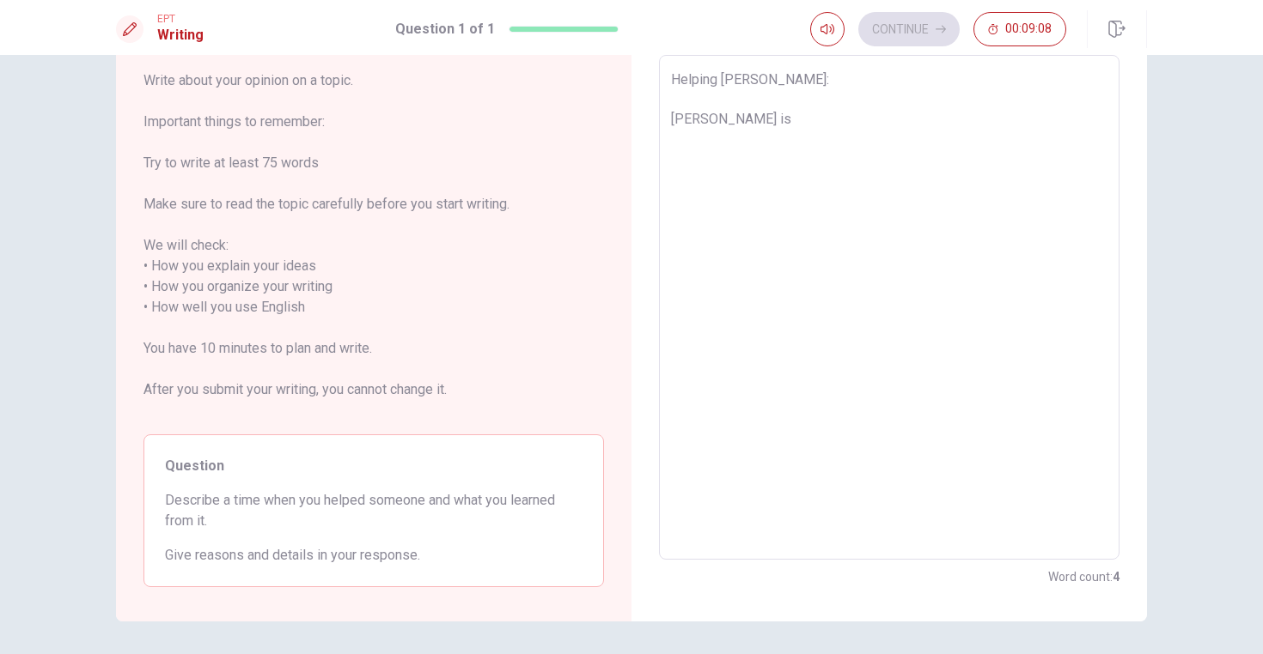
type textarea "Helping [PERSON_NAME]: [PERSON_NAME] is a"
type textarea "x"
type textarea "Helping [PERSON_NAME]: [PERSON_NAME] is a"
type textarea "x"
type textarea "Helping [PERSON_NAME]: [PERSON_NAME] is a"
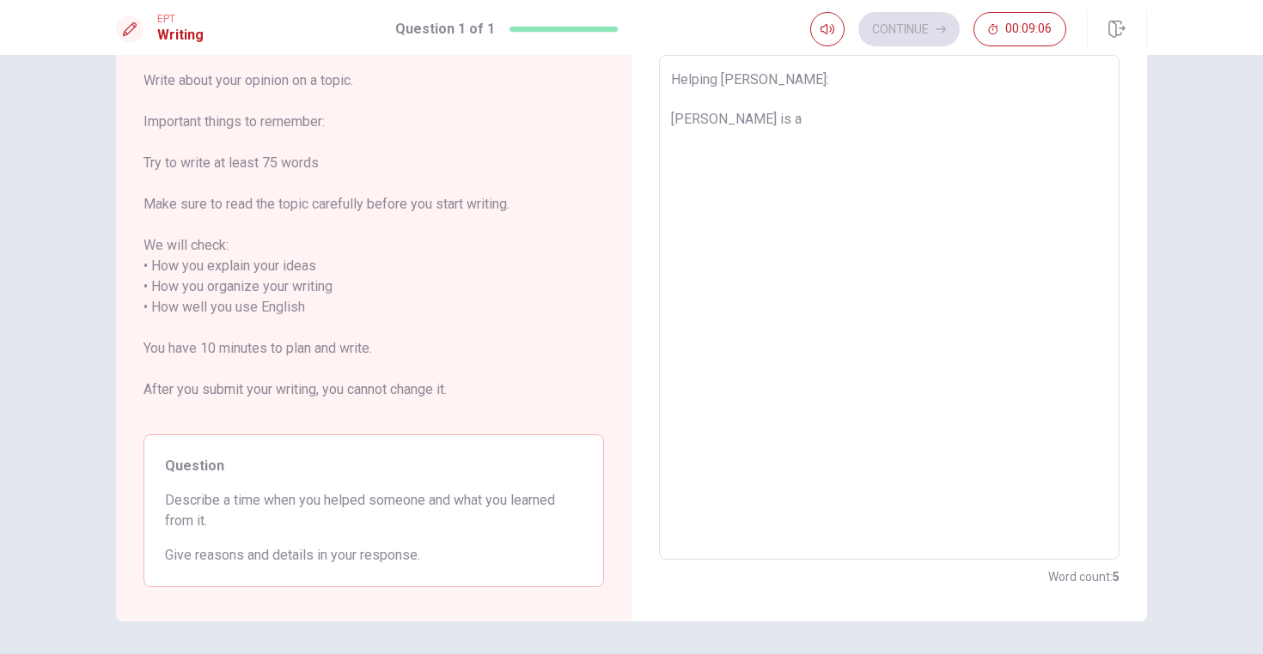
type textarea "x"
type textarea "Helping [PERSON_NAME]: [PERSON_NAME] is"
type textarea "x"
type textarea "Helping [PERSON_NAME]: [PERSON_NAME] is"
type textarea "x"
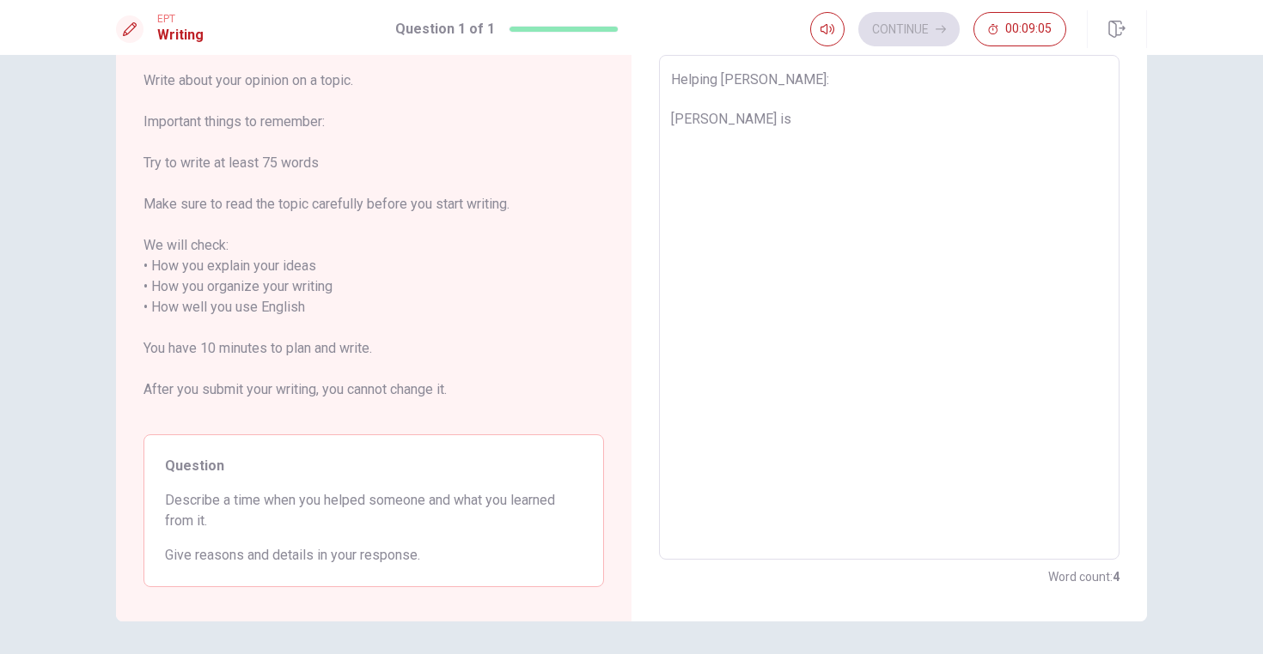
type textarea "Helping [PERSON_NAME]: [PERSON_NAME] is"
type textarea "x"
type textarea "Helping [PERSON_NAME]: [PERSON_NAME] is K"
type textarea "x"
type textarea "Helping [PERSON_NAME]: [PERSON_NAME] is Ka"
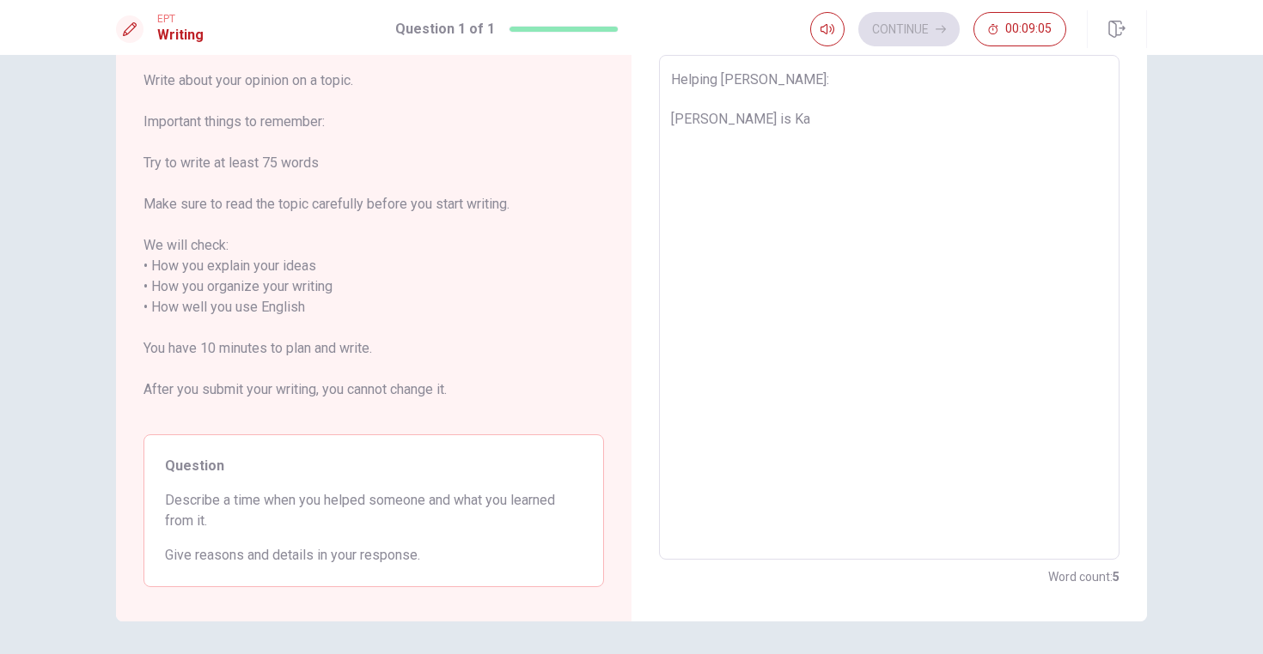
type textarea "x"
type textarea "Helping [PERSON_NAME]: [PERSON_NAME] is Kat"
type textarea "x"
type textarea "Helping [PERSON_NAME]: [PERSON_NAME] is [PERSON_NAME]"
type textarea "x"
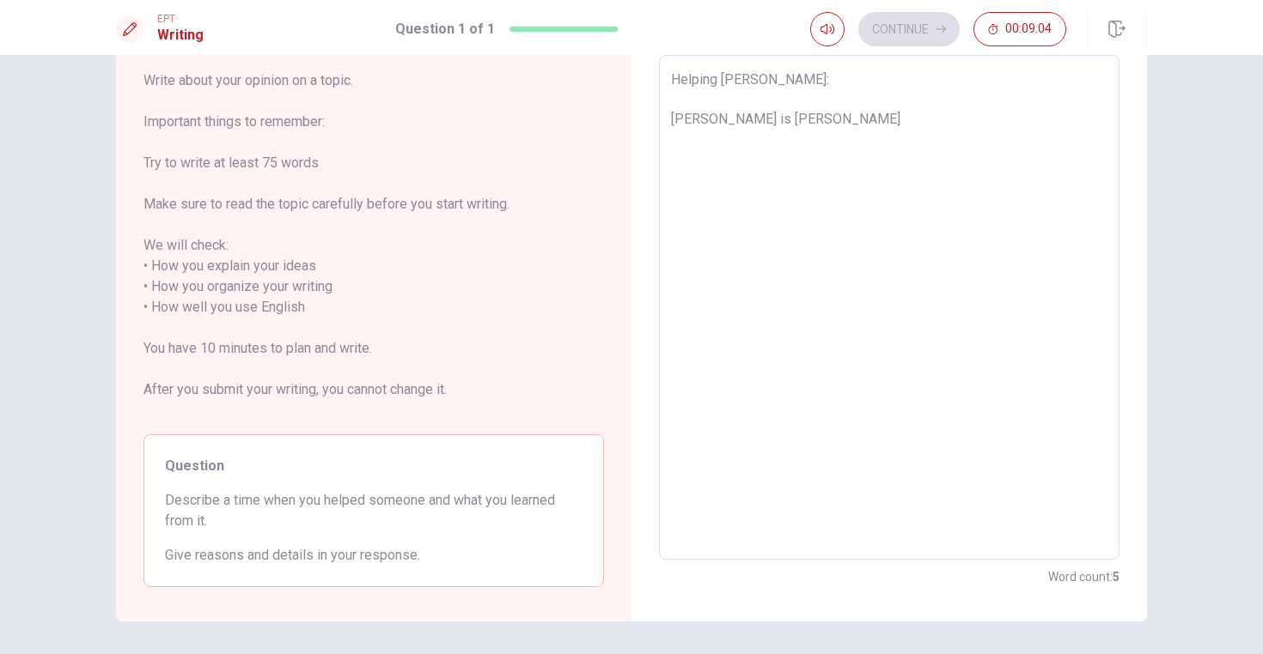
type textarea "Helping [PERSON_NAME]: [PERSON_NAME] is [PERSON_NAME]"
type textarea "x"
type textarea "Helping [PERSON_NAME]: [PERSON_NAME] is [PERSON_NAME]"
type textarea "x"
type textarea "Helping [PERSON_NAME]: [PERSON_NAME] is [PERSON_NAME]"
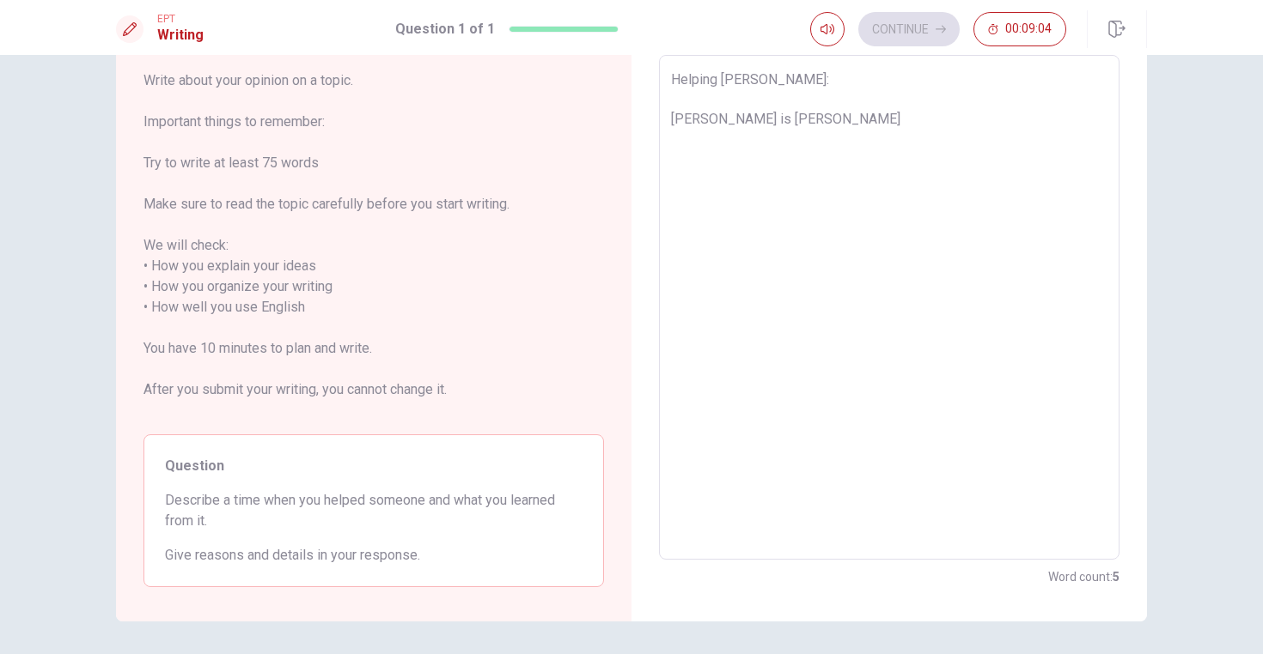
type textarea "x"
type textarea "Helping [PERSON_NAME]: [PERSON_NAME] is [PERSON_NAME]´"
type textarea "x"
type textarea "Helping [PERSON_NAME]: [PERSON_NAME] is [PERSON_NAME]´s"
type textarea "x"
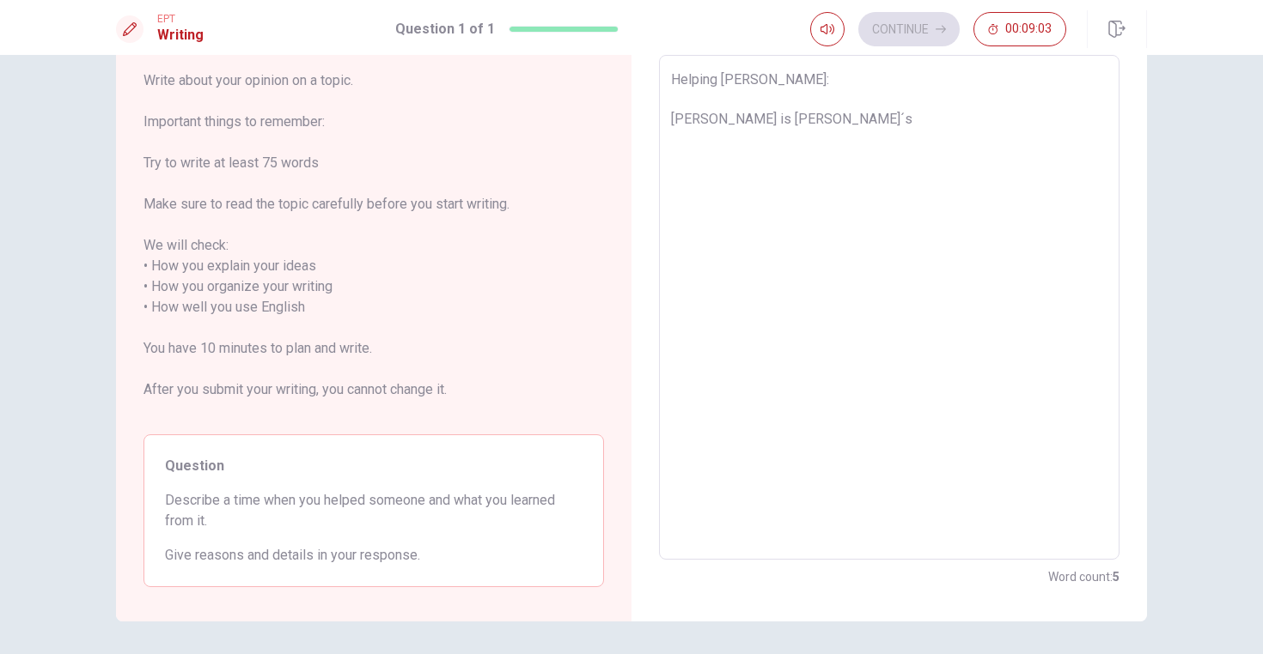
type textarea "Helping [PERSON_NAME]: [PERSON_NAME] is [PERSON_NAME]´s"
type textarea "x"
type textarea "Helping [PERSON_NAME]: [PERSON_NAME] is [PERSON_NAME]´s S"
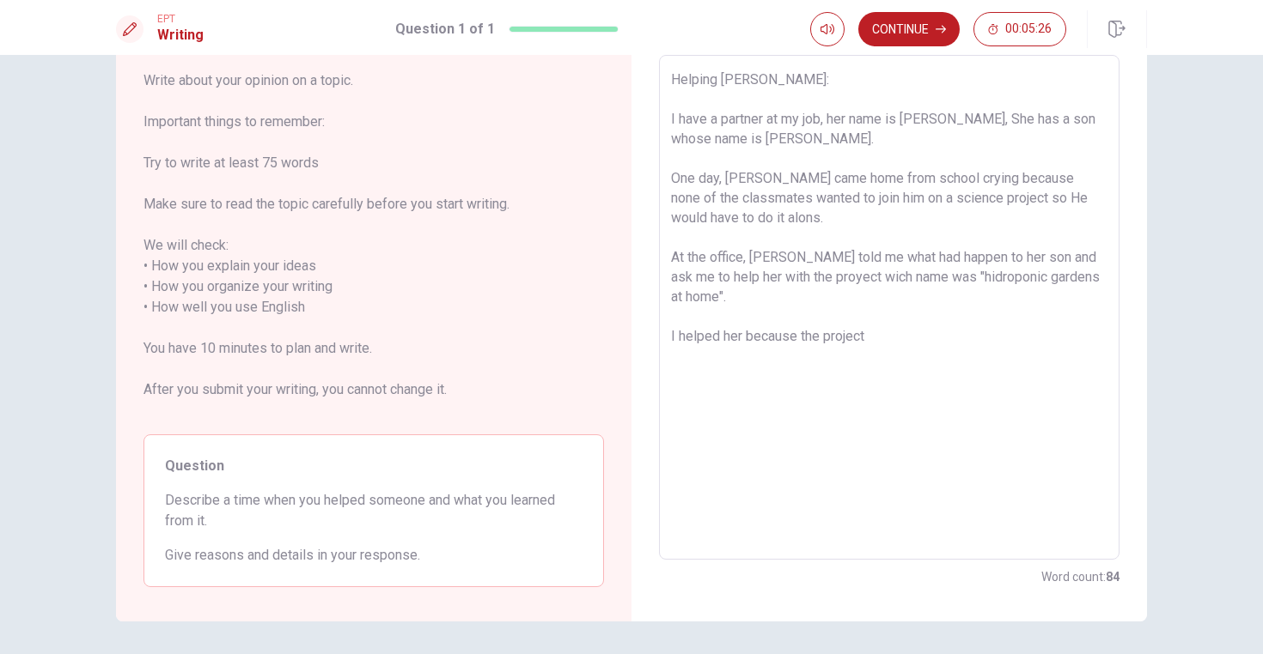
click at [810, 277] on textarea "Helping [PERSON_NAME]: I have a partner at my job, her name is [PERSON_NAME], S…" at bounding box center [889, 308] width 436 height 477
click at [870, 346] on textarea "Helping [PERSON_NAME]: I have a partner at my job, her name is [PERSON_NAME], S…" at bounding box center [889, 308] width 436 height 477
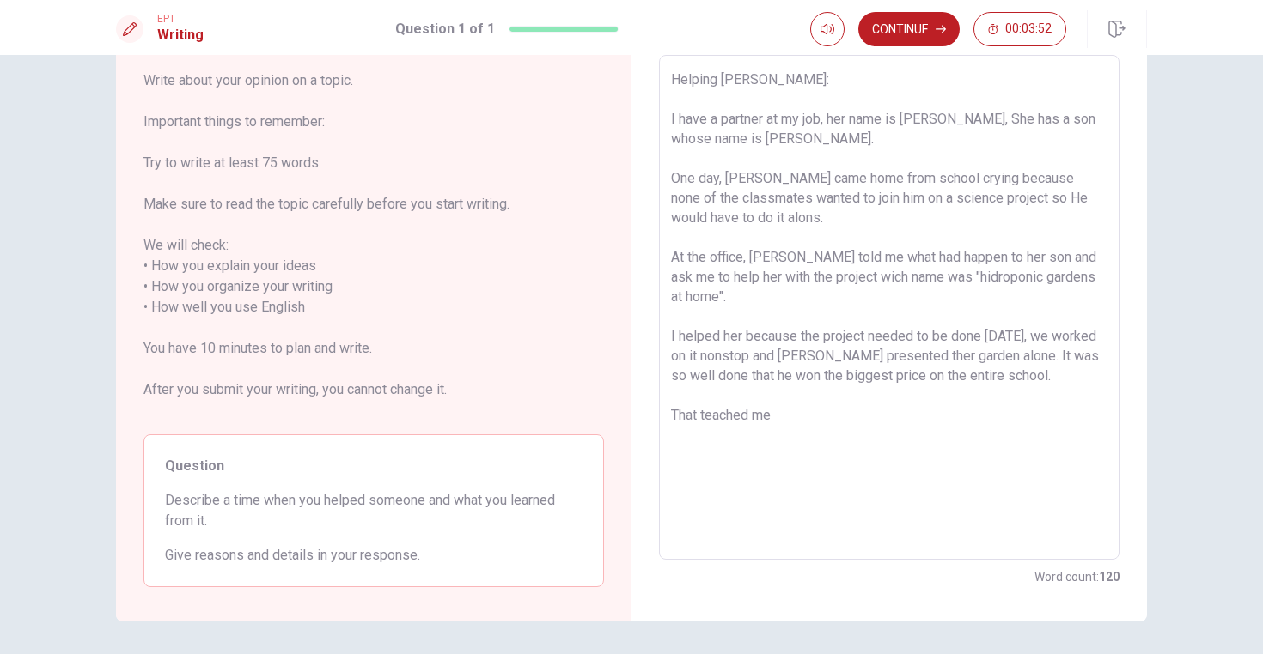
drag, startPoint x: 695, startPoint y: 413, endPoint x: 682, endPoint y: 417, distance: 13.3
click at [682, 417] on textarea "Helping [PERSON_NAME]: I have a partner at my job, her name is [PERSON_NAME], S…" at bounding box center [889, 308] width 436 height 477
click at [698, 416] on textarea "Helping [PERSON_NAME]: I have a partner at my job, her name is [PERSON_NAME], S…" at bounding box center [889, 308] width 436 height 477
click at [827, 416] on textarea "Helping [PERSON_NAME]: I have a partner at my job, her name is [PERSON_NAME], S…" at bounding box center [889, 308] width 436 height 477
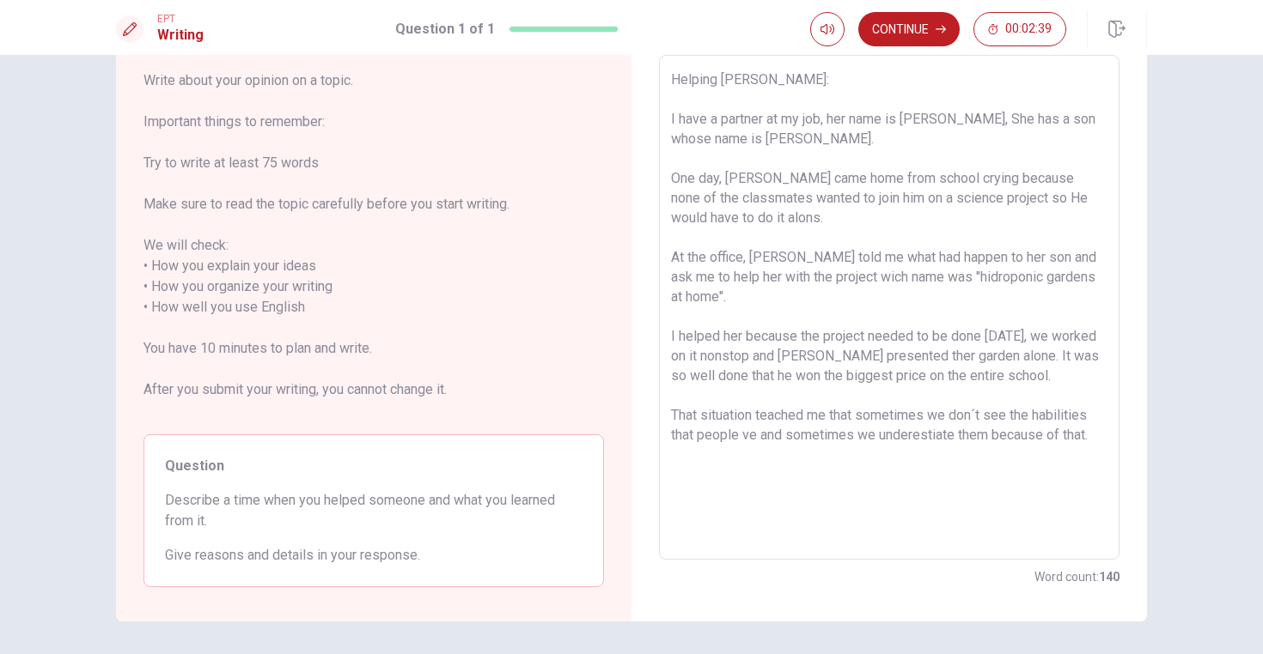
click at [738, 434] on textarea "Helping [PERSON_NAME]: I have a partner at my job, her name is [PERSON_NAME], S…" at bounding box center [889, 308] width 436 height 477
click at [947, 435] on textarea "Helping [PERSON_NAME]: I have a partner at my job, her name is [PERSON_NAME], S…" at bounding box center [889, 308] width 436 height 477
click at [735, 452] on textarea "Helping [PERSON_NAME]: I have a partner at my job, her name is [PERSON_NAME], S…" at bounding box center [889, 308] width 436 height 477
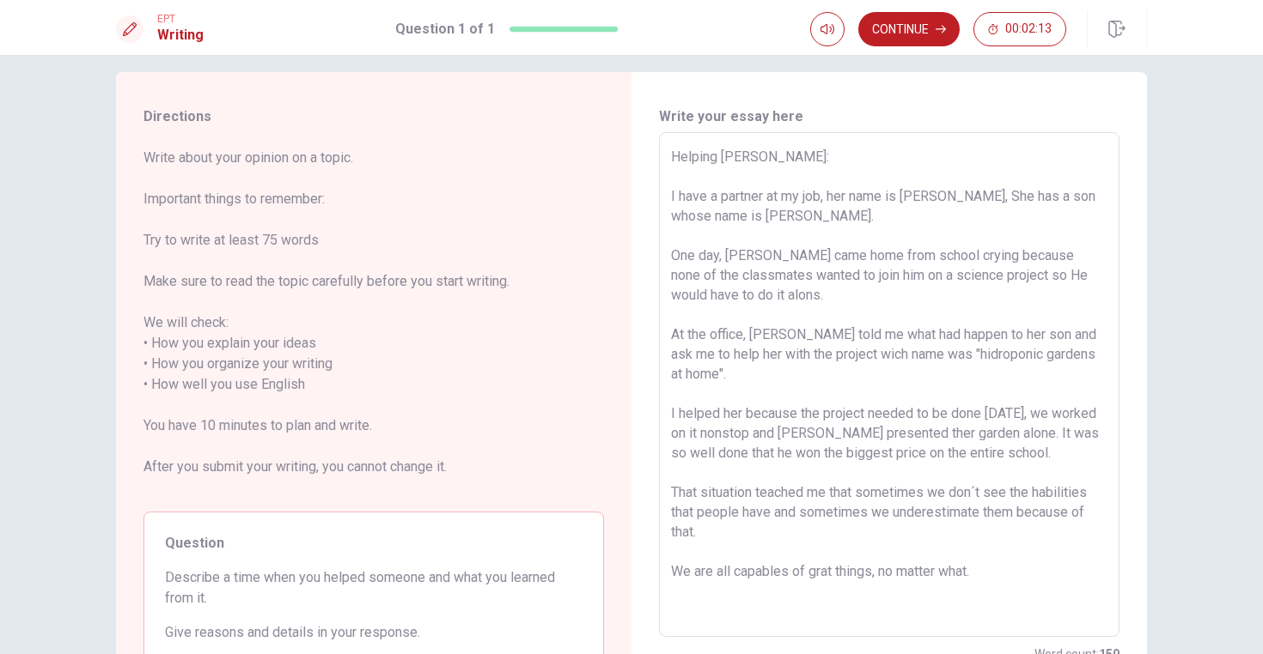
scroll to position [0, 0]
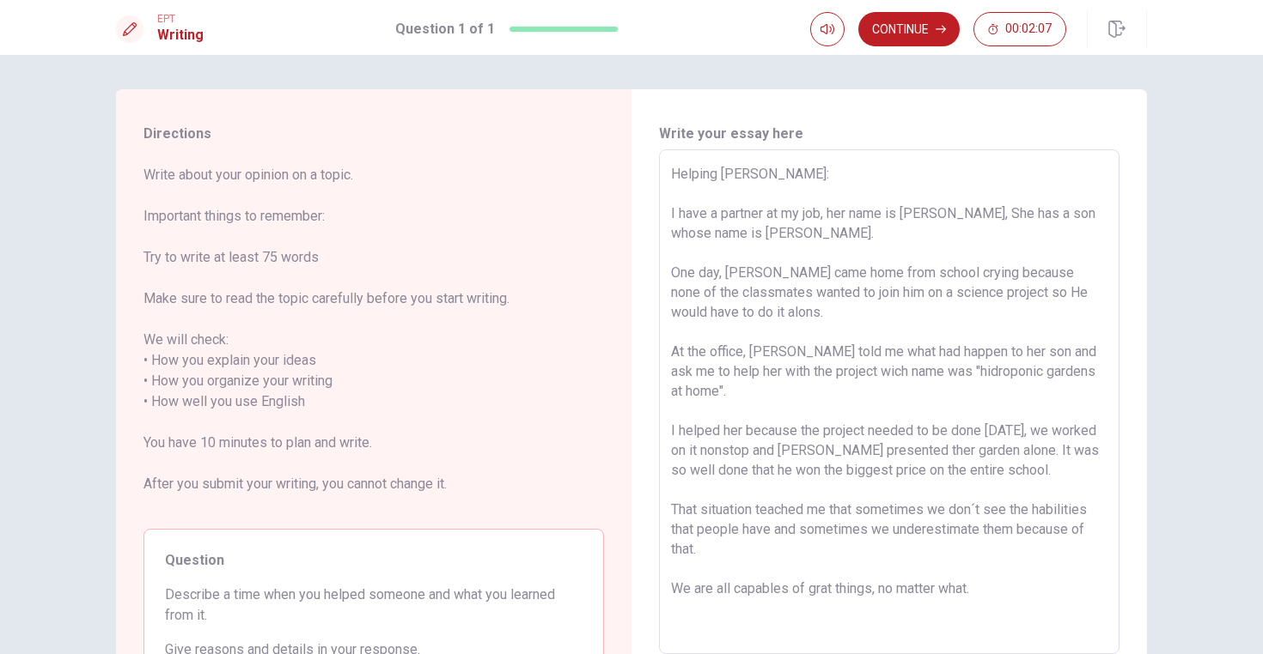
click at [831, 210] on textarea "Helping [PERSON_NAME]: I have a partner at my job, her name is [PERSON_NAME], S…" at bounding box center [889, 402] width 436 height 477
drag, startPoint x: 1090, startPoint y: 271, endPoint x: 1068, endPoint y: 269, distance: 22.5
click at [1068, 269] on textarea "Helping [PERSON_NAME]: I have a partner at my job, Her name is [PERSON_NAME], S…" at bounding box center [889, 402] width 436 height 477
click at [837, 210] on textarea "Helping [PERSON_NAME]: I have a partner at my job, Her name is [PERSON_NAME], S…" at bounding box center [889, 402] width 436 height 477
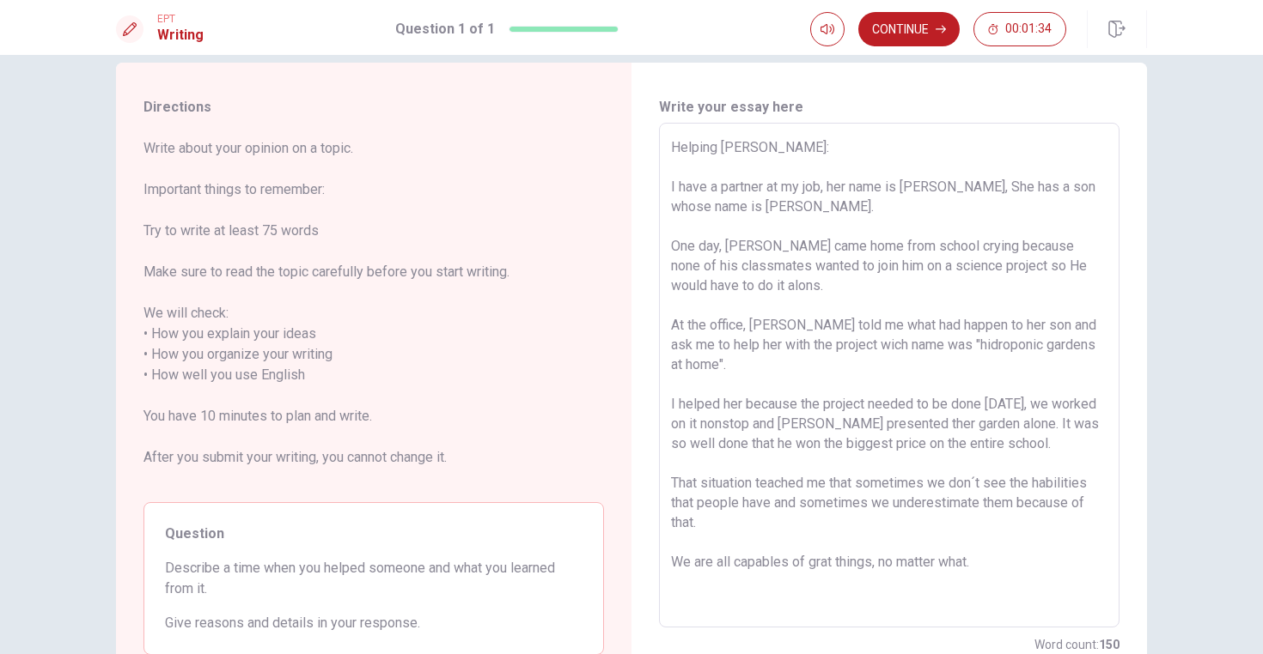
scroll to position [42, 0]
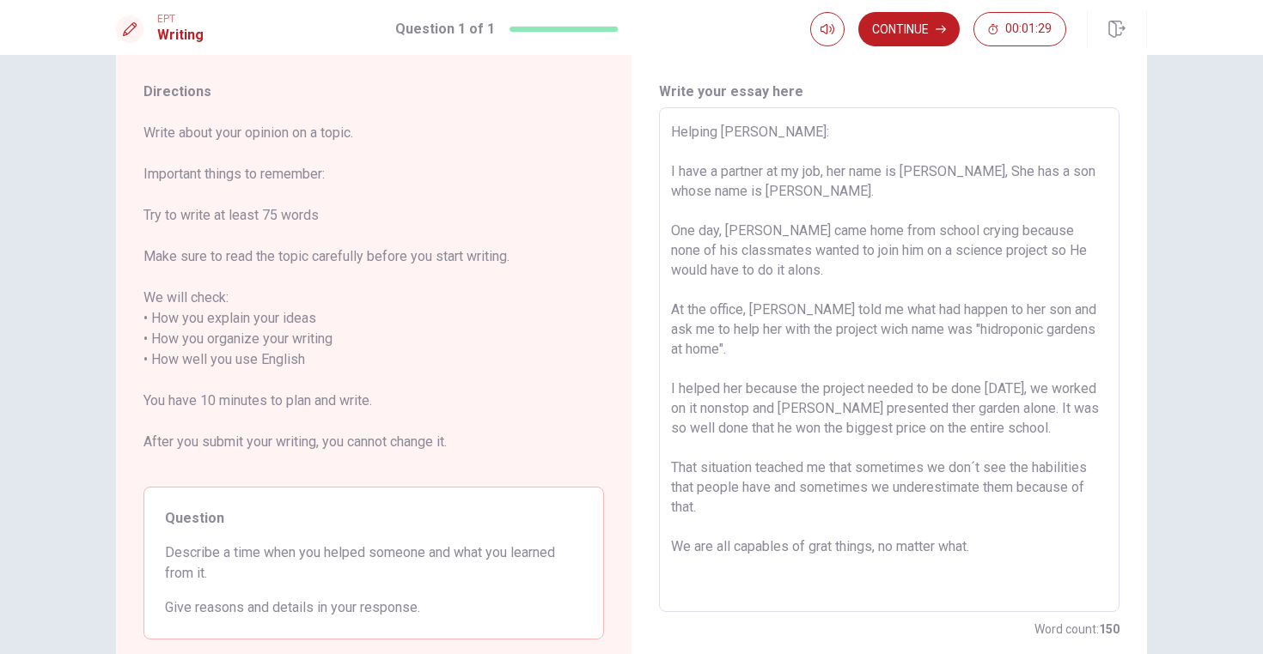
click at [1056, 389] on textarea "Helping [PERSON_NAME]: I have a partner at my job, her name is [PERSON_NAME], S…" at bounding box center [889, 360] width 436 height 477
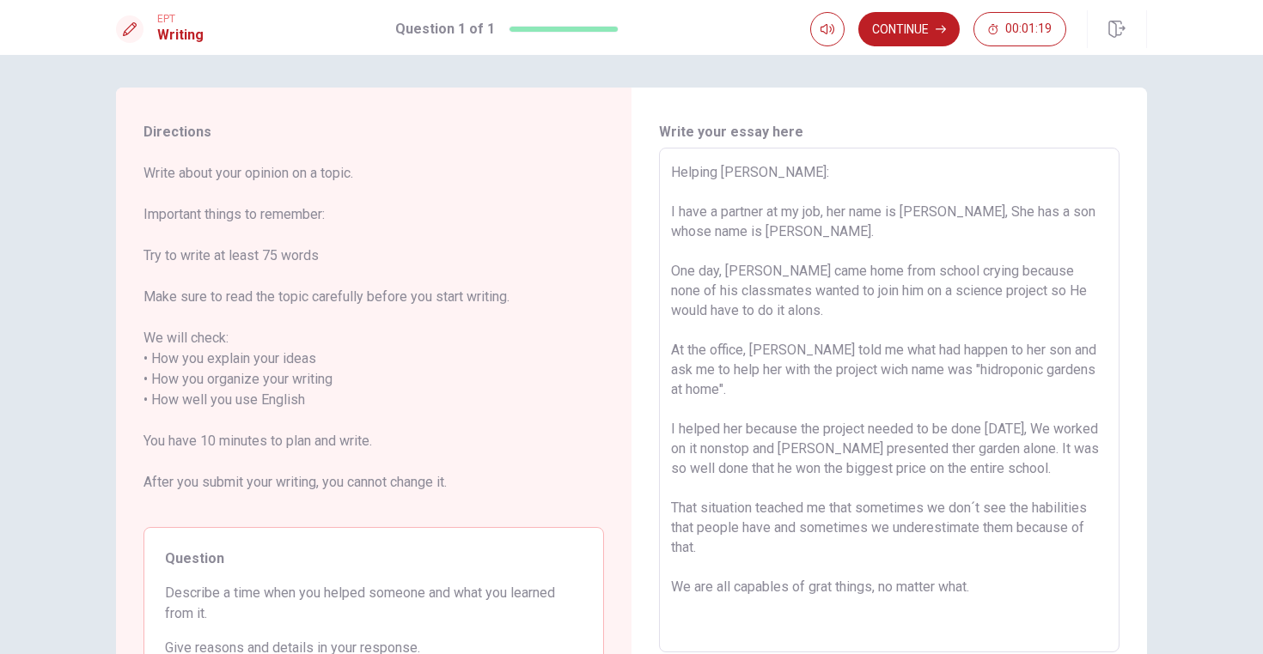
scroll to position [0, 0]
click at [890, 31] on button "Continue" at bounding box center [908, 29] width 101 height 34
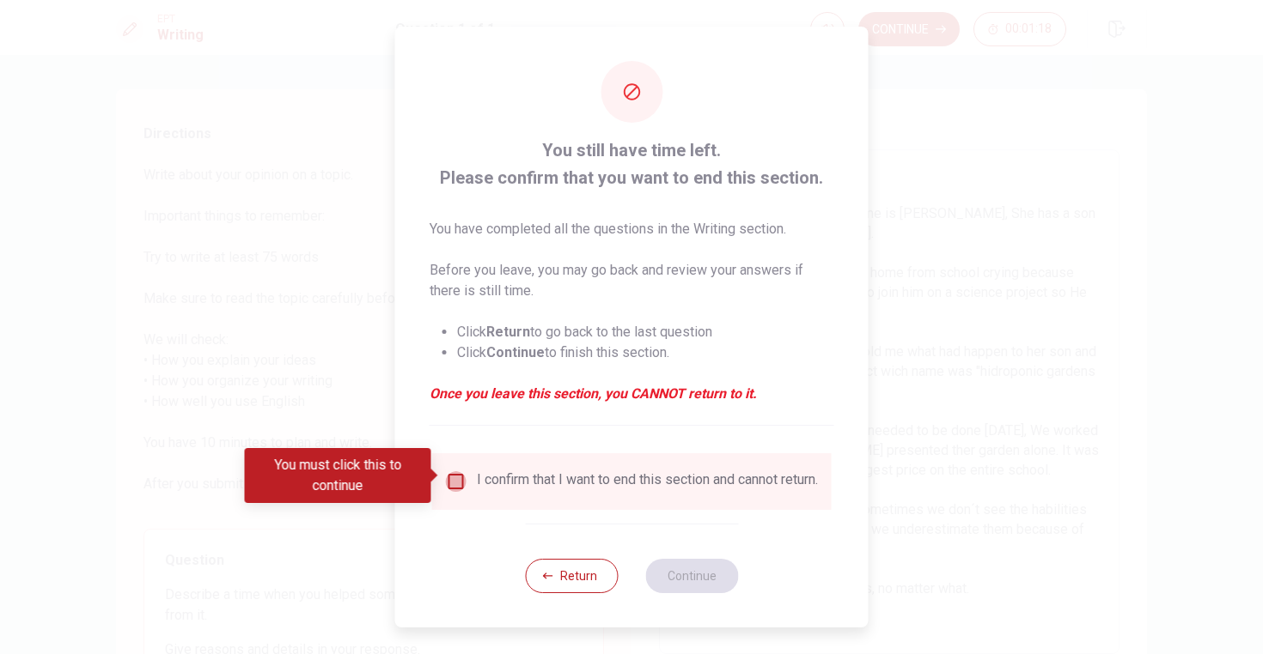
click at [454, 472] on input "You must click this to continue" at bounding box center [456, 482] width 21 height 21
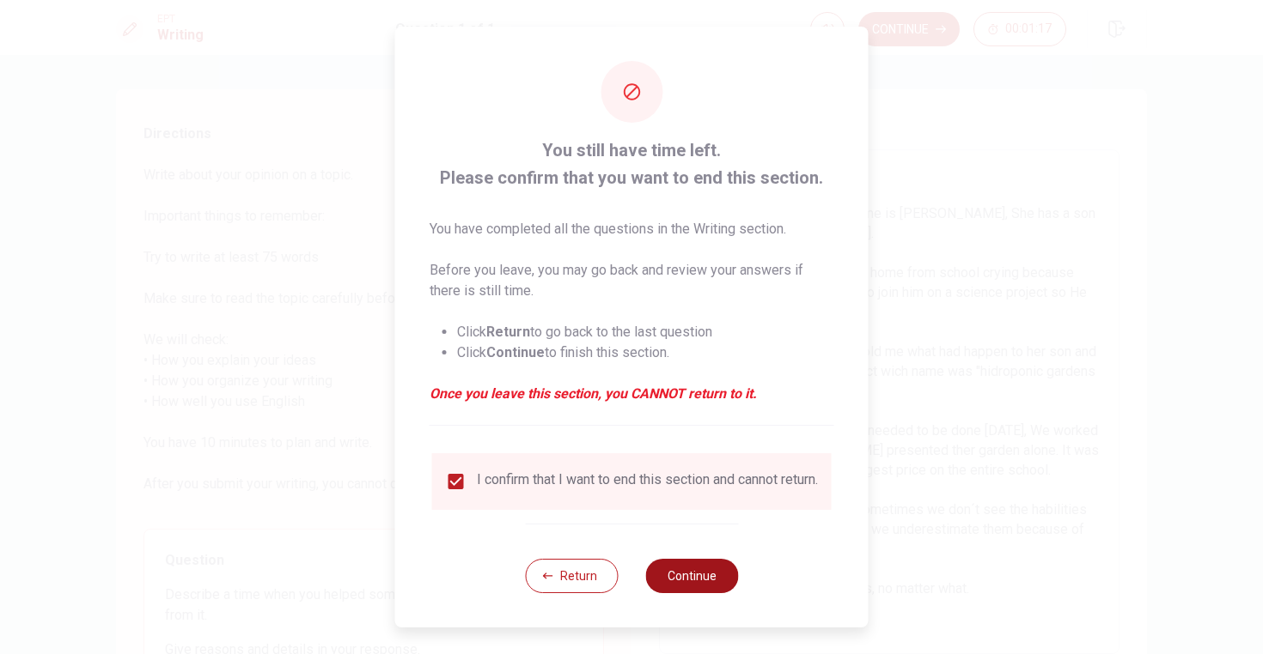
click at [704, 584] on button "Continue" at bounding box center [691, 576] width 93 height 34
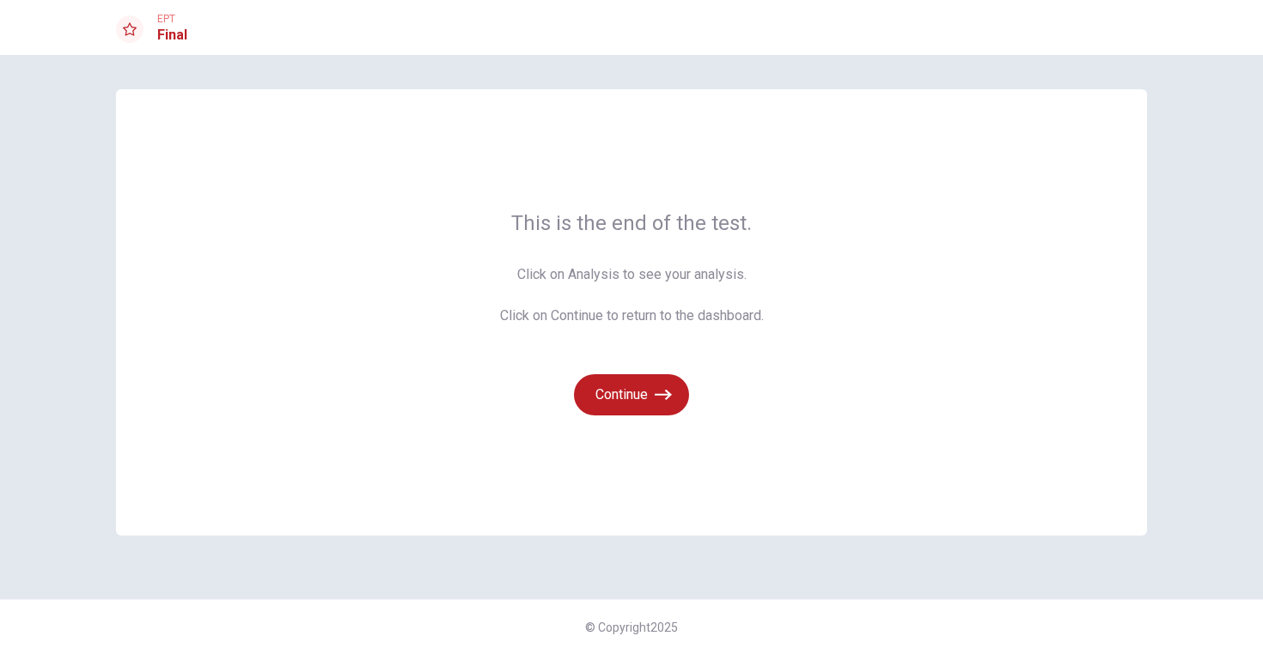
click at [596, 273] on span "Click on Analysis to see your analysis. Click on Continue to return to the dash…" at bounding box center [632, 296] width 264 height 62
click at [566, 265] on span "Click on Analysis to see your analysis. Click on Continue to return to the dash…" at bounding box center [632, 296] width 264 height 62
click at [605, 282] on span "Click on Analysis to see your analysis. Click on Continue to return to the dash…" at bounding box center [632, 296] width 264 height 62
click at [705, 271] on span "Click on Analysis to see your analysis. Click on Continue to return to the dash…" at bounding box center [632, 296] width 264 height 62
click at [739, 211] on span "This is the end of the test." at bounding box center [632, 223] width 264 height 27
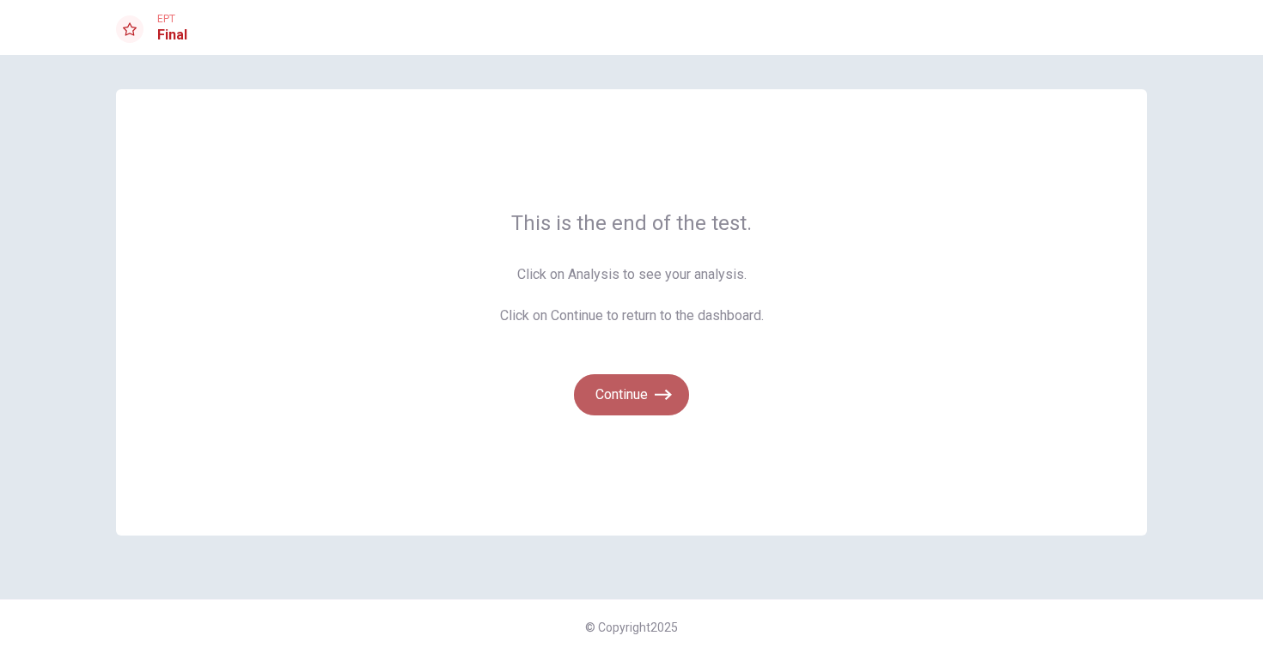
click at [637, 396] on button "Continue" at bounding box center [631, 394] width 115 height 41
